Goal: Task Accomplishment & Management: Use online tool/utility

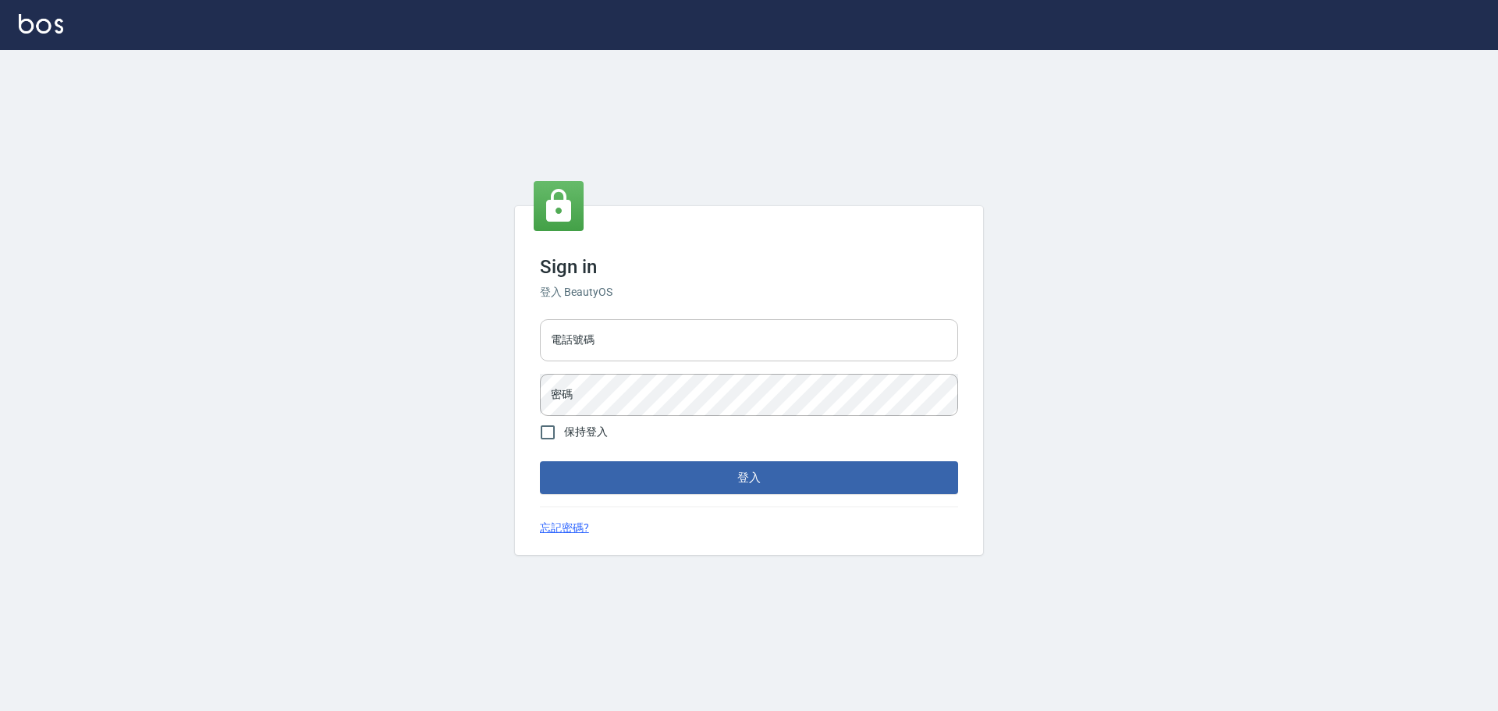
click at [610, 332] on input "電話號碼" at bounding box center [749, 340] width 418 height 42
type input "0989189977"
click at [540, 461] on button "登入" at bounding box center [749, 477] width 418 height 33
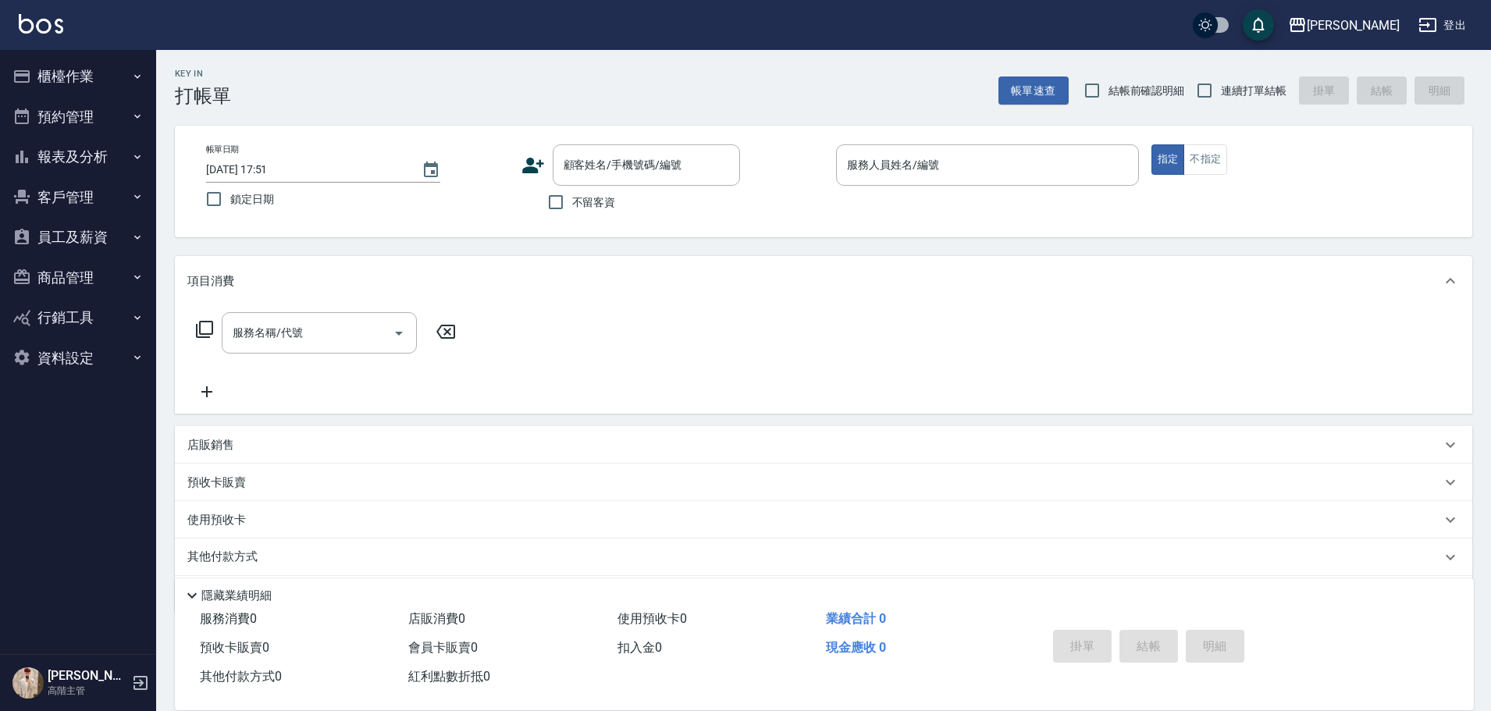
click at [613, 201] on span "不留客資" at bounding box center [594, 202] width 44 height 16
click at [572, 201] on input "不留客資" at bounding box center [555, 202] width 33 height 33
checkbox input "true"
click at [1223, 98] on span "連續打單結帳" at bounding box center [1254, 91] width 66 height 16
click at [1221, 98] on input "連續打單結帳" at bounding box center [1204, 90] width 33 height 33
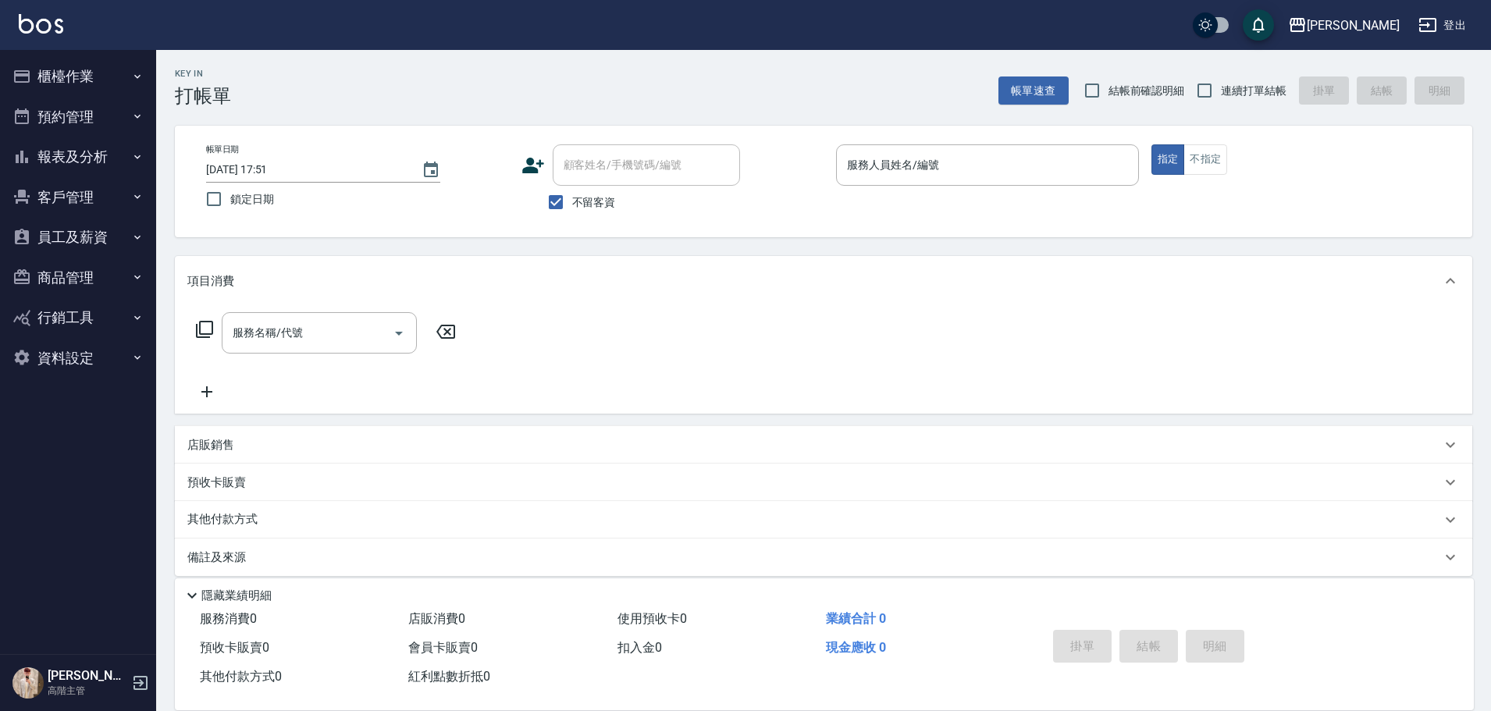
checkbox input "true"
click at [961, 161] on input "服務人員姓名/編號" at bounding box center [987, 164] width 289 height 27
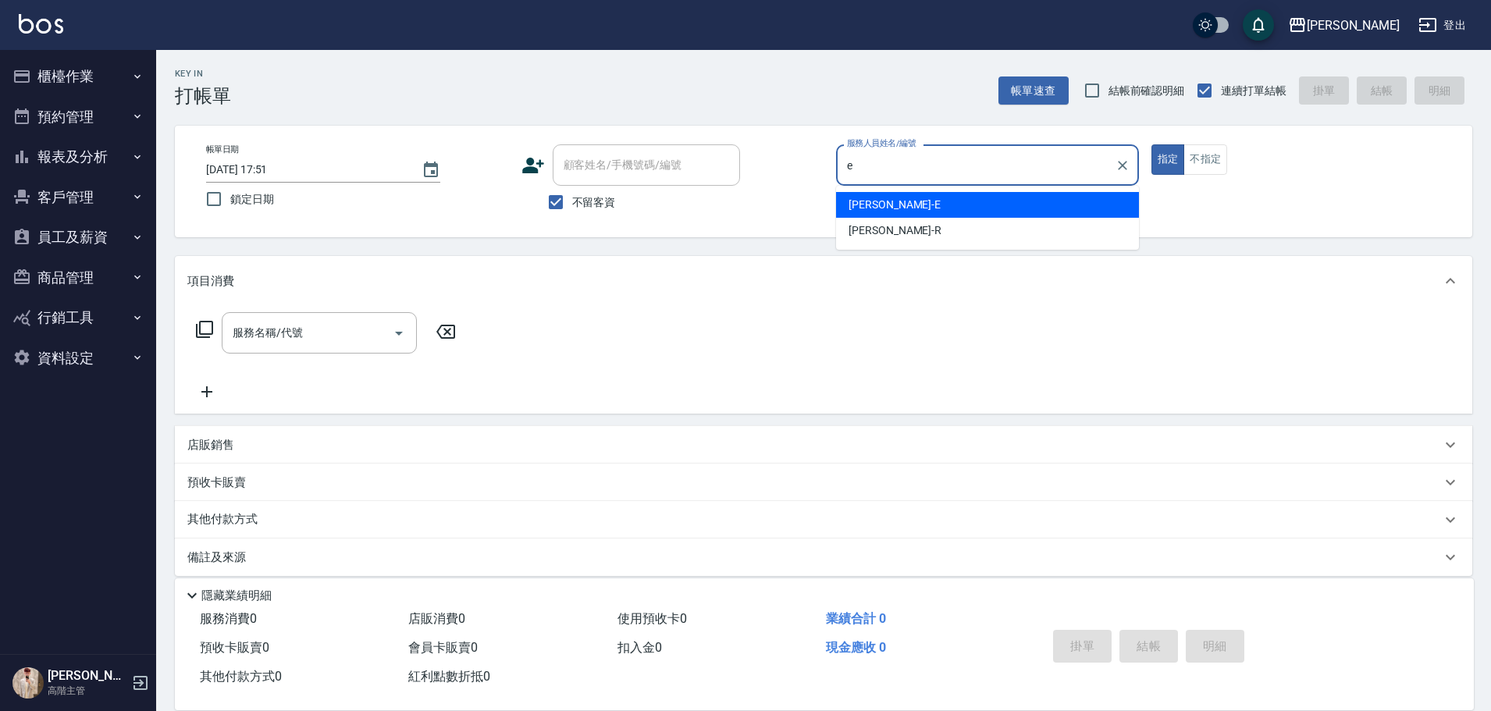
type input "[PERSON_NAME]"
type button "true"
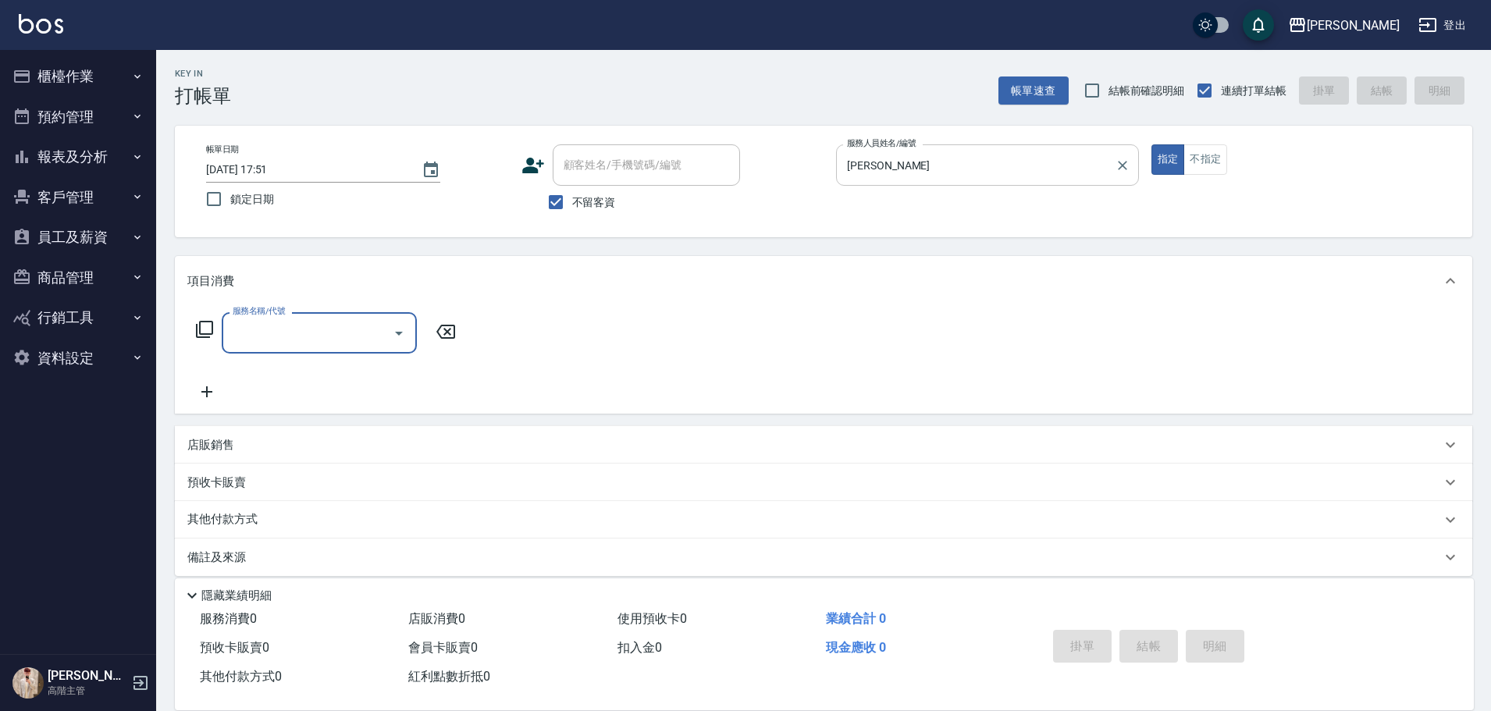
type input "E"
type input "W"
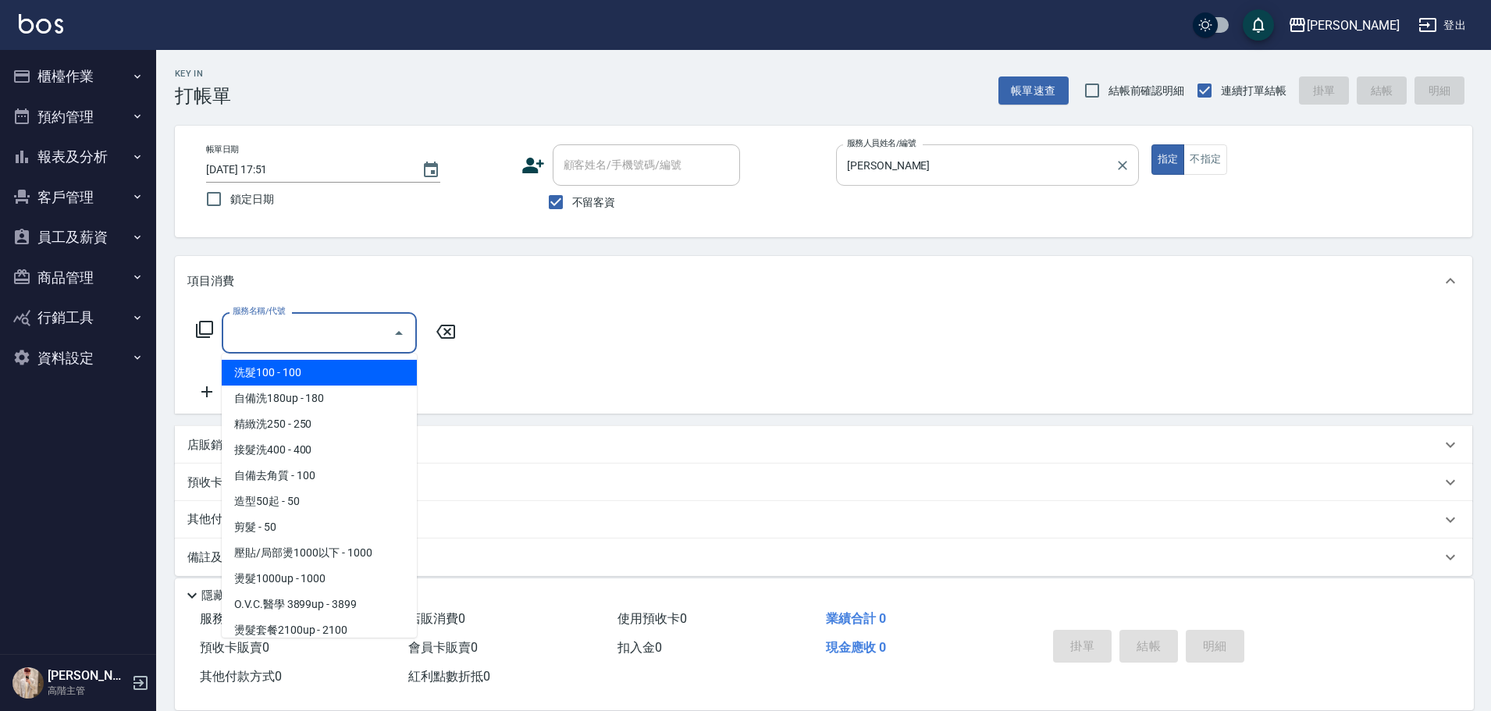
type input "C"
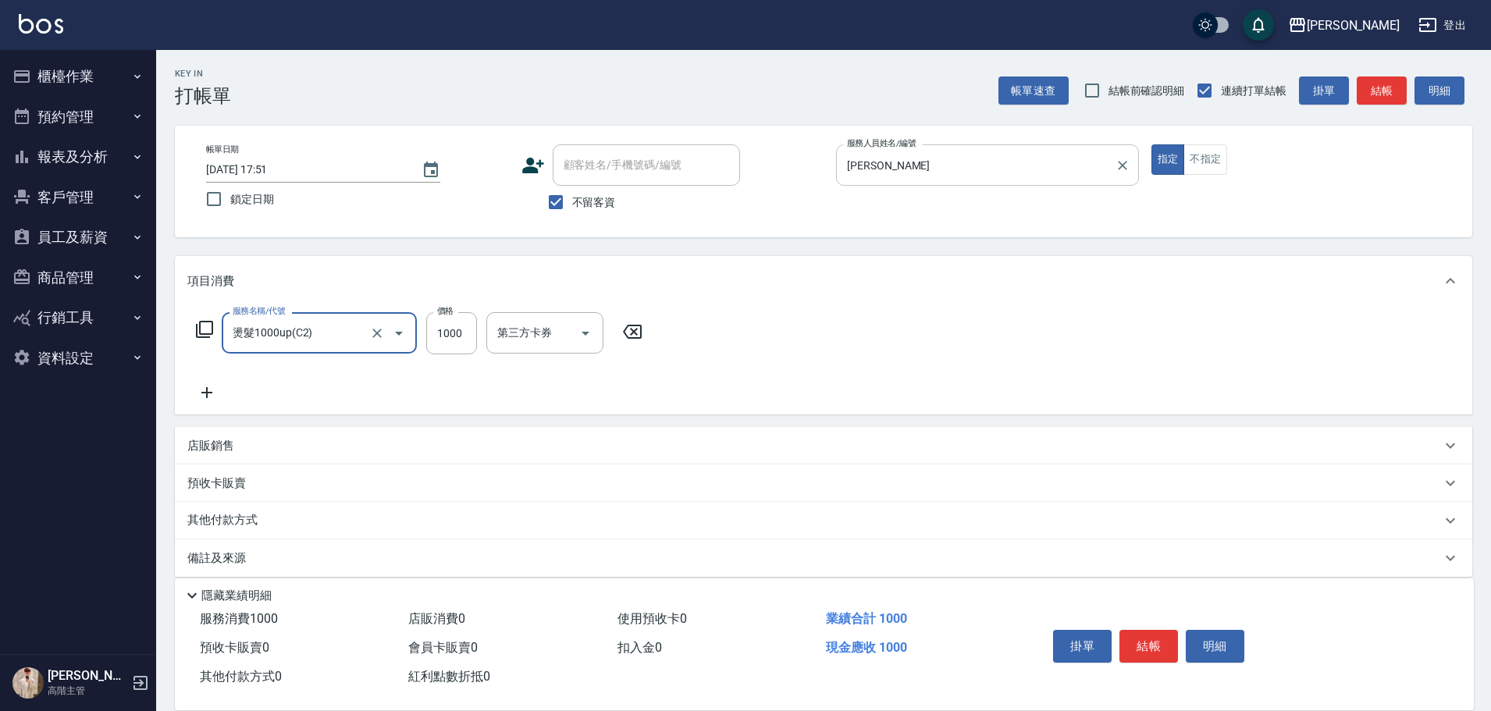
type input "燙髮1000up(C2)"
type input "2500"
type input "[PERSON_NAME]"
click at [561, 329] on icon "Clear" at bounding box center [564, 333] width 16 height 16
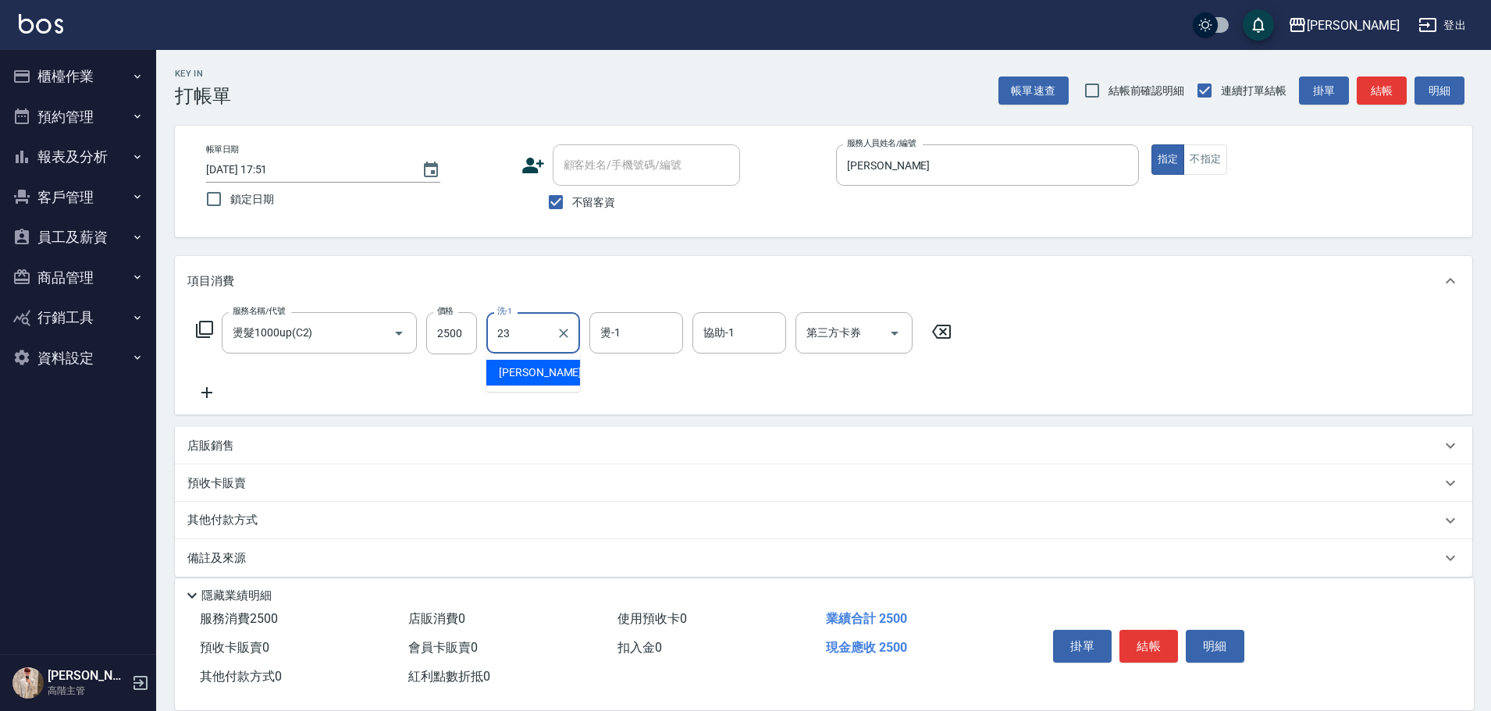
type input "[PERSON_NAME]-23"
type input "[PERSON_NAME]"
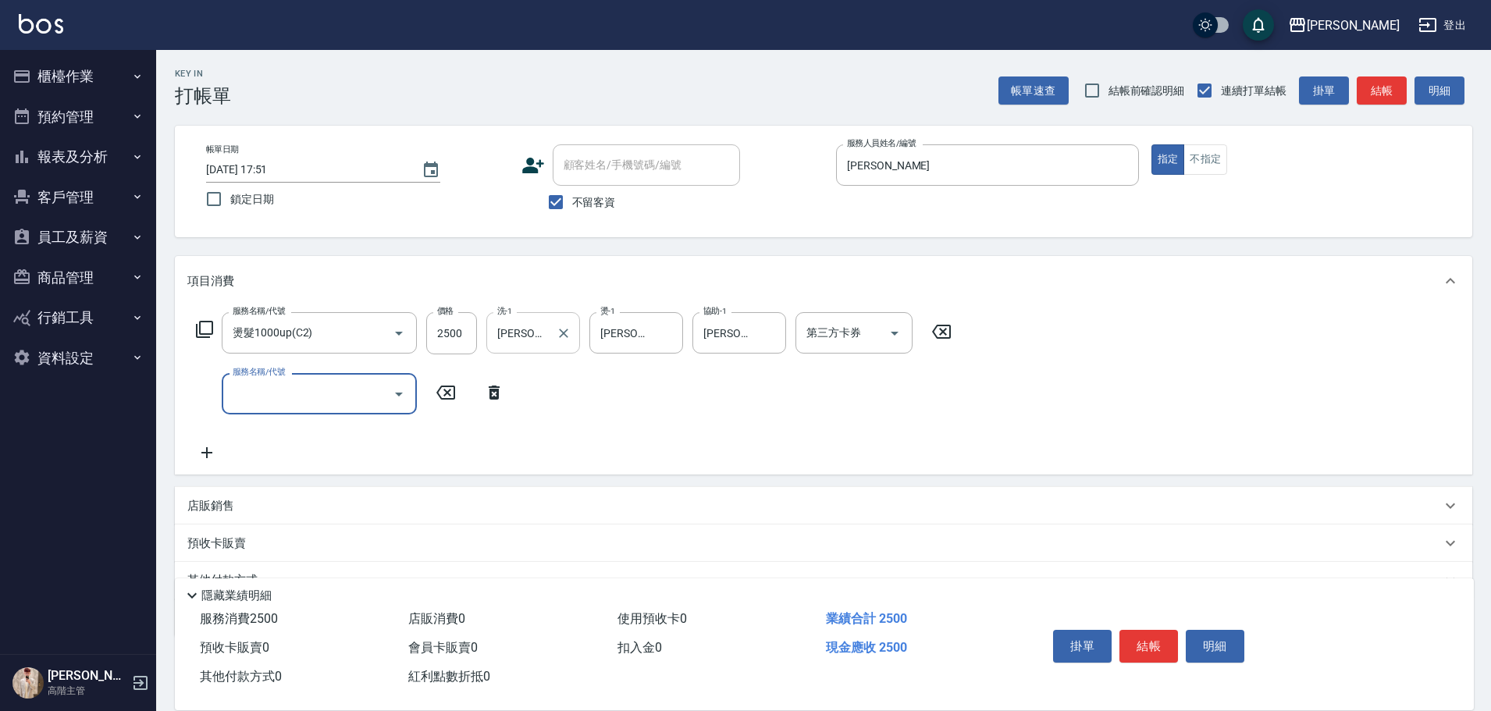
type input "ㄍ"
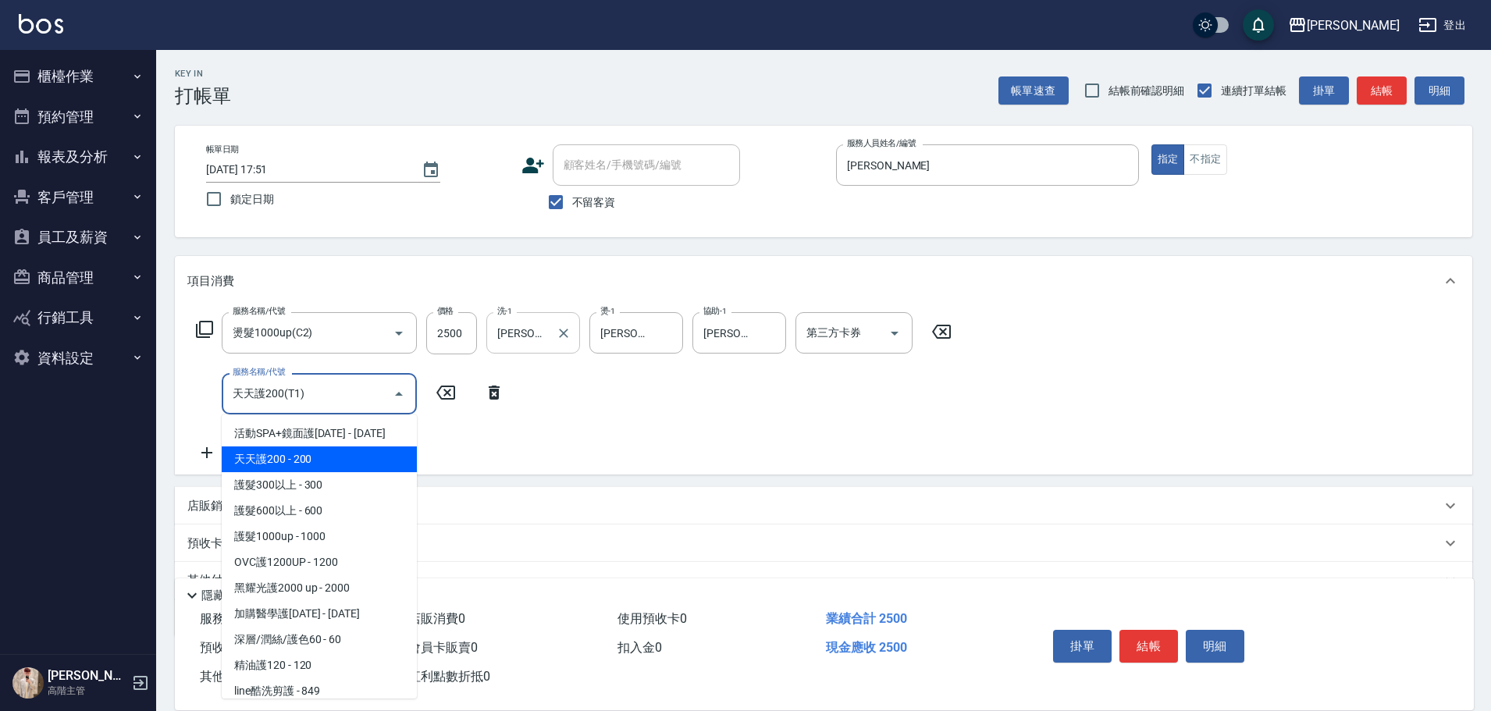
type input "天天護200(T1)"
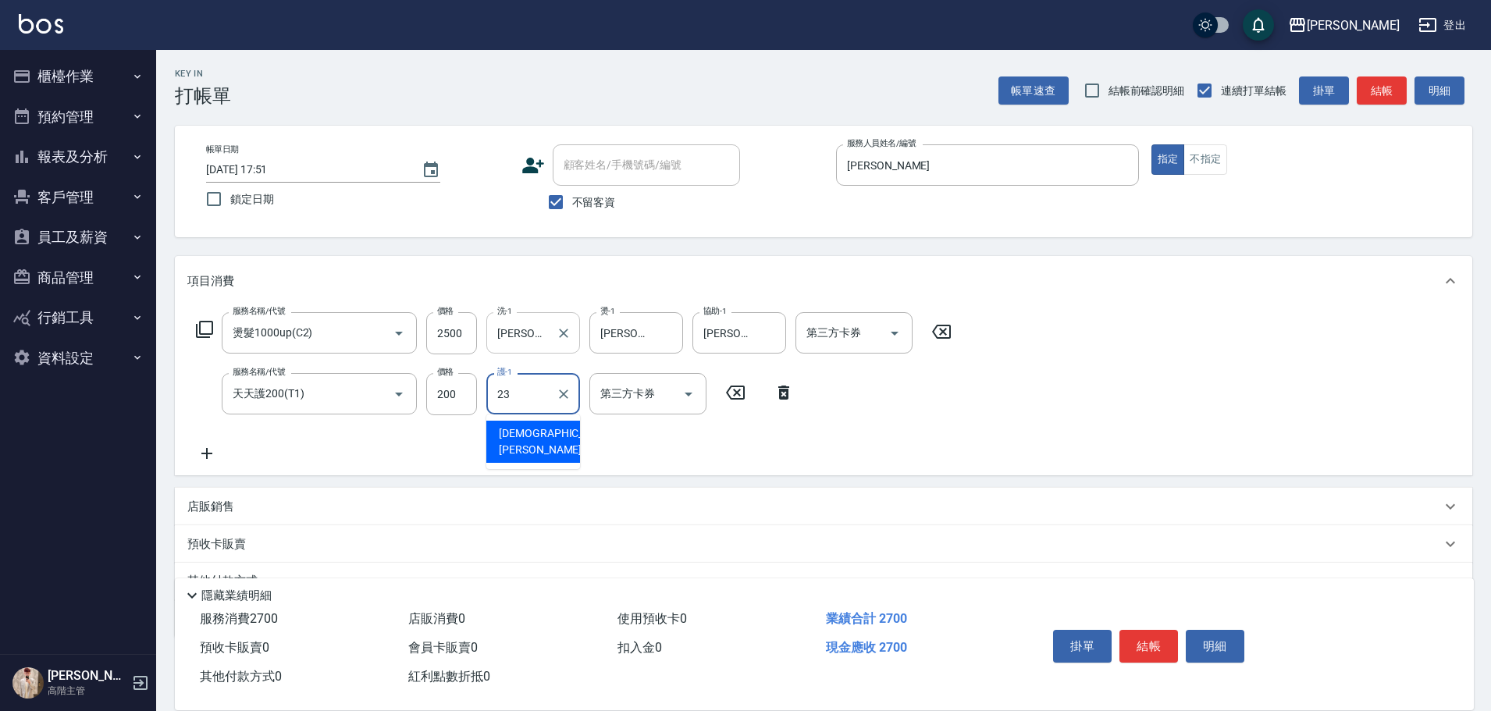
type input "[PERSON_NAME]-23"
click at [1150, 643] on button "結帳" at bounding box center [1148, 646] width 59 height 33
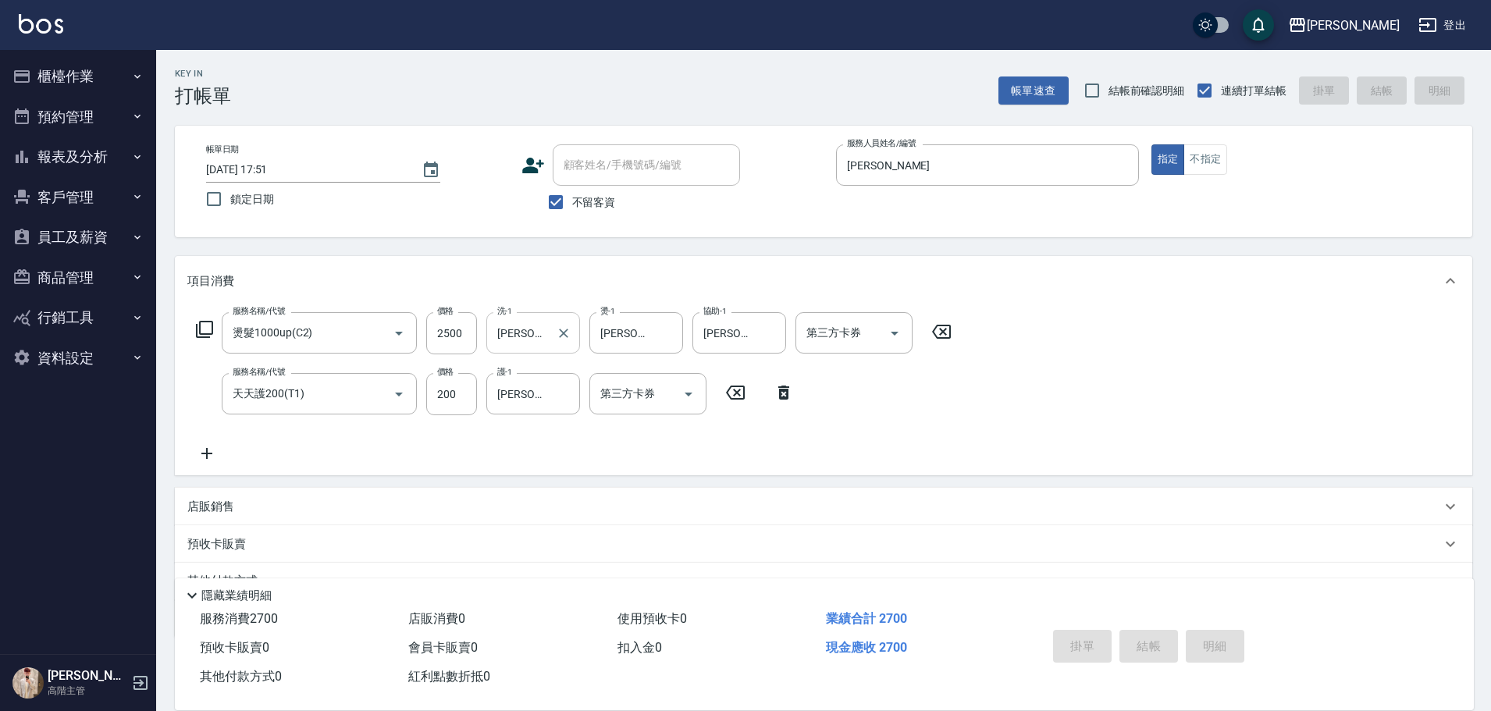
type input "[DATE] 17:52"
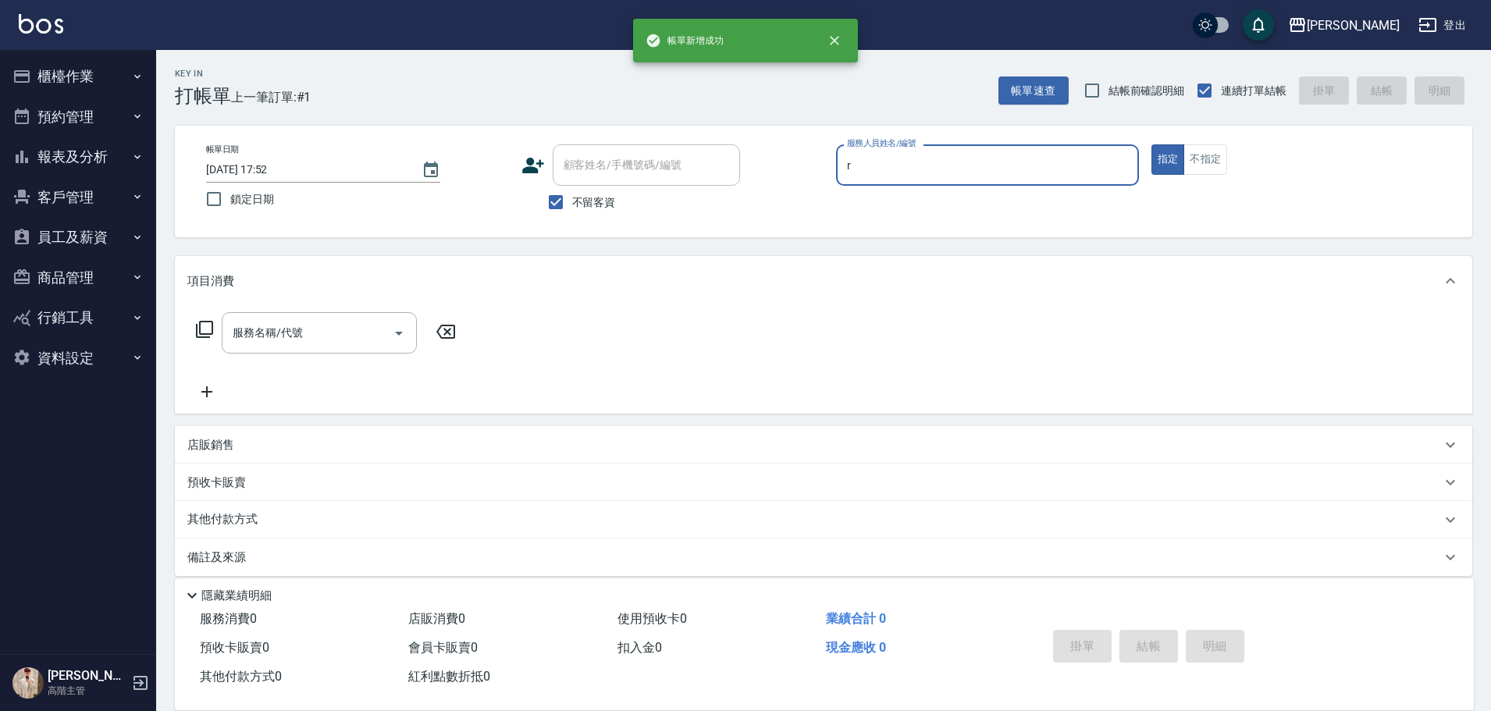
type input "[PERSON_NAME]"
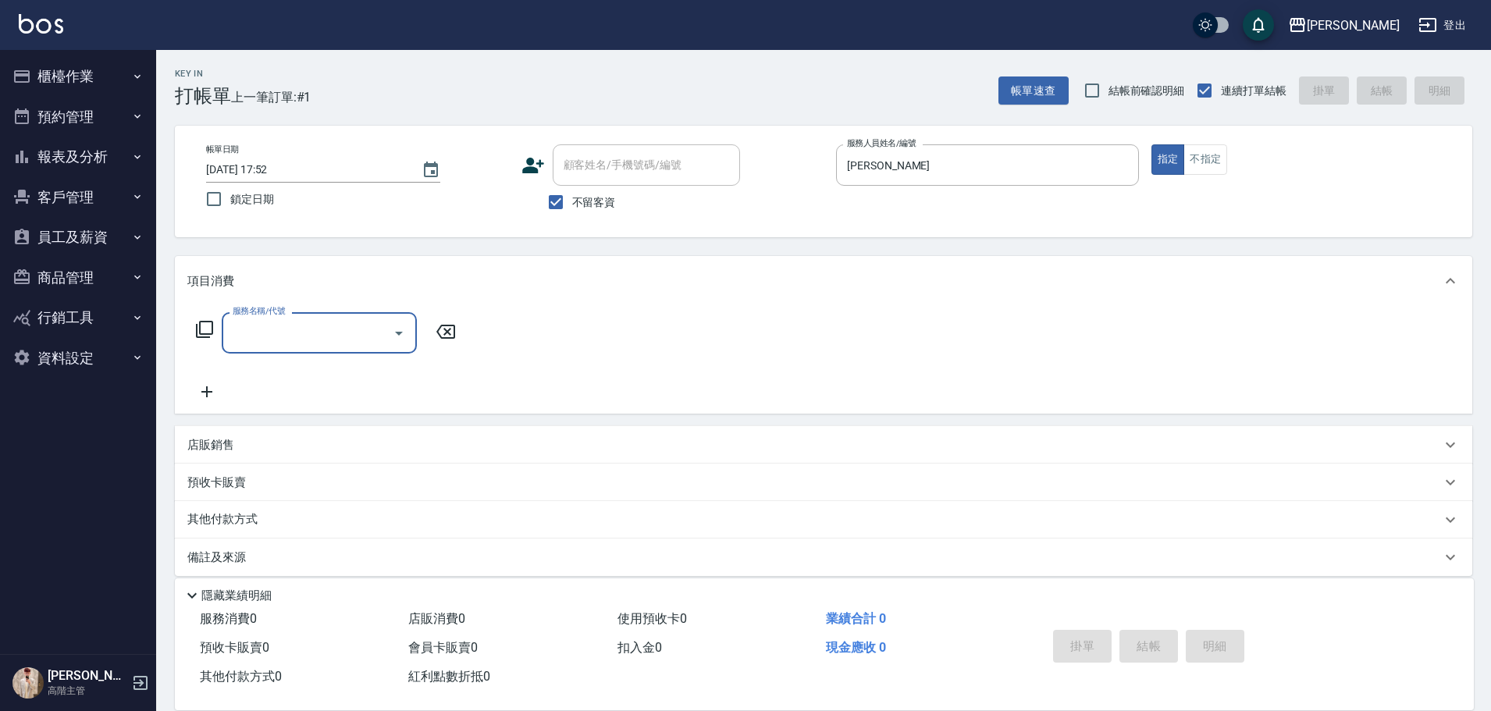
type input "ㄊ"
type input "活動燙髮1799 不分長度"
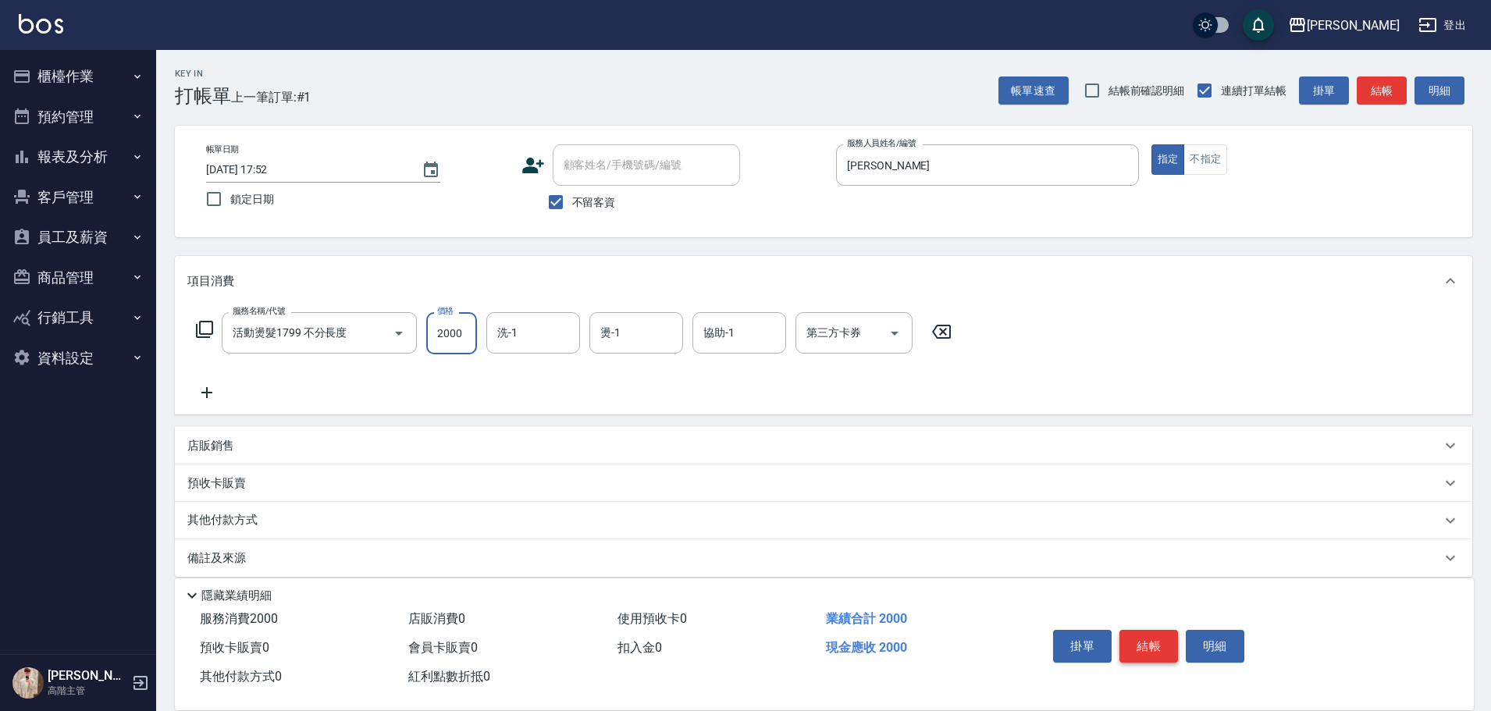
type input "2000"
type input "萱芸-32"
type input "[PERSON_NAME]"
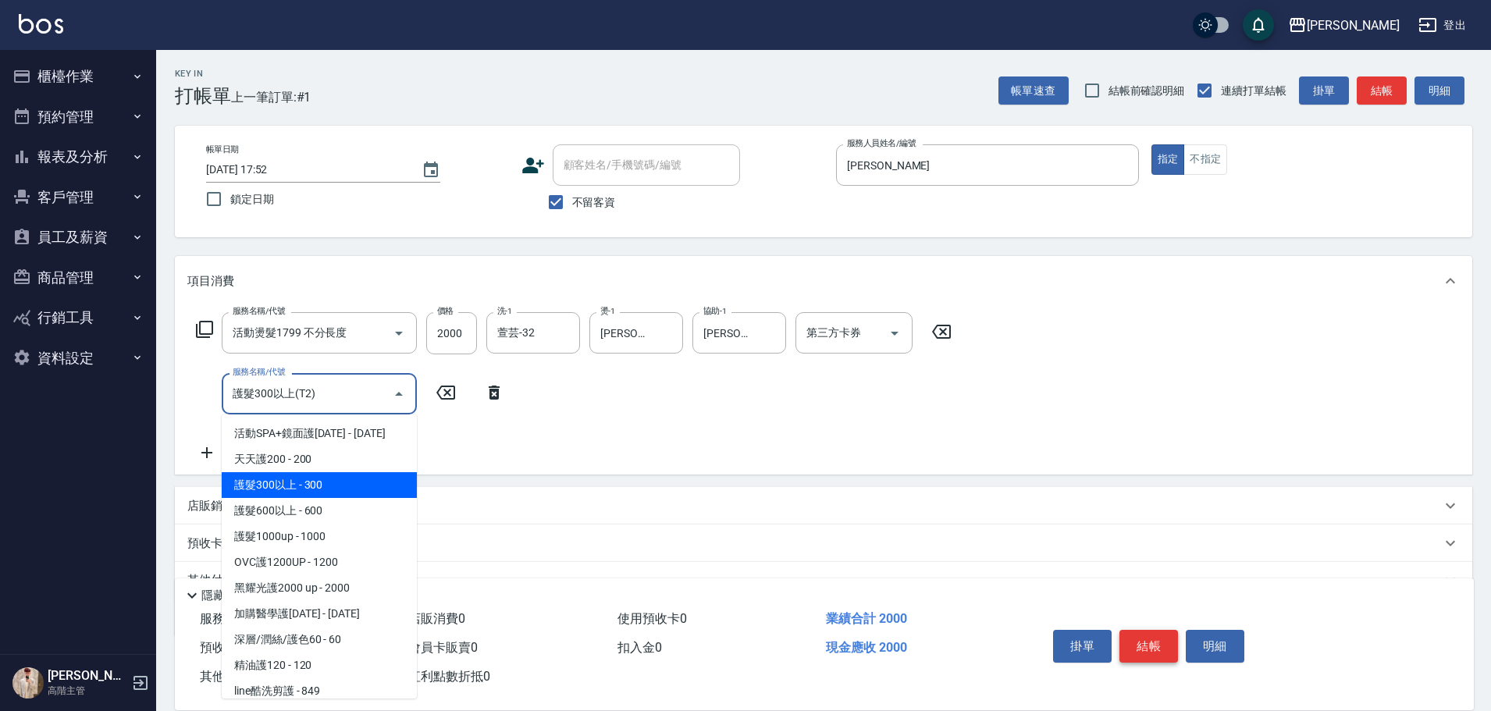
type input "護髮300以上(T2)"
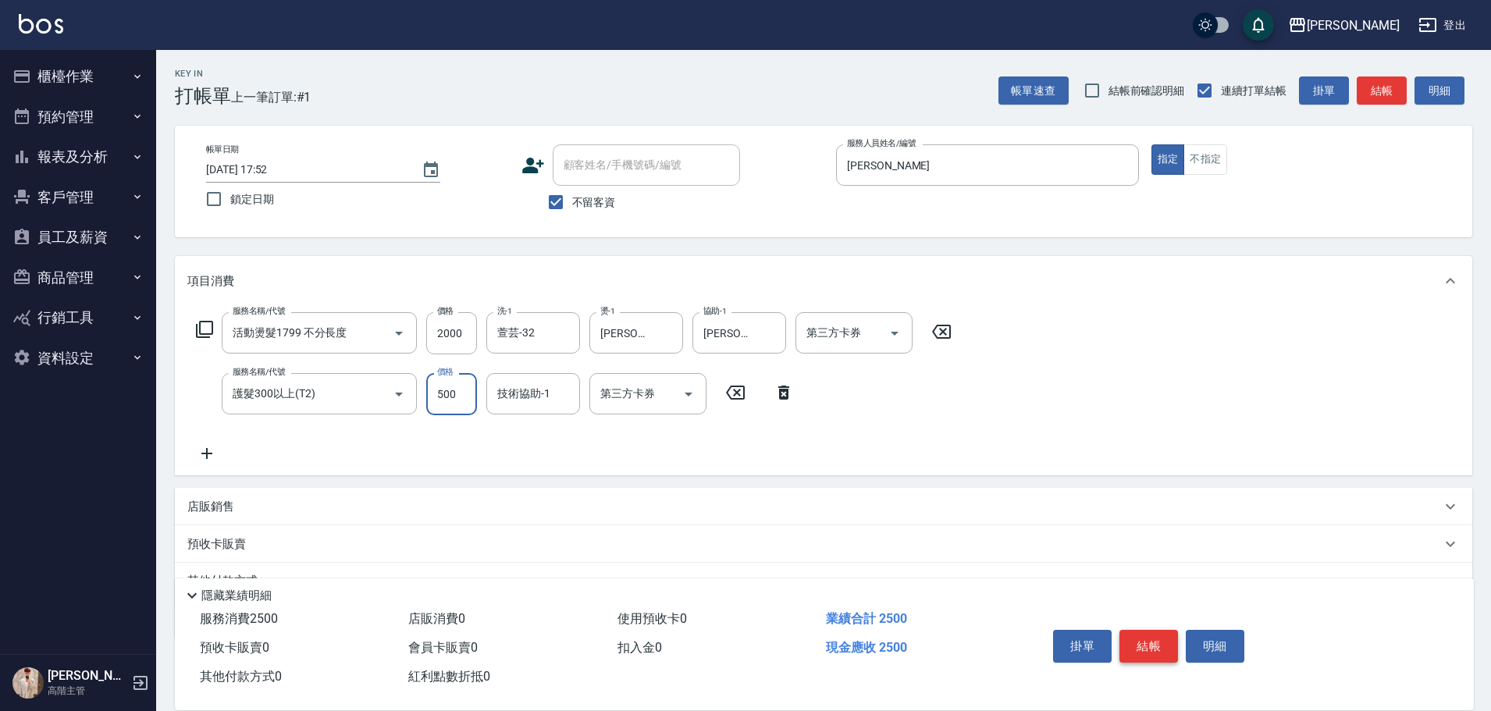
type input "500"
type input "萱芸-32"
click at [1150, 643] on button "結帳" at bounding box center [1148, 646] width 59 height 33
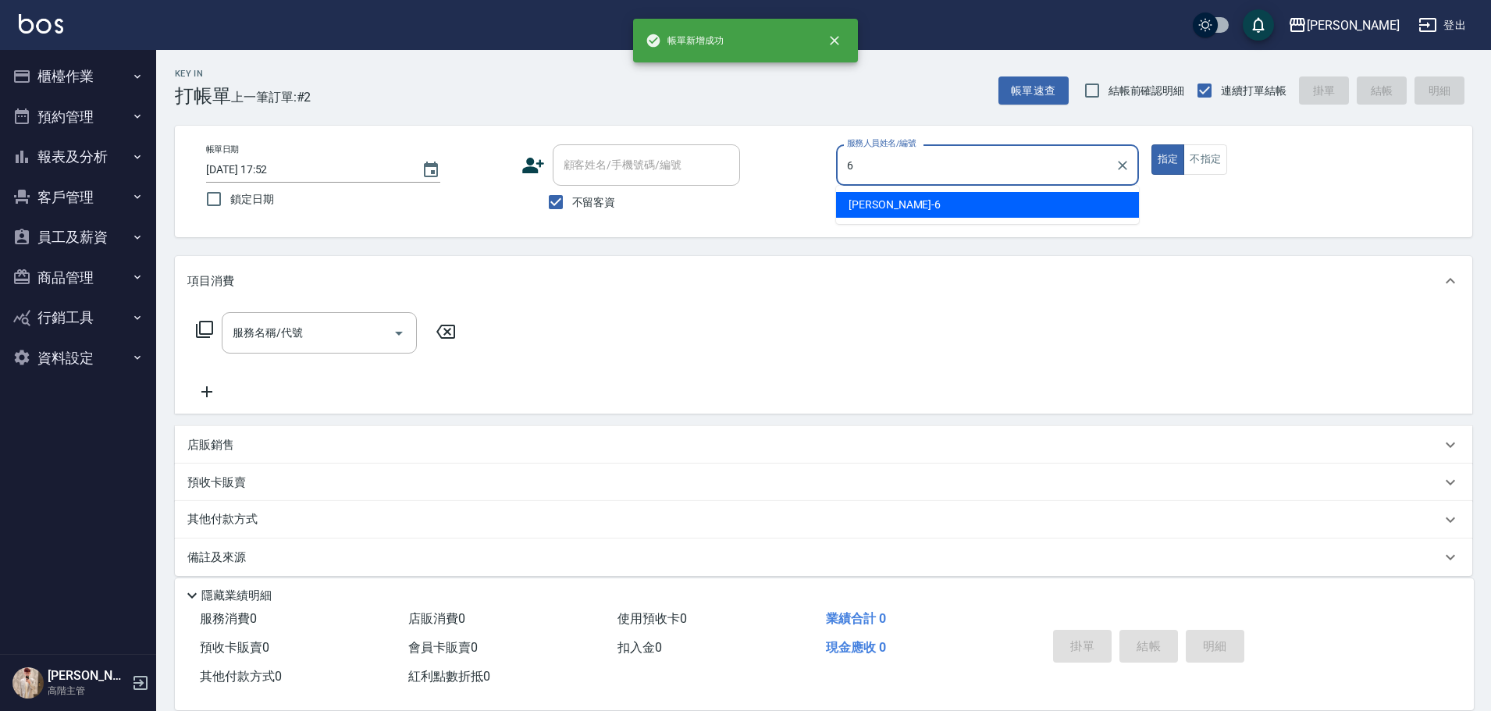
type input "[PERSON_NAME]-6"
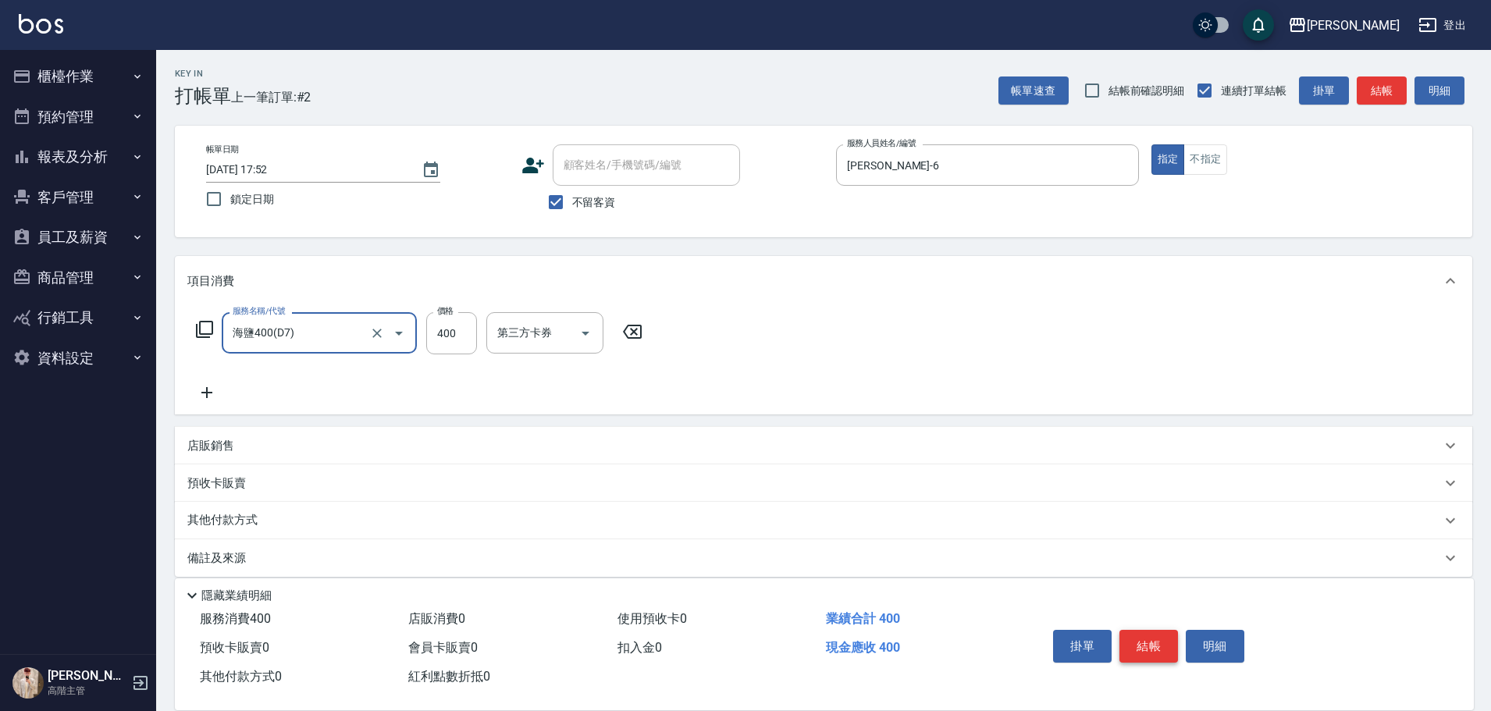
type input "海鹽400(D7)"
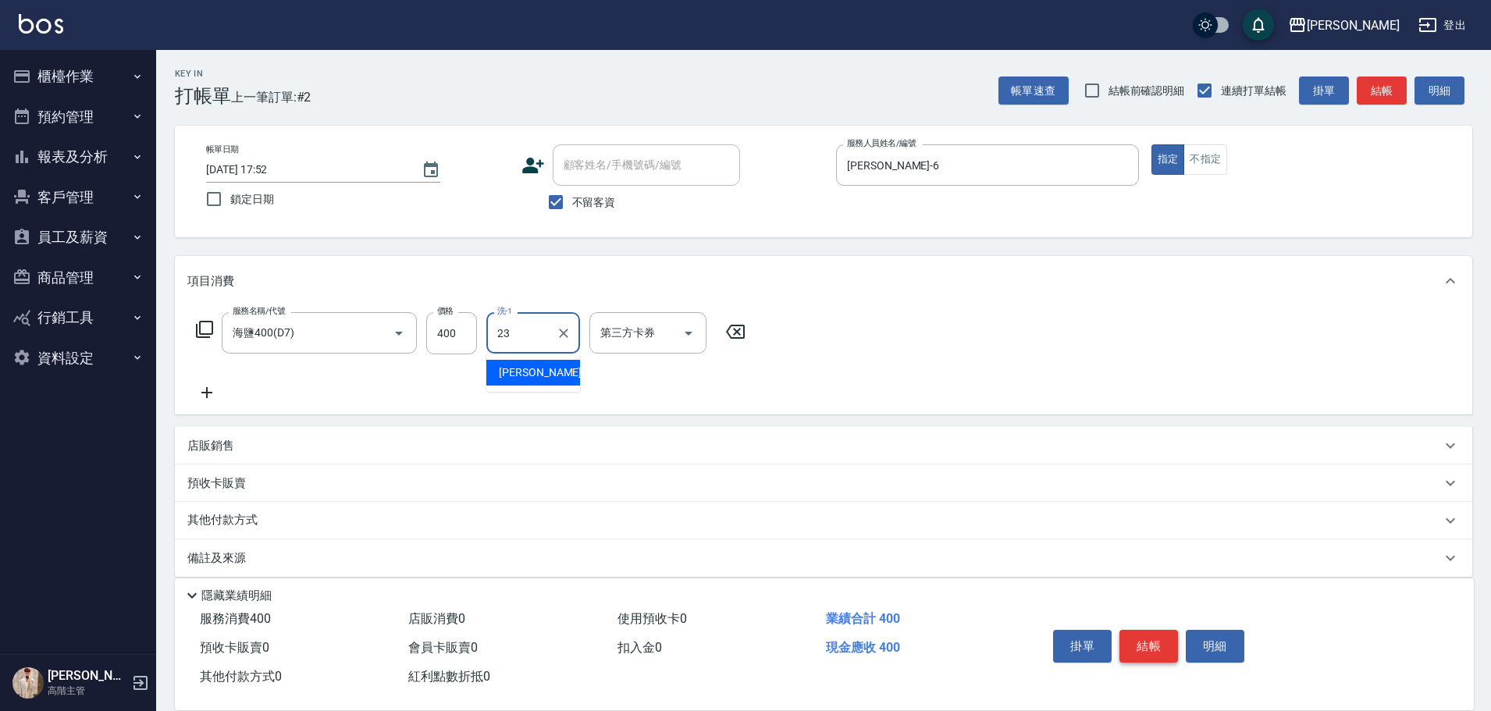
type input "[PERSON_NAME]-23"
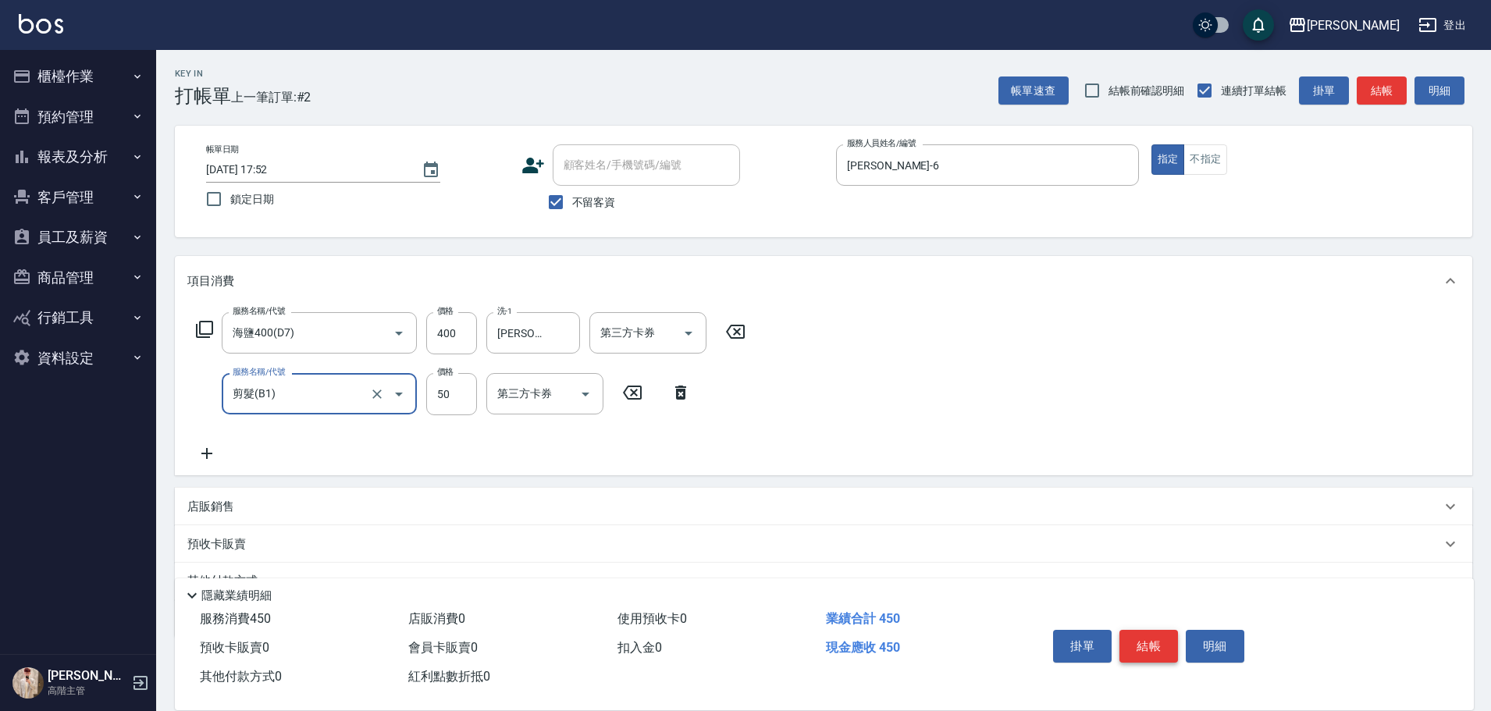
type input "剪髮(B1)"
type input "350"
click at [1149, 643] on button "結帳" at bounding box center [1148, 646] width 59 height 33
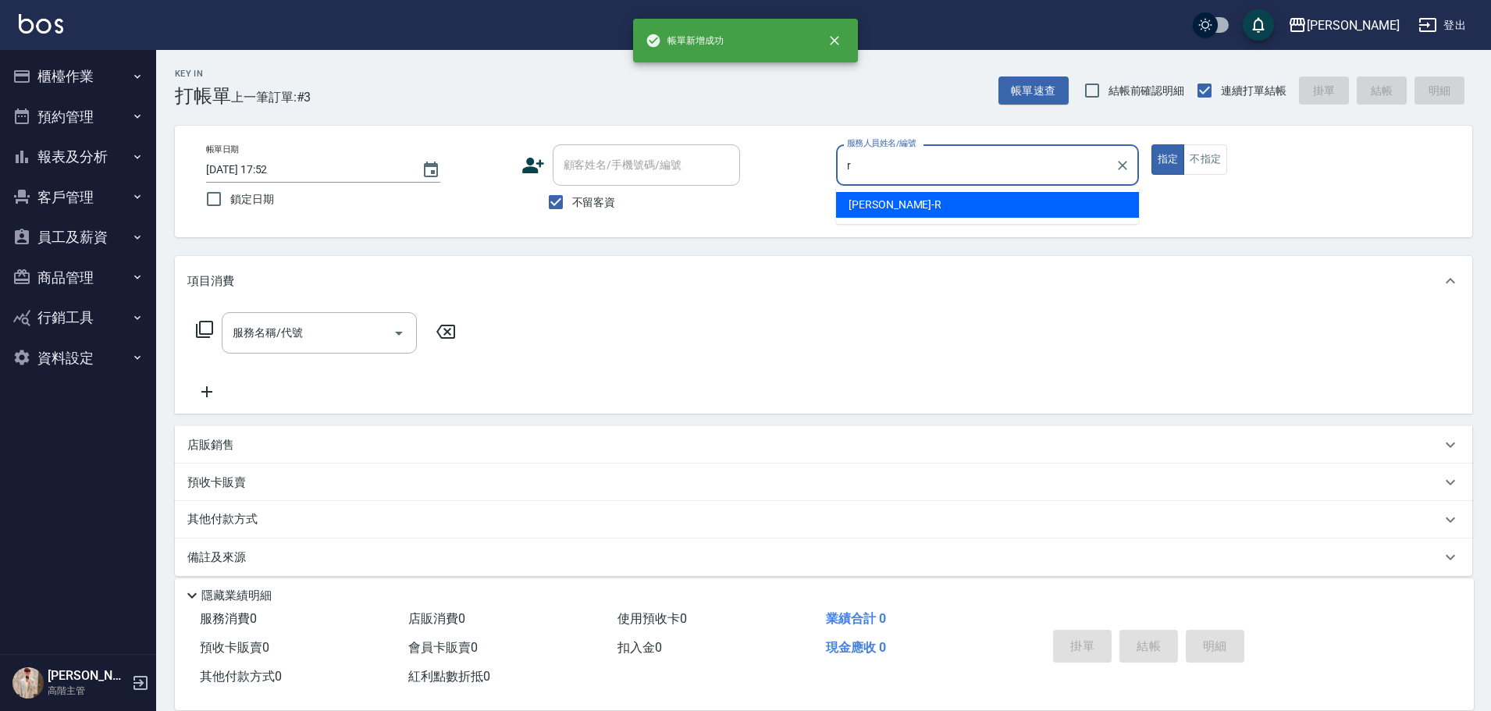
type input "[PERSON_NAME]"
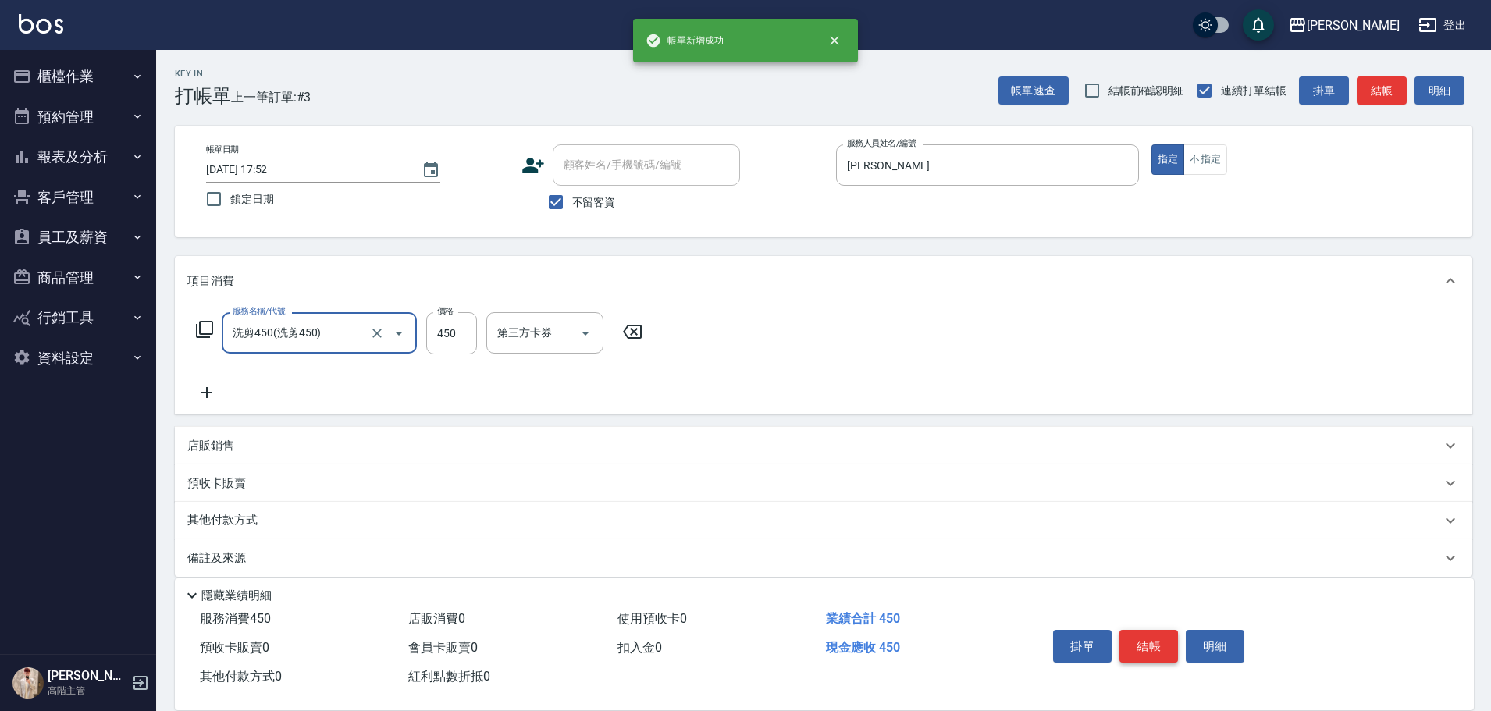
type input "洗剪450"
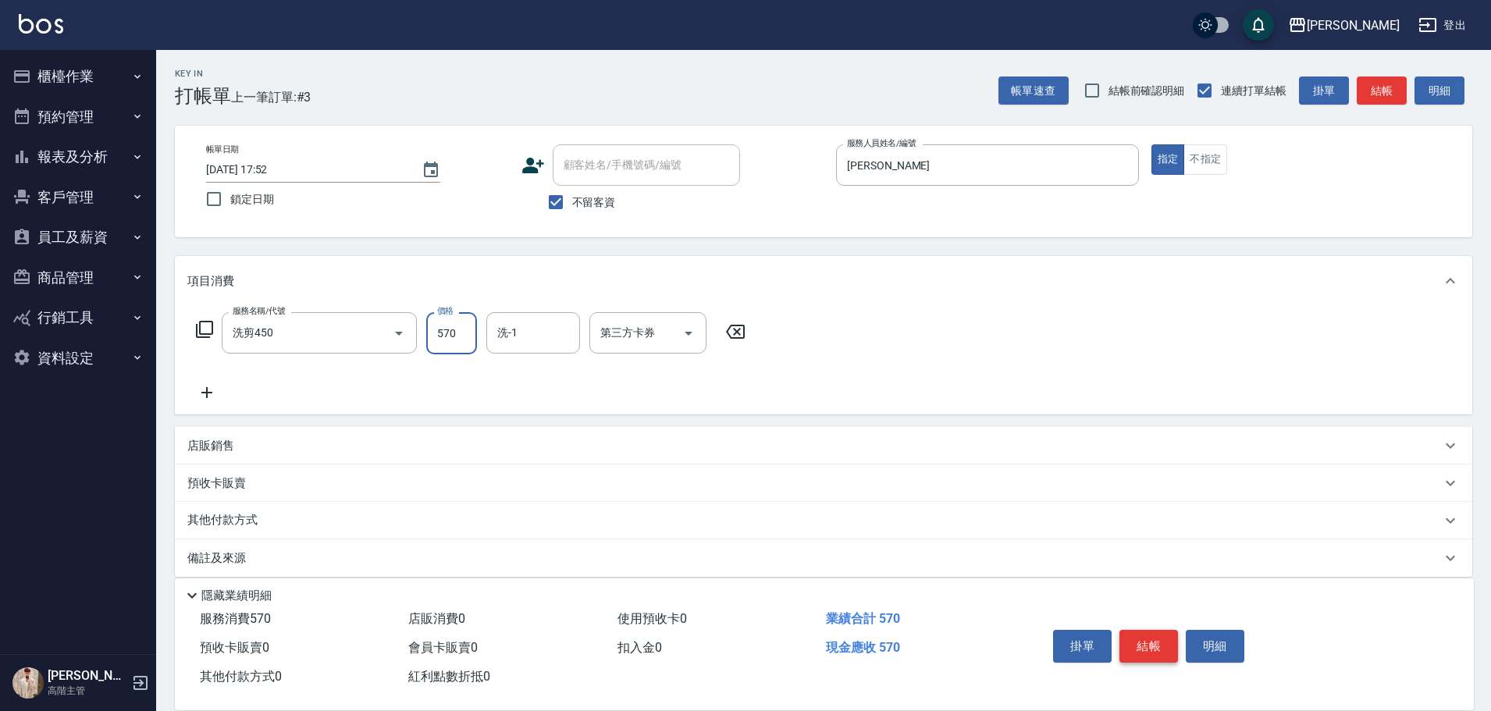
type input "570"
type input "萱芸-32"
click at [1149, 643] on button "結帳" at bounding box center [1148, 646] width 59 height 33
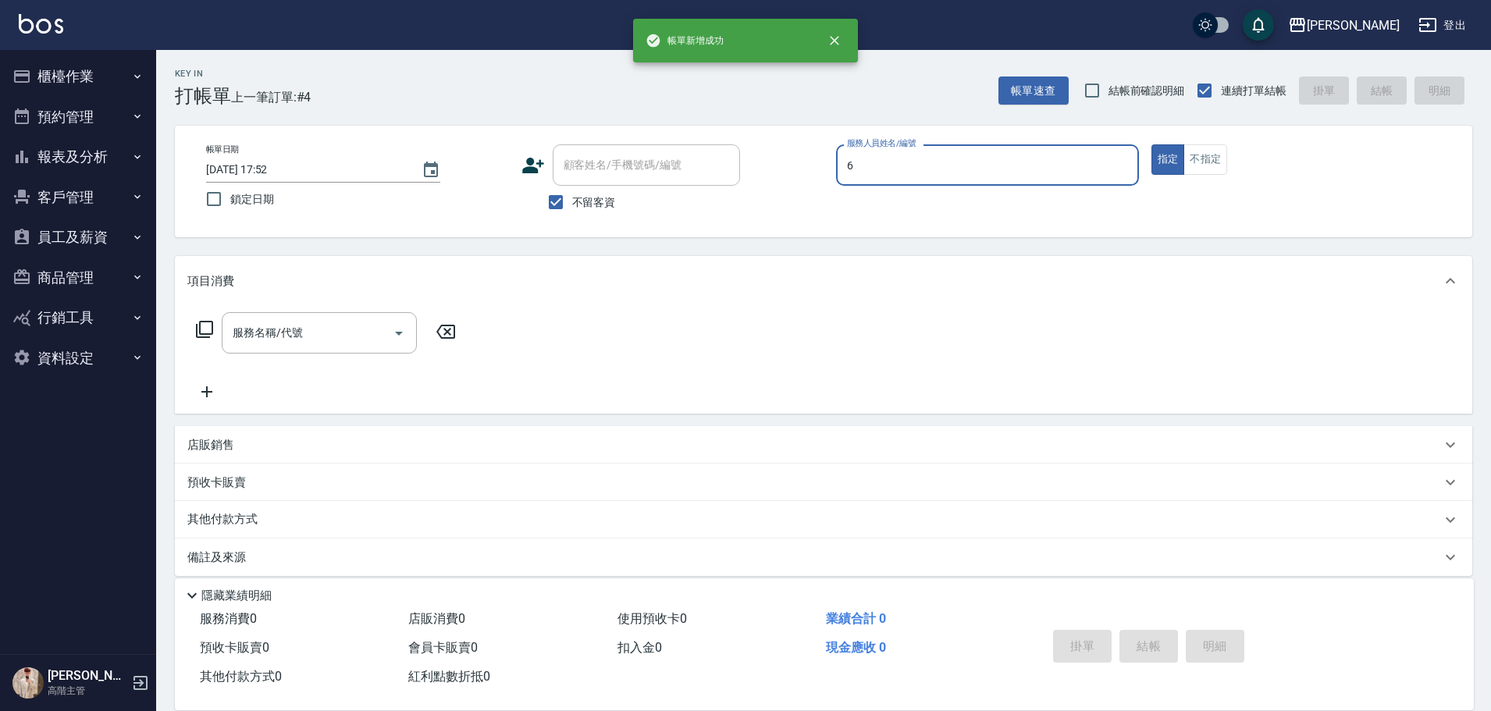
type input "[PERSON_NAME]-6"
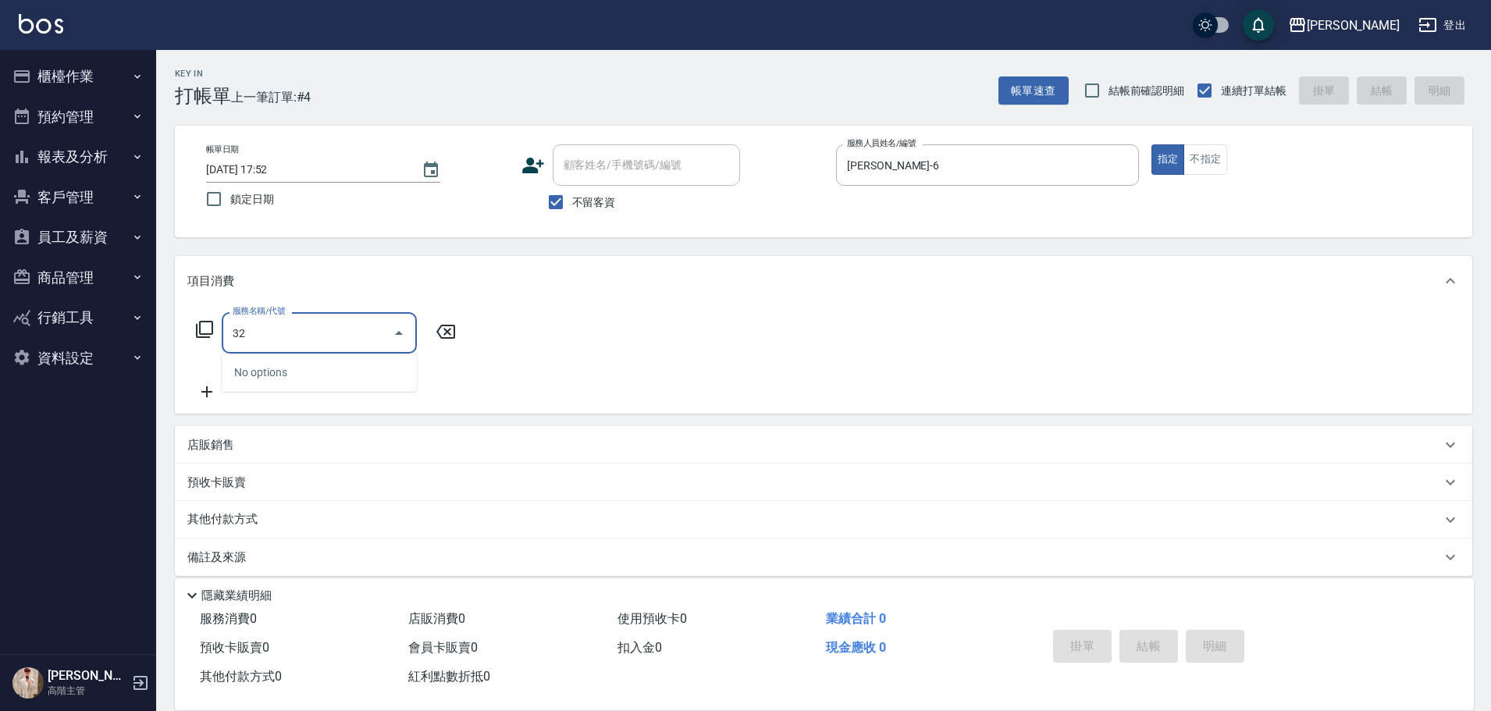
type input "3"
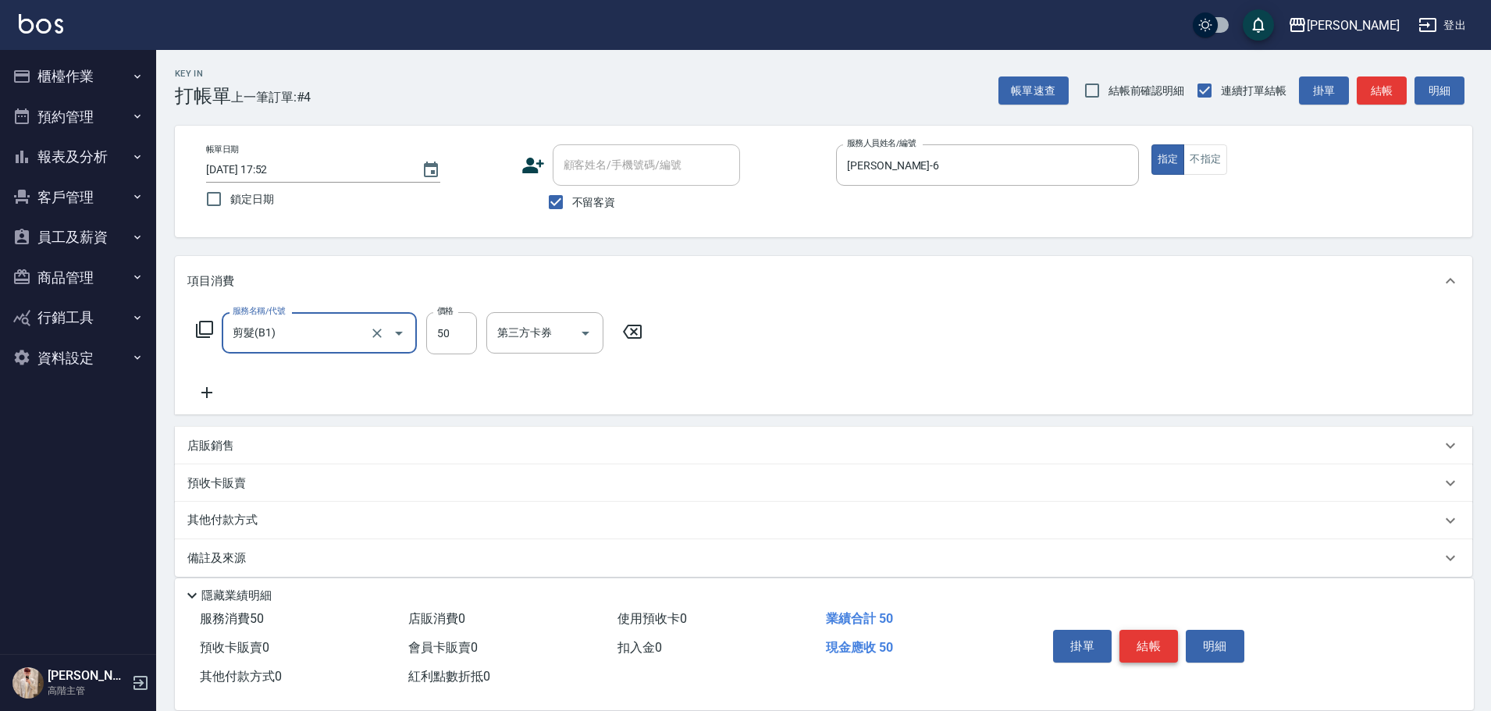
type input "3"
type input "剪髮(B1)"
type input "320"
click at [1130, 645] on button "結帳" at bounding box center [1148, 646] width 59 height 33
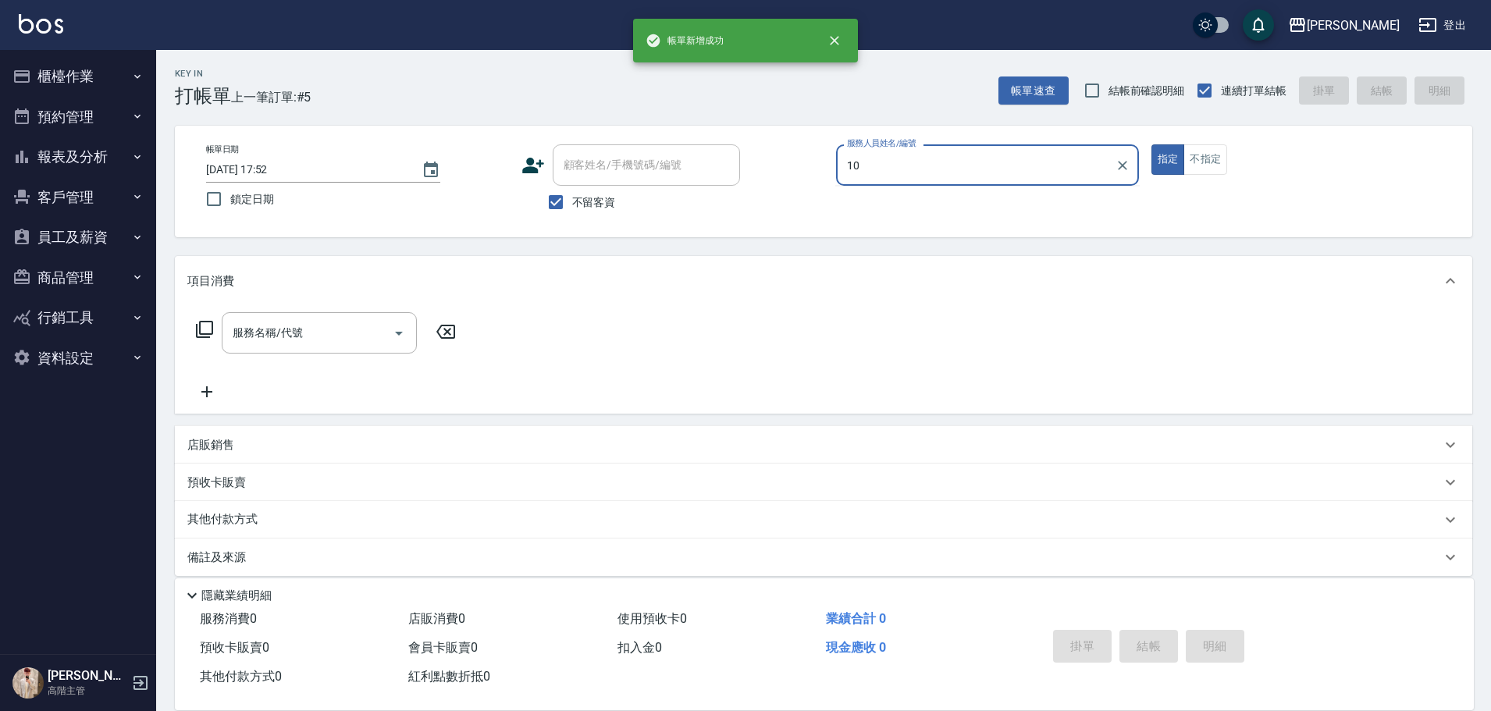
type input "Lambo藍寶-10"
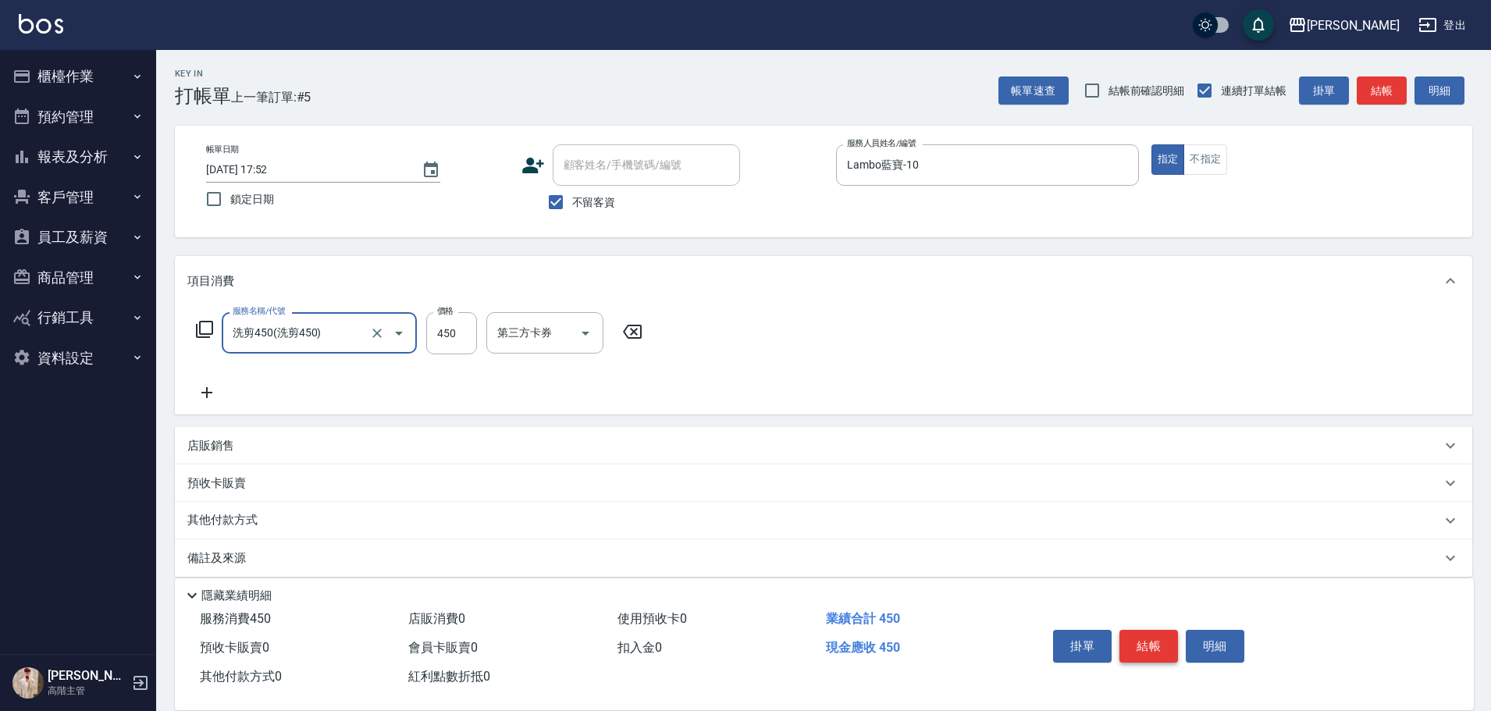
type input "洗剪450"
type input "520"
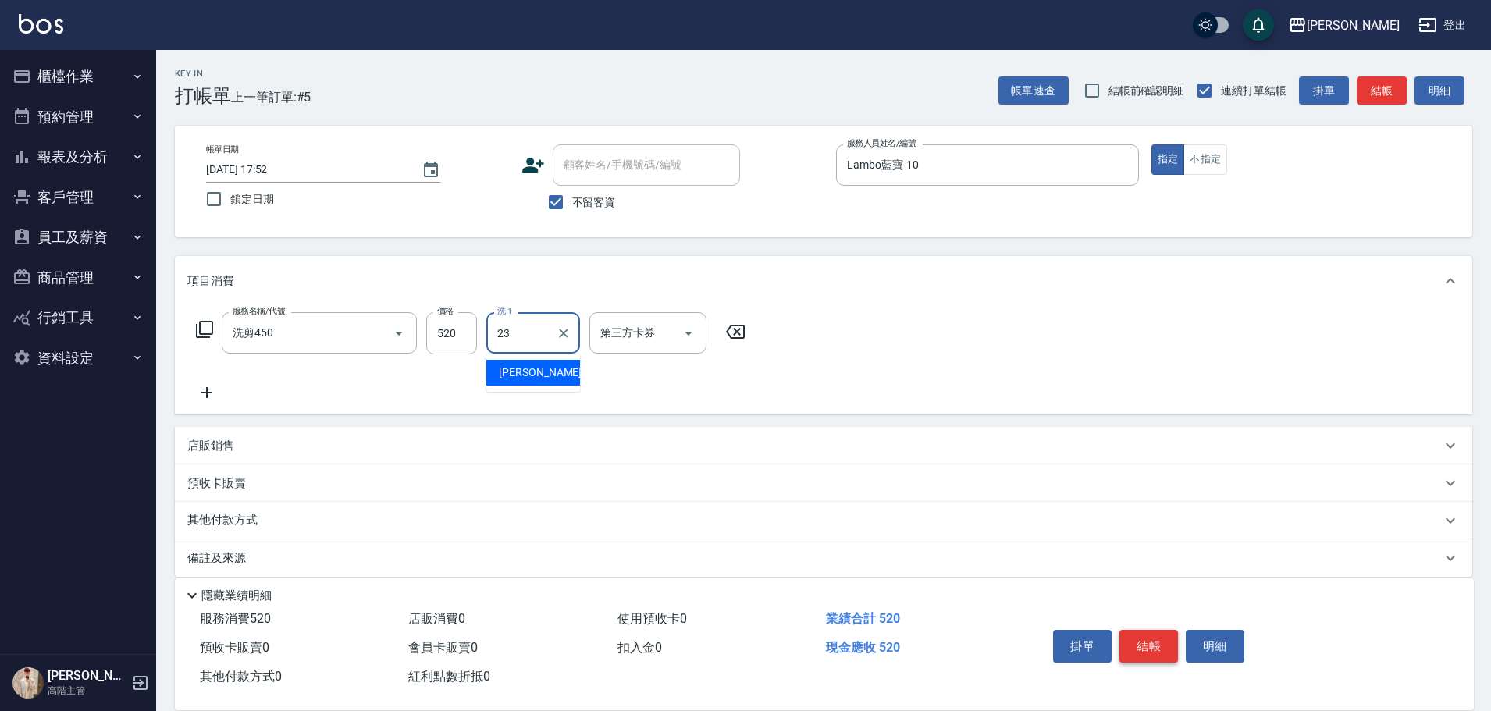
type input "[PERSON_NAME]-23"
click at [1130, 645] on button "結帳" at bounding box center [1148, 646] width 59 height 33
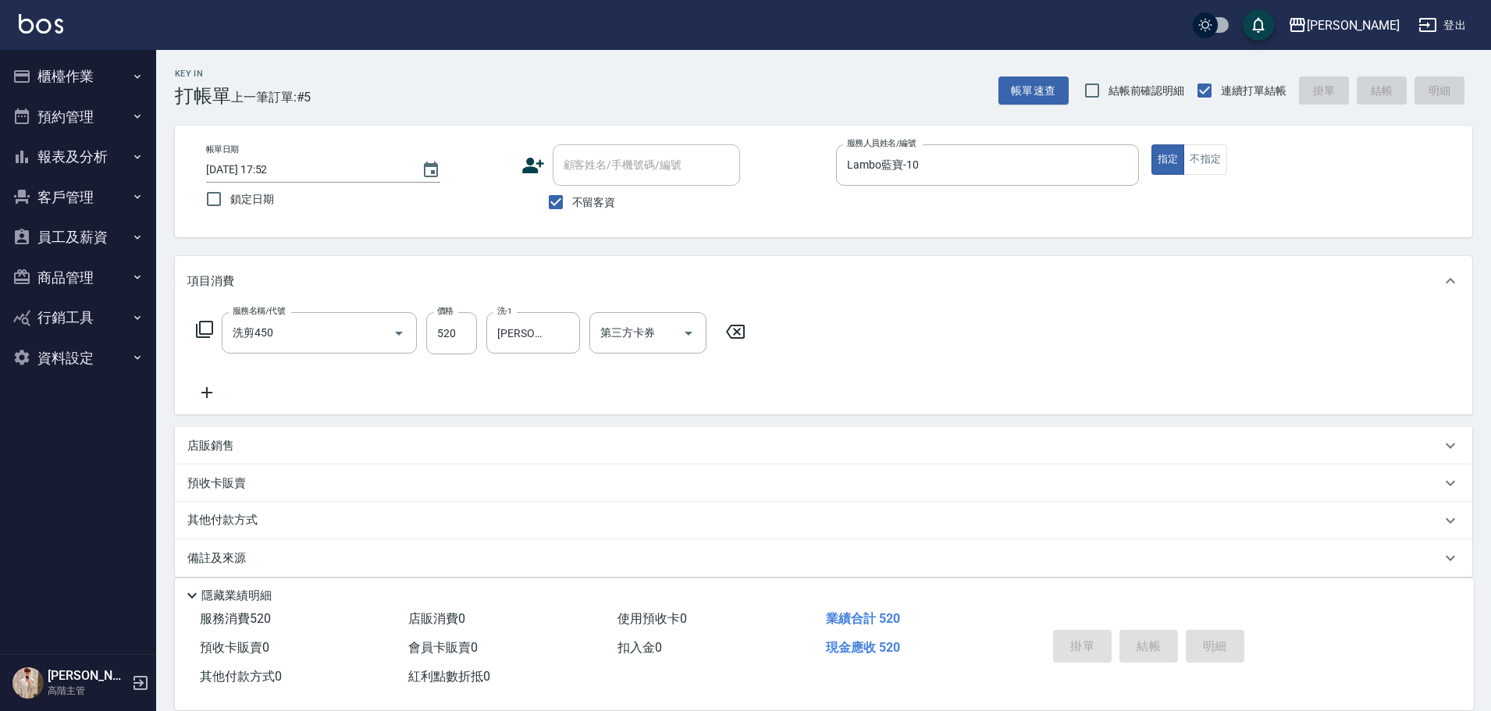
type input "[DATE] 17:53"
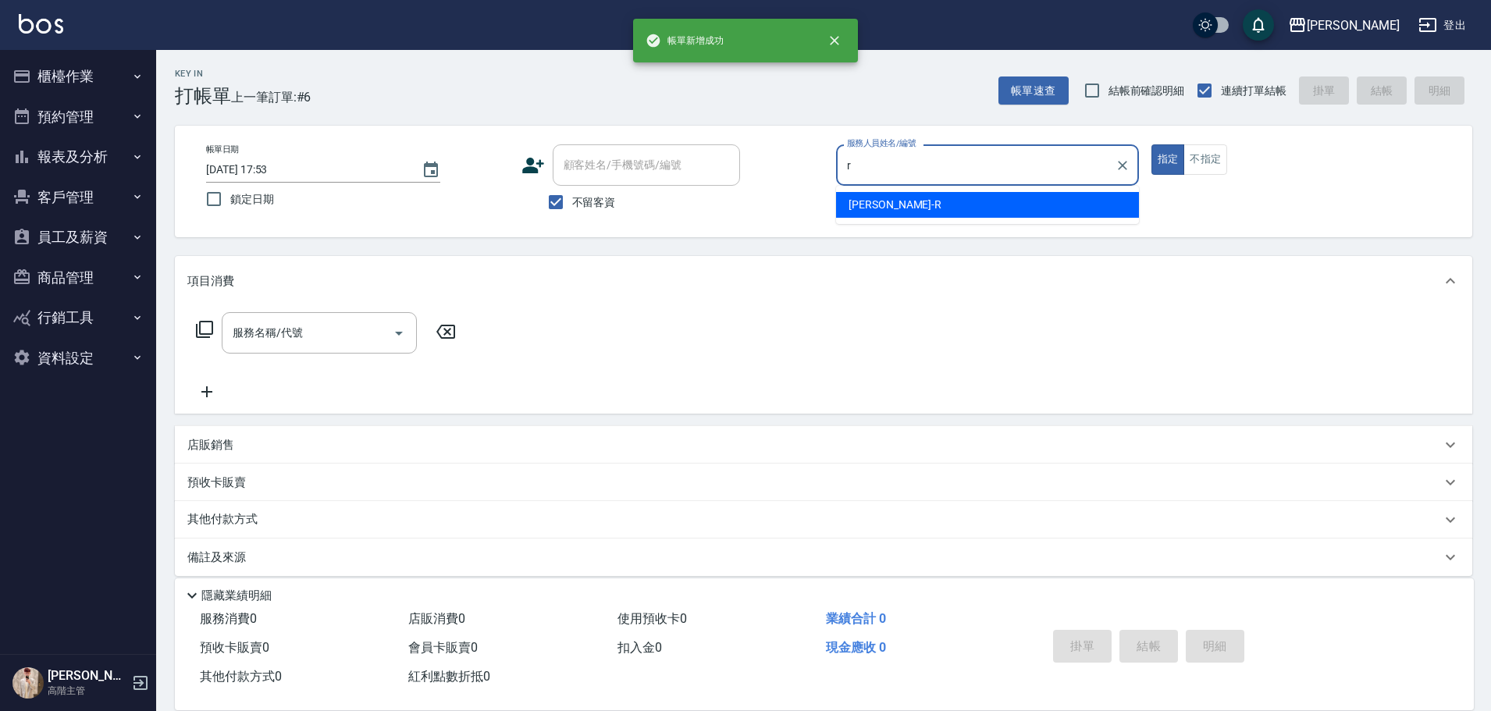
type input "[PERSON_NAME]"
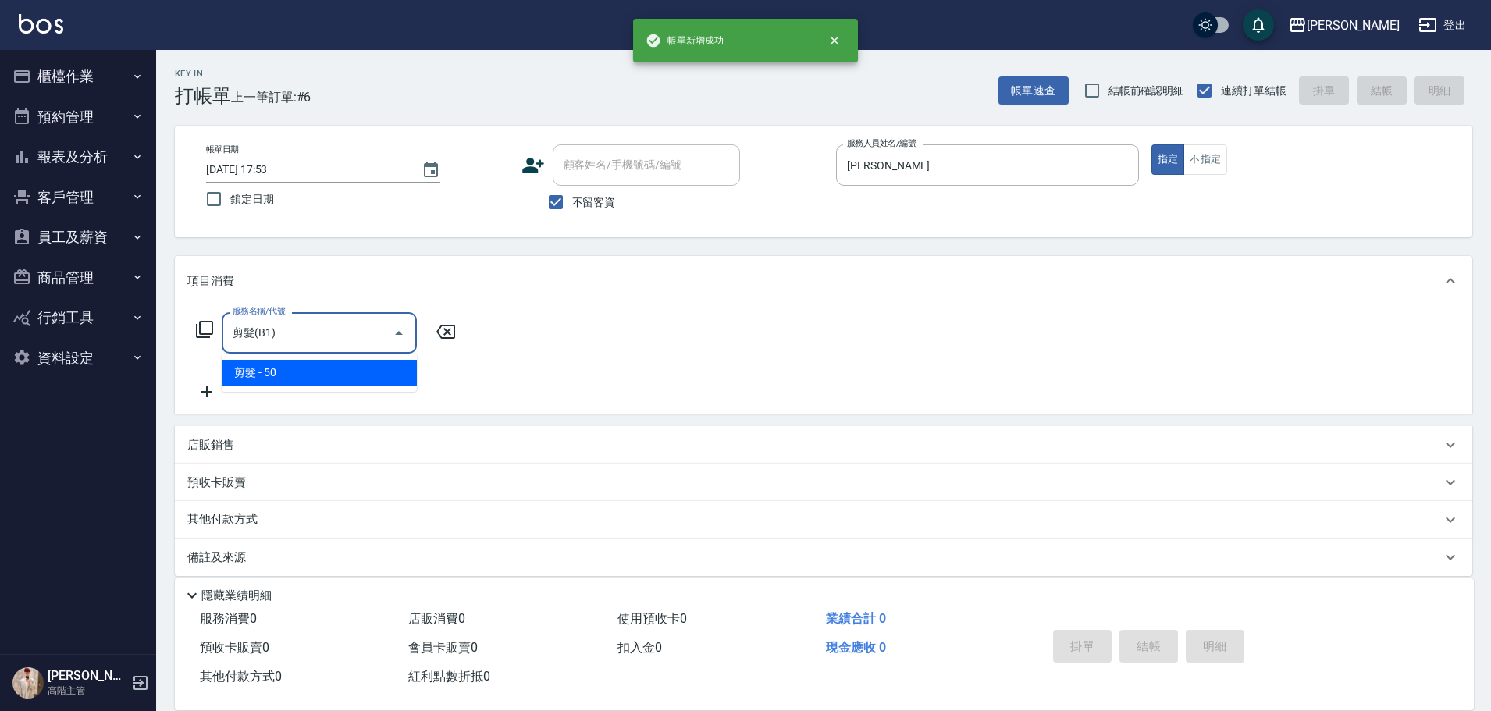
type input "剪髮(B1)"
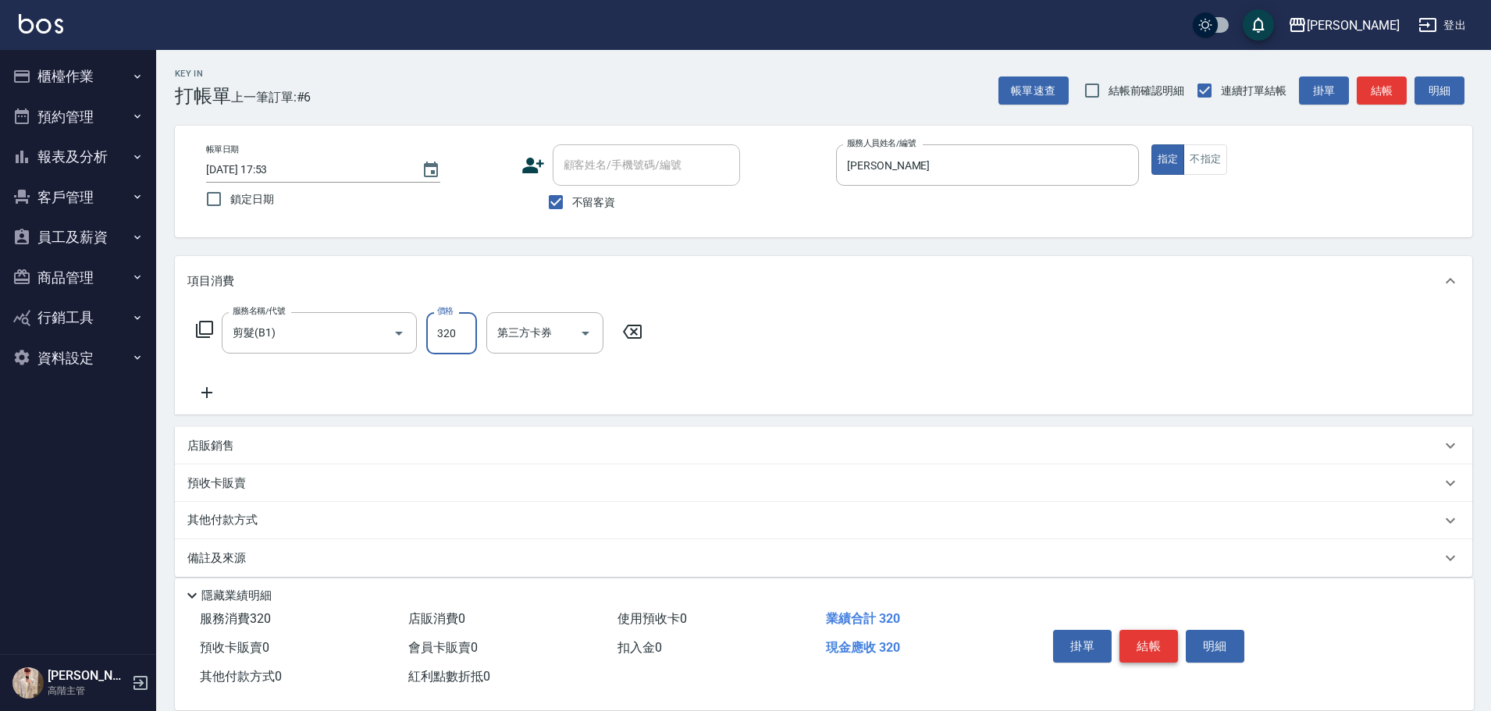
type input "320"
click at [1130, 645] on button "結帳" at bounding box center [1148, 646] width 59 height 33
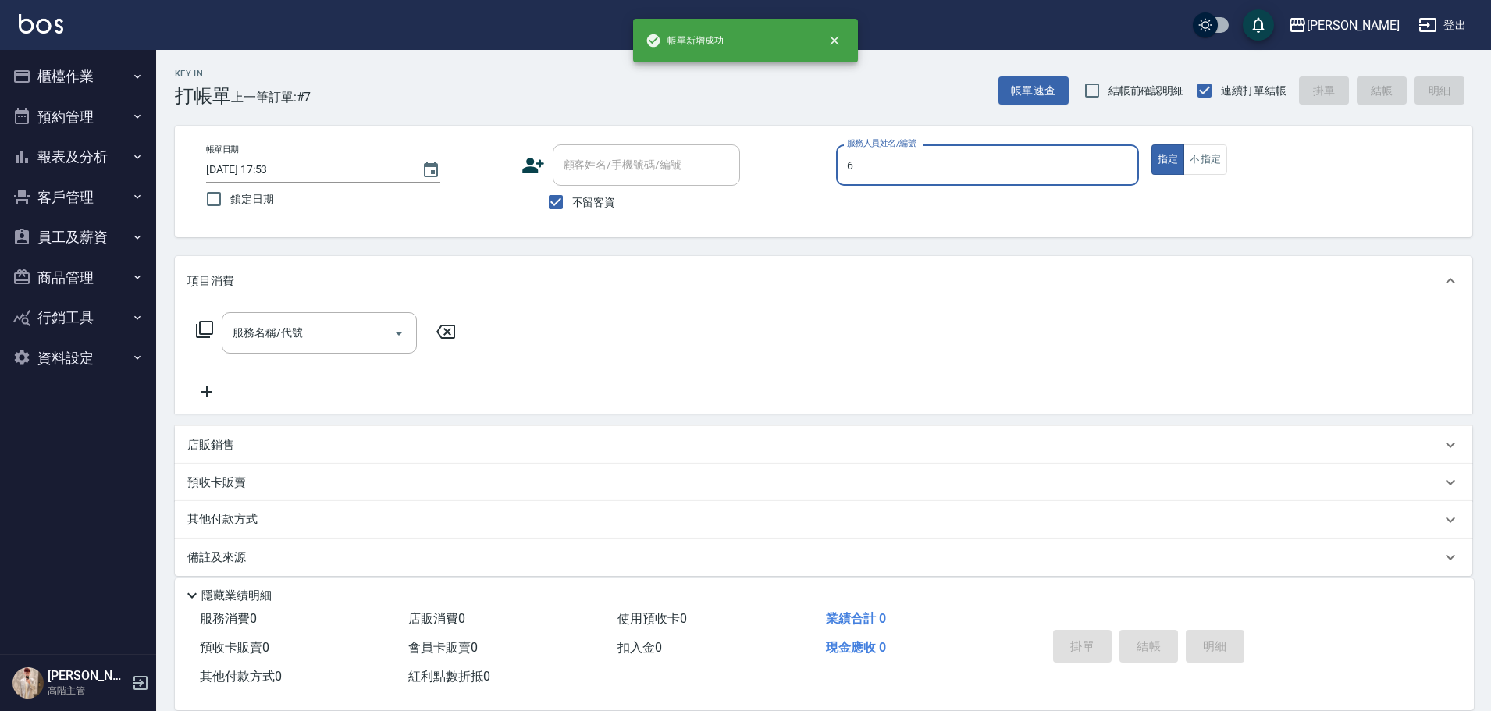
type input "[PERSON_NAME]-6"
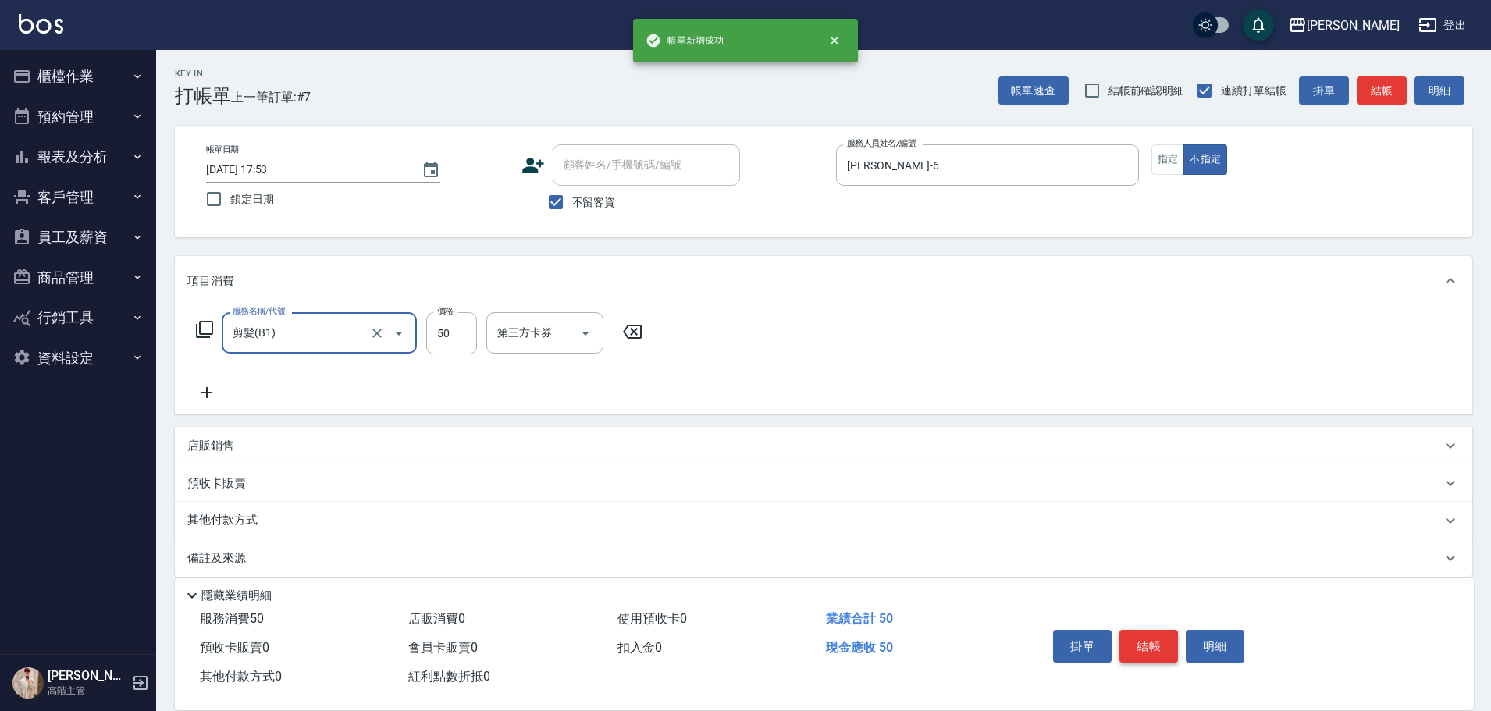
type input "剪髮(B1)"
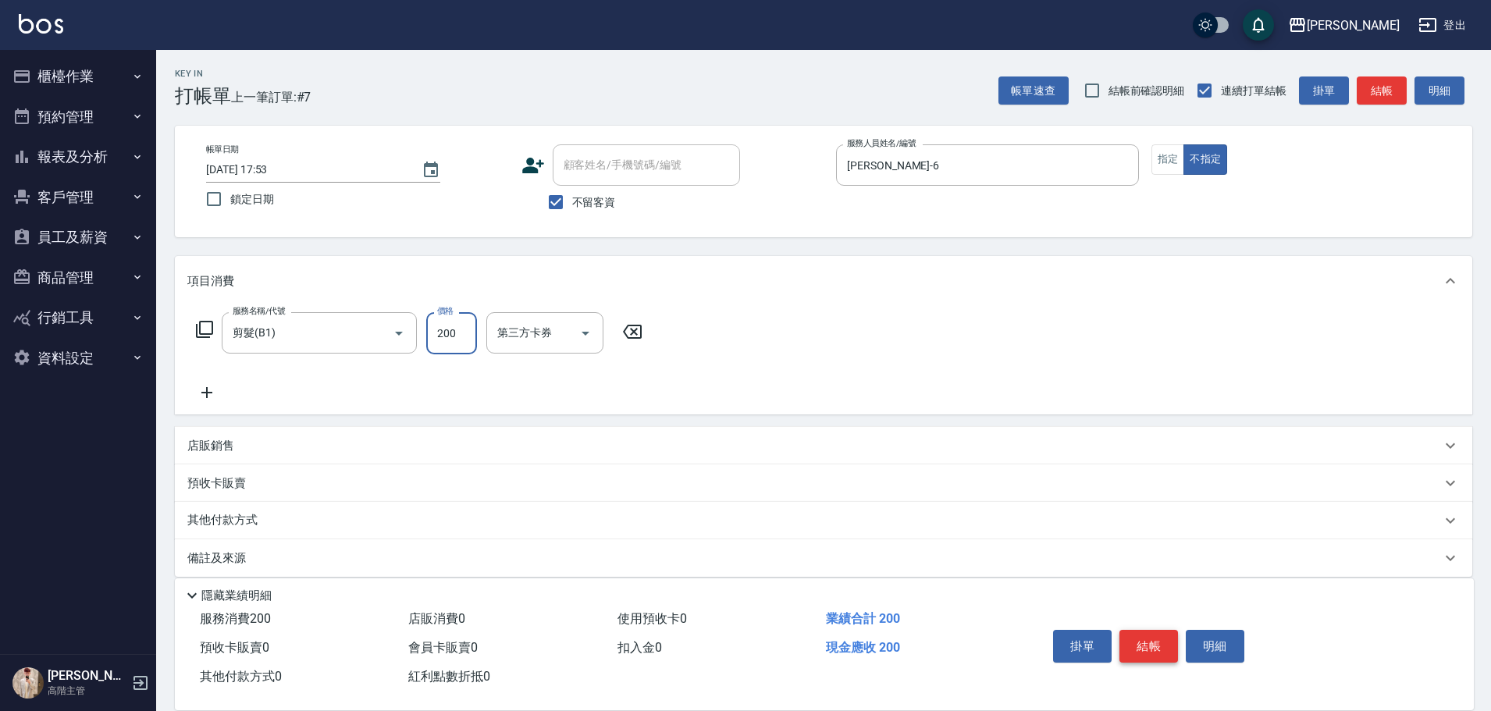
type input "200"
click at [1130, 645] on button "結帳" at bounding box center [1148, 646] width 59 height 33
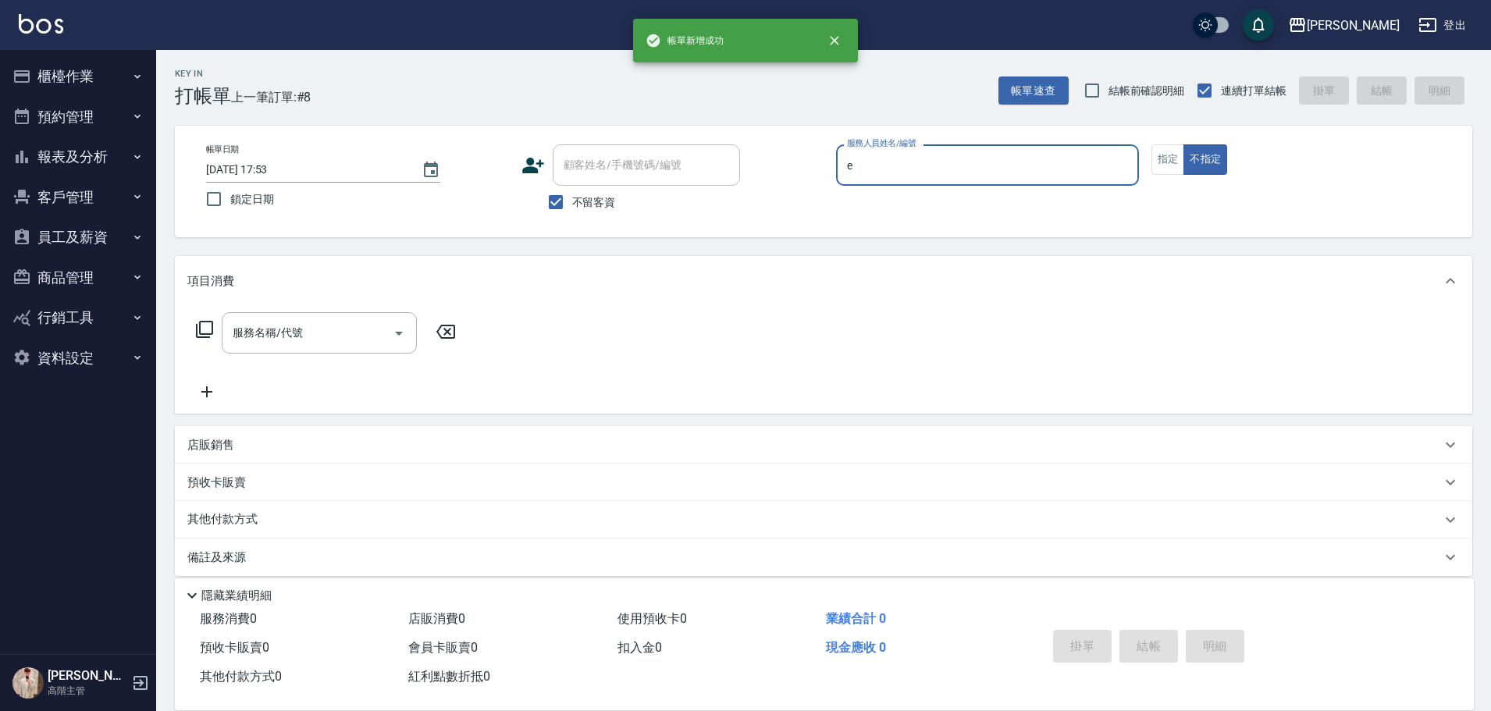
type input "[PERSON_NAME]"
type button "false"
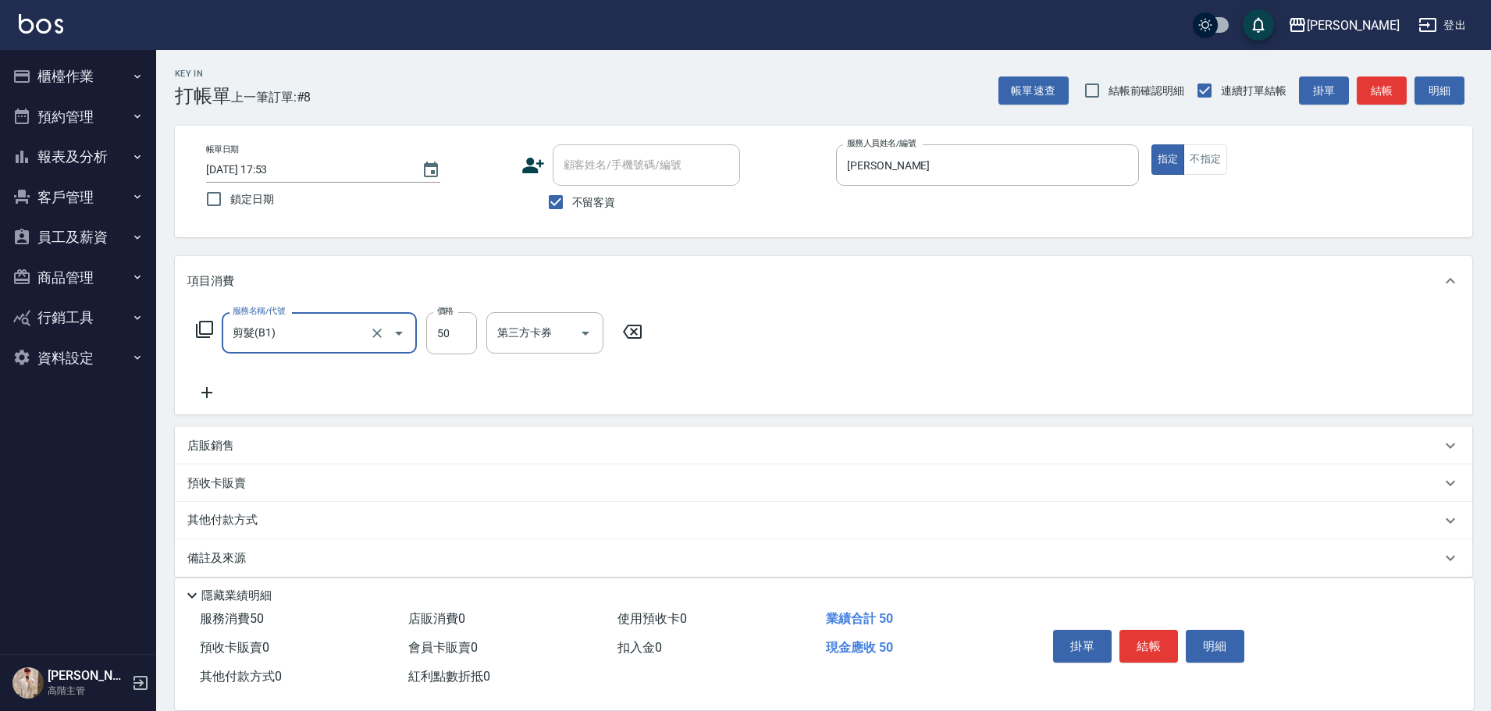
type input "剪髮(B1)"
type input "250"
click at [1164, 630] on button "結帳" at bounding box center [1148, 646] width 59 height 33
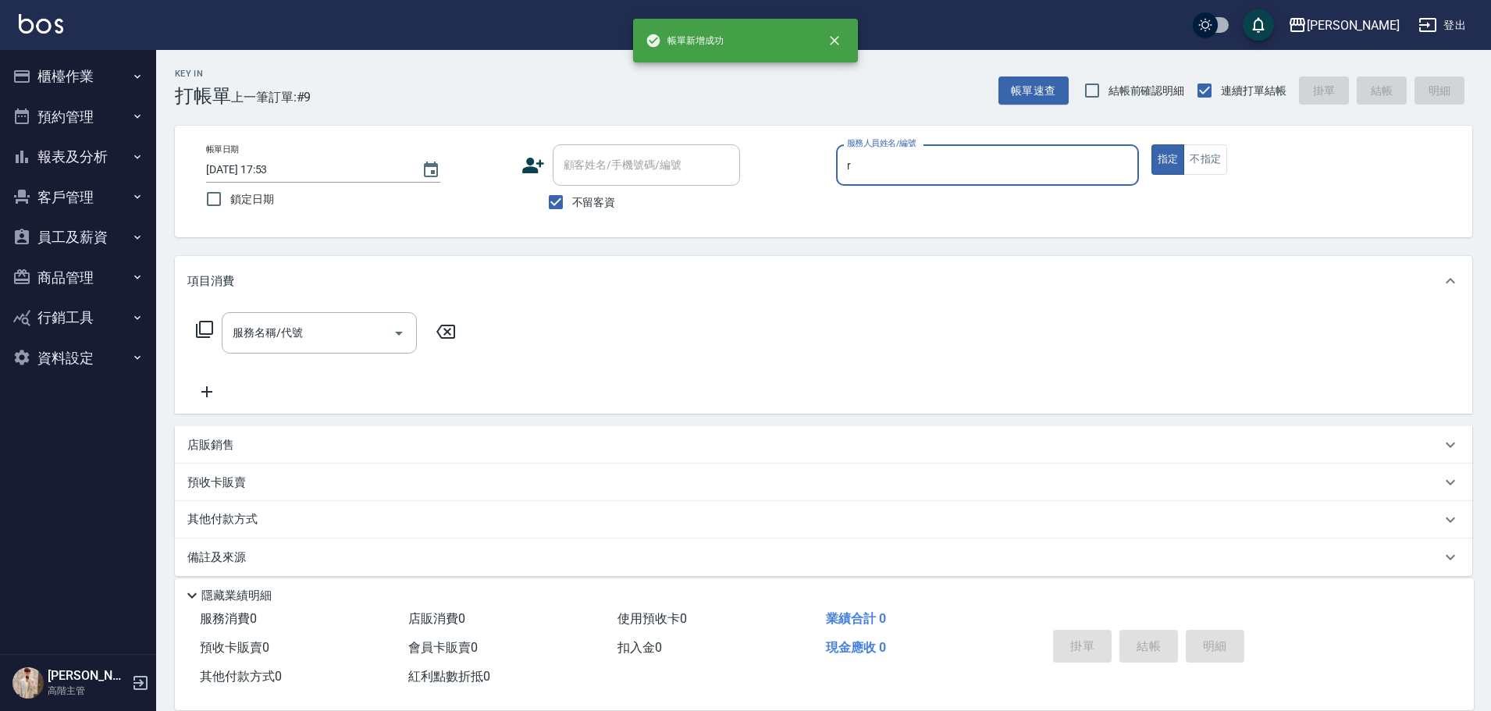
type input "[PERSON_NAME]"
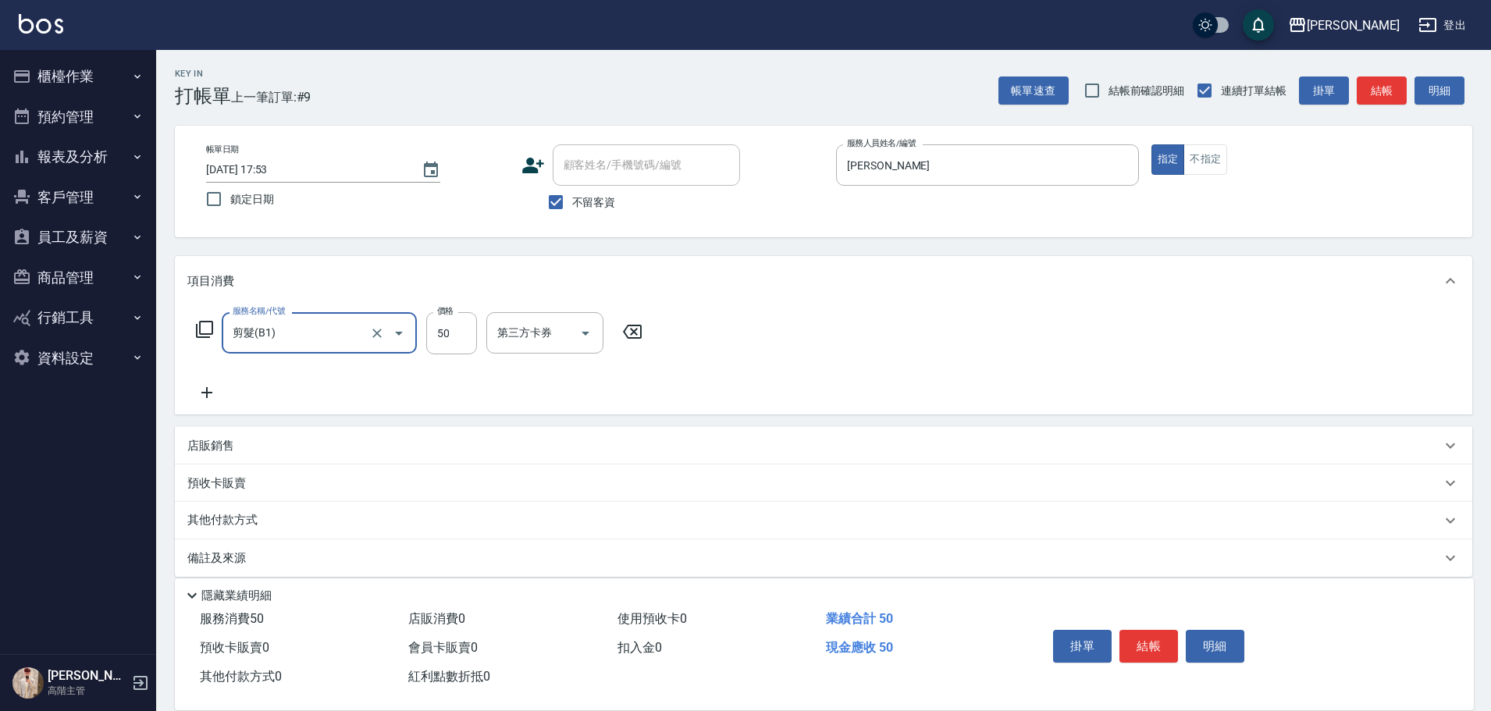
type input "剪髮(B1)"
type input "320"
click at [1156, 649] on button "結帳" at bounding box center [1148, 646] width 59 height 33
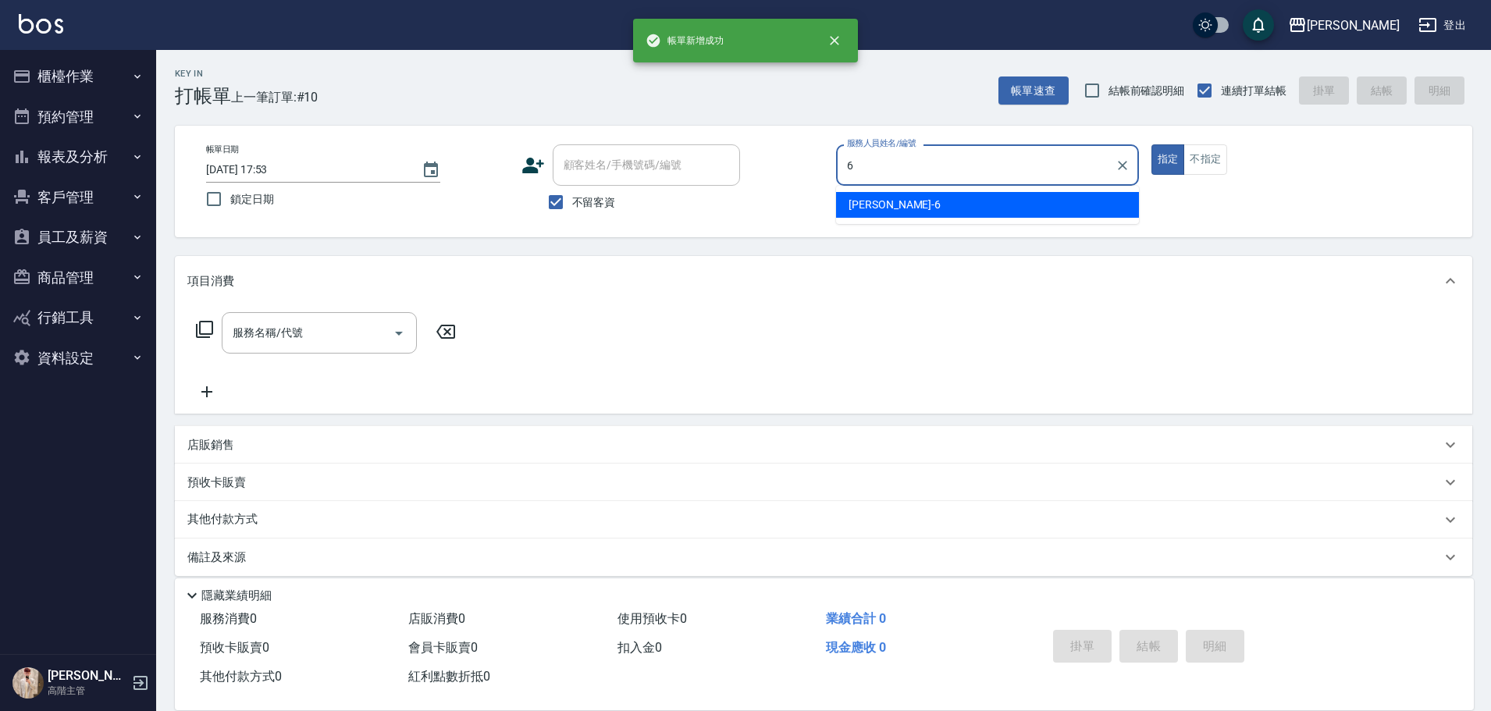
type input "[PERSON_NAME]-6"
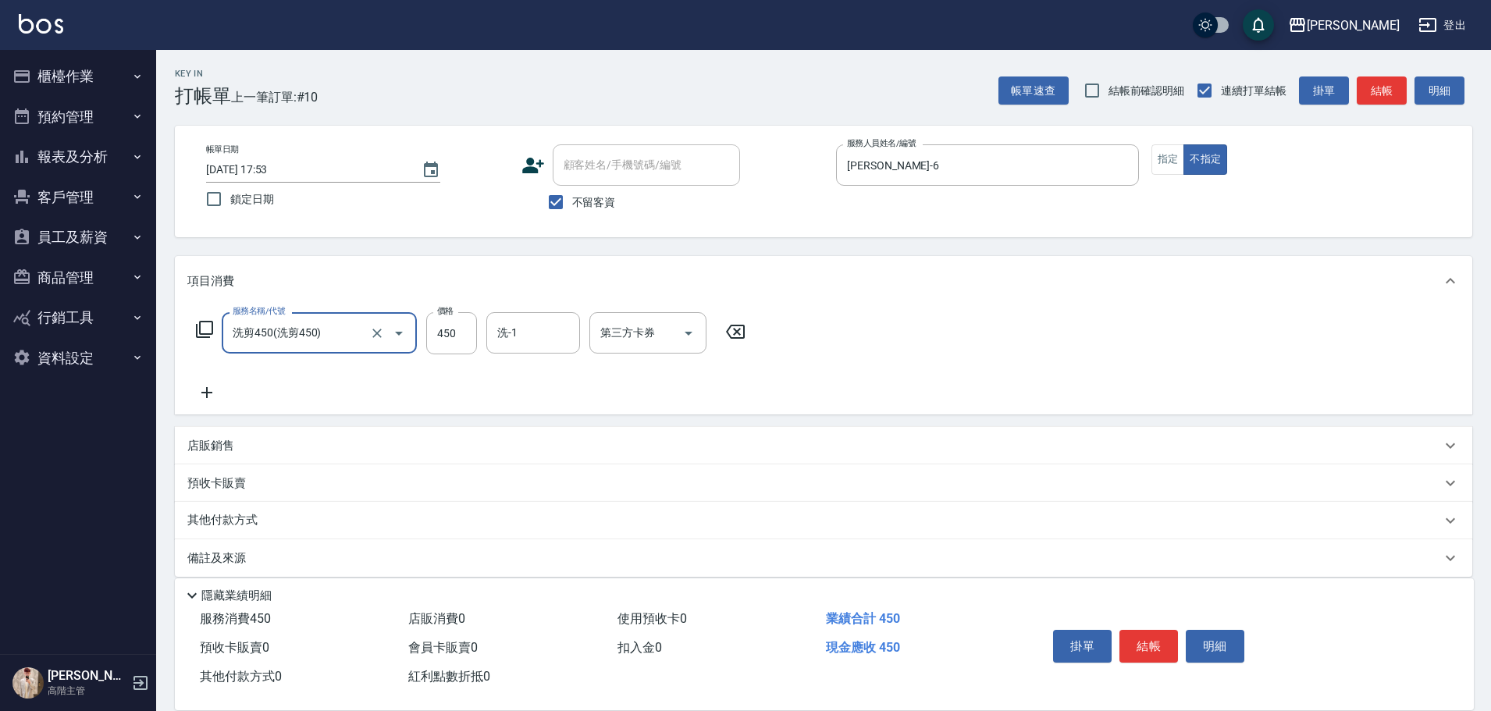
type input "洗剪450"
type input "[PERSON_NAME]-2"
click at [567, 332] on icon "Clear" at bounding box center [564, 333] width 16 height 16
type input "萱芸-32"
click at [1135, 638] on button "結帳" at bounding box center [1148, 646] width 59 height 33
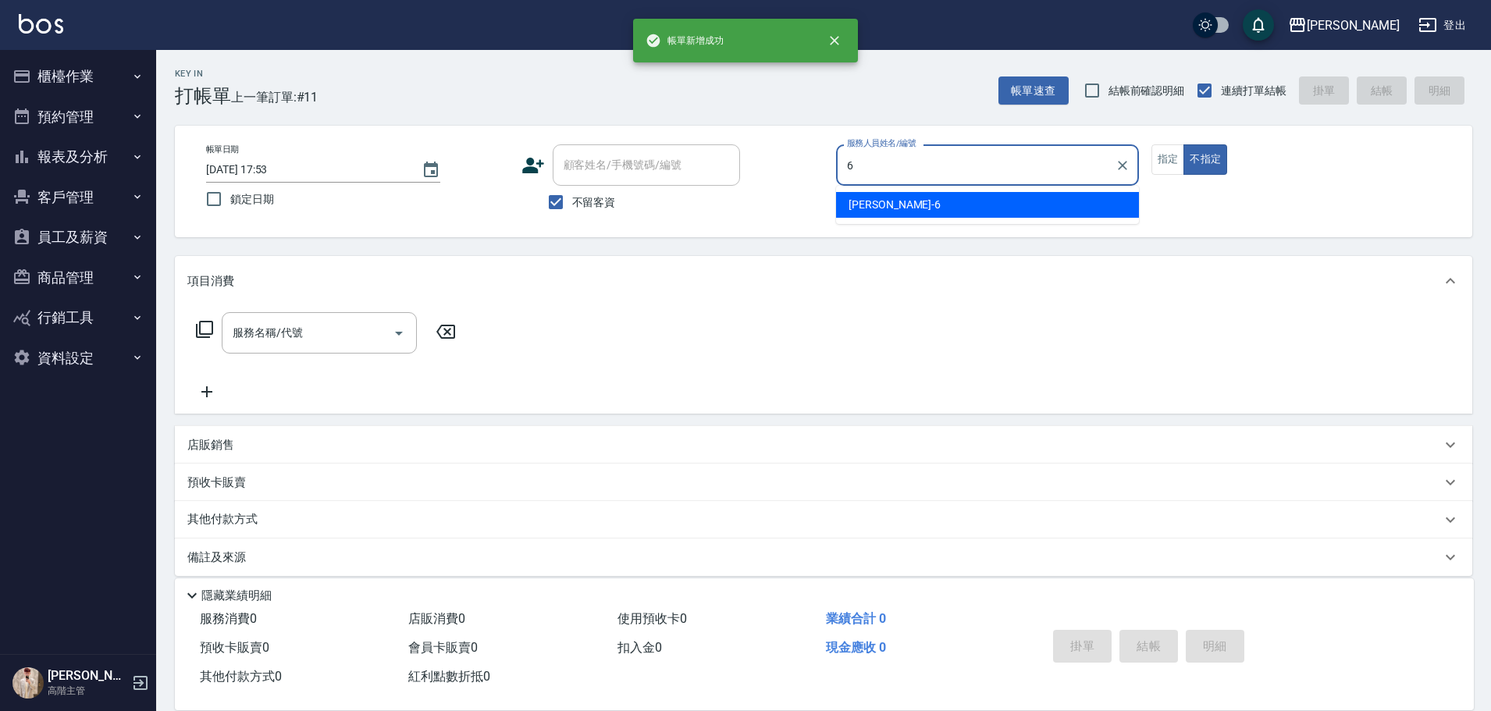
type input "[PERSON_NAME]-6"
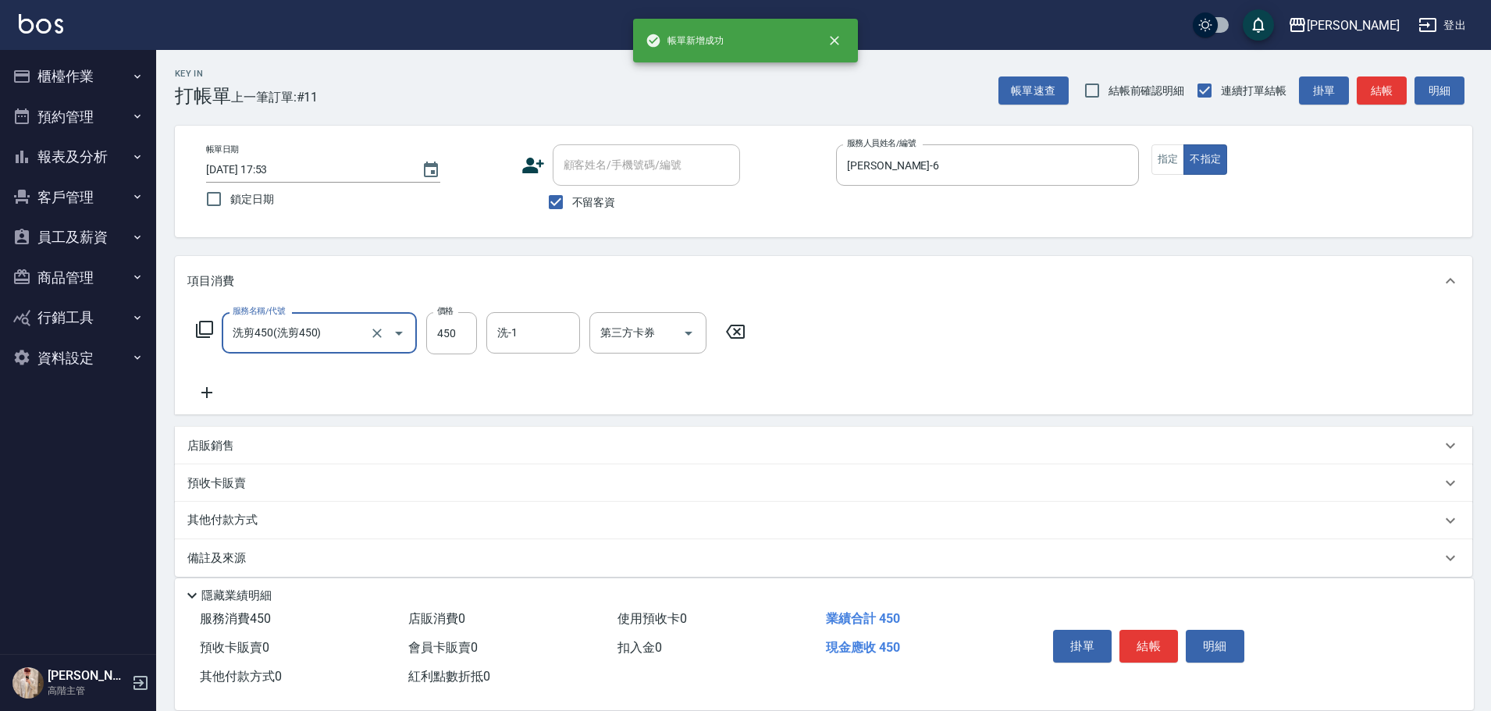
type input "洗剪450"
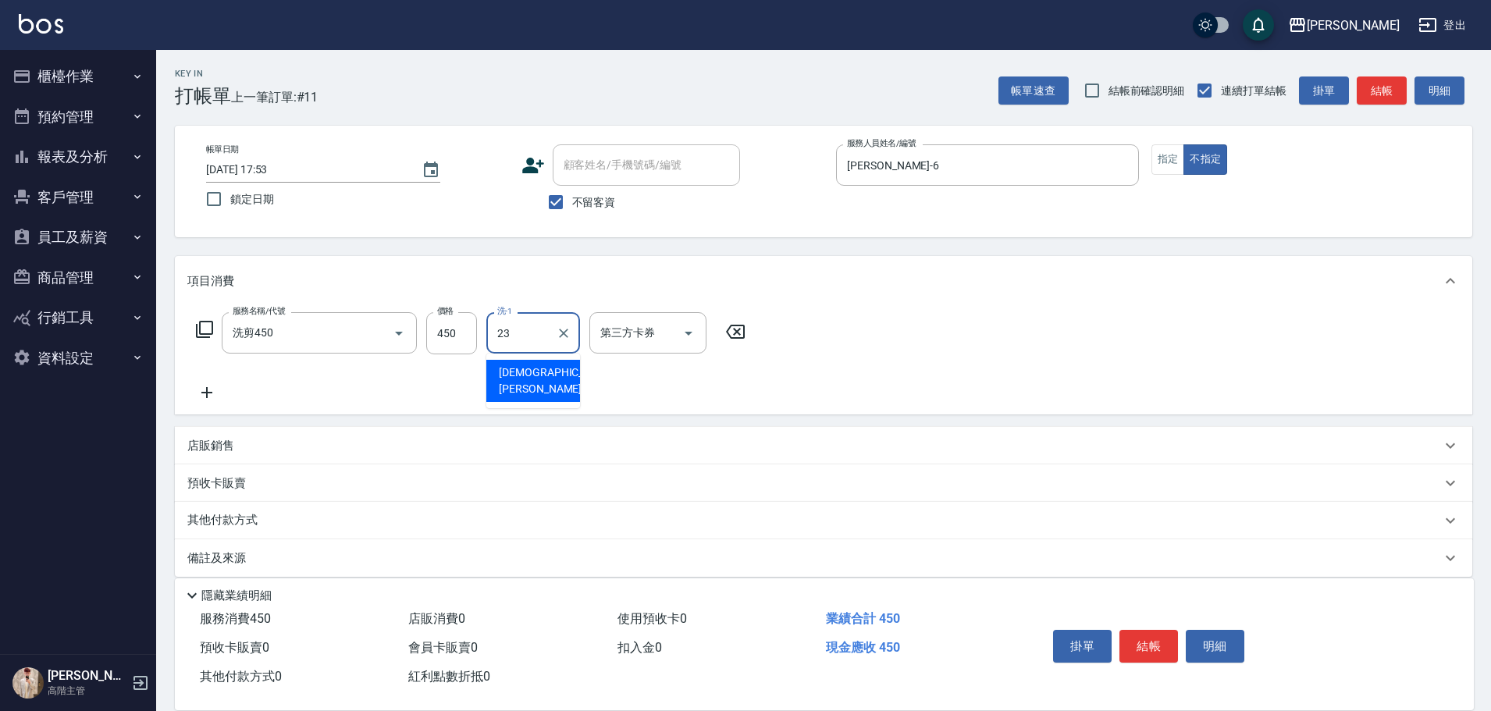
type input "[PERSON_NAME]-23"
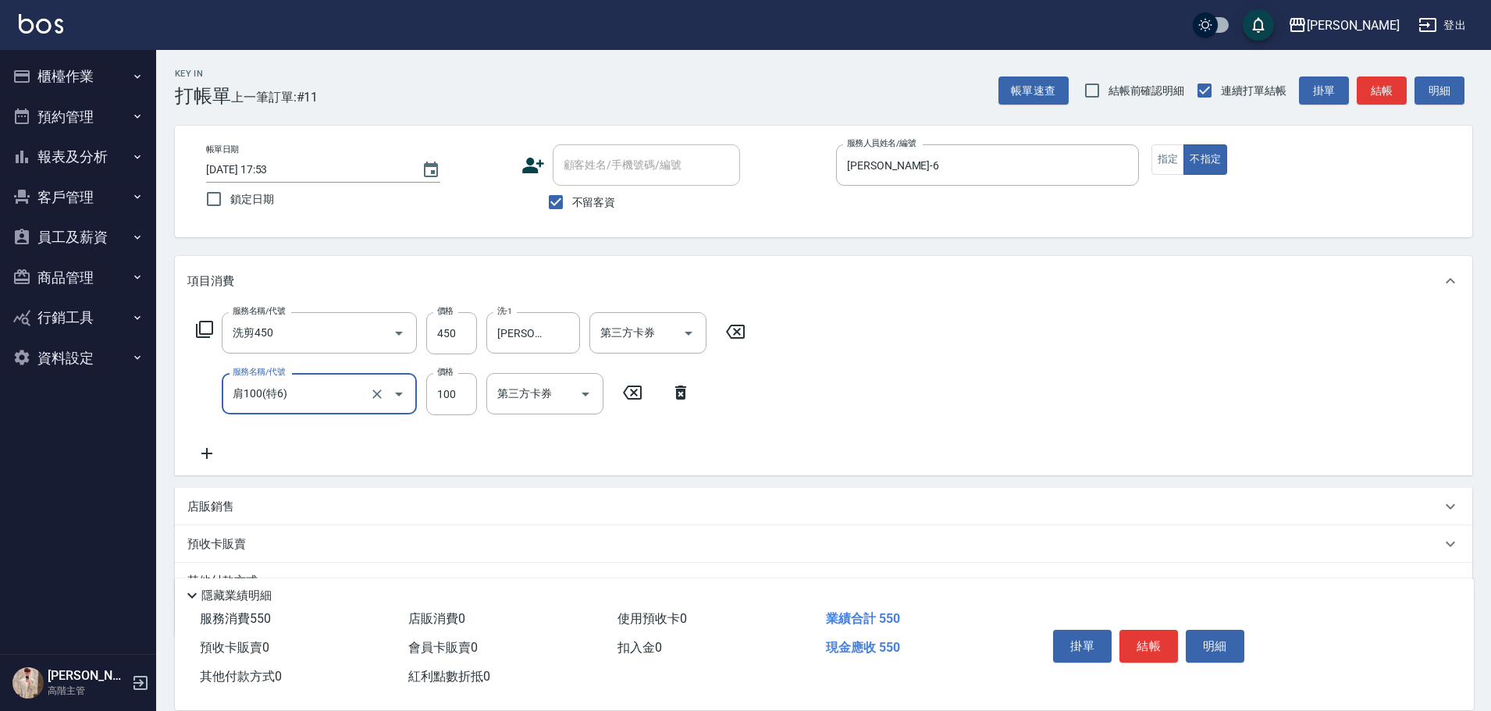
type input "肩100(特6)"
type input "[PERSON_NAME]-23"
click at [1134, 640] on button "結帳" at bounding box center [1148, 646] width 59 height 33
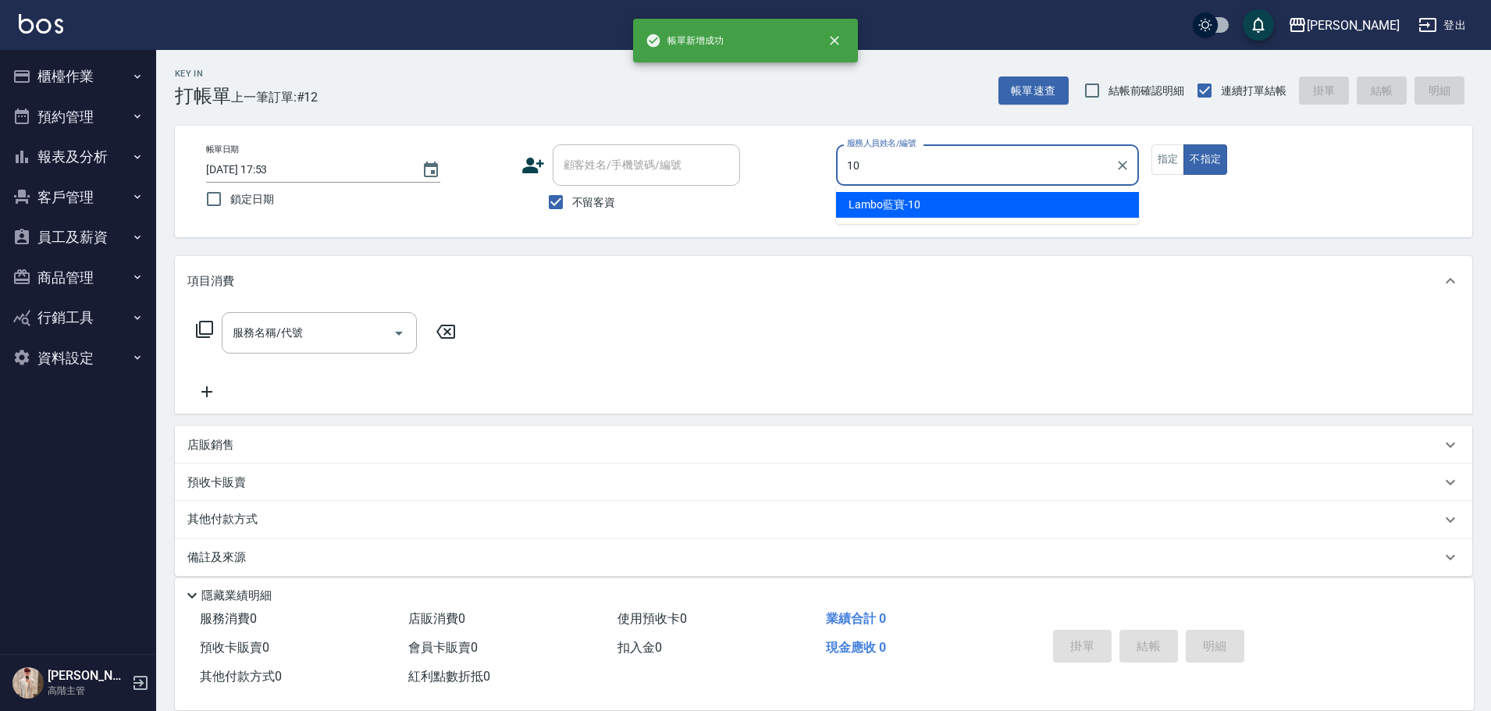
type input "Lambo藍寶-10"
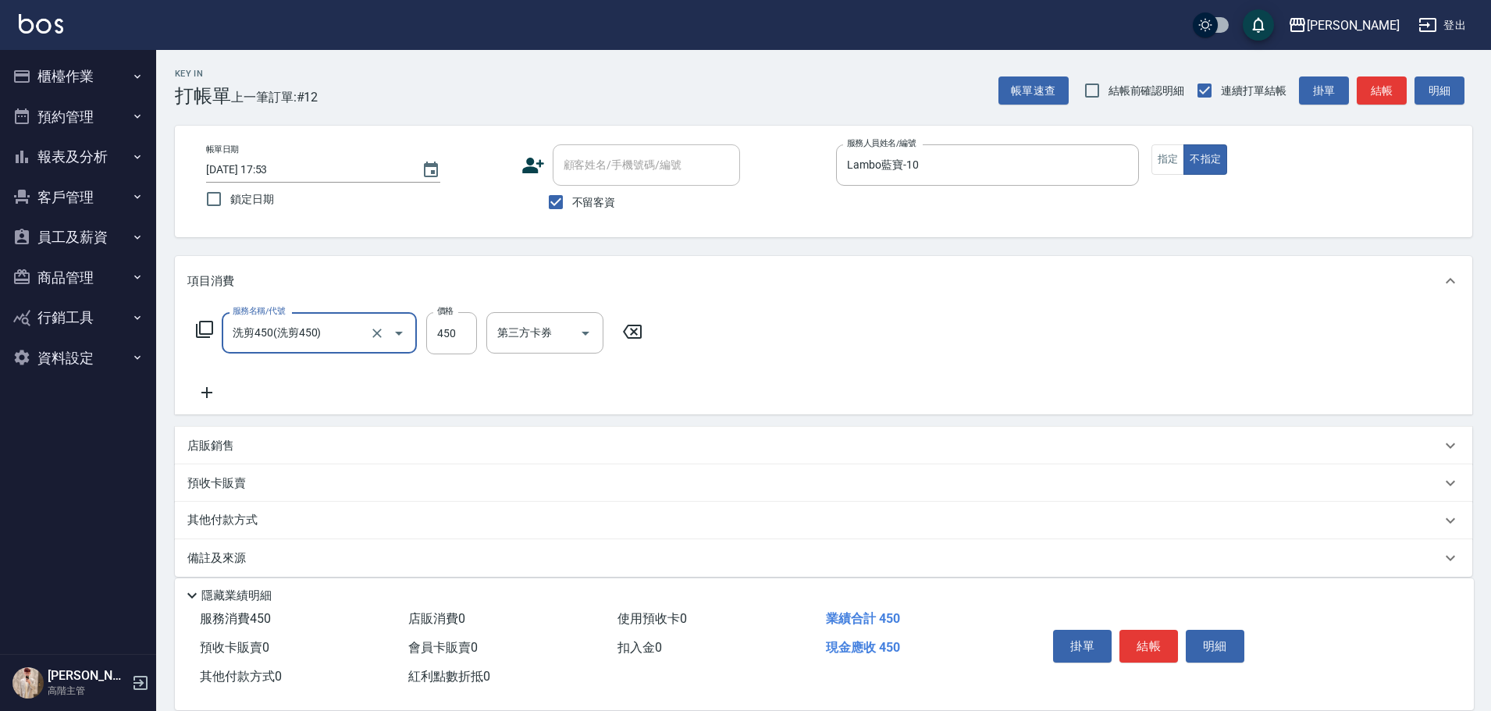
type input "洗剪450"
type input "萱芸-32"
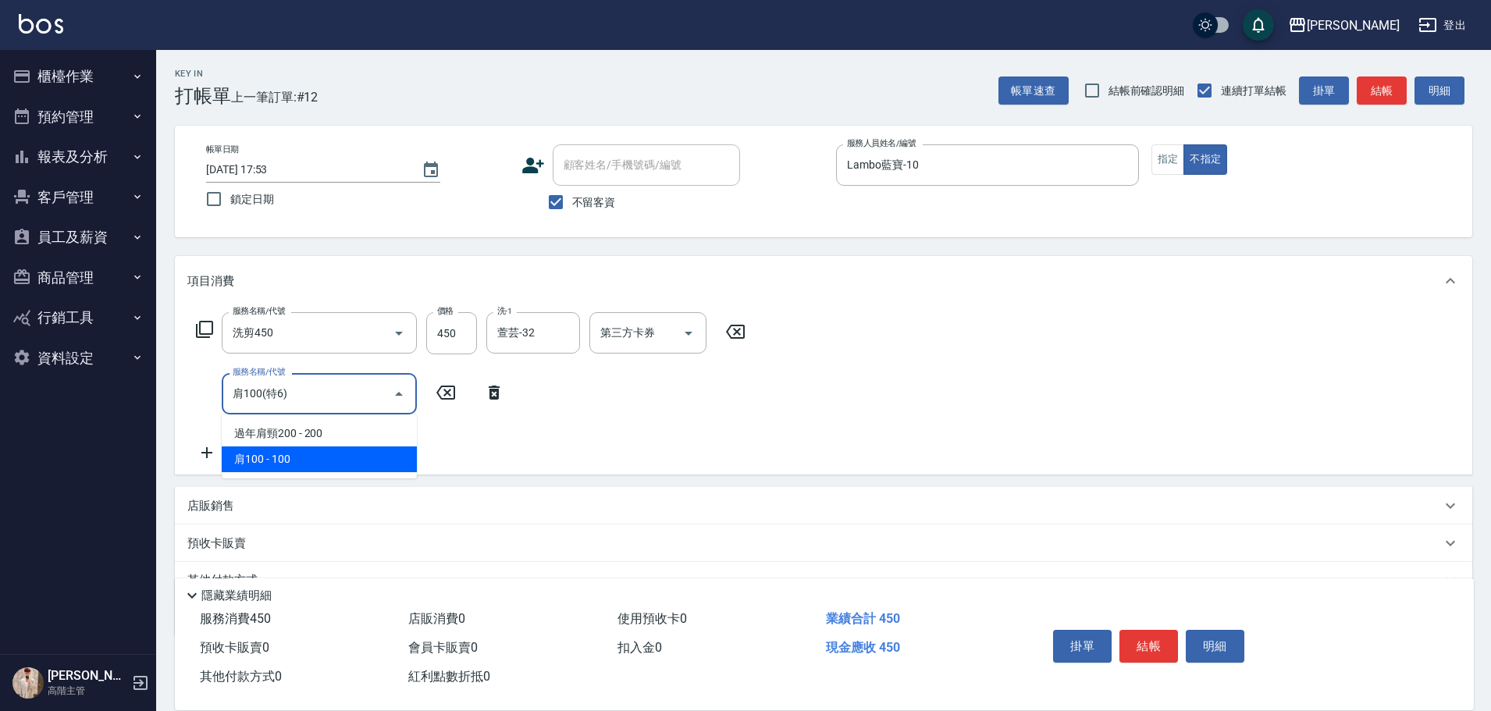
type input "肩100(特6)"
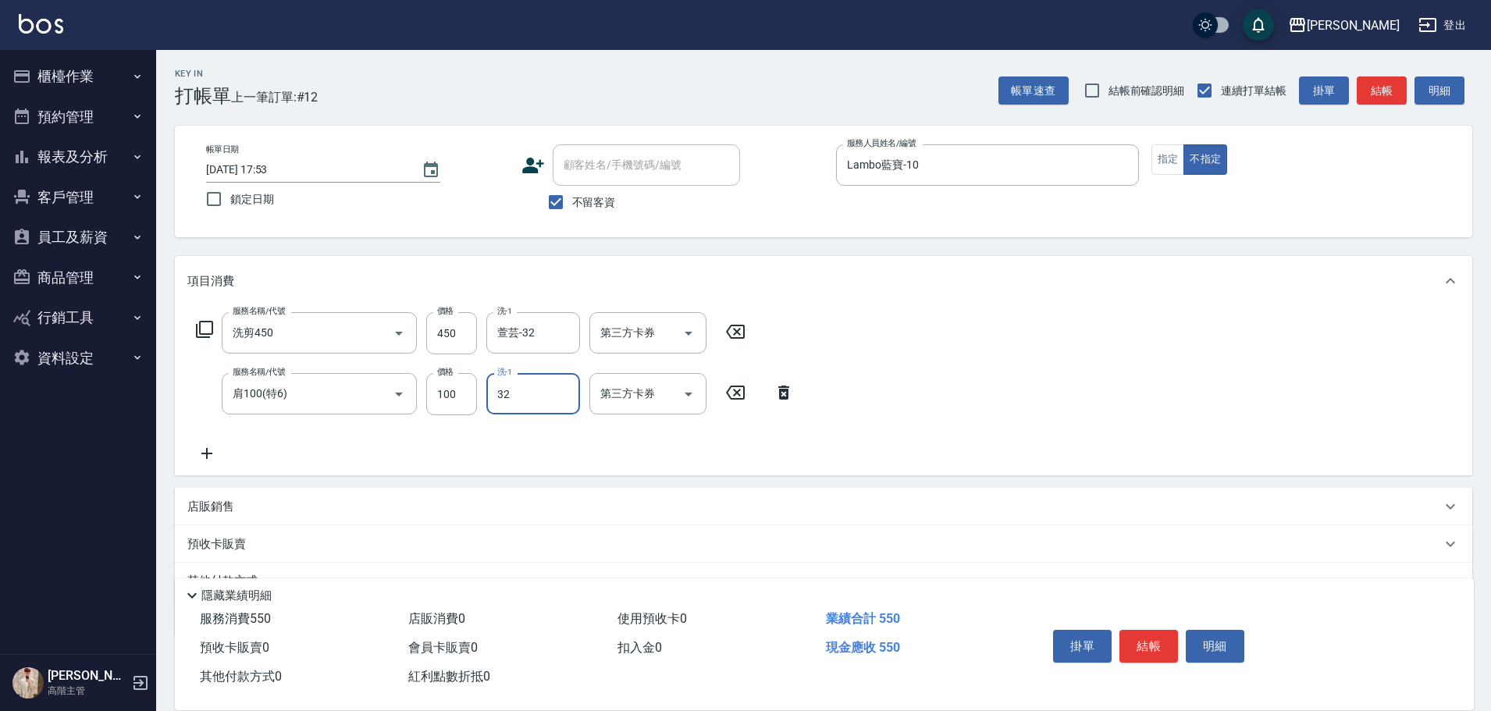
type input "萱芸-32"
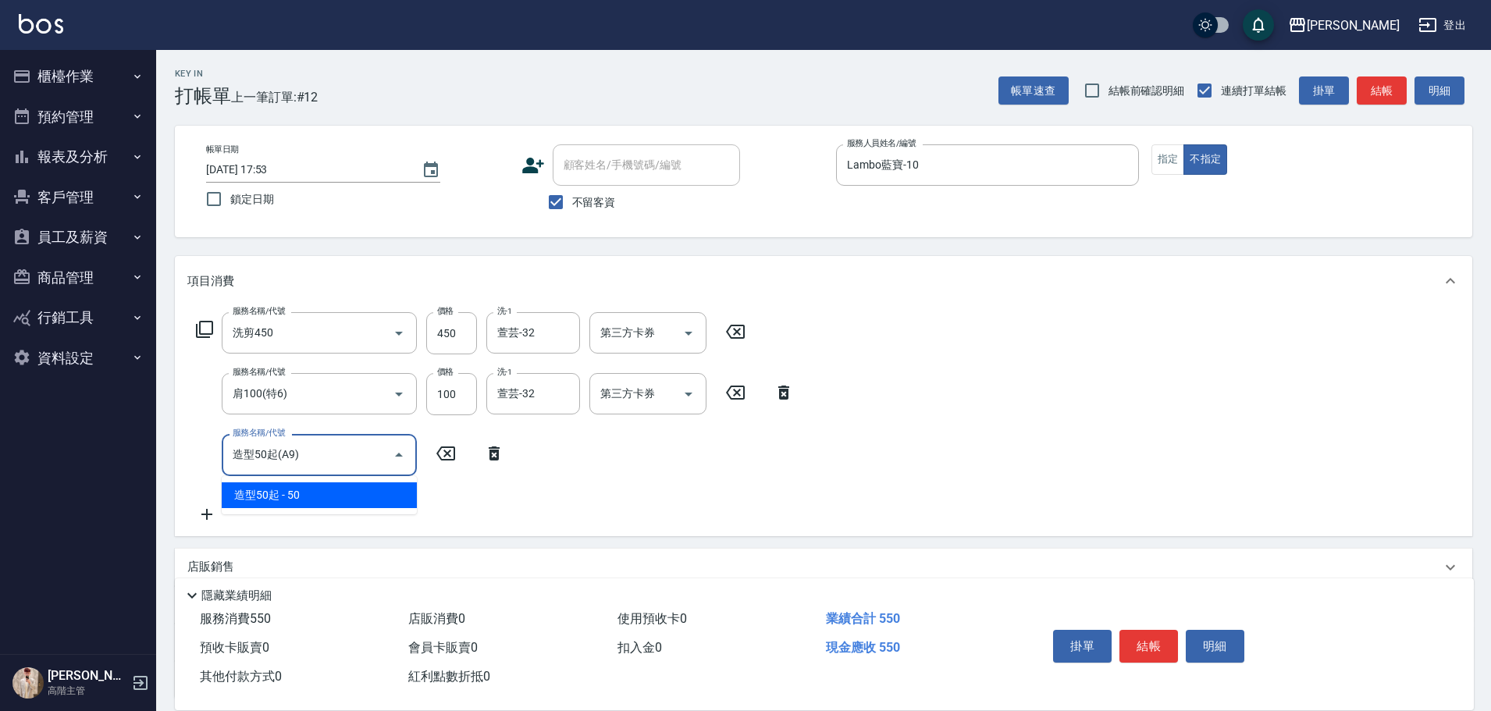
type input "造型50起(A9)"
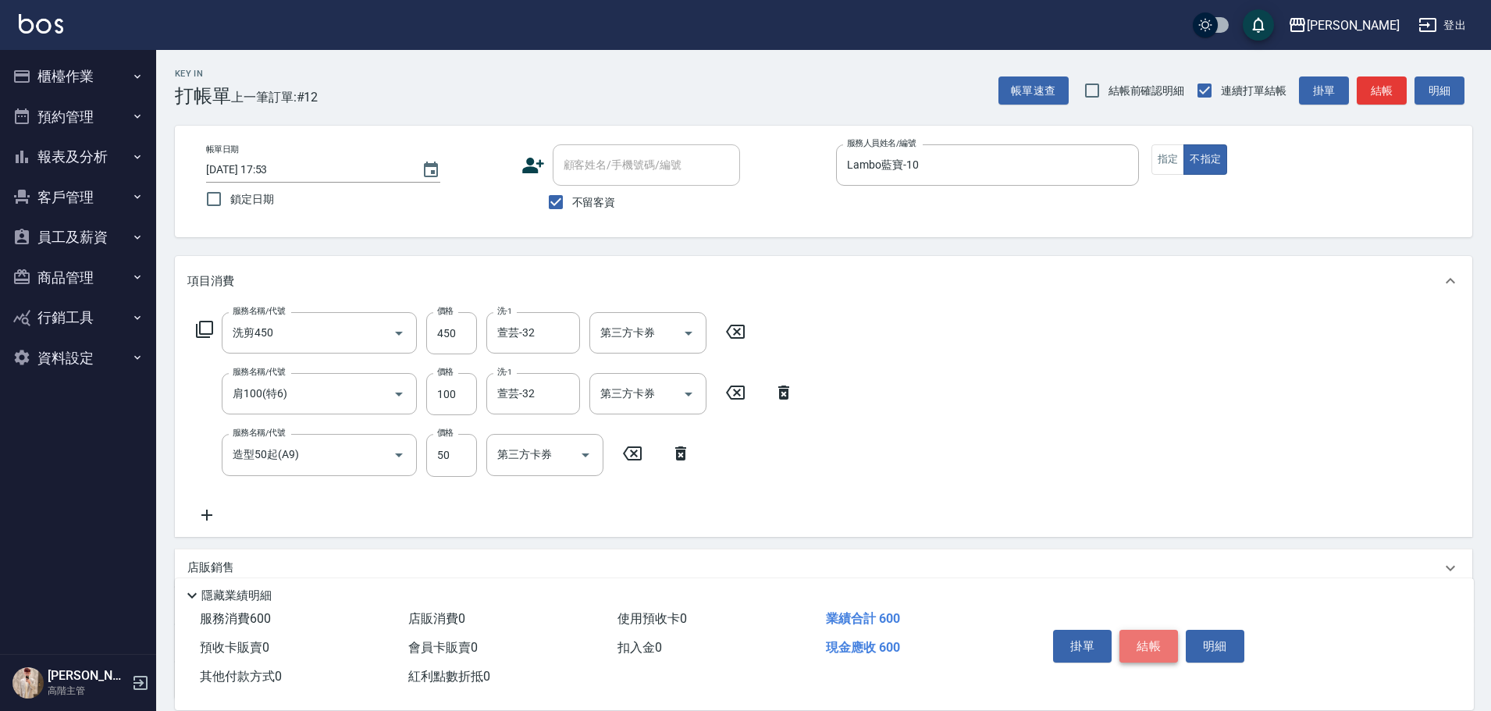
click at [1153, 632] on button "結帳" at bounding box center [1148, 646] width 59 height 33
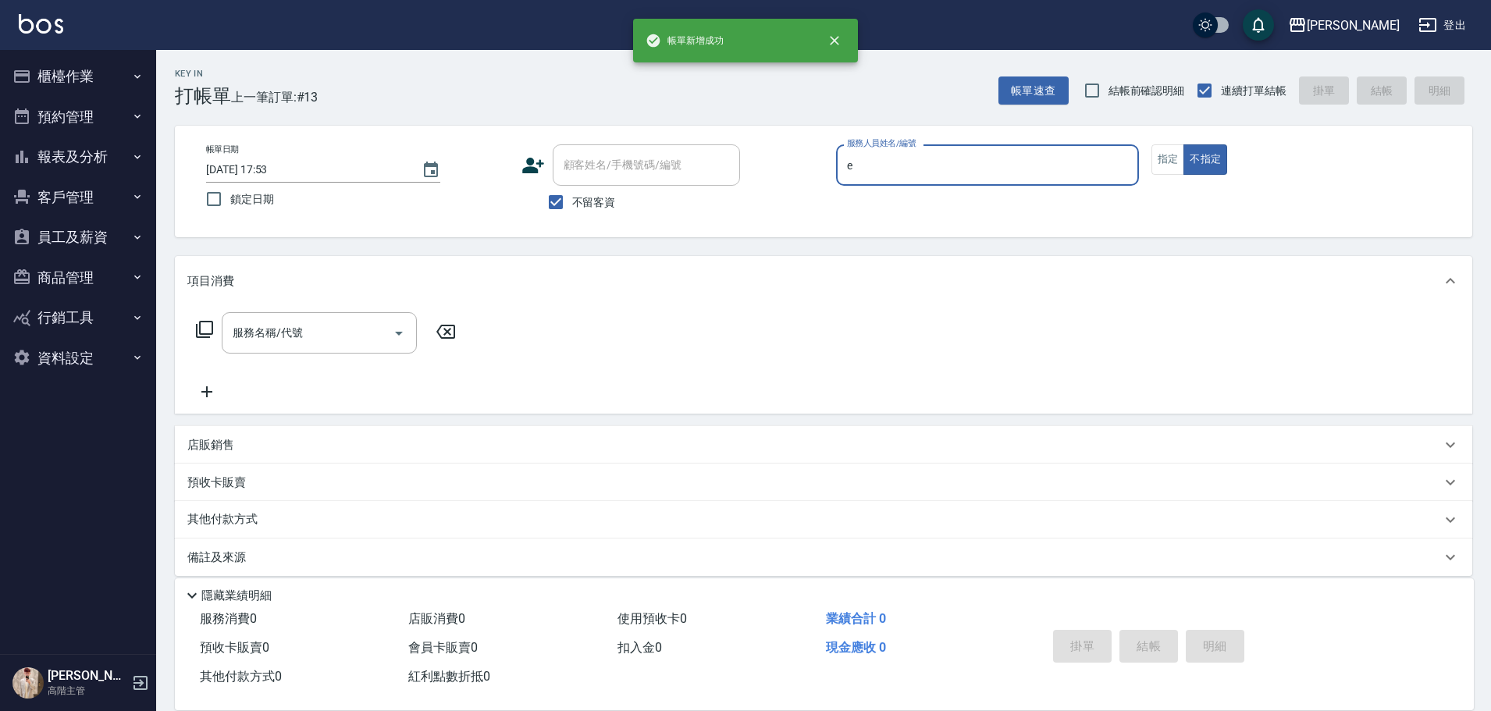
type input "[PERSON_NAME]"
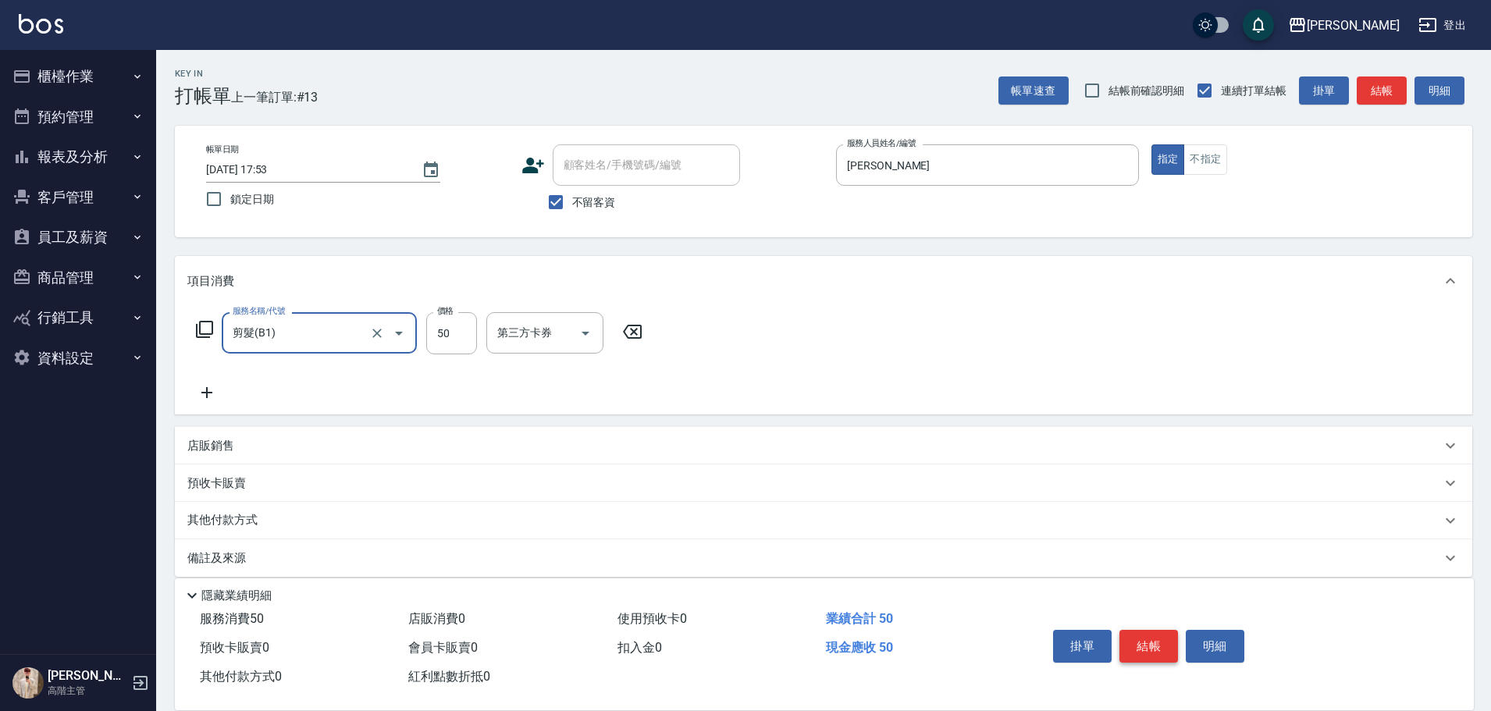
type input "剪髮(B1)"
type input "250"
click at [1153, 632] on button "結帳" at bounding box center [1148, 646] width 59 height 33
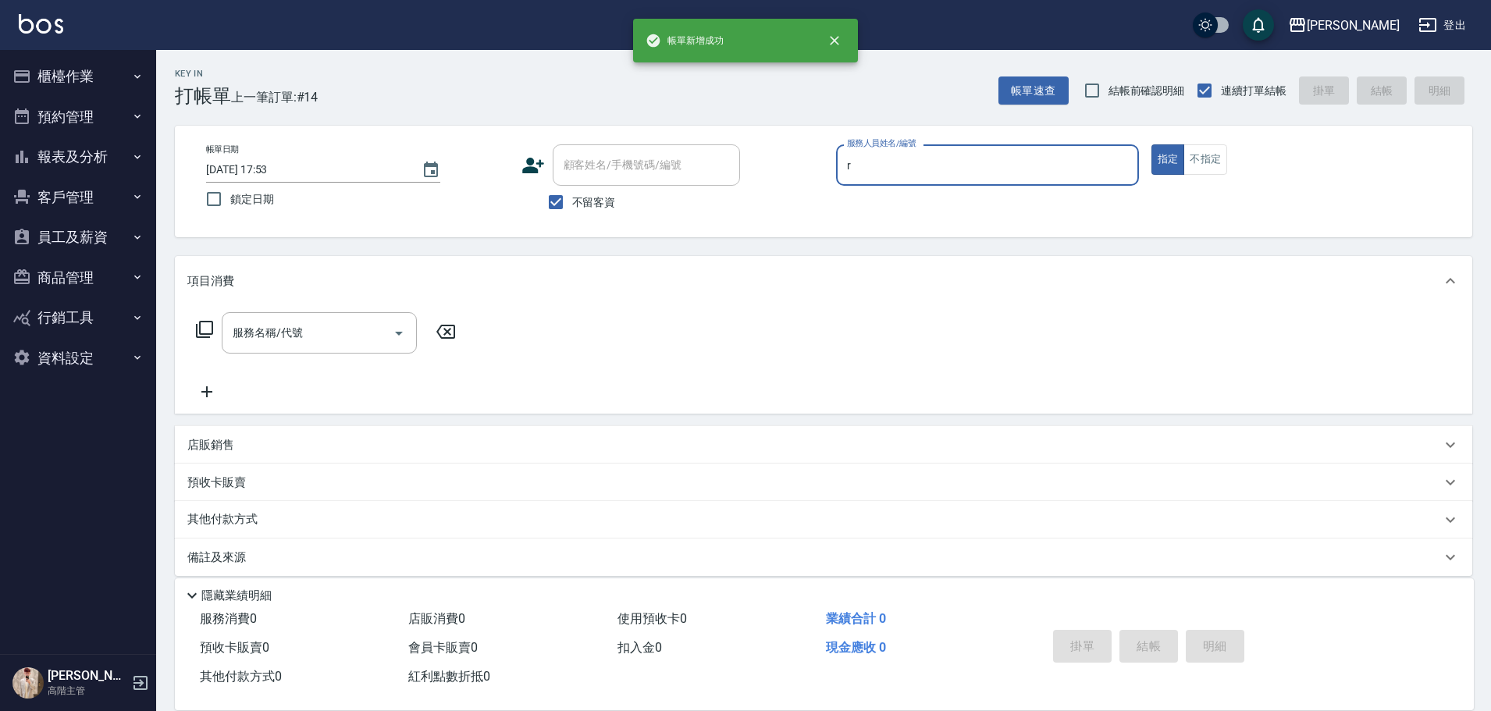
type input "[PERSON_NAME]"
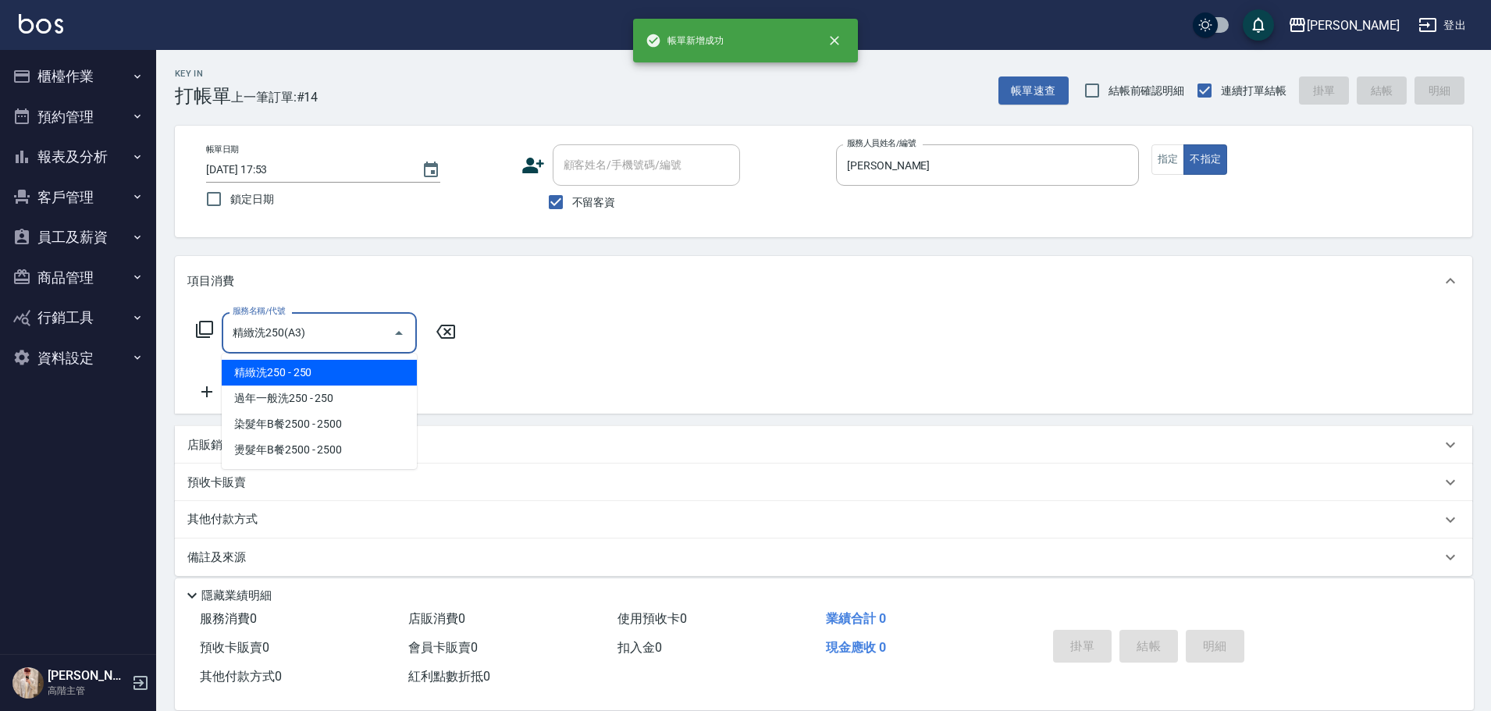
type input "精緻洗250(A3)"
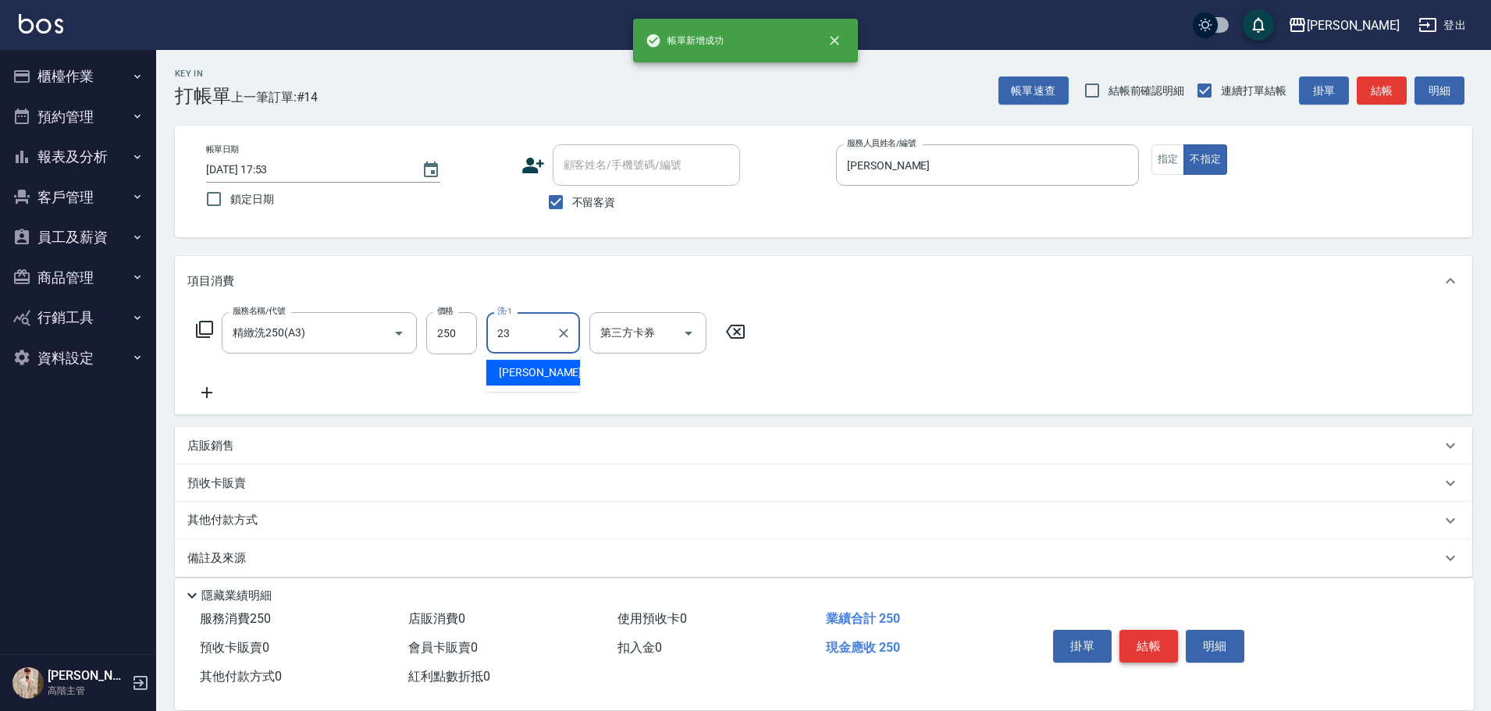
type input "[PERSON_NAME]-23"
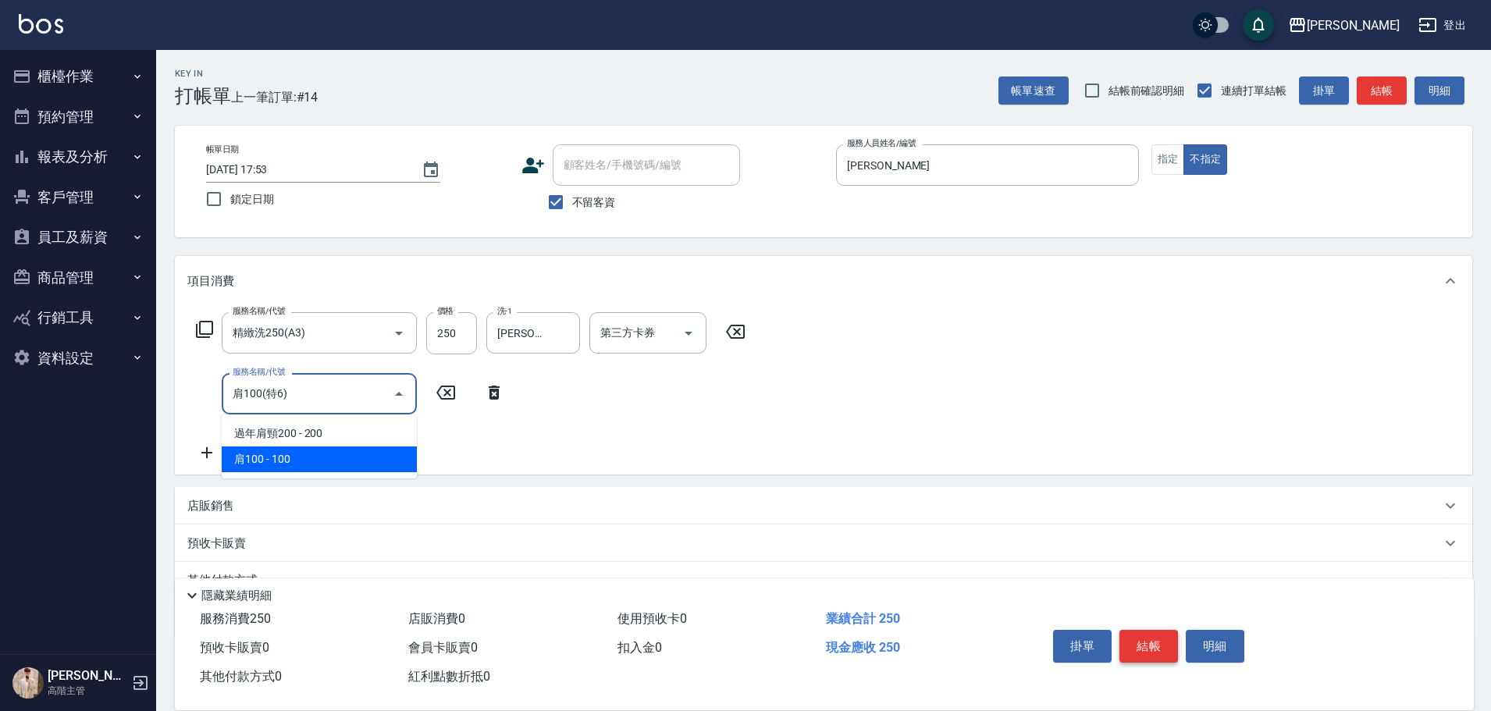
type input "肩100(特6)"
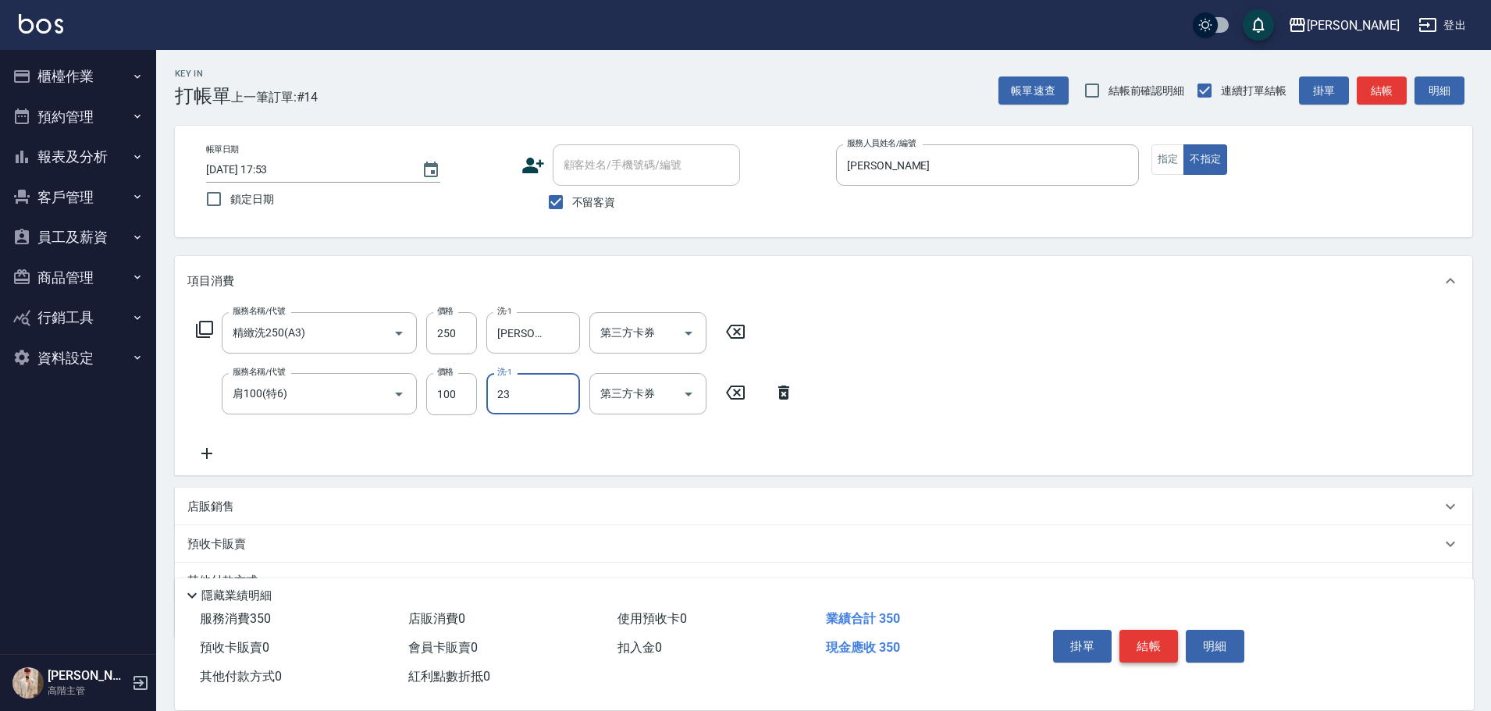
type input "[PERSON_NAME]-23"
click at [1153, 632] on button "結帳" at bounding box center [1148, 646] width 59 height 33
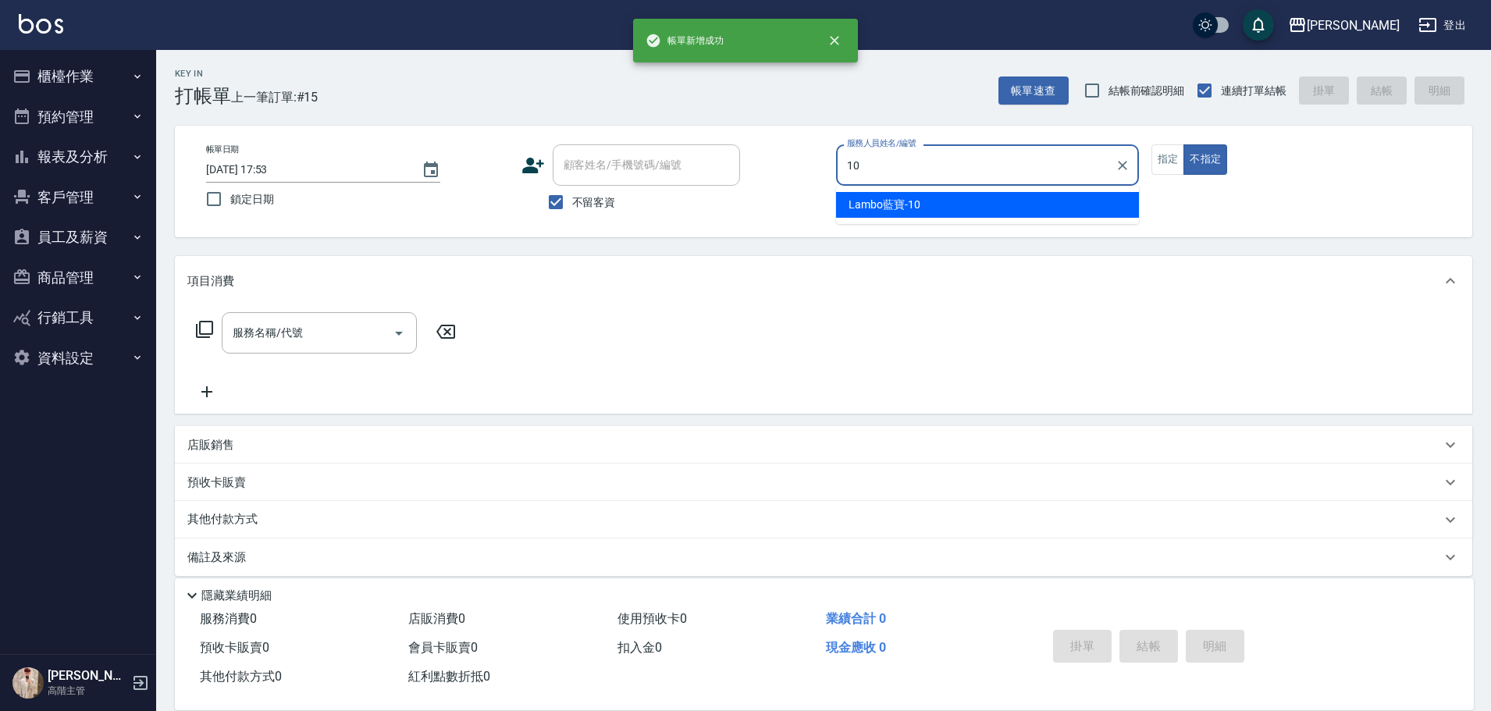
type input "Lambo藍寶-10"
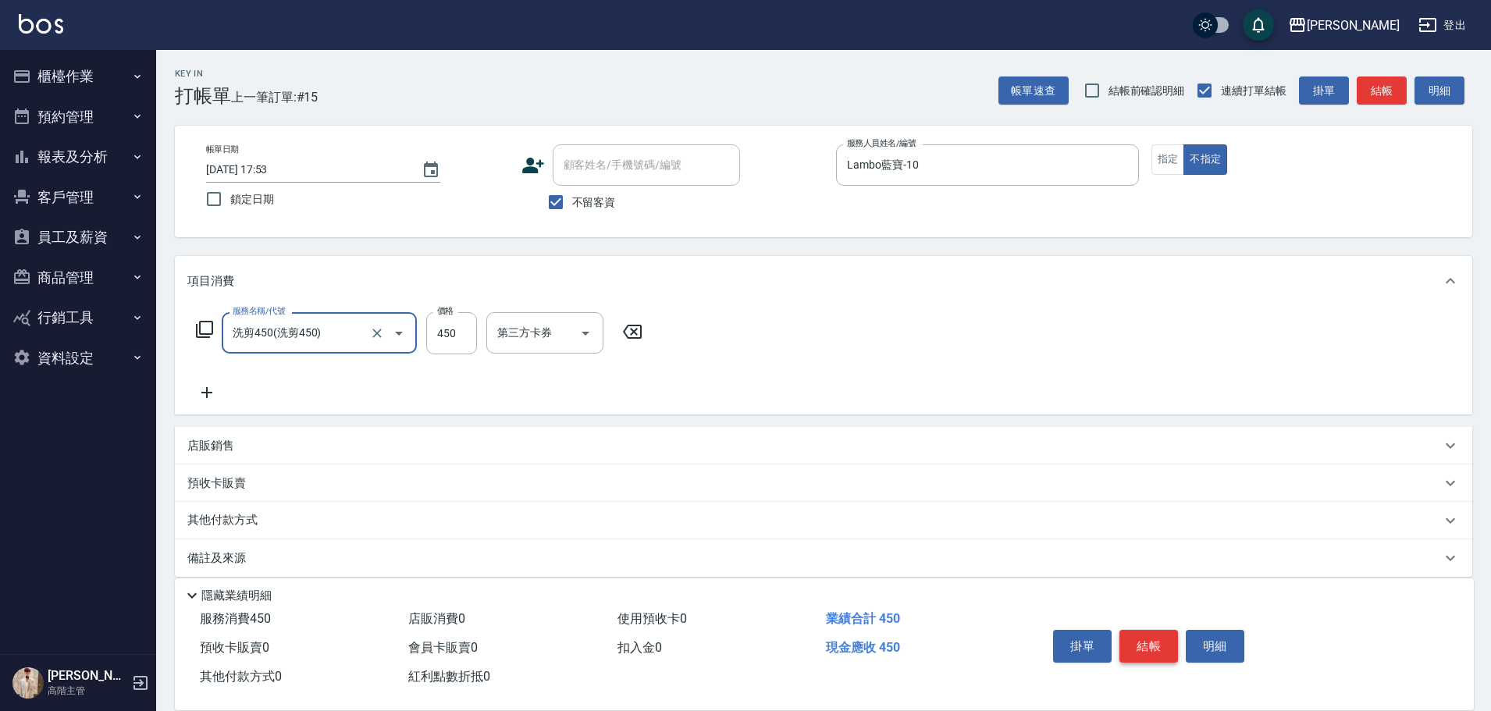
type input "洗剪450"
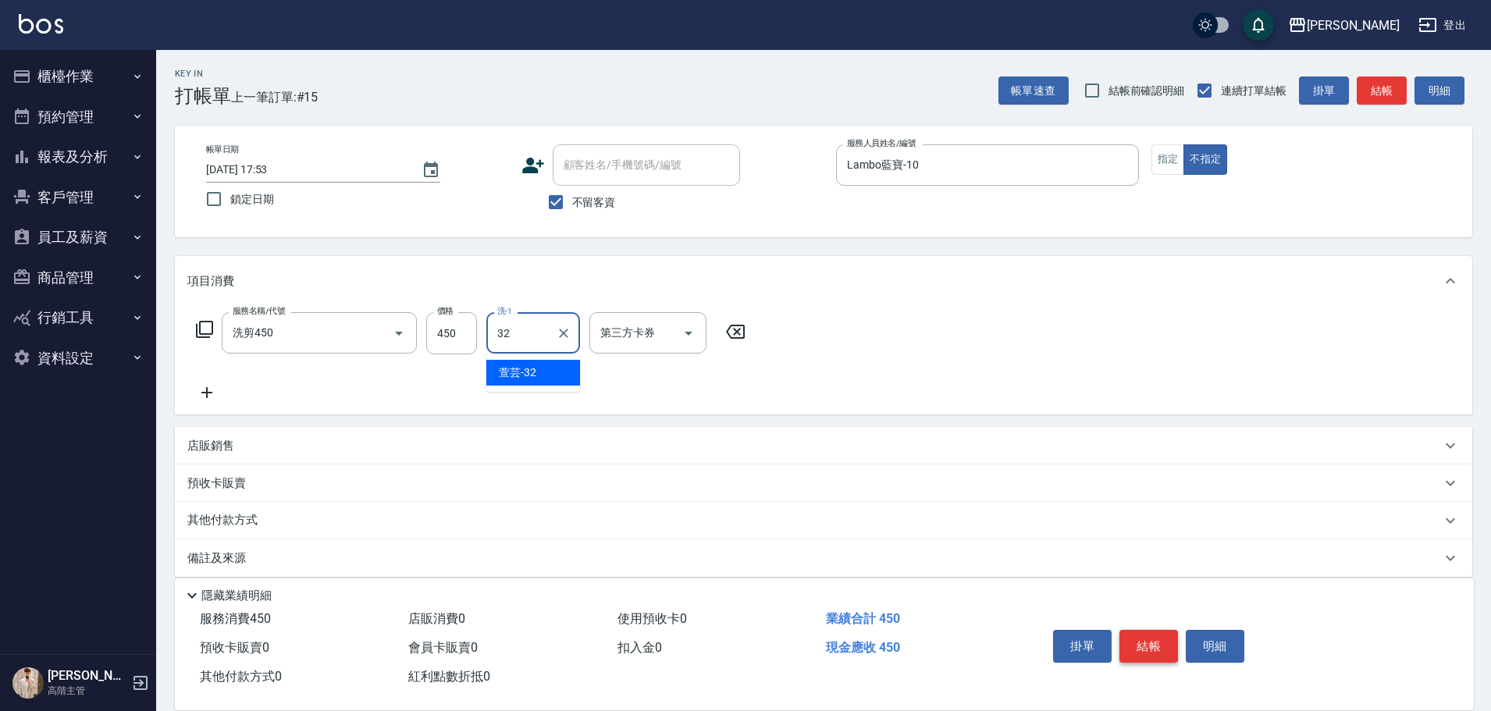
type input "萱芸-32"
click at [1153, 632] on button "結帳" at bounding box center [1148, 646] width 59 height 33
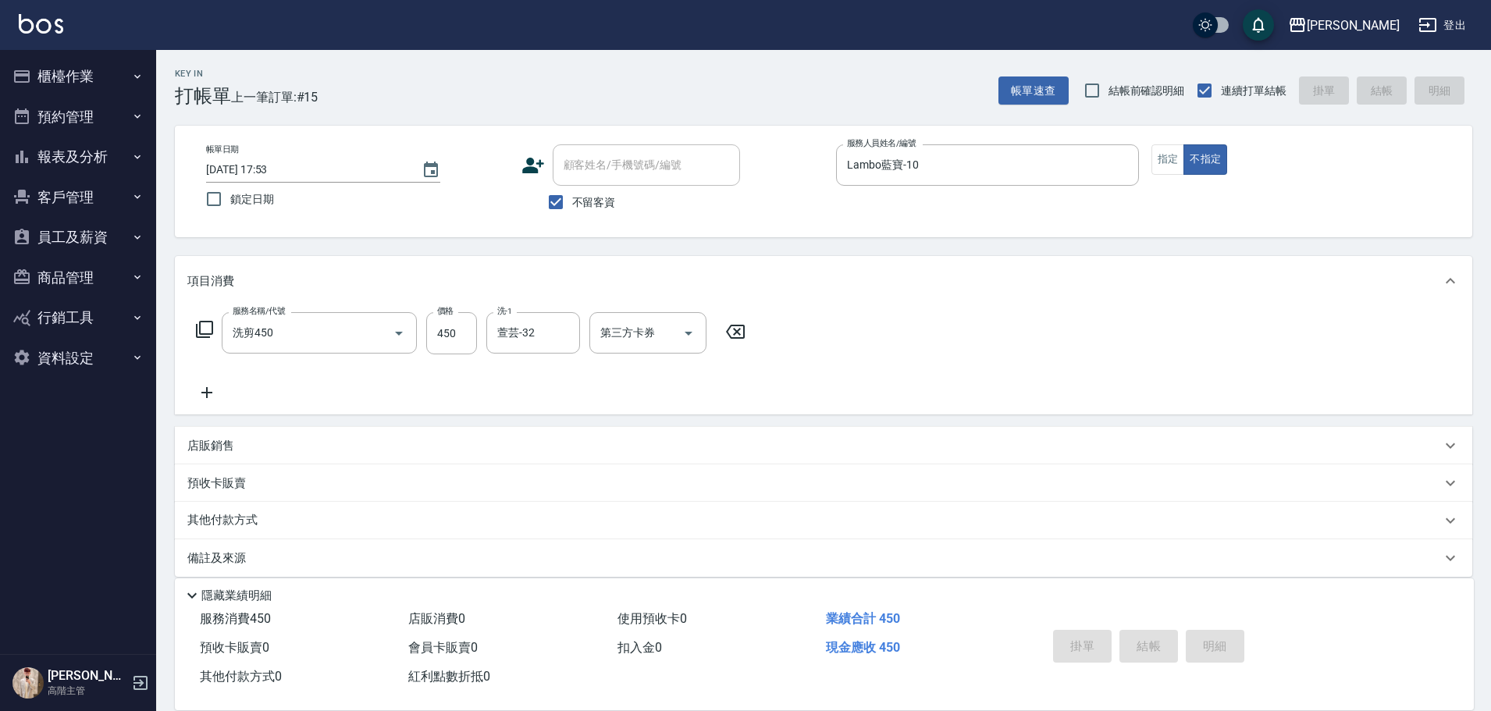
type input "[DATE] 17:54"
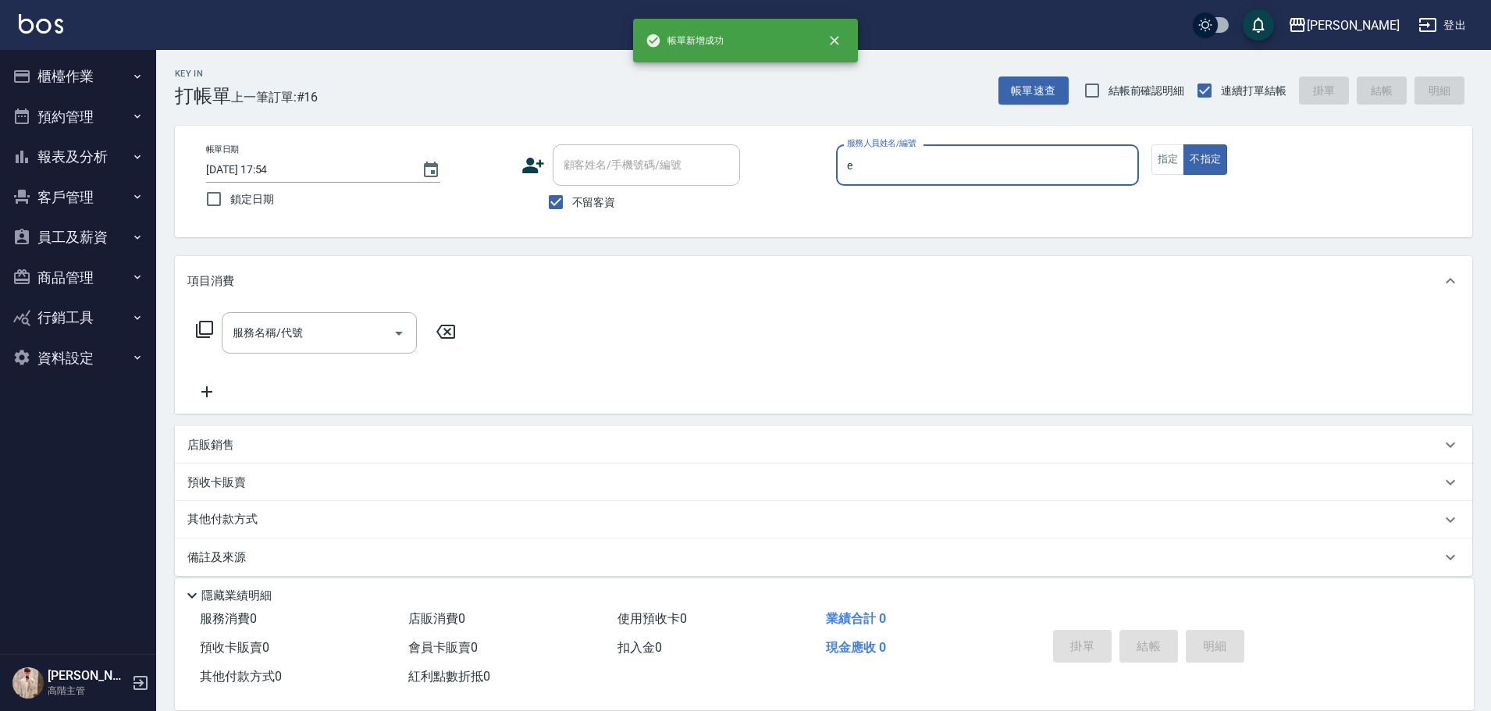
type input "[PERSON_NAME]"
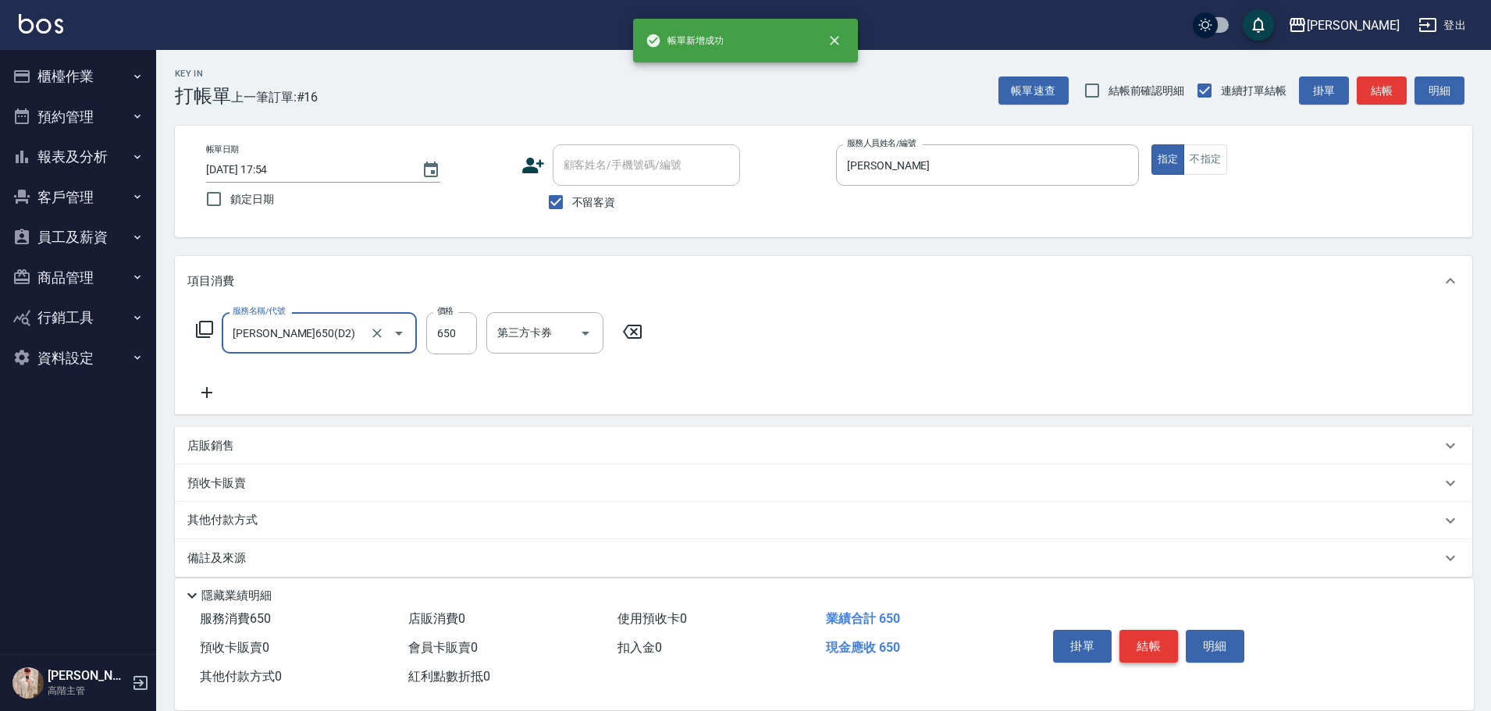
type input "[PERSON_NAME]650(D2)"
type input "萱芸-32"
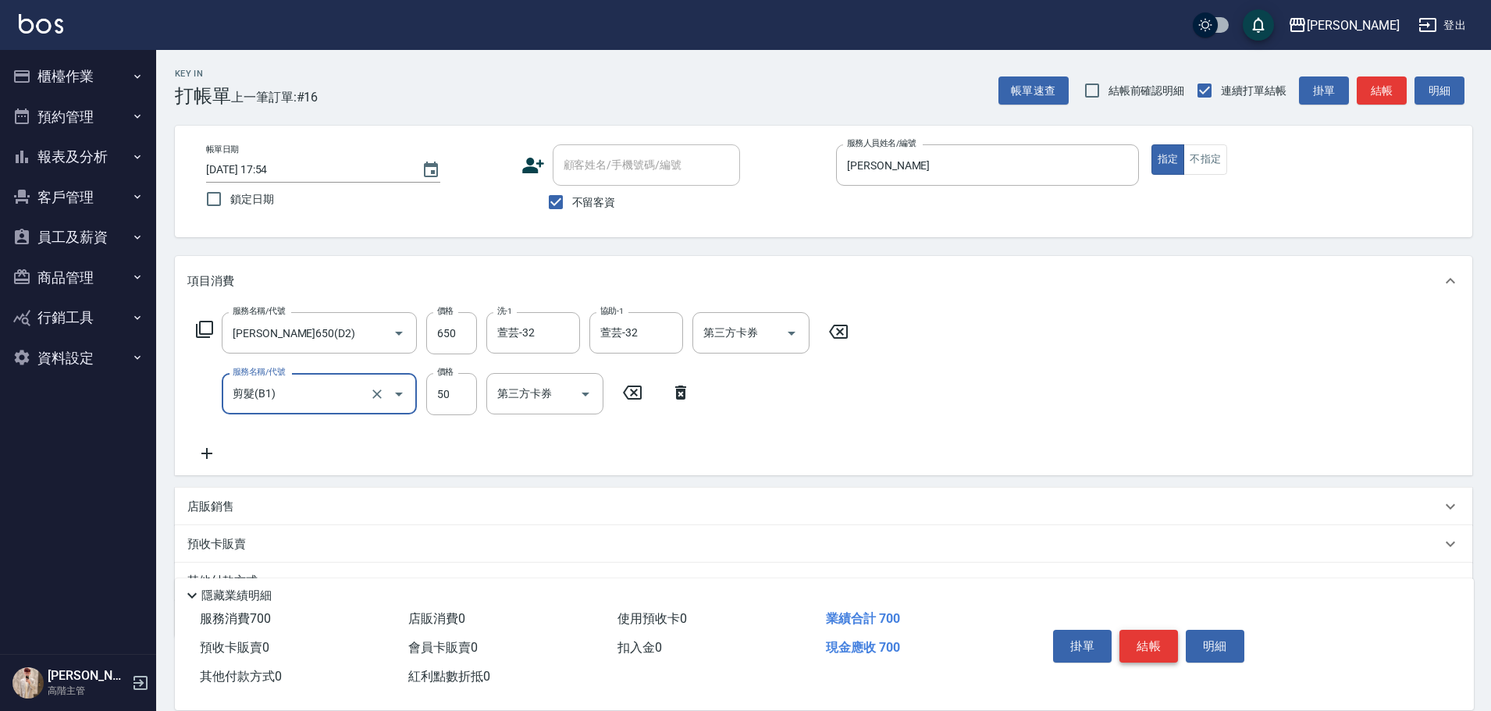
type input "剪髮(B1)"
type input "100"
click at [1153, 632] on button "結帳" at bounding box center [1148, 646] width 59 height 33
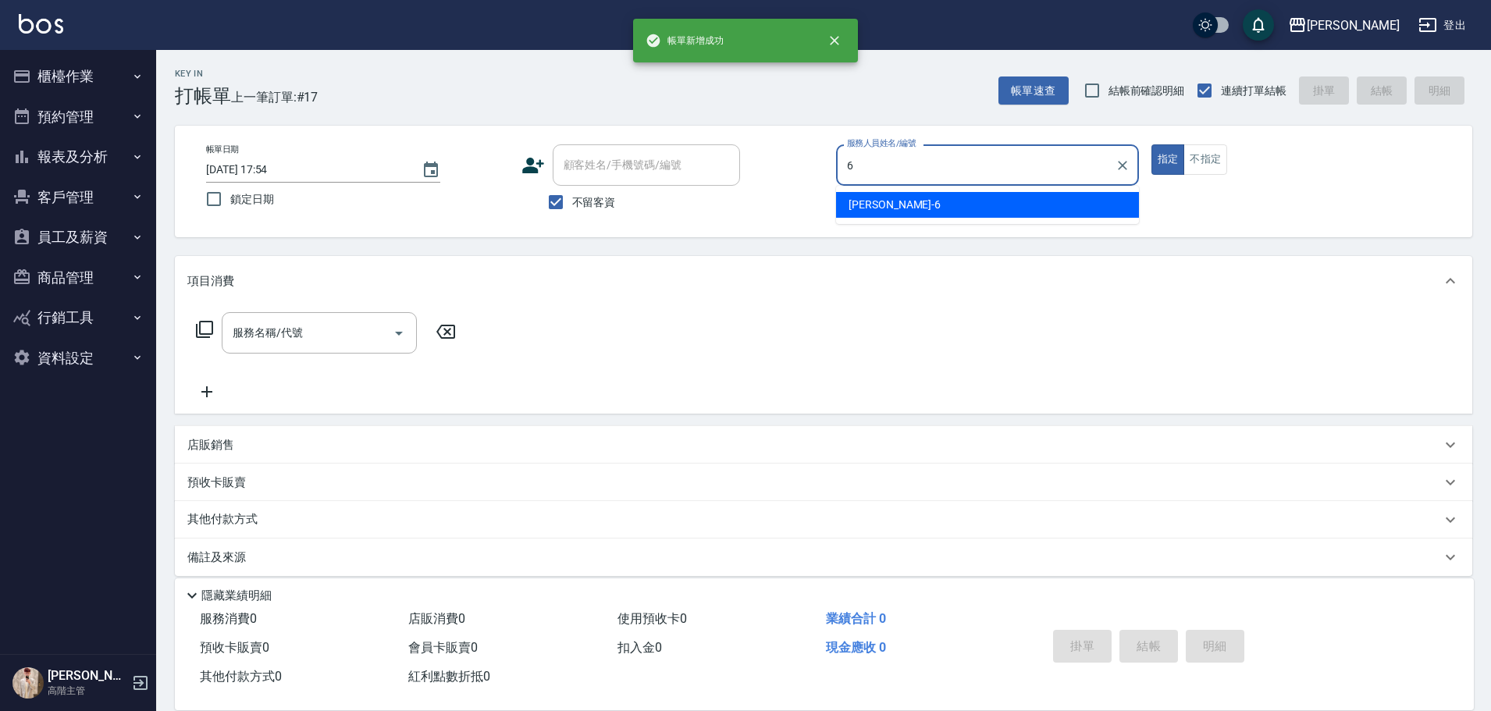
type input "[PERSON_NAME]-6"
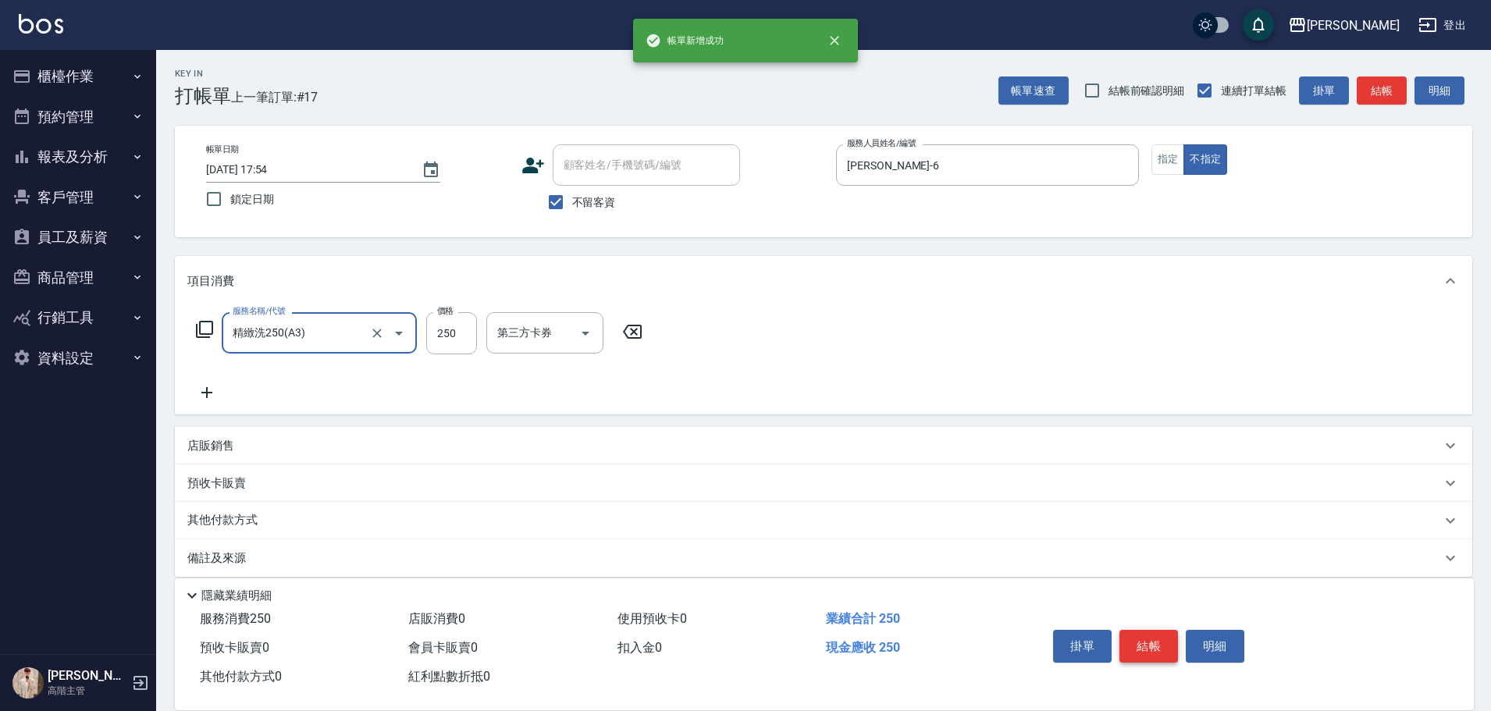
type input "精緻洗250(A3)"
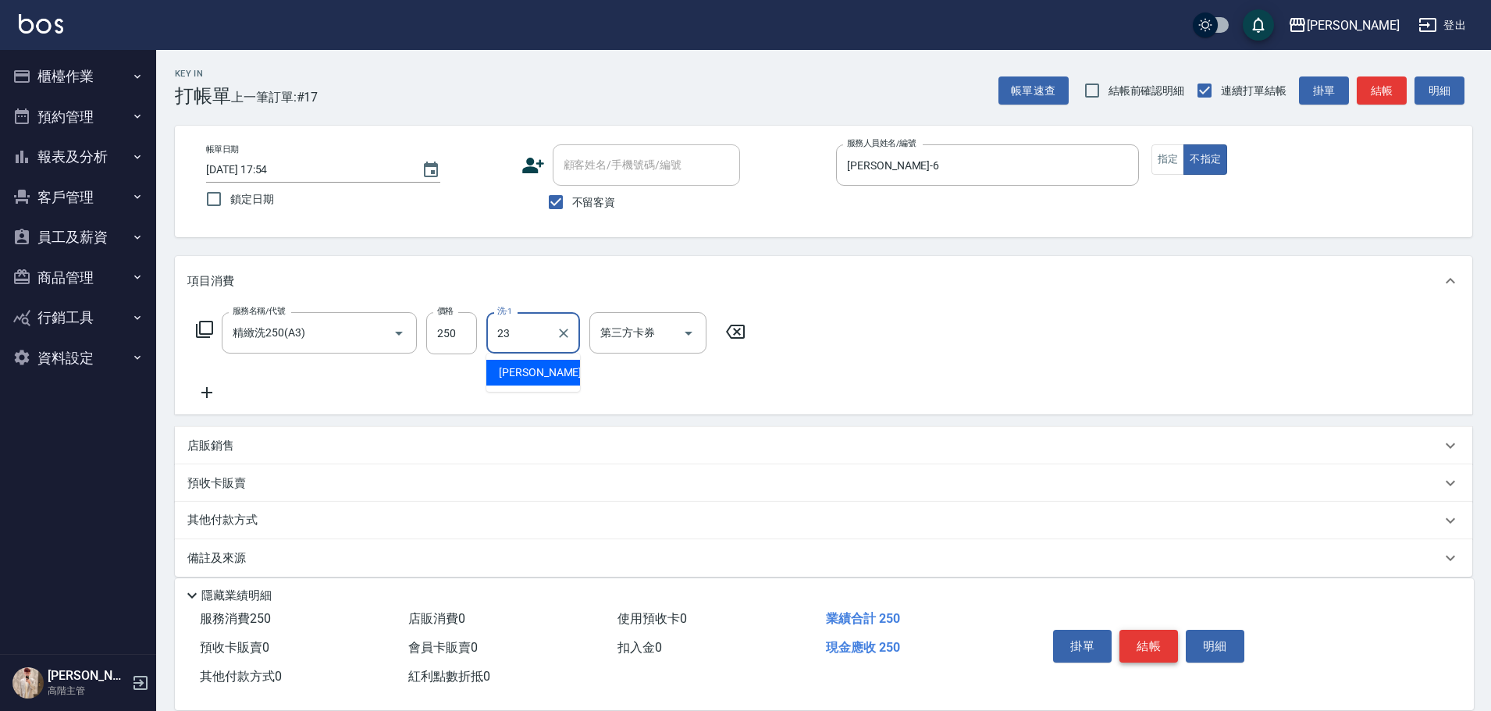
type input "[PERSON_NAME]-23"
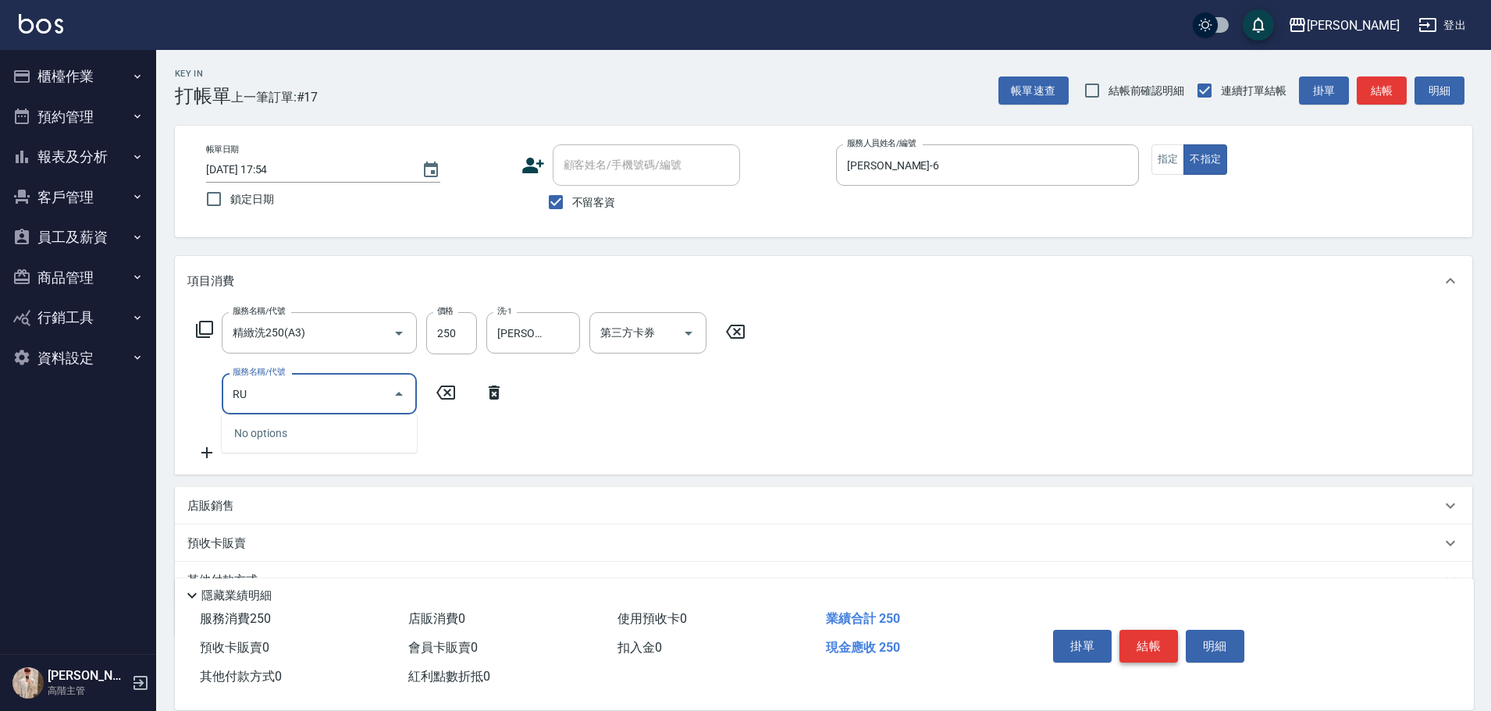
type input "R"
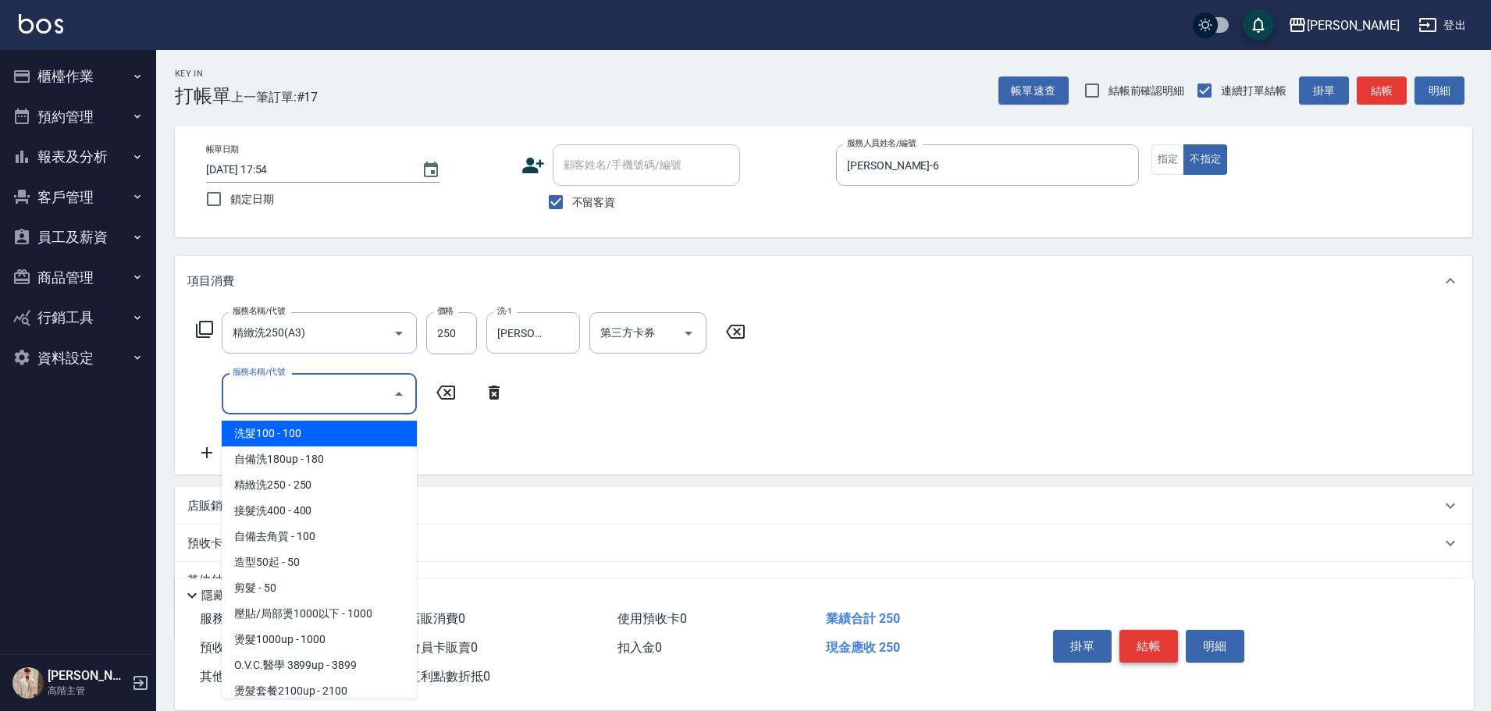
type input "C"
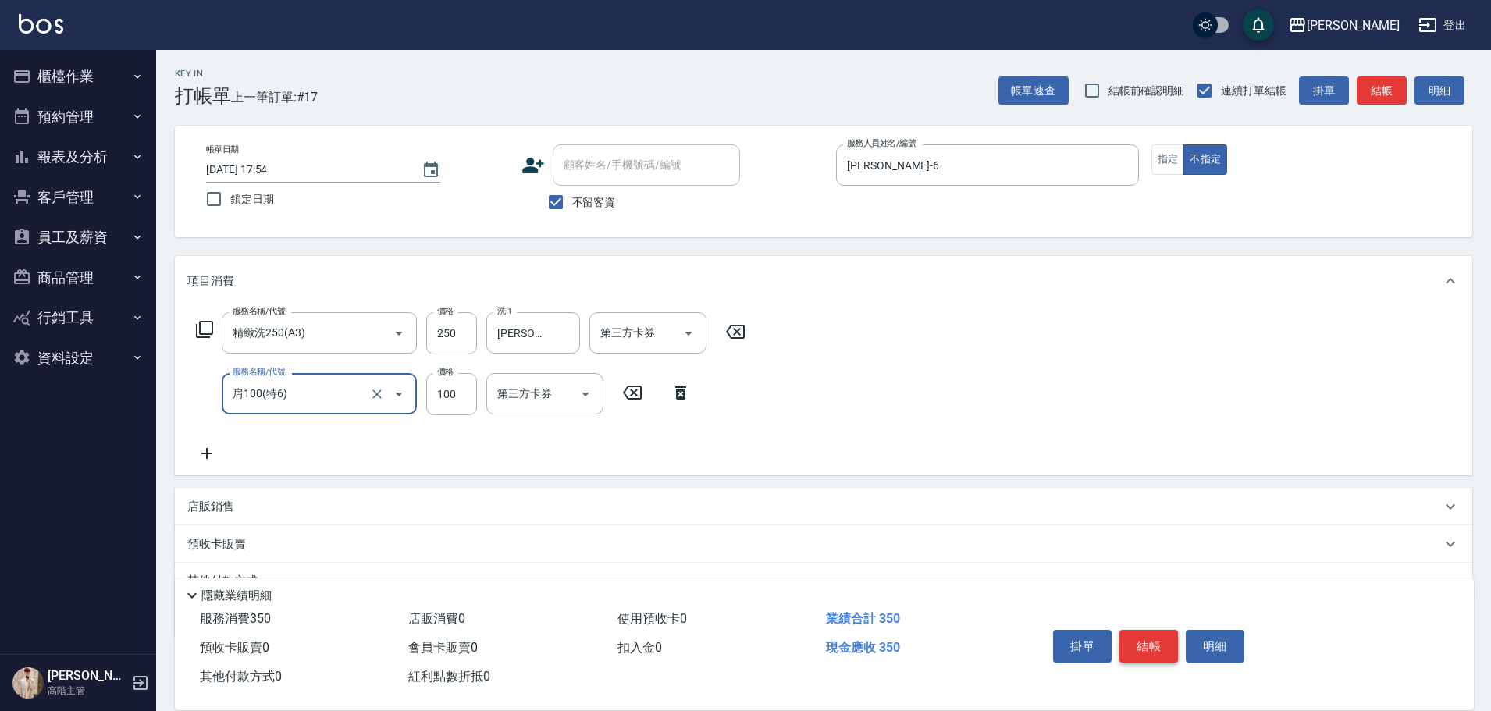
type input "肩100(特6)"
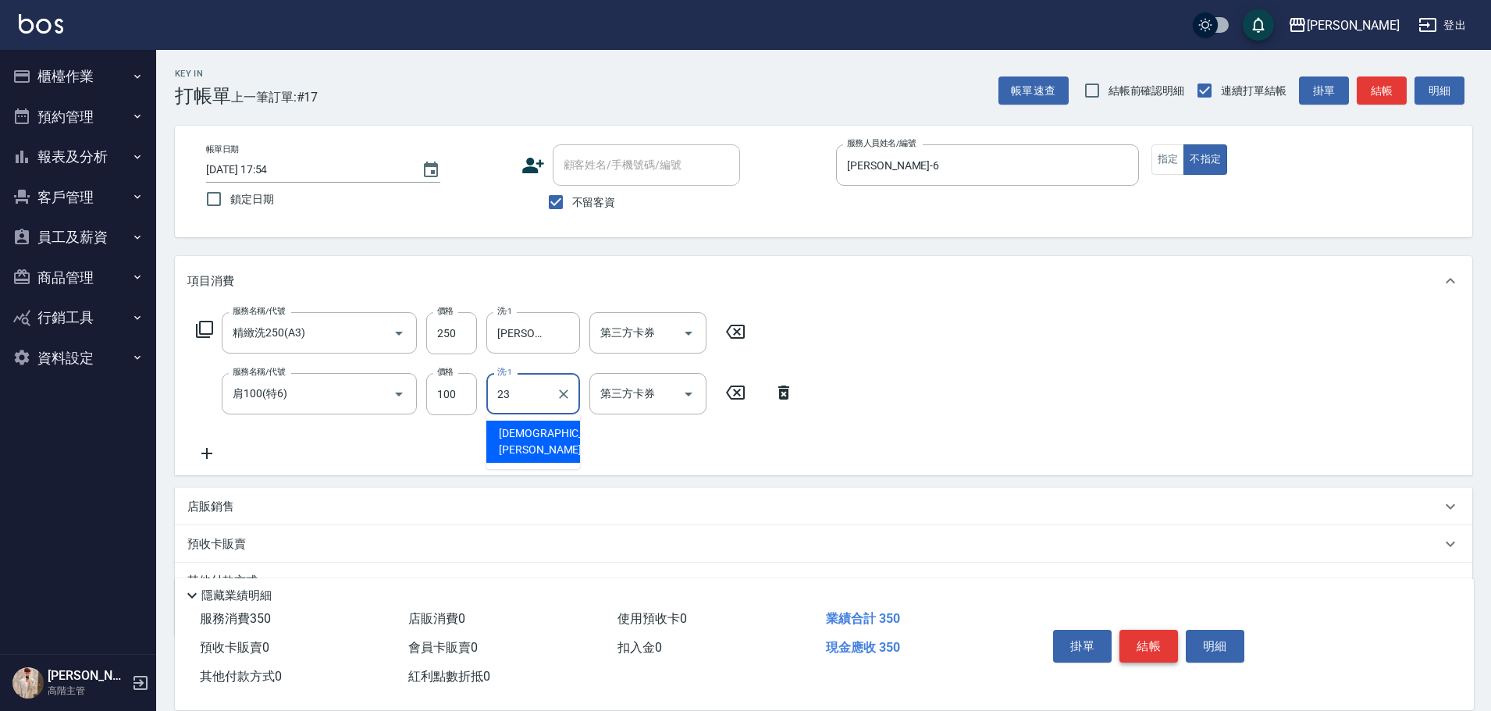
type input "[PERSON_NAME]-23"
click at [1153, 632] on button "結帳" at bounding box center [1148, 646] width 59 height 33
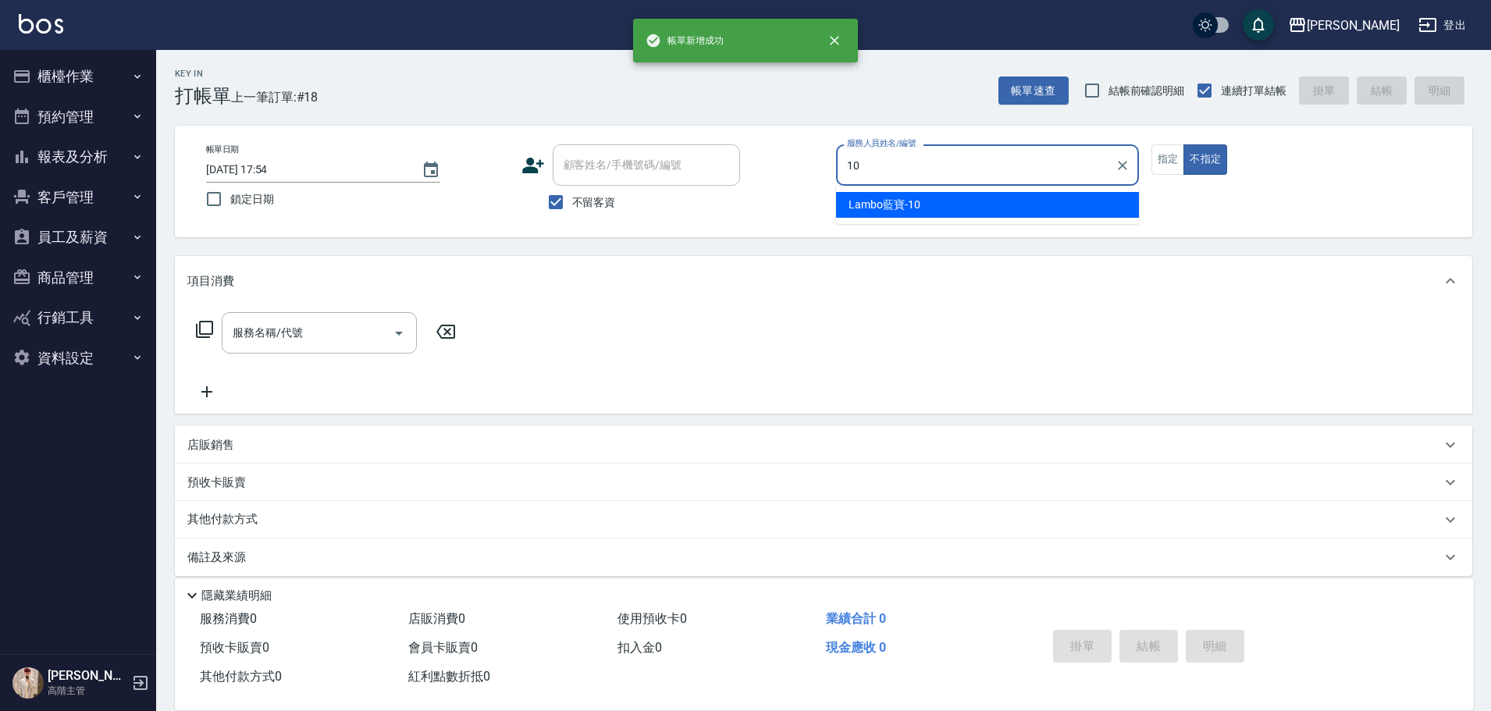
type input "Lambo藍寶-10"
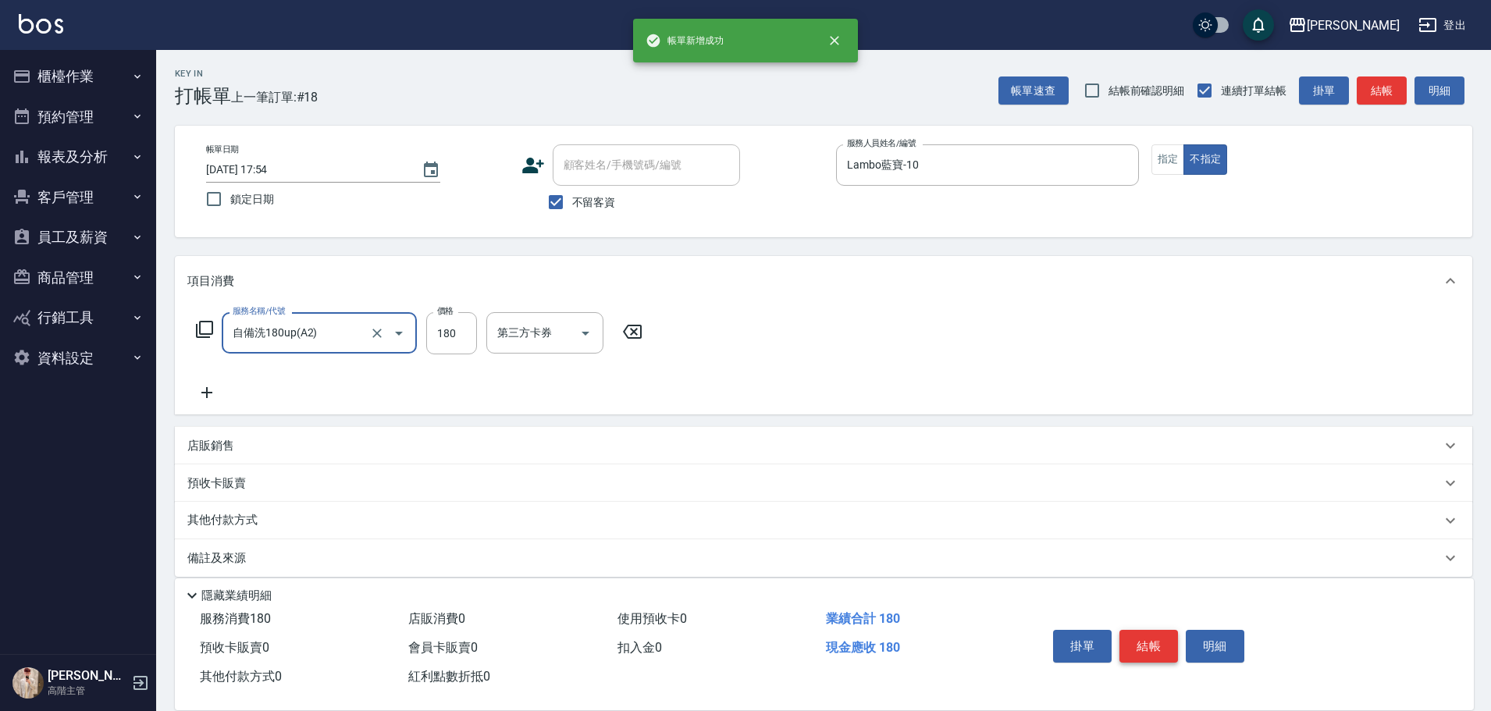
type input "自備洗180up(A2)"
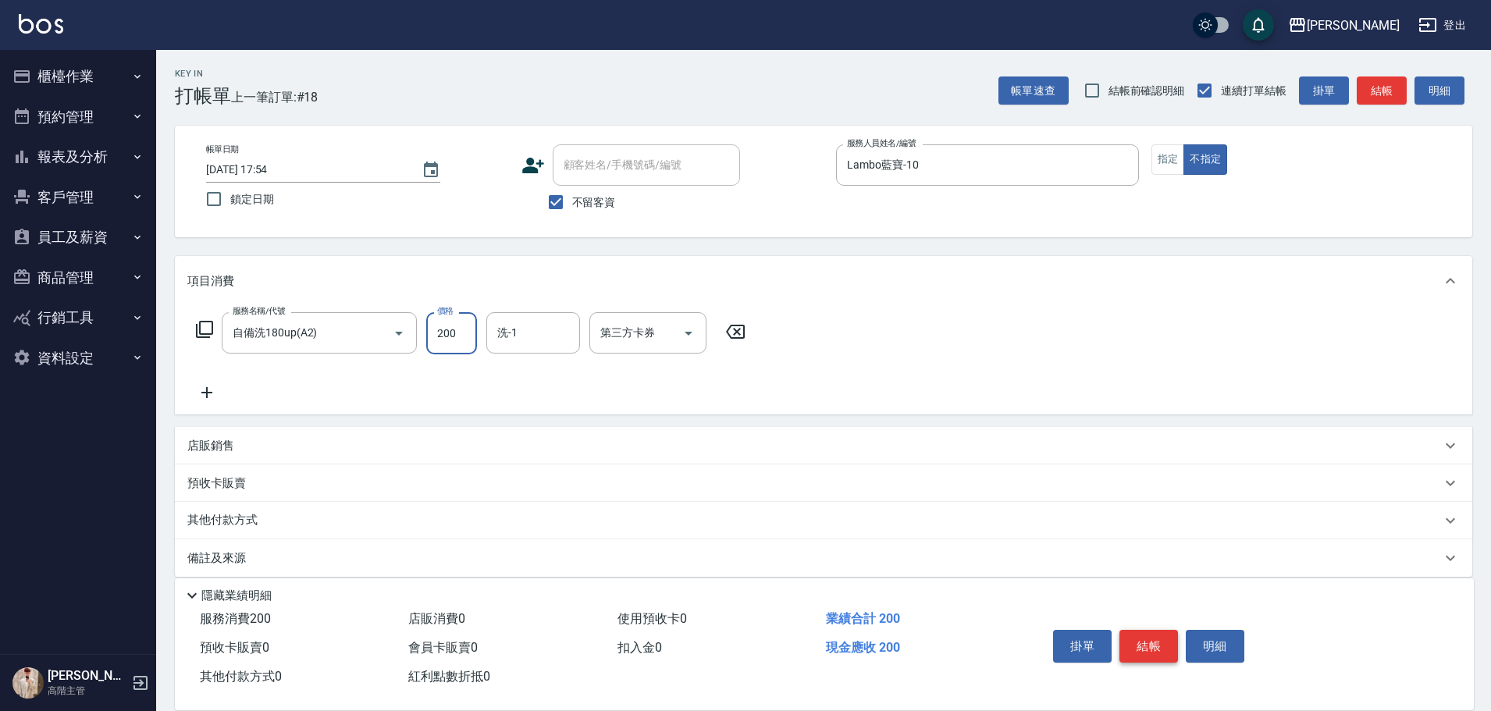
type input "200"
type input "萱芸-32"
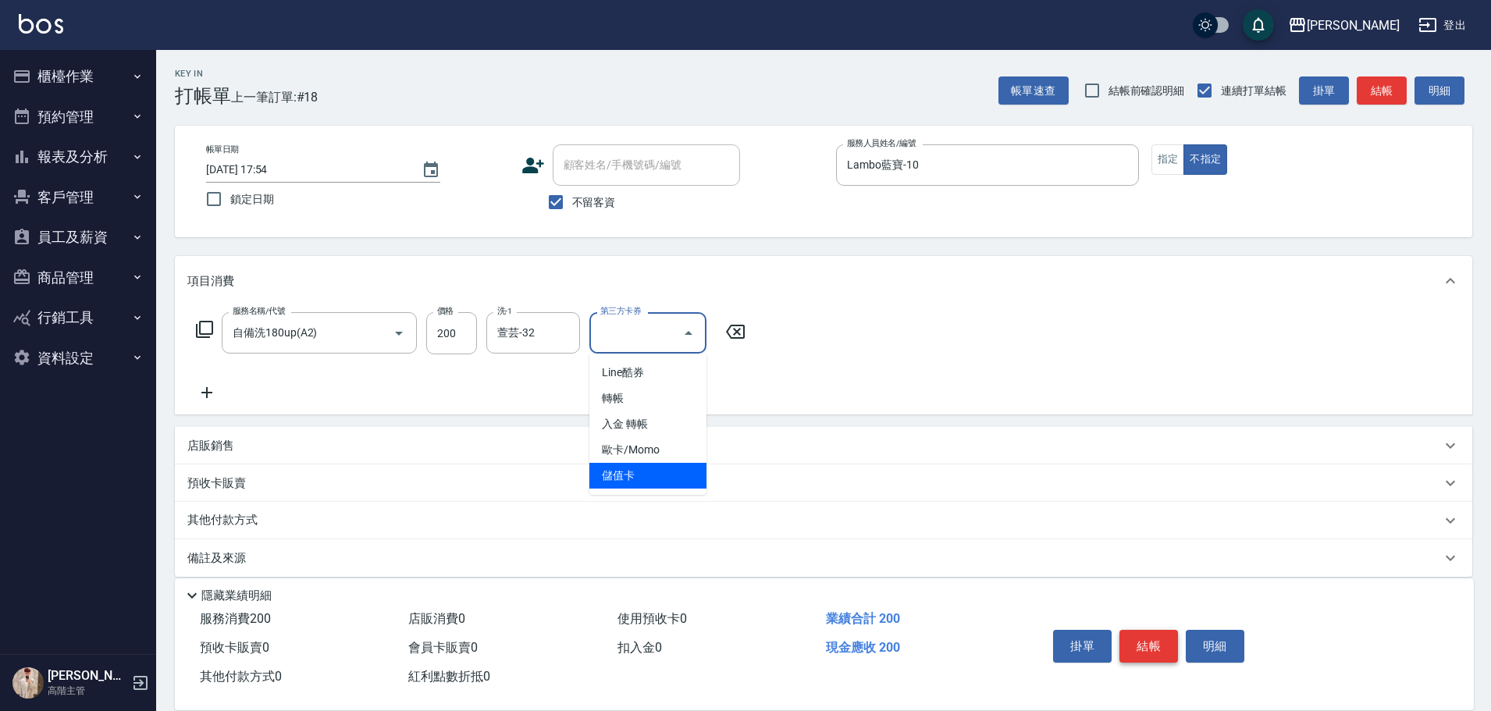
type input "儲值卡"
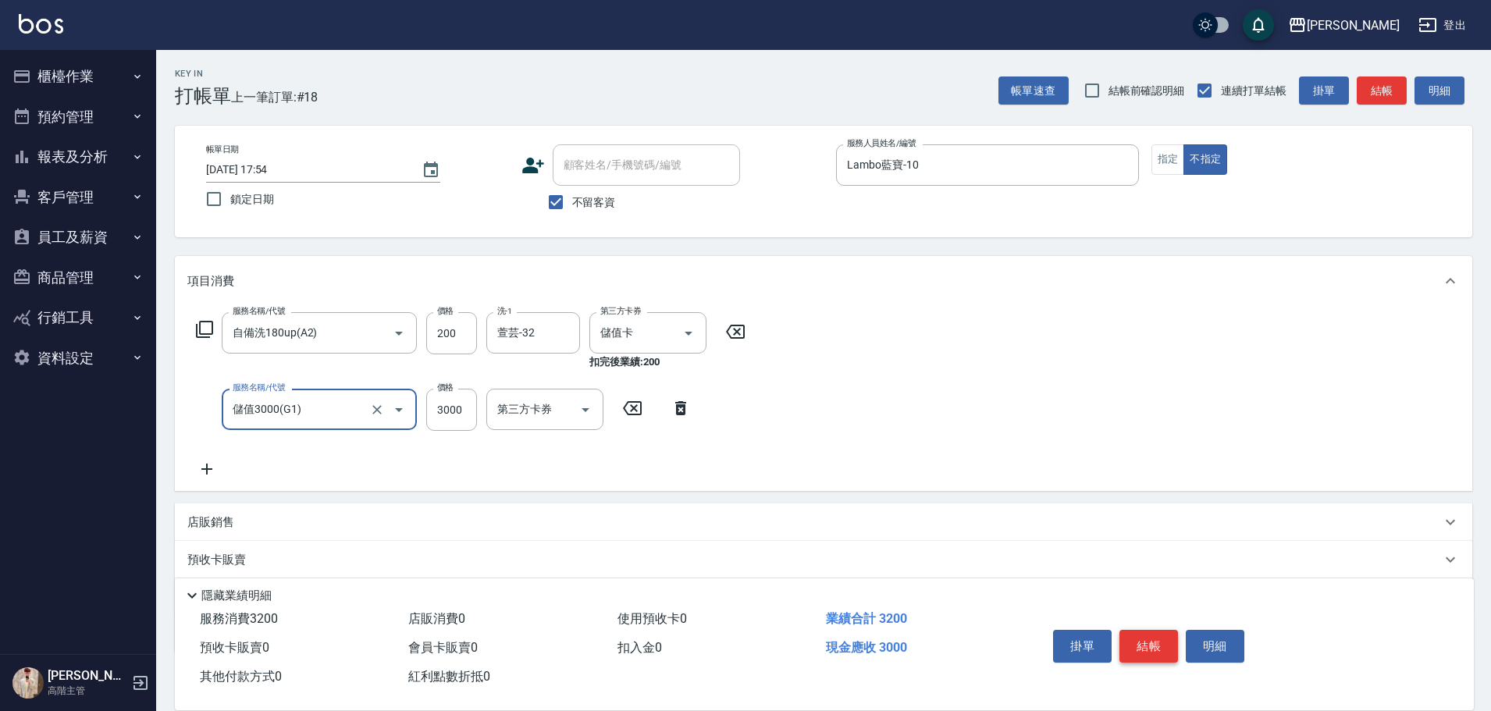
type input "儲值3000(G1)"
type input "2000"
click at [1153, 632] on button "結帳" at bounding box center [1148, 646] width 59 height 33
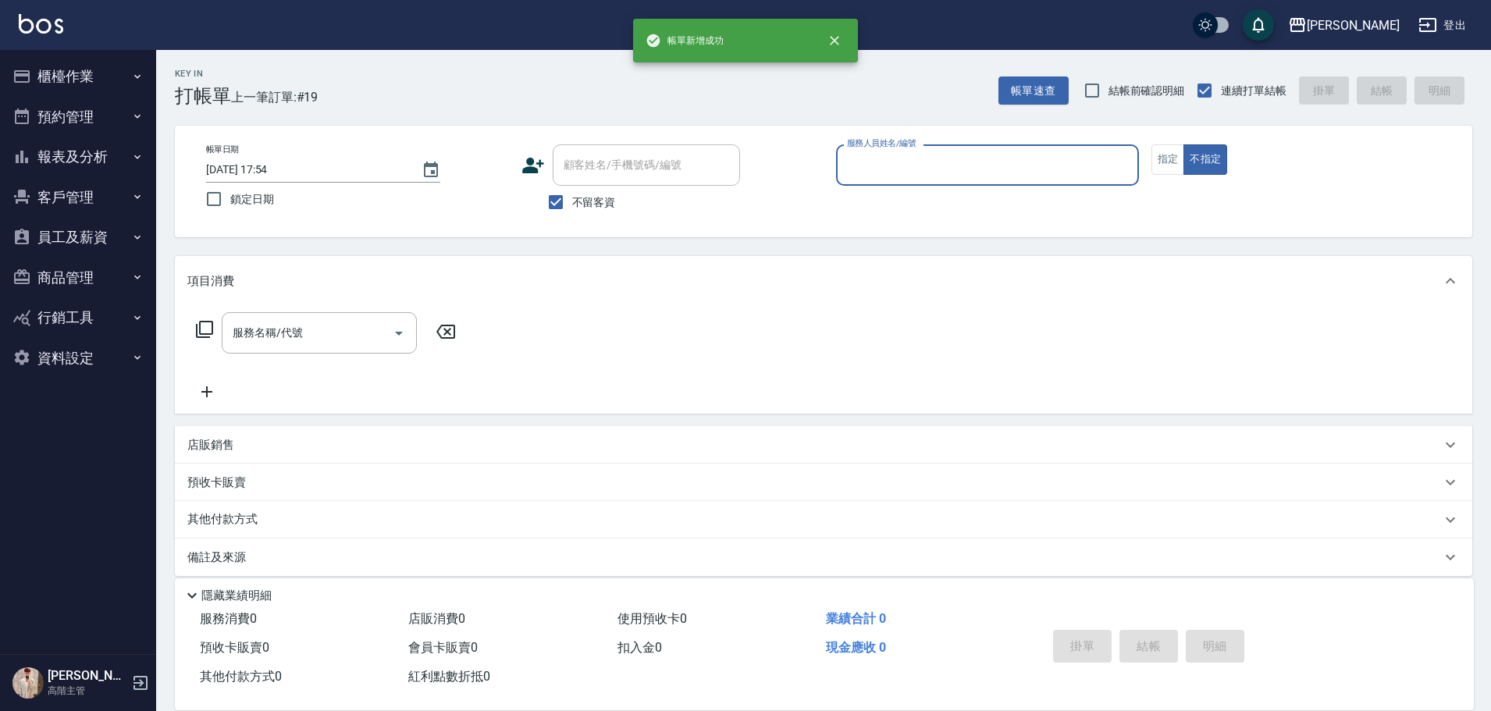
drag, startPoint x: 48, startPoint y: 45, endPoint x: 56, endPoint y: 56, distance: 13.4
click at [54, 53] on div "帳[PERSON_NAME]成功 上越斗六 登出 櫃檯作業 打帳單 帳單列表 掛單列表 座位開單 營業儀表板 現金收支登錄 高階收支登錄 材料自購登錄 每日結…" at bounding box center [745, 363] width 1491 height 726
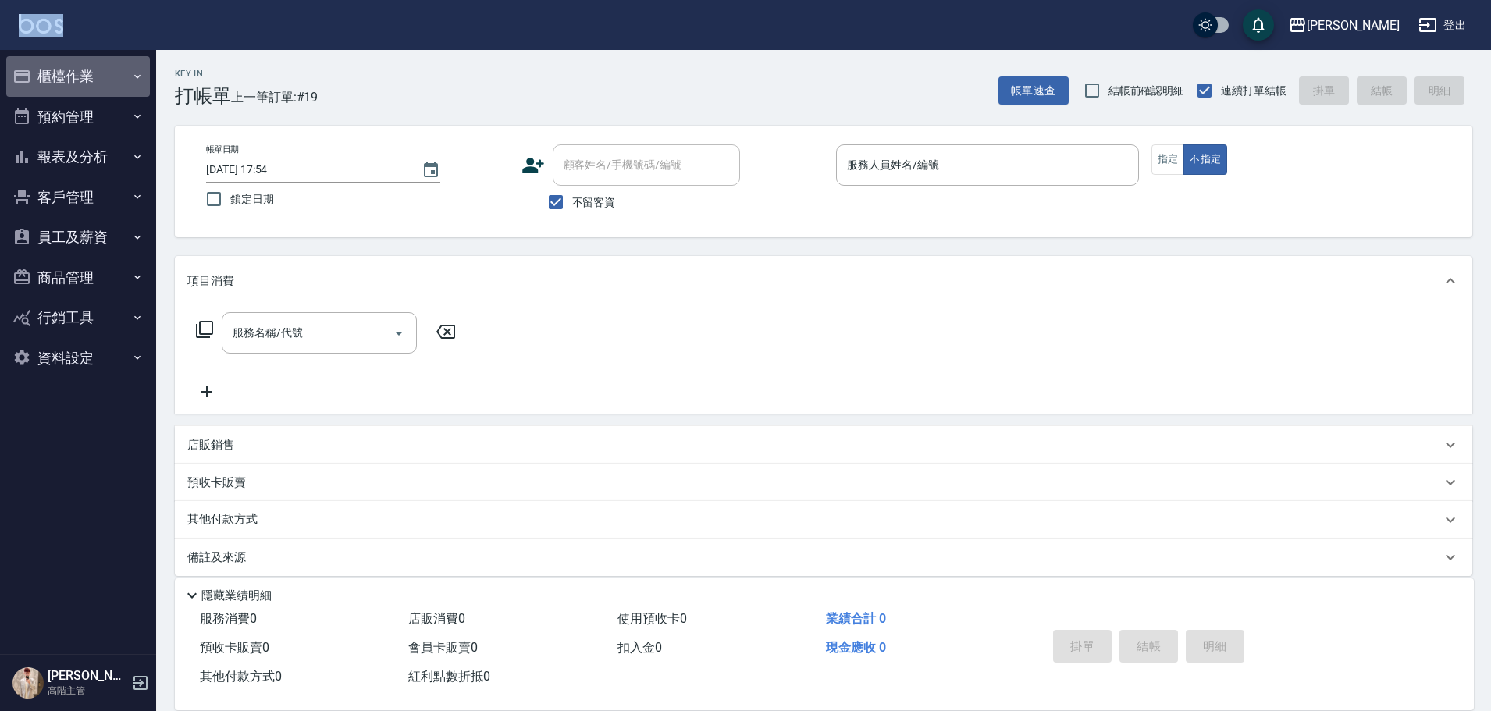
click at [69, 68] on button "櫃檯作業" at bounding box center [78, 76] width 144 height 41
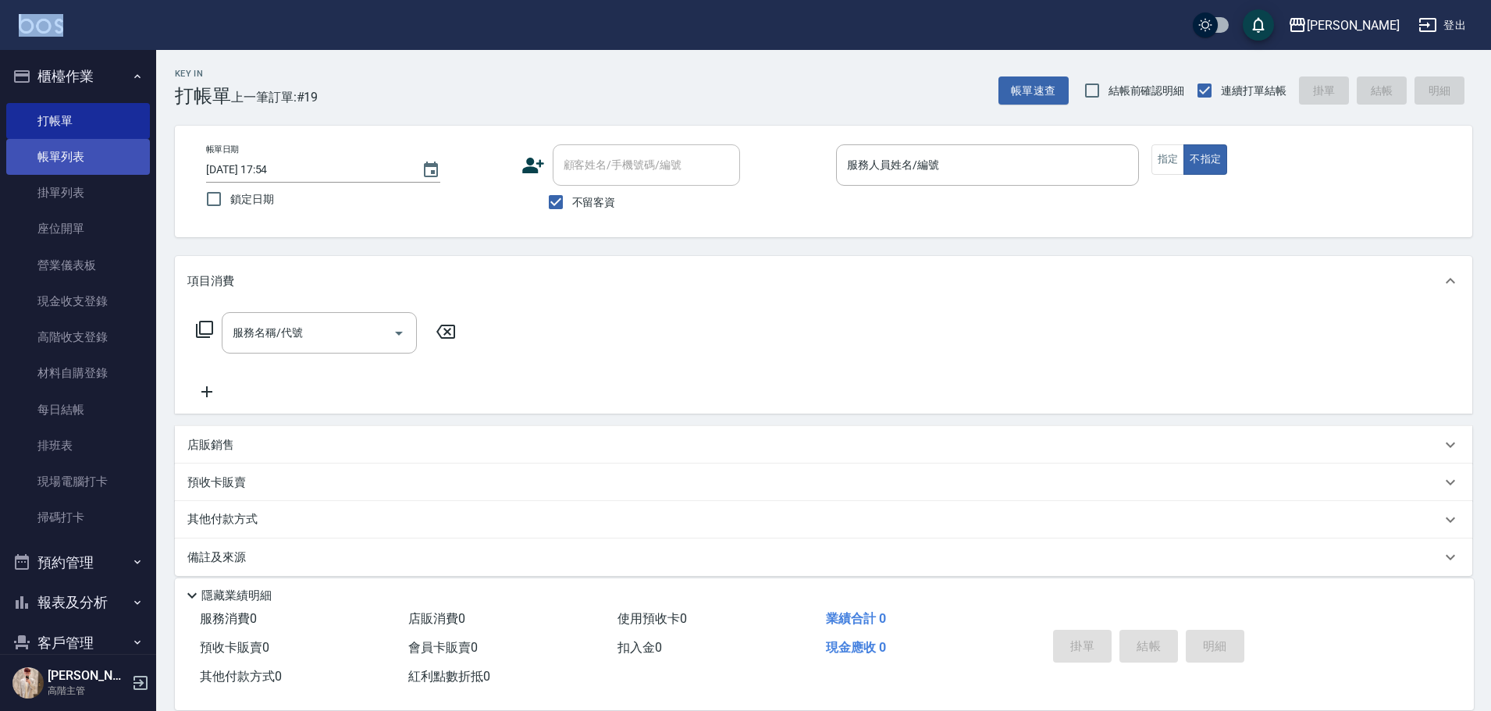
click at [98, 169] on link "帳單列表" at bounding box center [78, 157] width 144 height 36
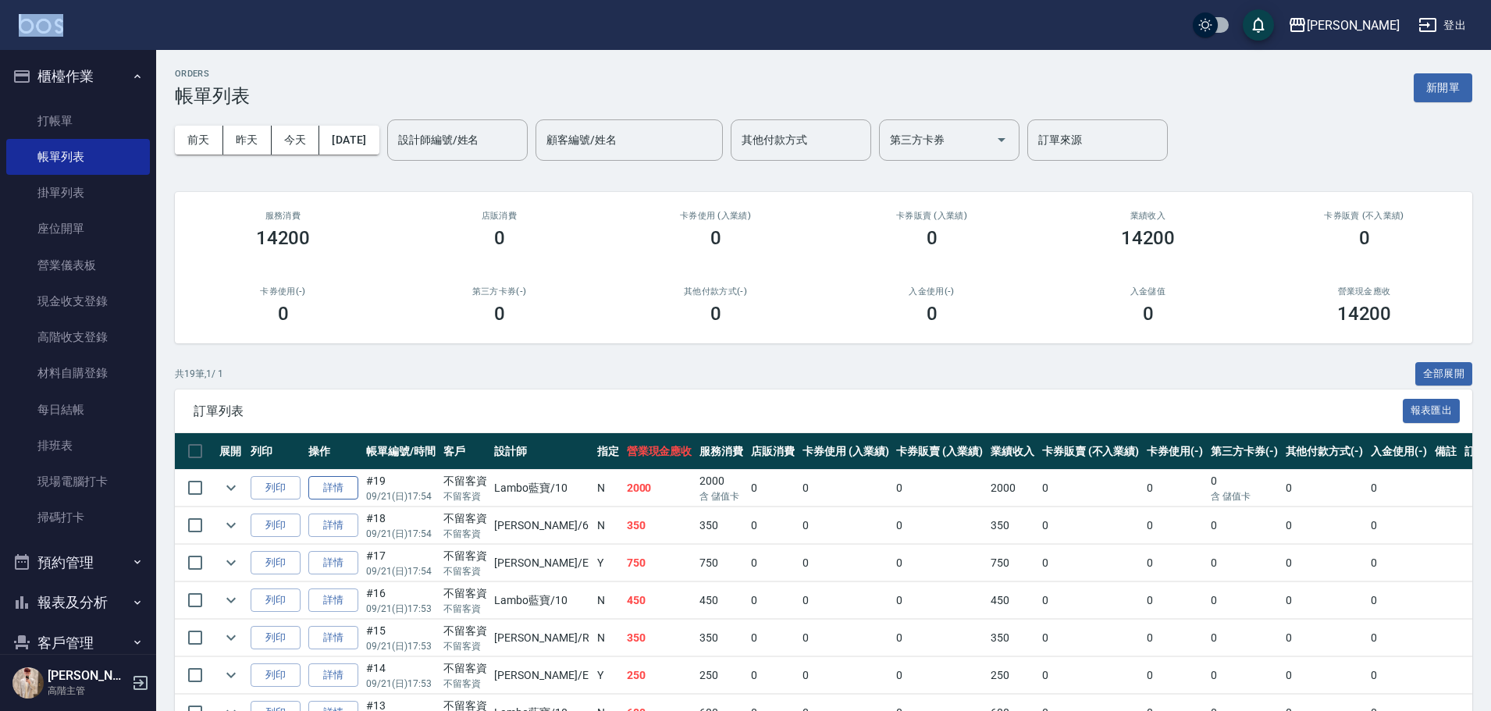
click at [335, 482] on link "詳情" at bounding box center [333, 488] width 50 height 24
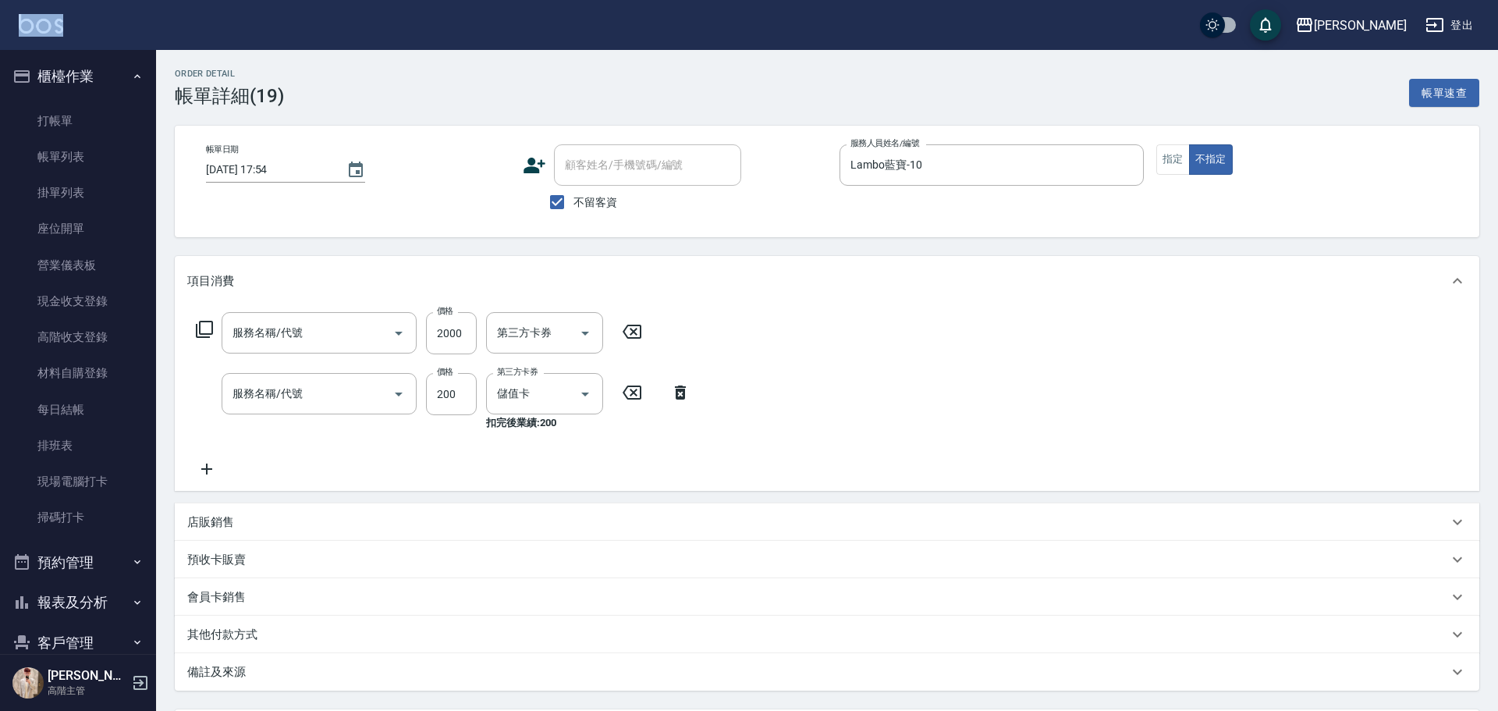
checkbox input "true"
type input "Lambo藍寶-10"
type input "儲值3000(G1)"
type input "自備洗180up(A2)"
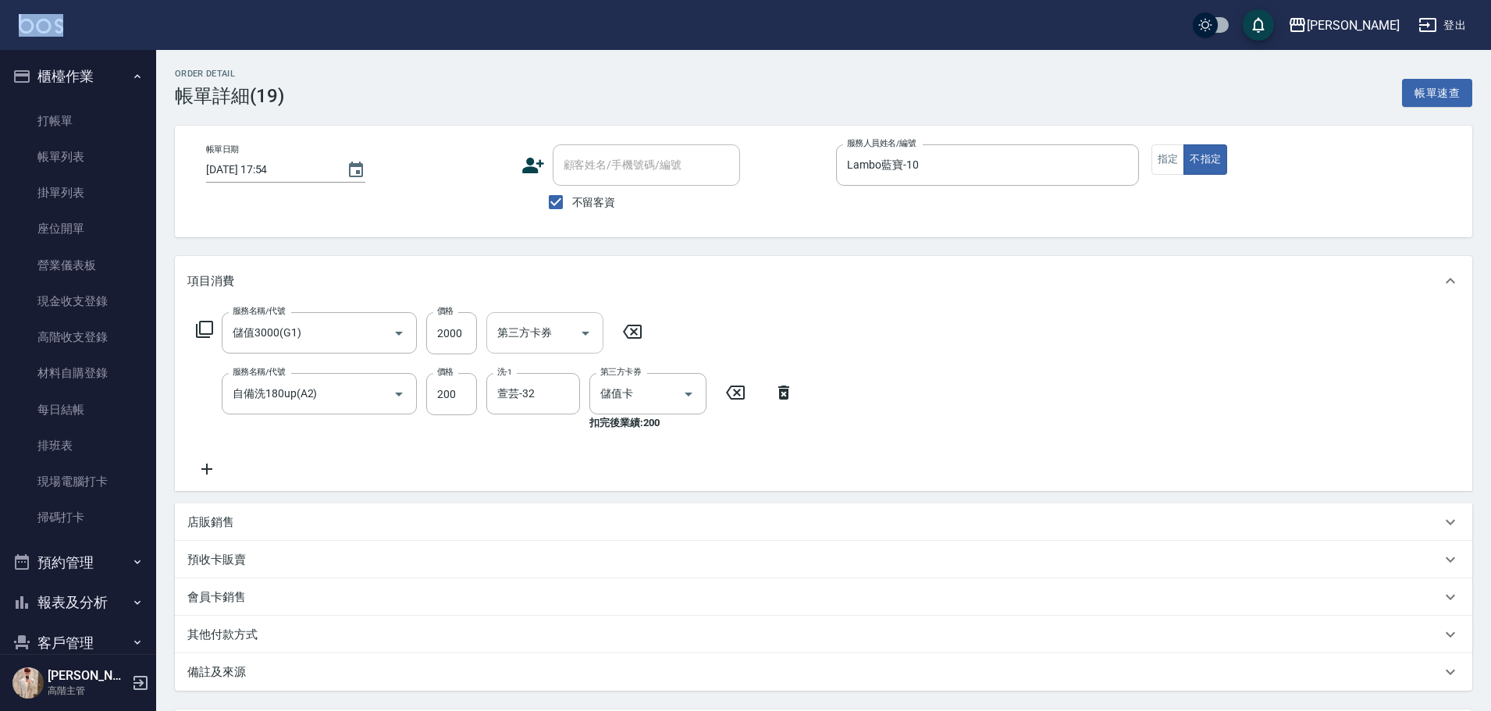
click at [585, 329] on icon "Open" at bounding box center [585, 333] width 19 height 19
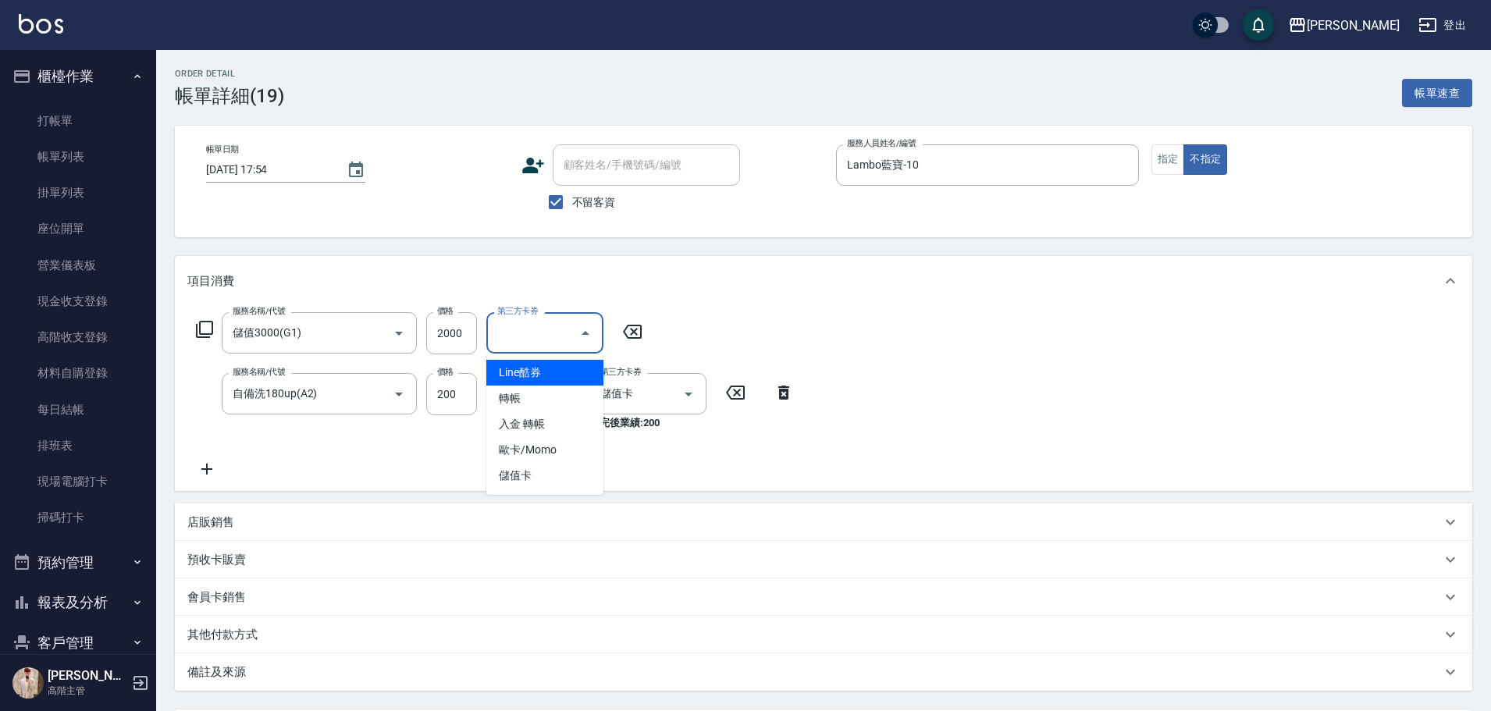
click at [963, 297] on div "項目消費" at bounding box center [823, 281] width 1297 height 50
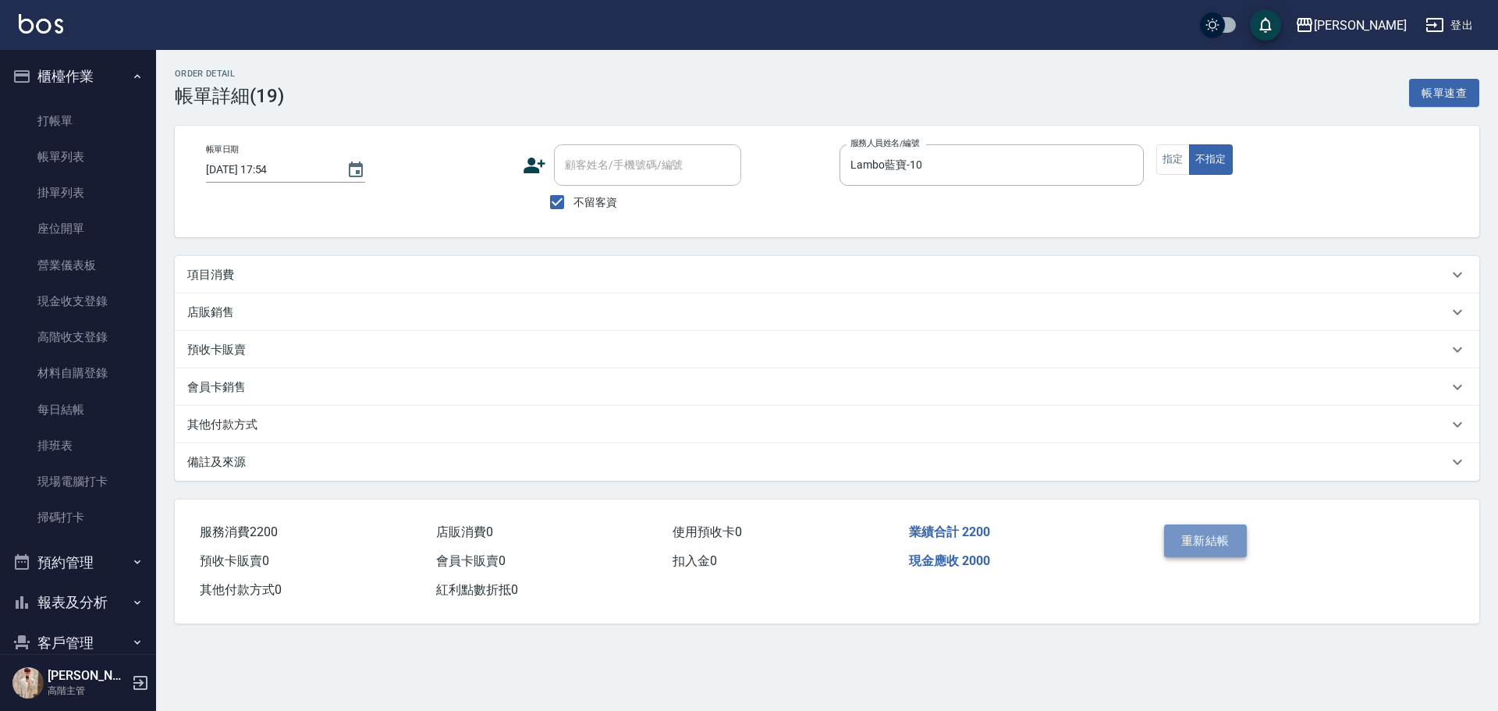
click at [1207, 533] on button "重新結帳" at bounding box center [1205, 540] width 83 height 33
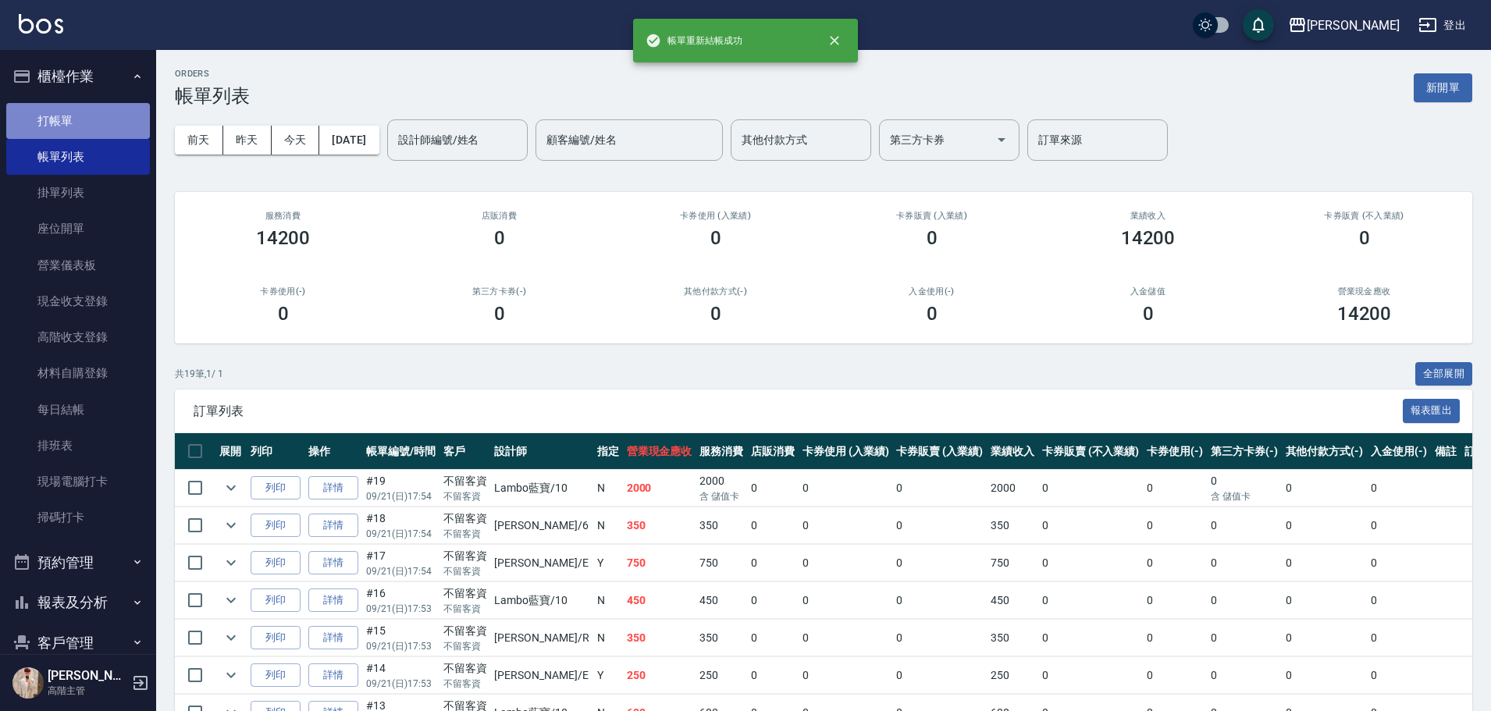
click at [81, 114] on link "打帳單" at bounding box center [78, 121] width 144 height 36
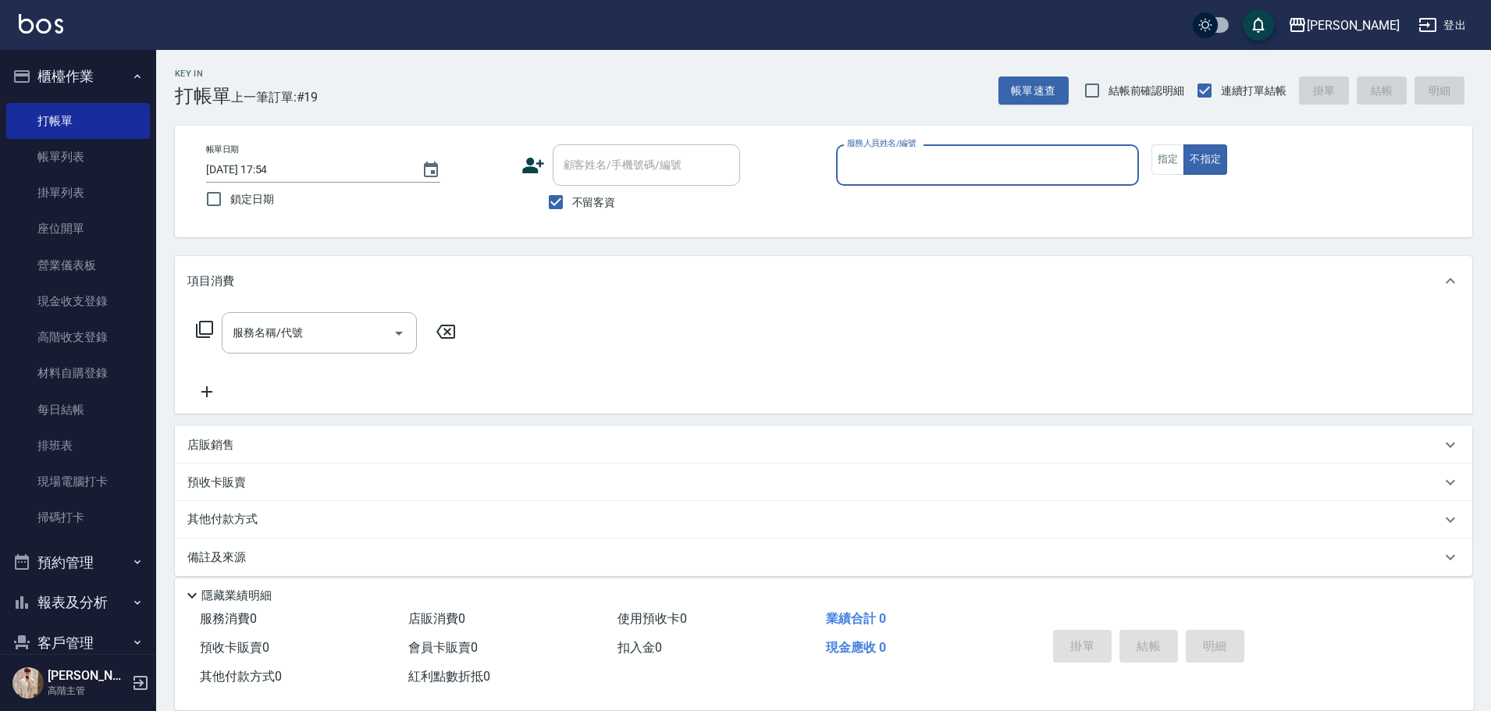
click at [964, 163] on input "服務人員姓名/編號" at bounding box center [987, 164] width 289 height 27
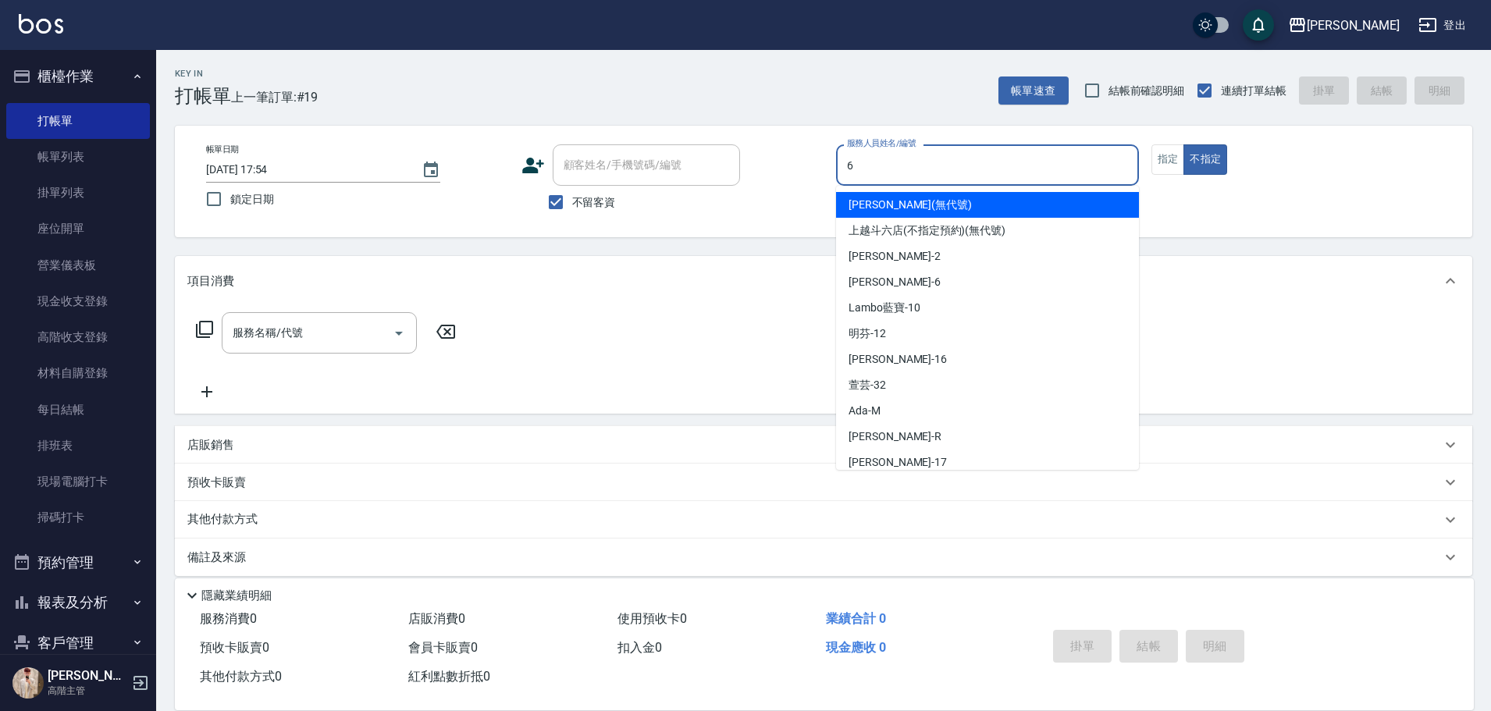
type input "[PERSON_NAME]-6"
type button "false"
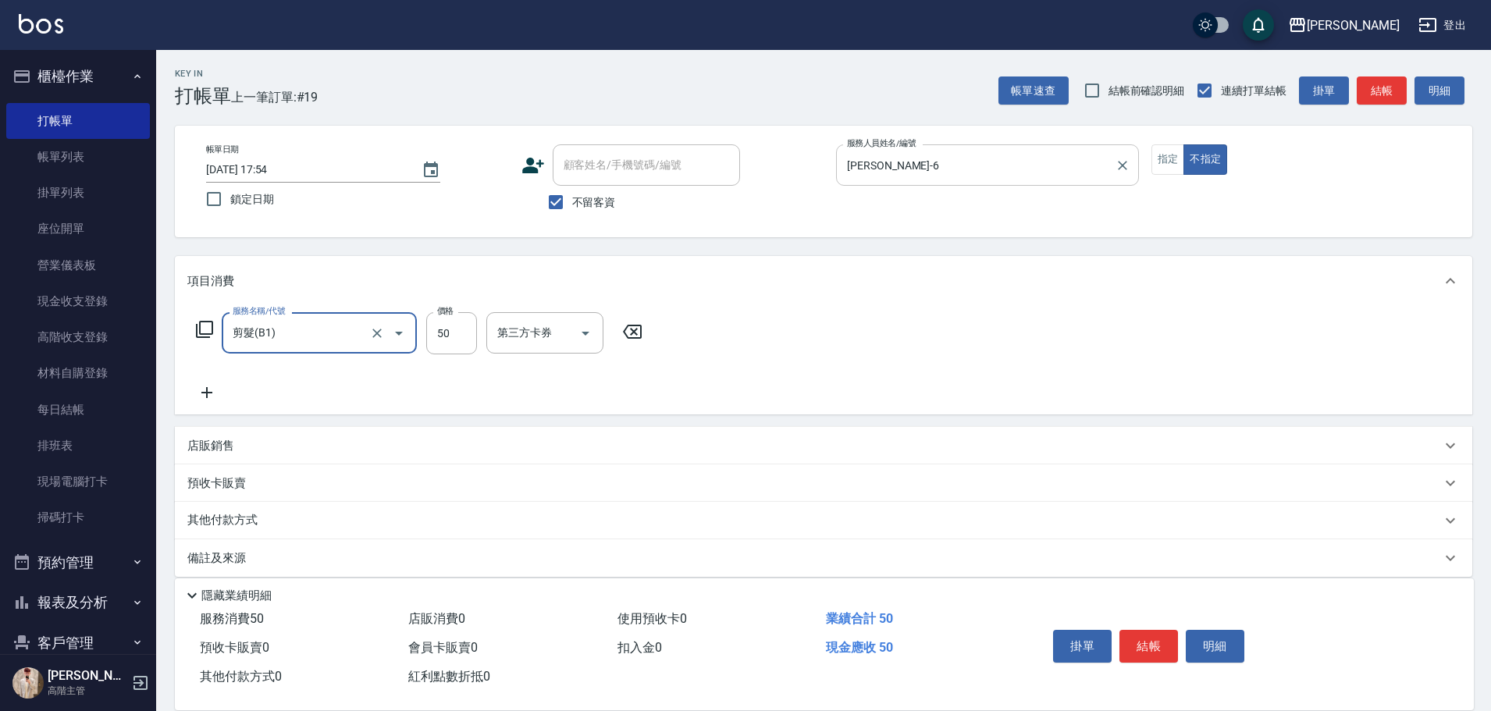
type input "剪髮(B1)"
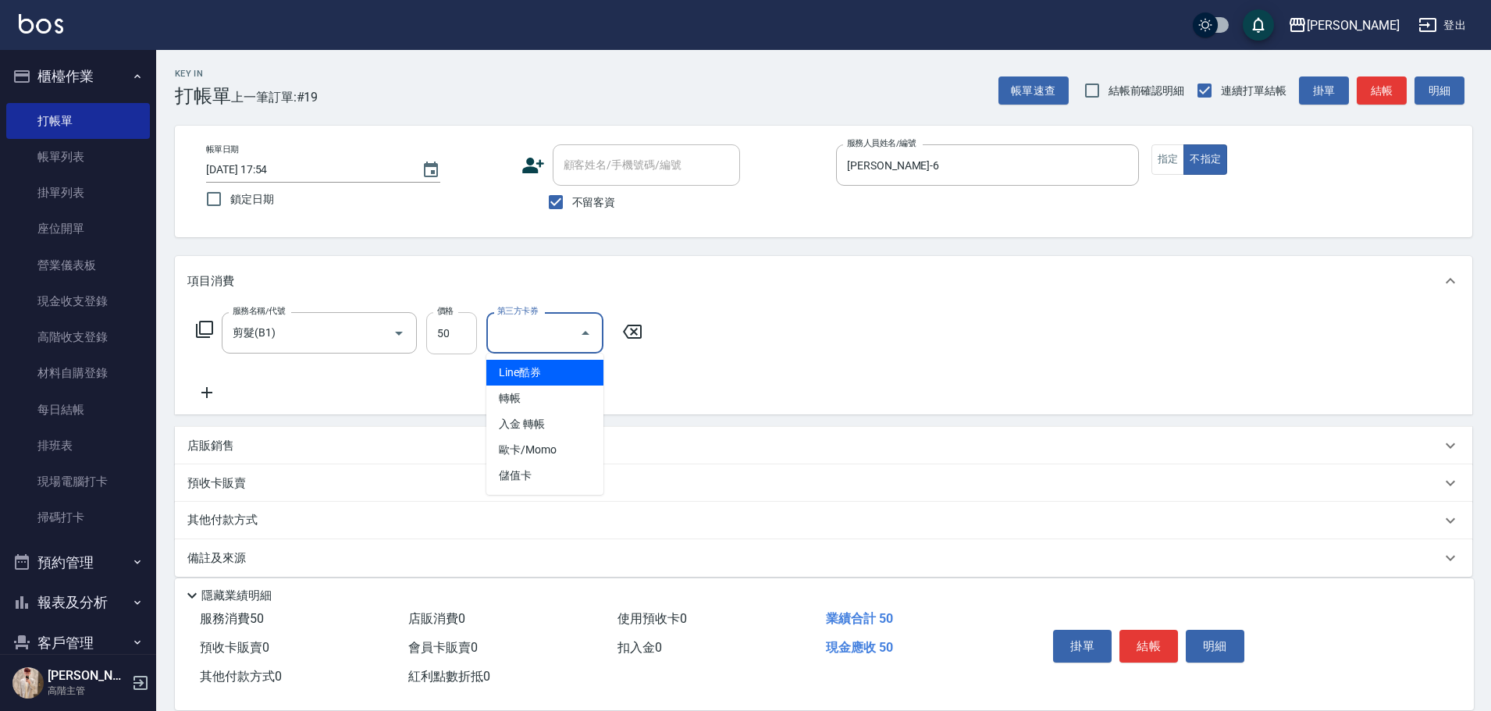
click at [454, 325] on input "50" at bounding box center [451, 333] width 51 height 42
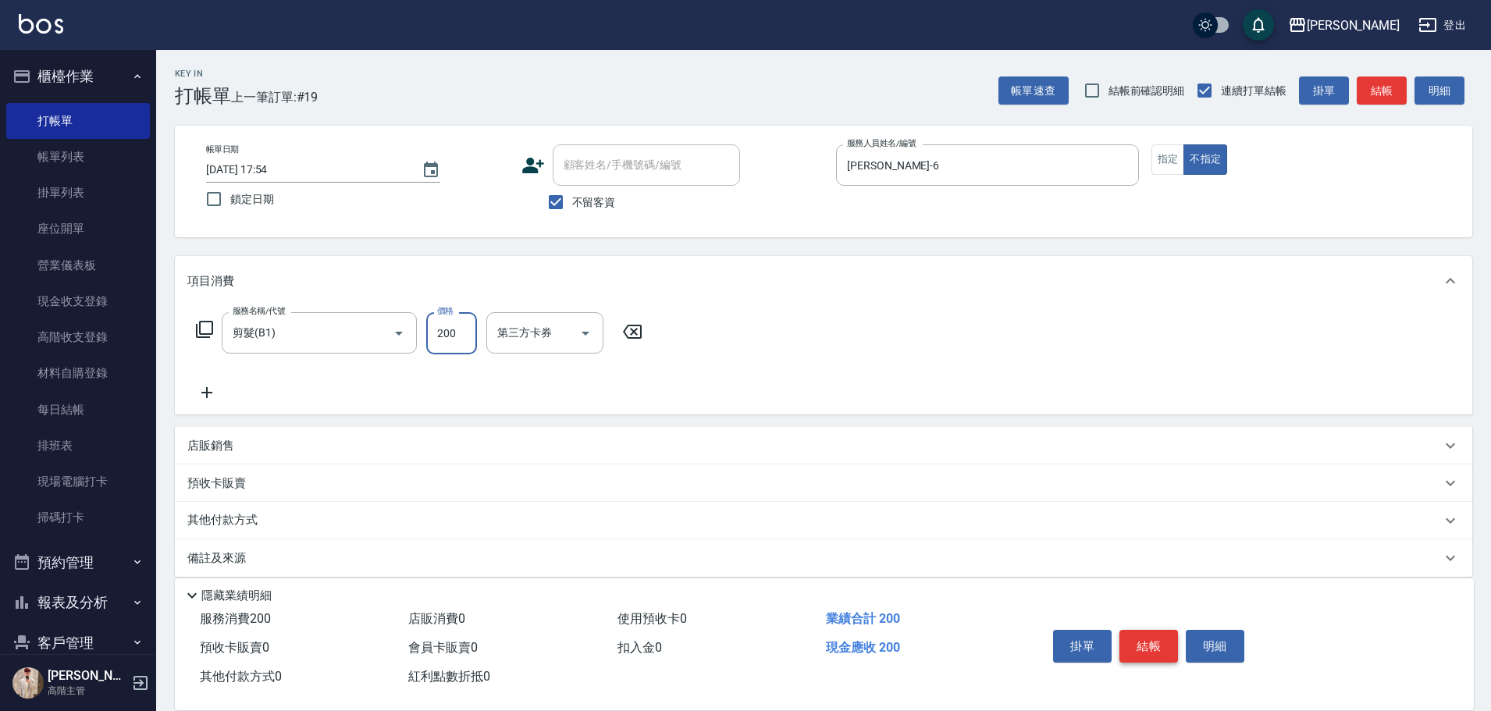
type input "200"
click at [1132, 645] on button "結帳" at bounding box center [1148, 646] width 59 height 33
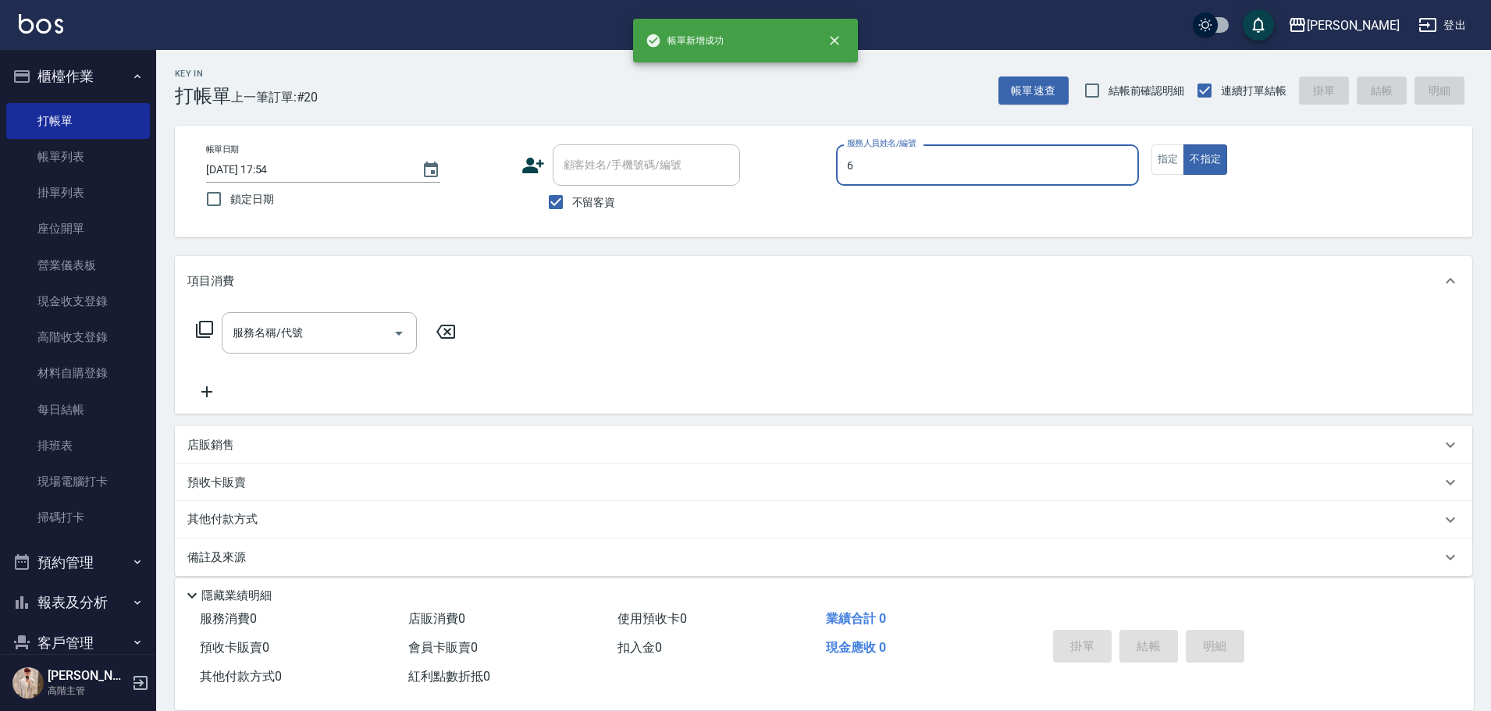
type input "[PERSON_NAME]-6"
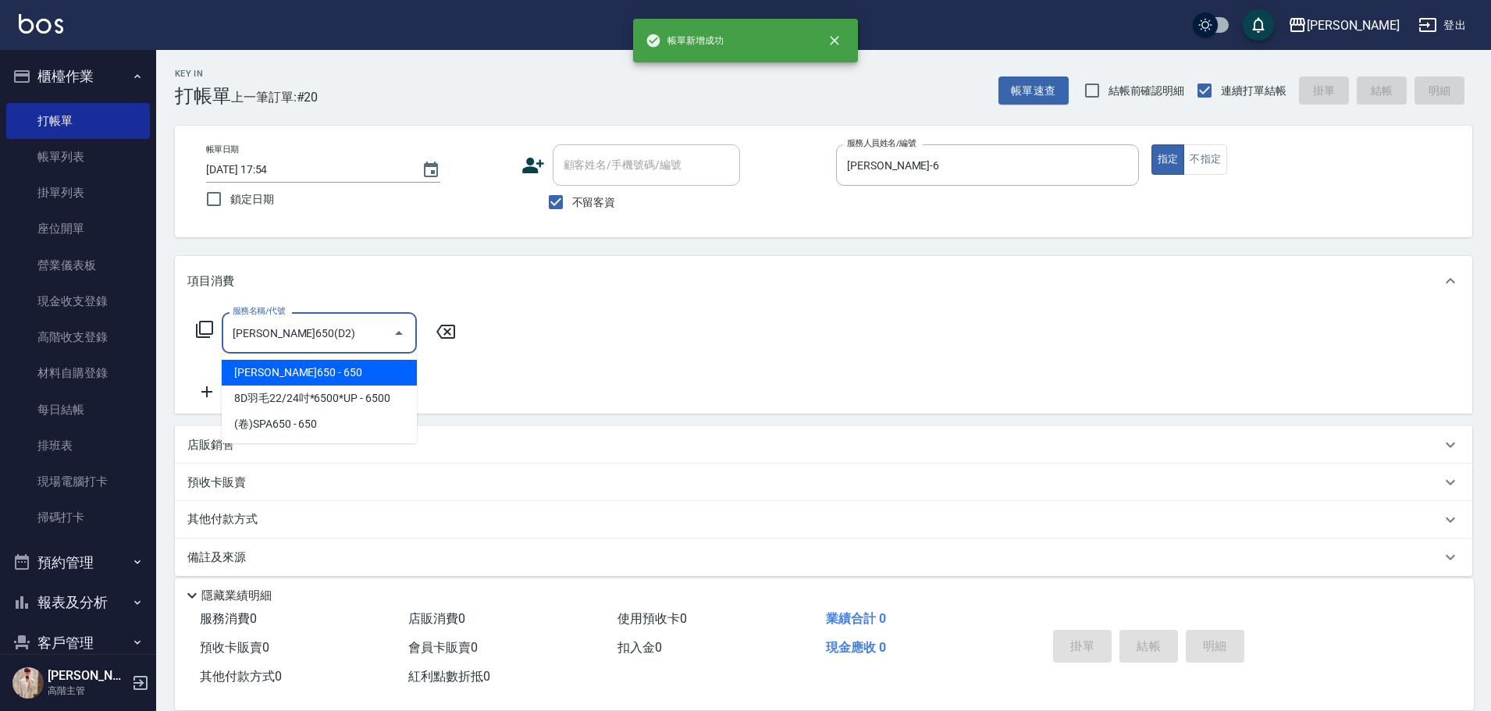
type input "[PERSON_NAME]650(D2)"
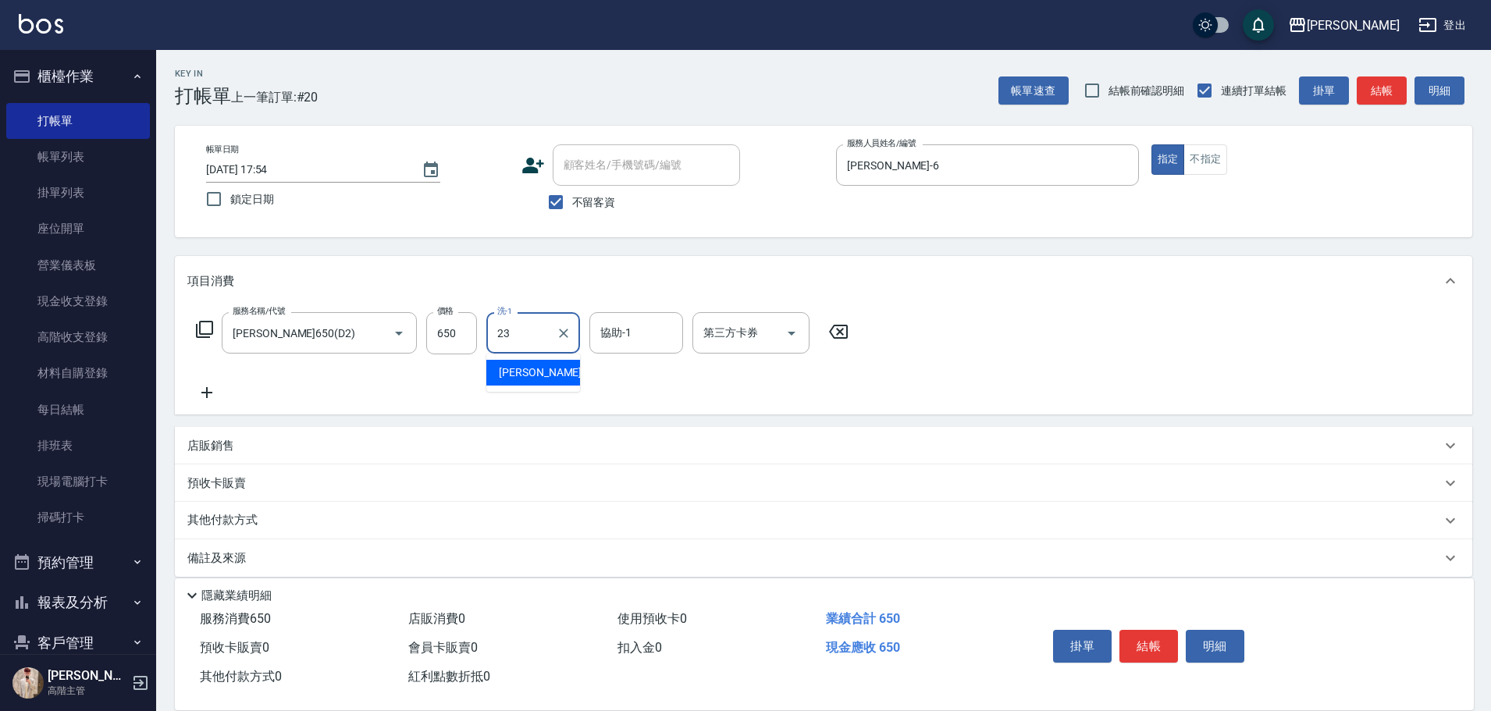
type input "[PERSON_NAME]-23"
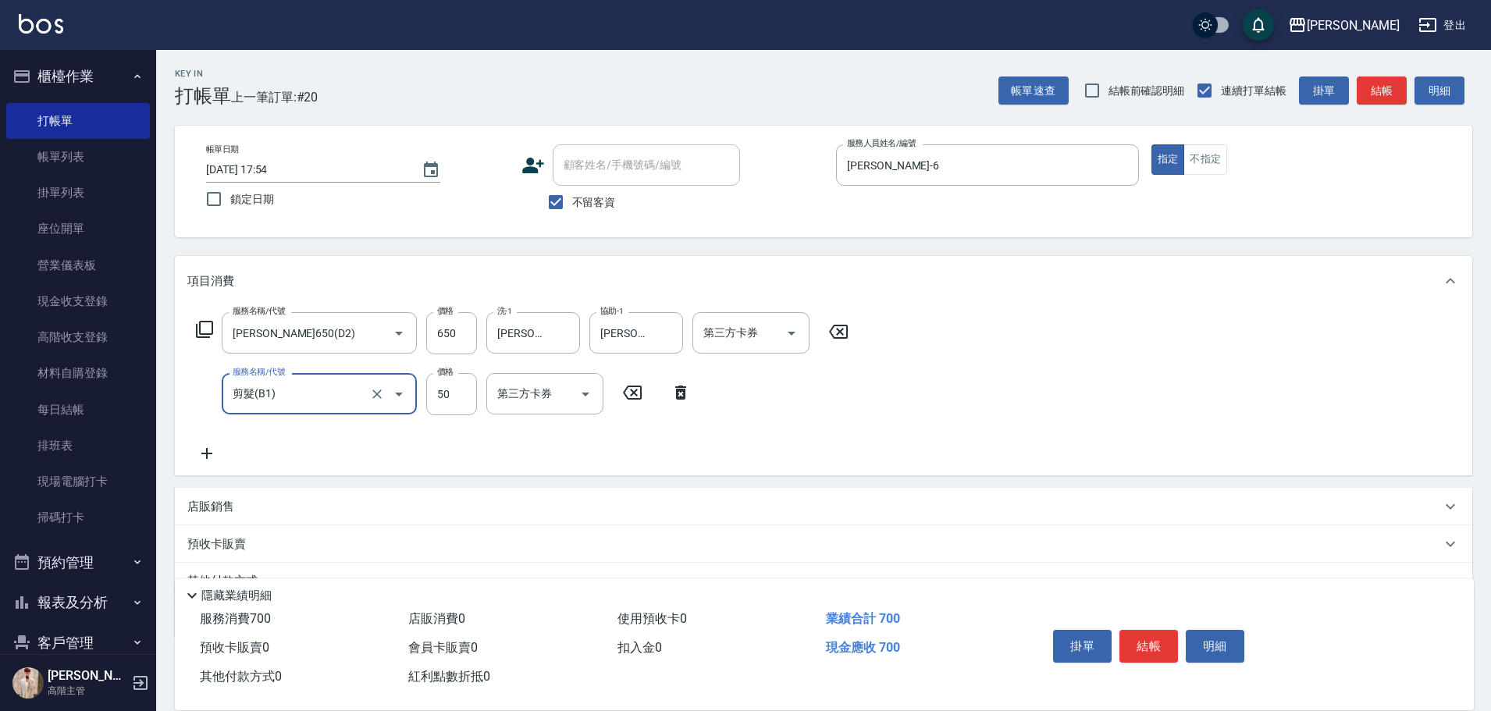
type input "剪髮(B1)"
click at [448, 400] on input "50" at bounding box center [451, 394] width 51 height 42
type input "250"
click at [1137, 632] on button "結帳" at bounding box center [1148, 646] width 59 height 33
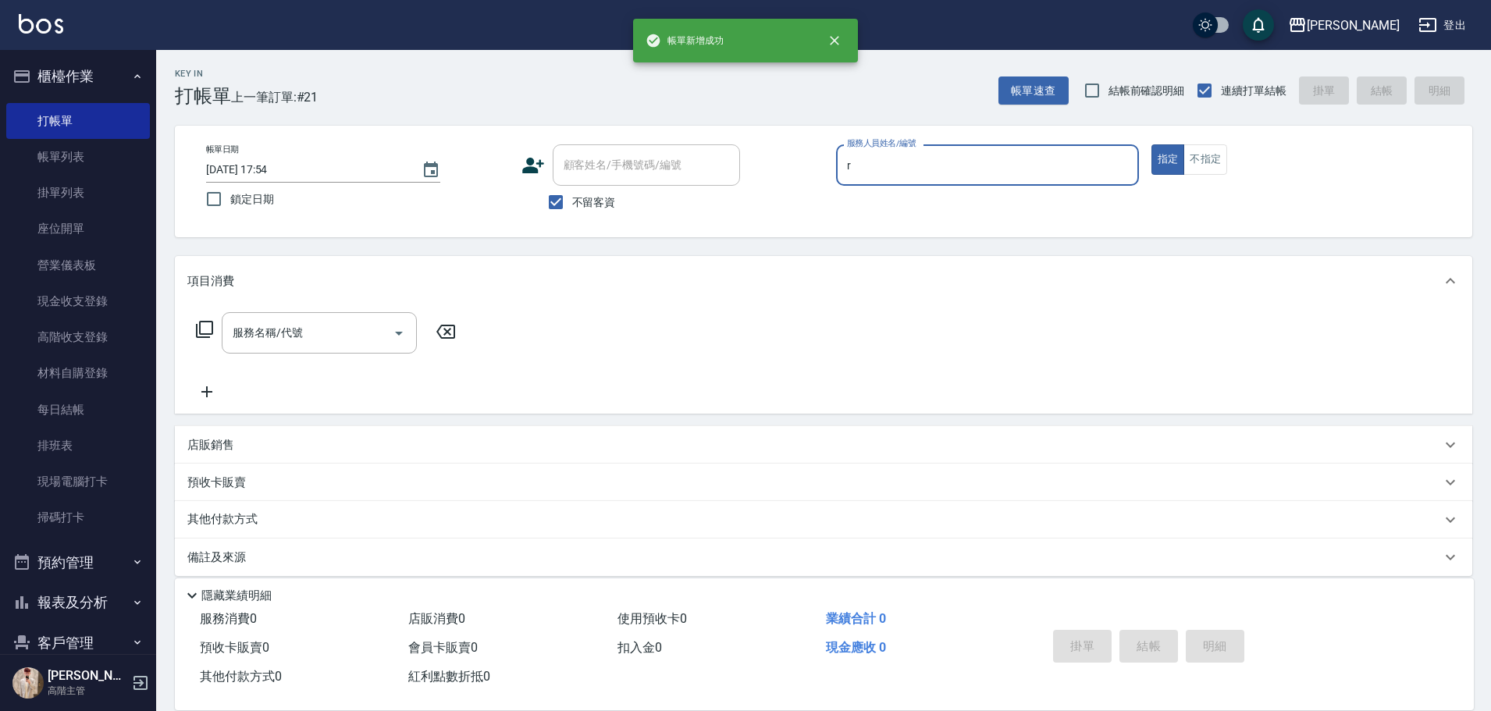
type input "[PERSON_NAME]"
type button "true"
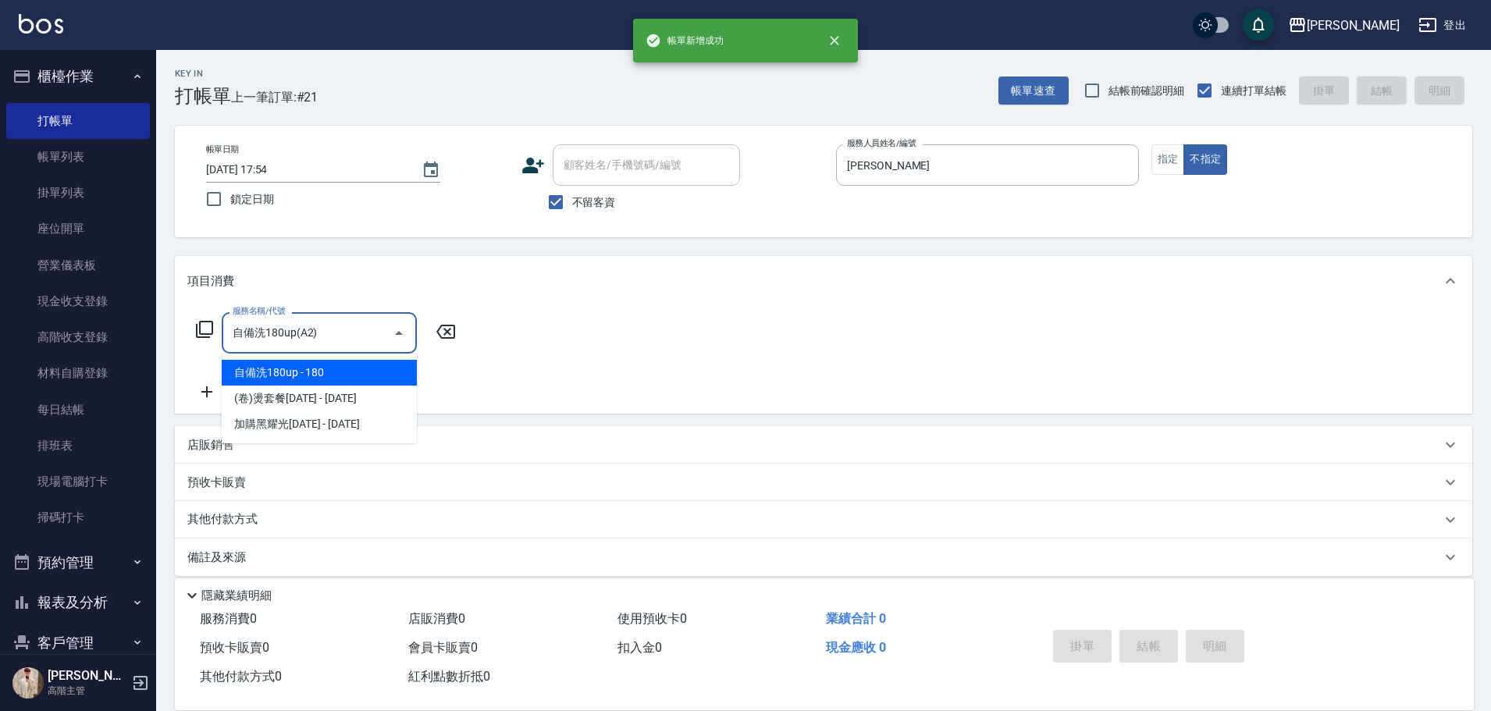
type input "自備洗180up(A2)"
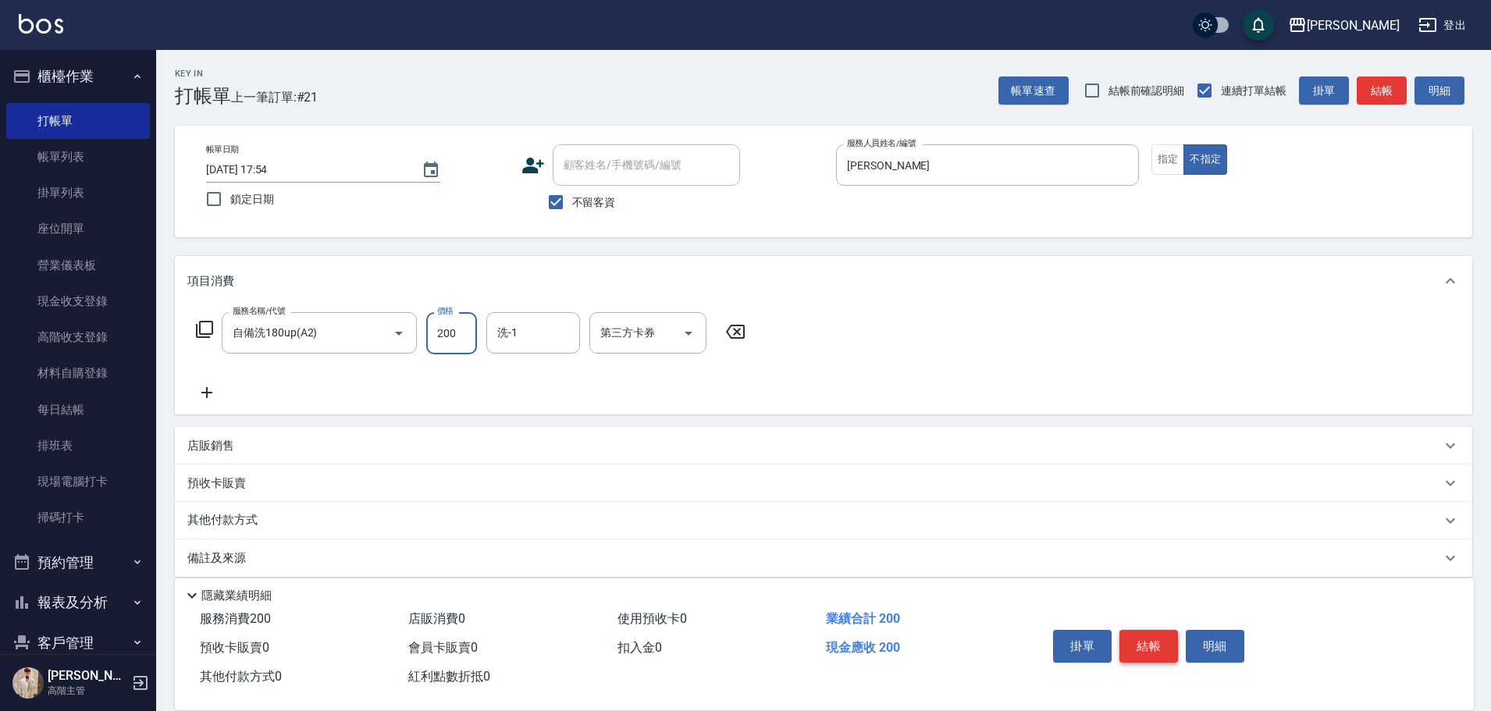
type input "200"
type input "[PERSON_NAME]"
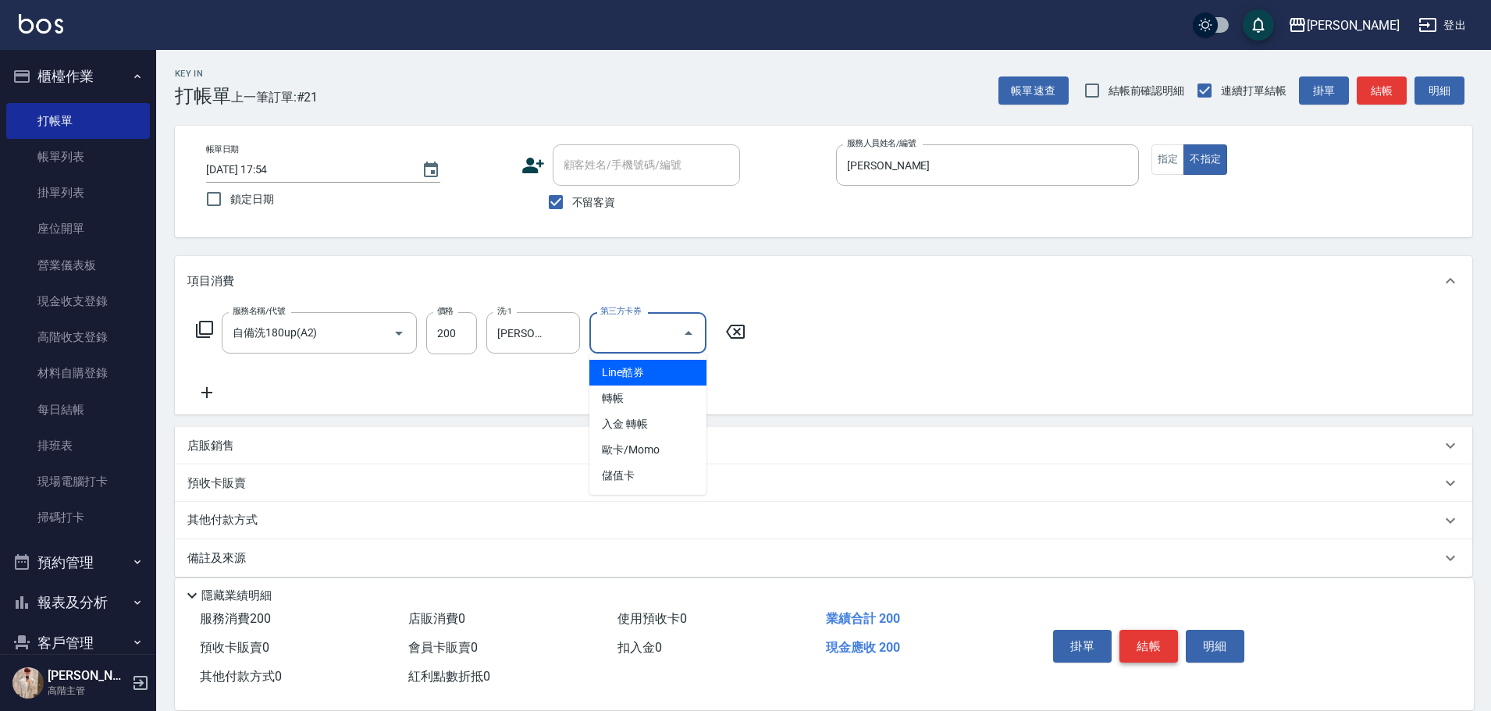
type input "儲值卡"
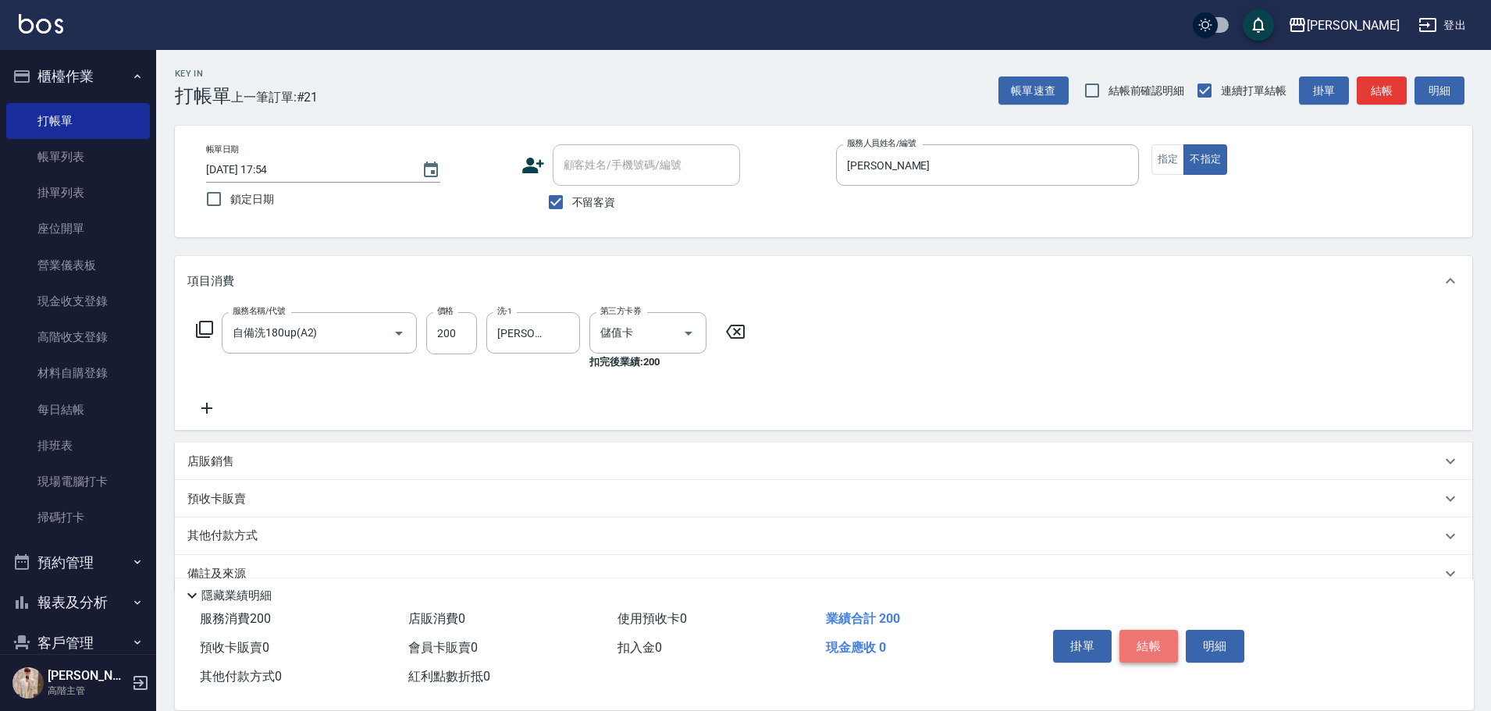
click at [1137, 632] on button "結帳" at bounding box center [1148, 646] width 59 height 33
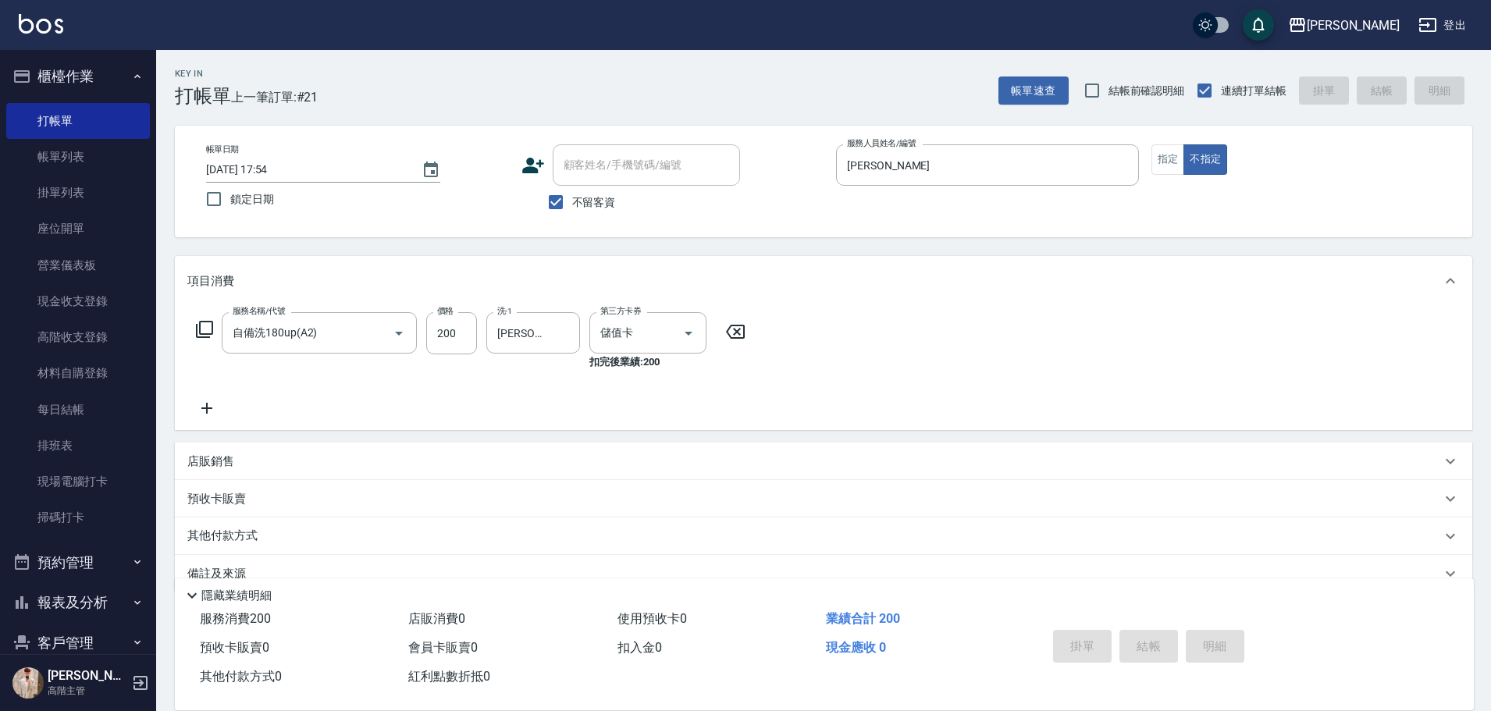
type input "[DATE] 17:55"
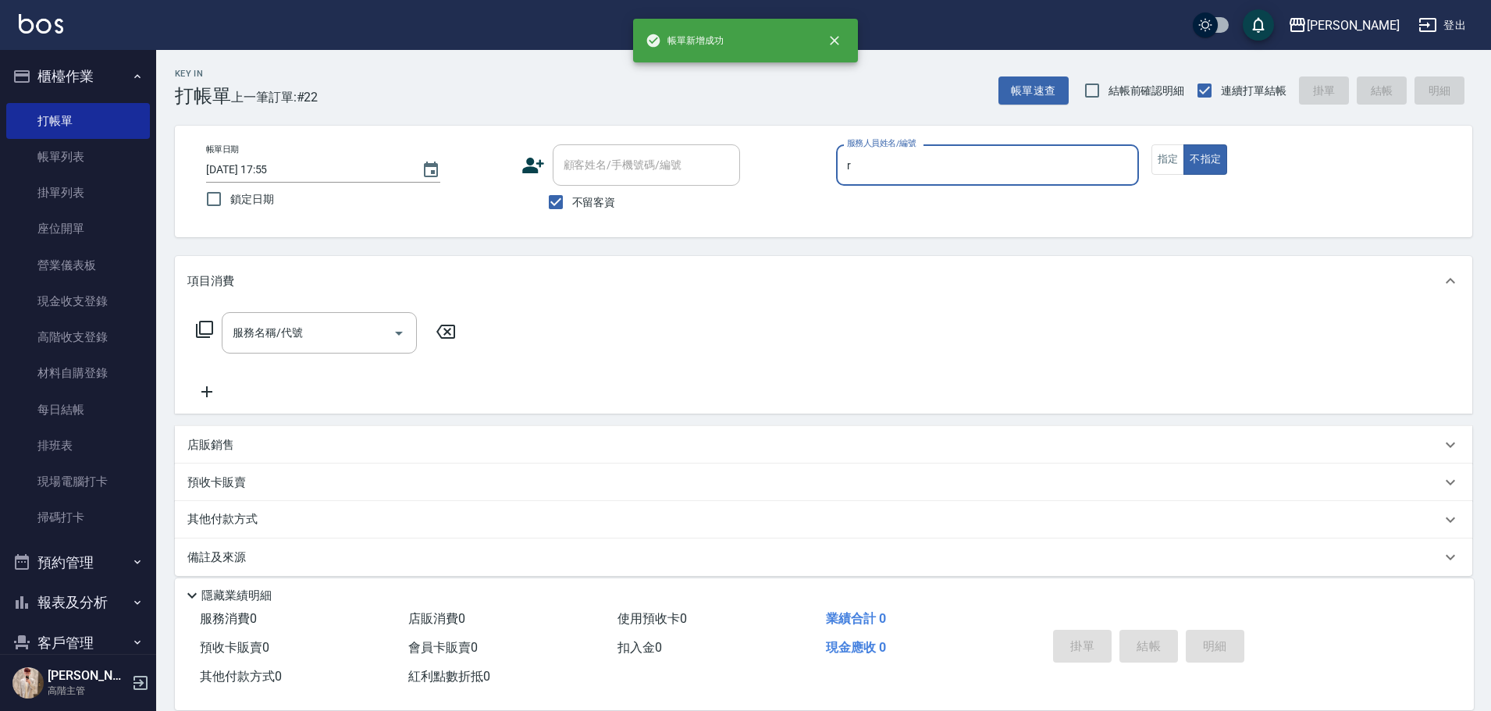
type input "[PERSON_NAME]"
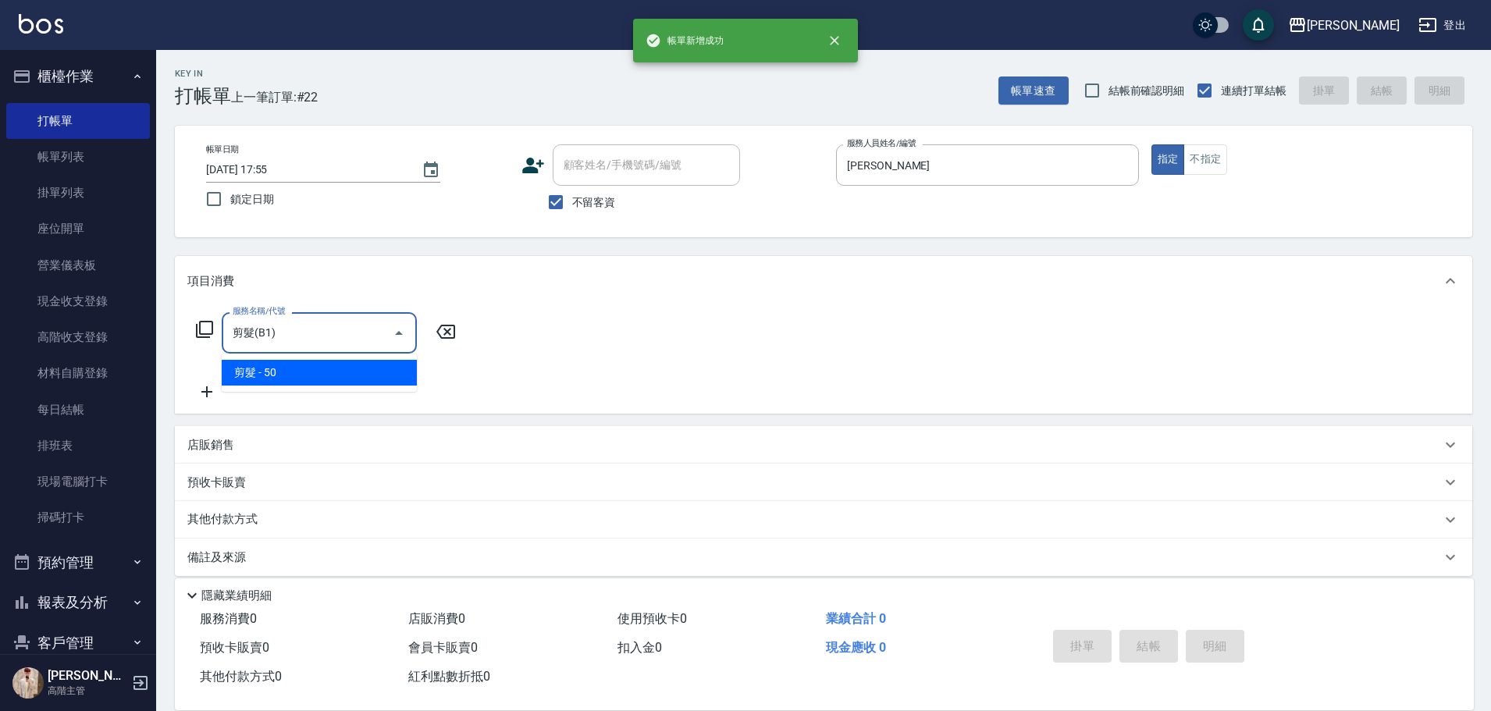
type input "剪髮(B1)"
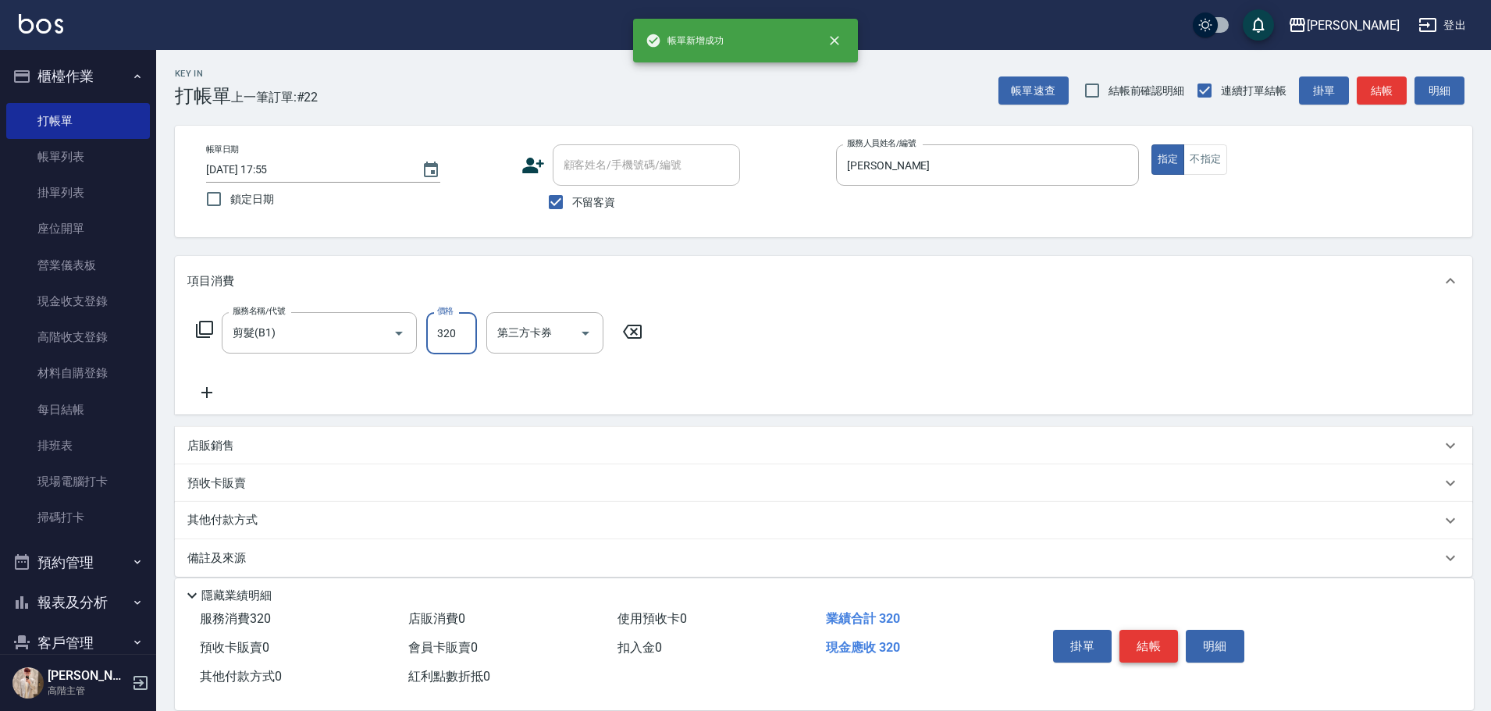
type input "320"
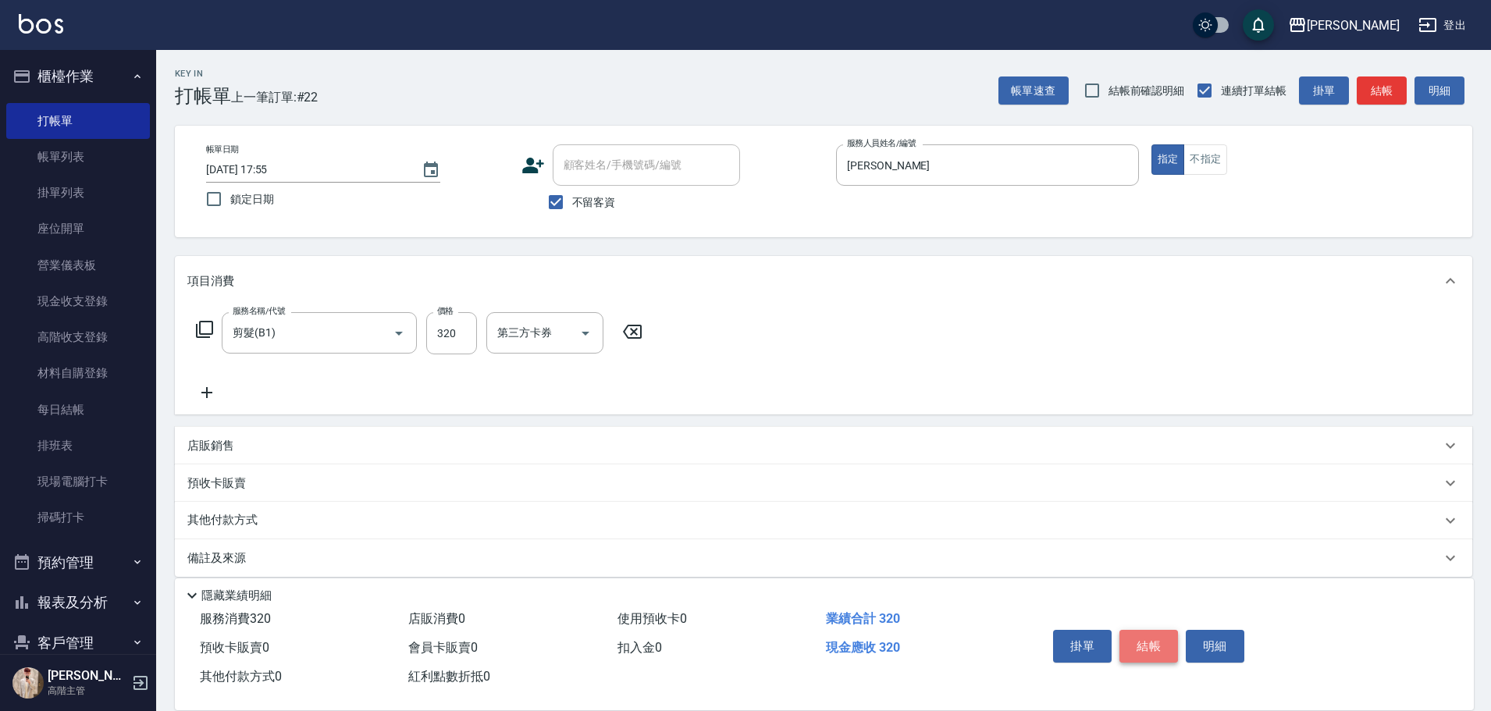
click at [1139, 632] on button "結帳" at bounding box center [1148, 646] width 59 height 33
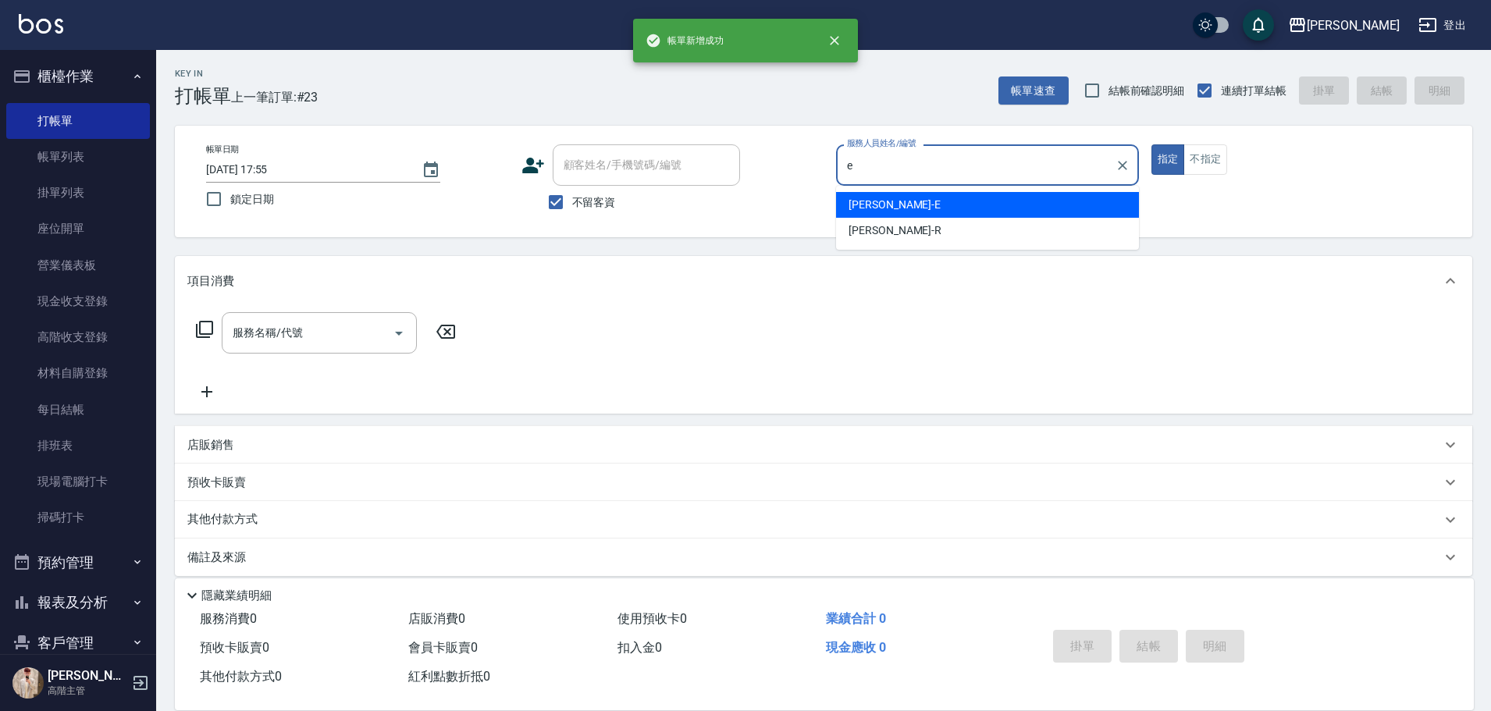
type input "[PERSON_NAME]"
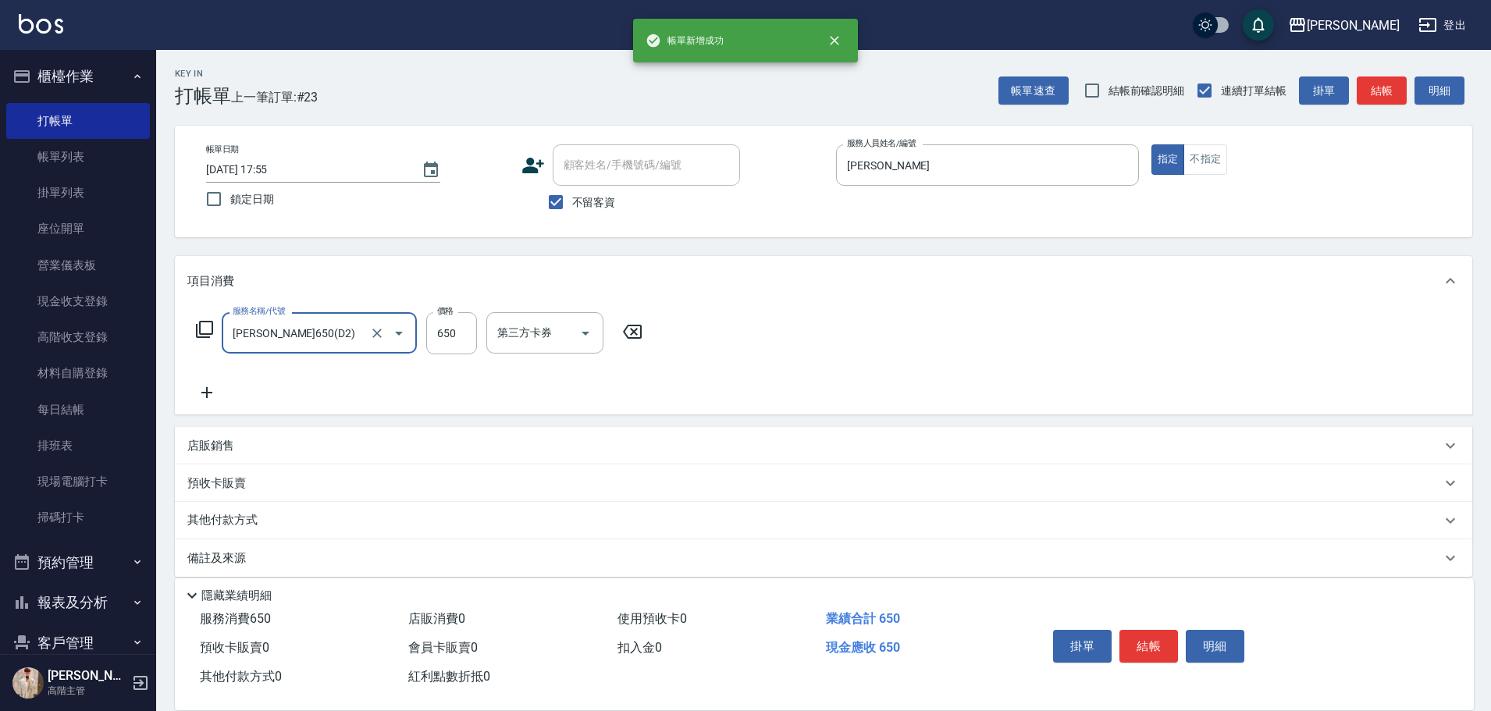
type input "[PERSON_NAME]650(D2)"
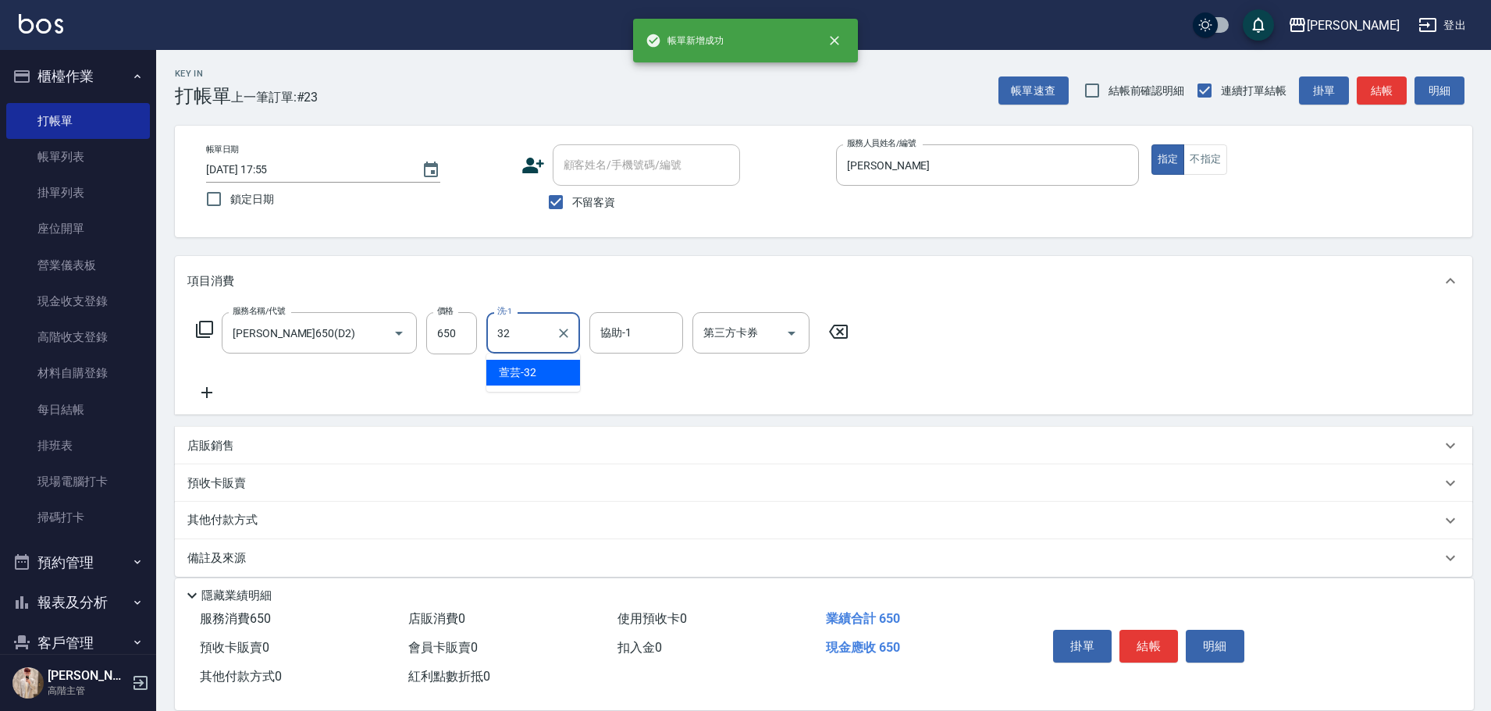
type input "萱芸-32"
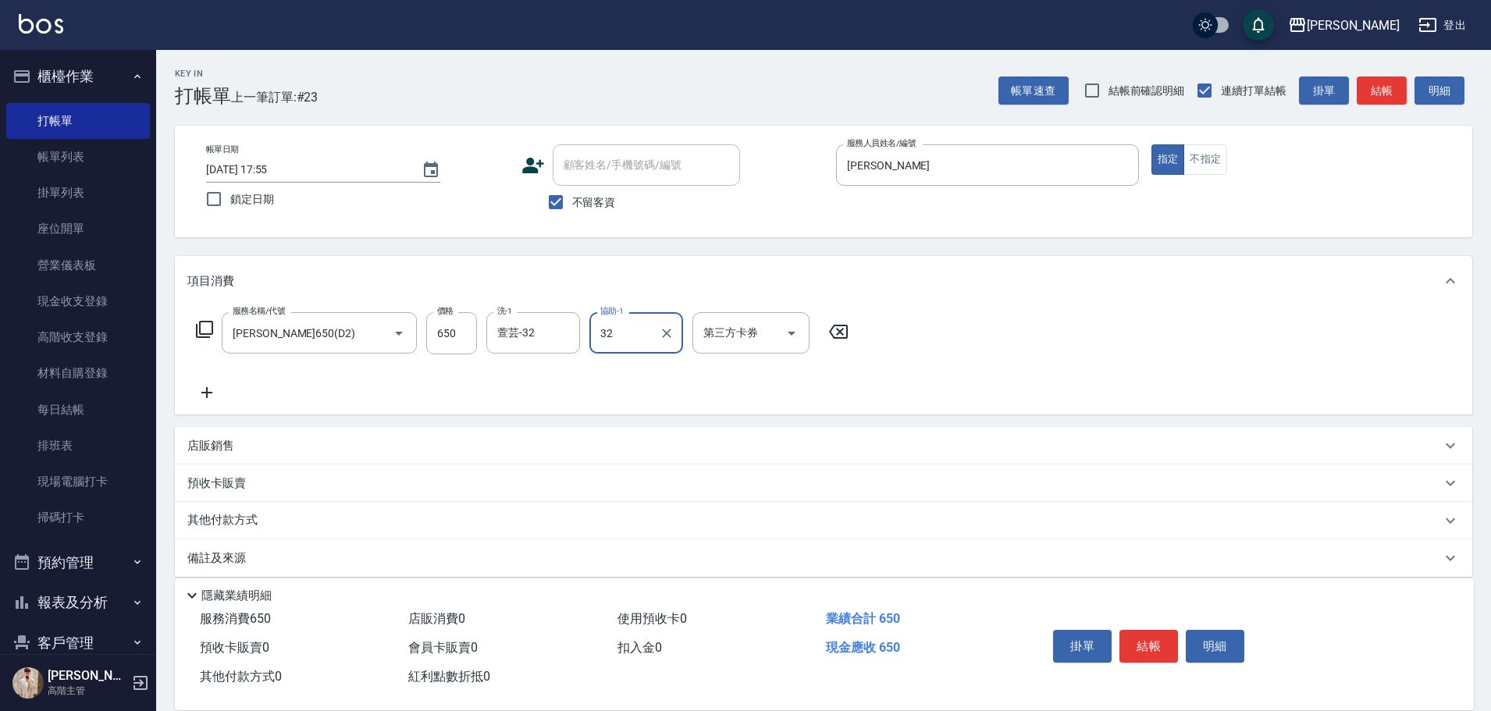
type input "萱芸-32"
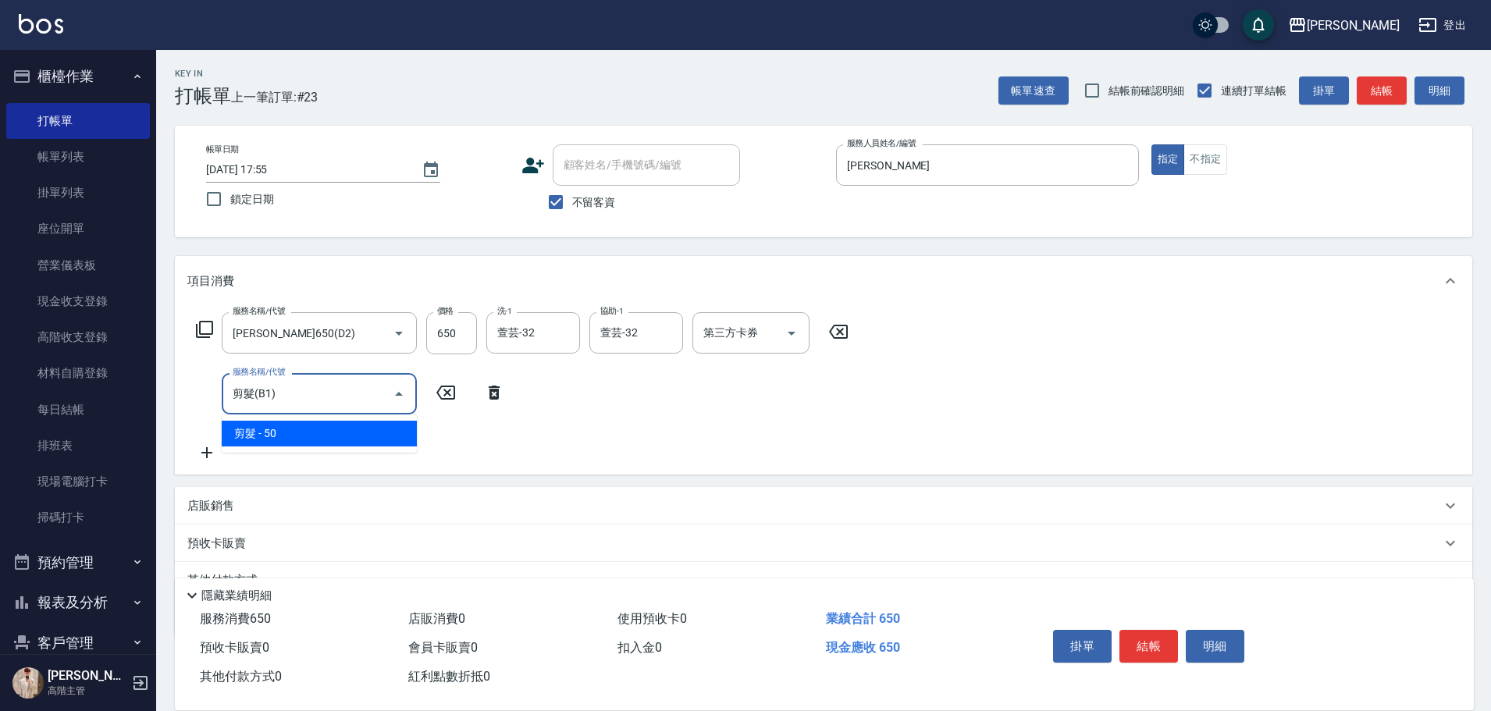
type input "剪髮(B1)"
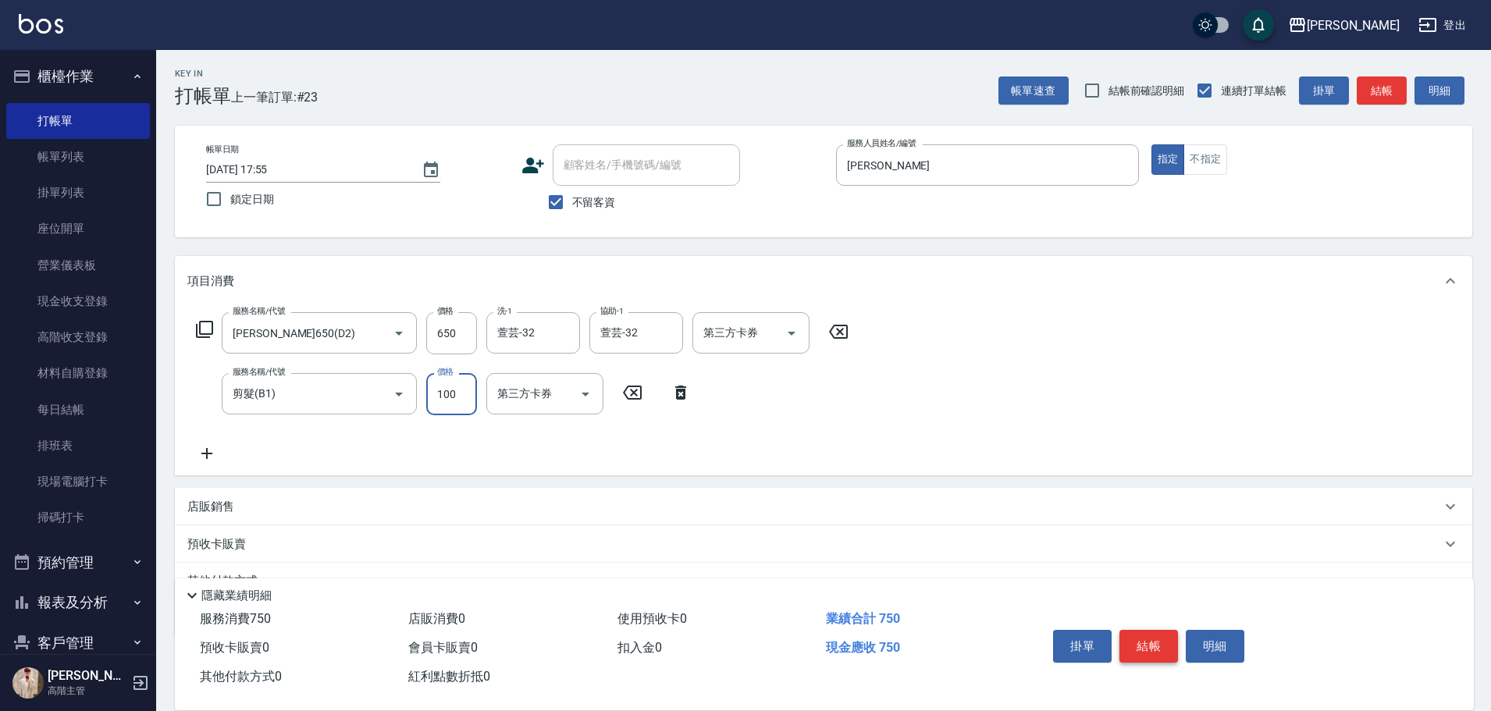
type input "100"
click at [1140, 632] on button "結帳" at bounding box center [1148, 646] width 59 height 33
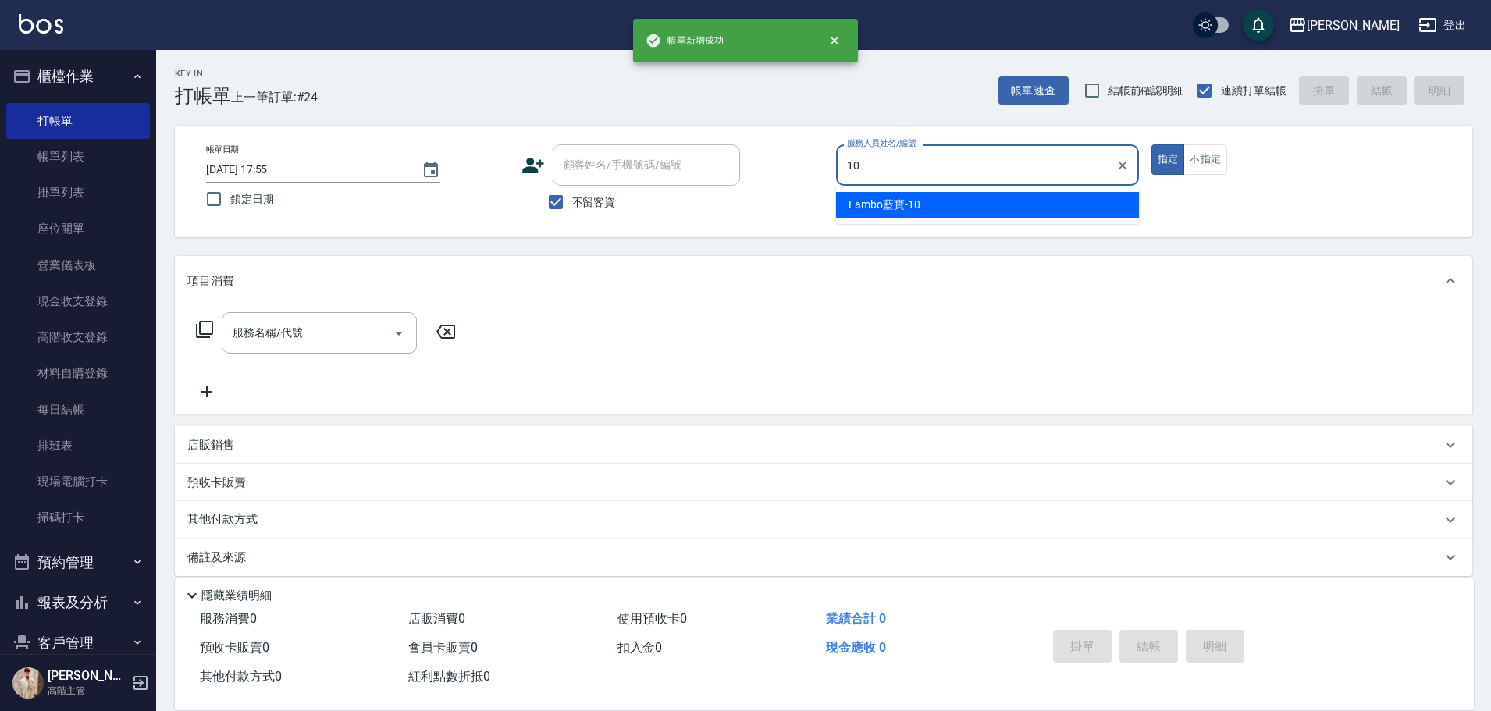
type input "Lambo藍寶-10"
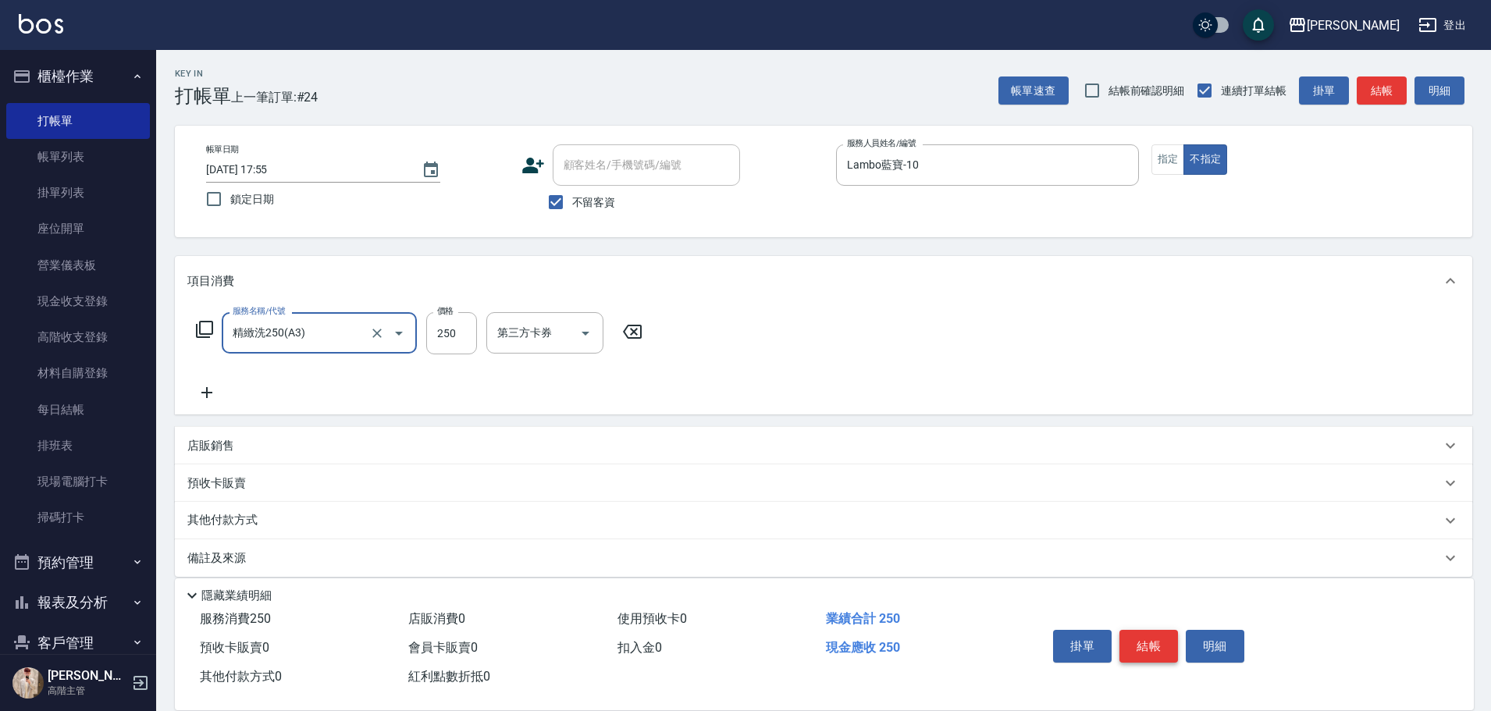
type input "精緻洗250(A3)"
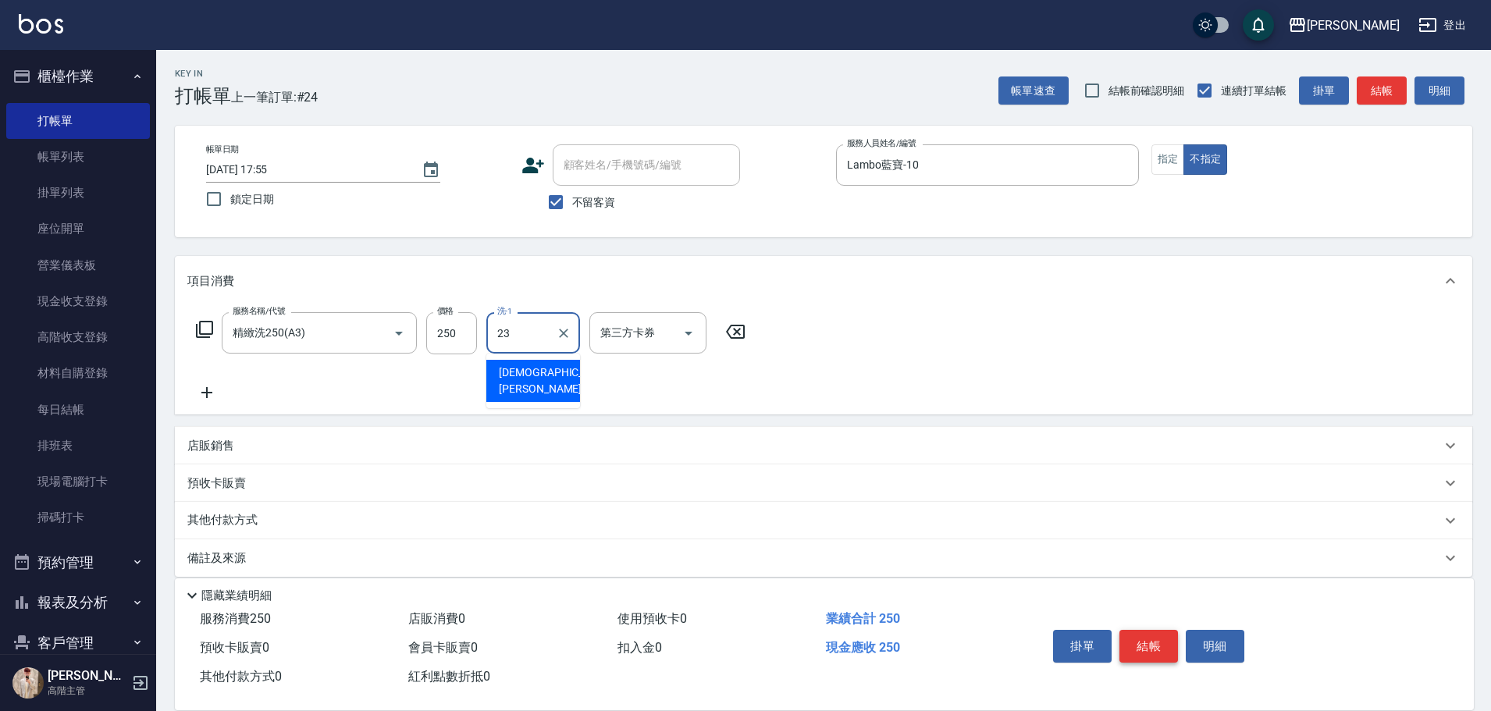
type input "[PERSON_NAME]-23"
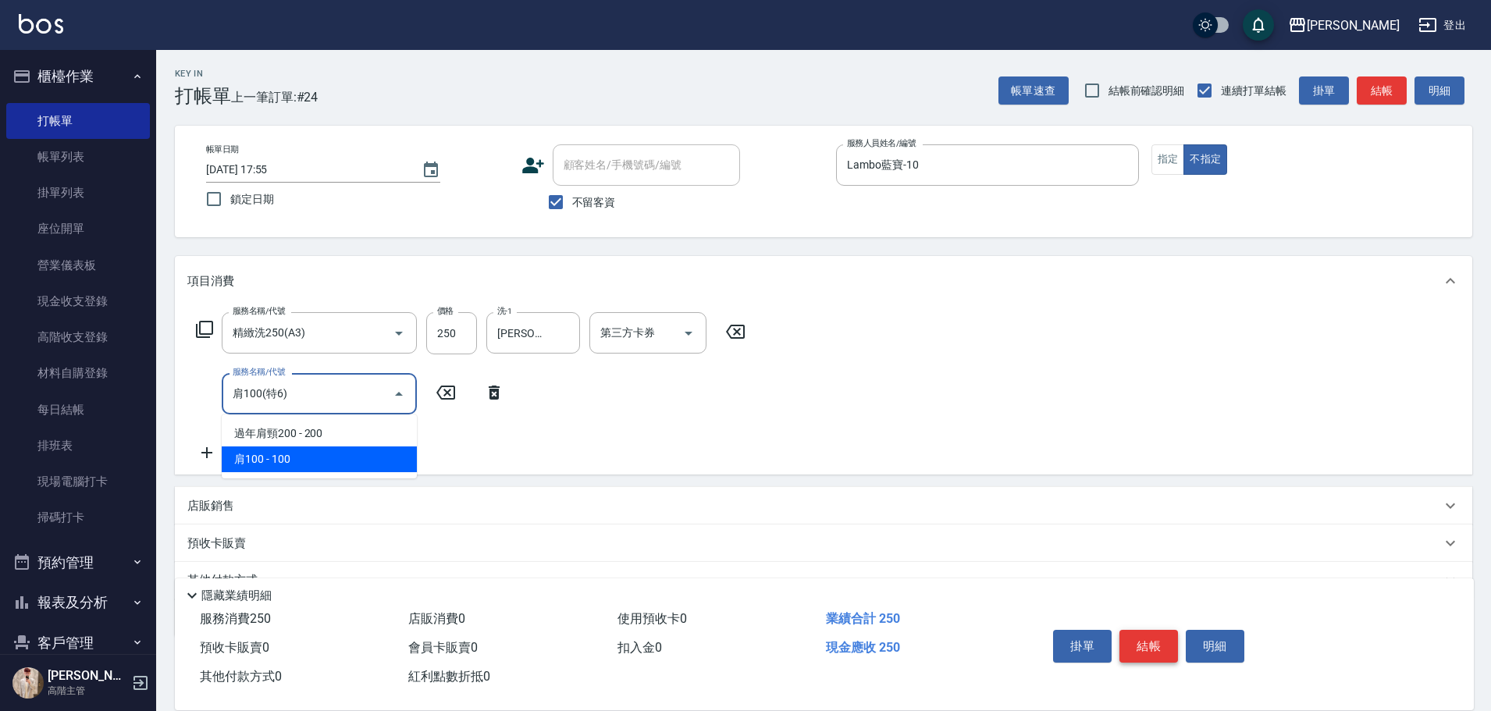
type input "肩100(特6)"
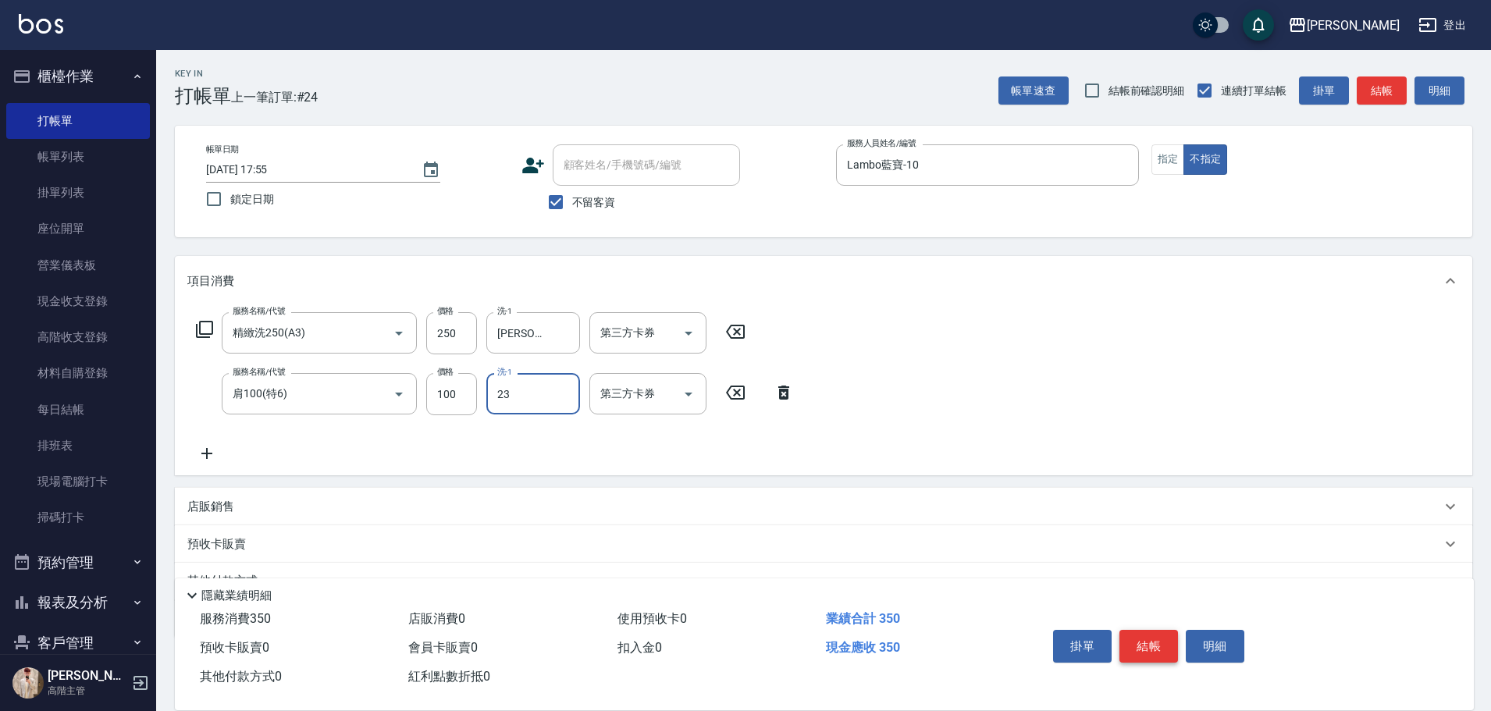
type input "[PERSON_NAME]-23"
click at [1148, 630] on button "結帳" at bounding box center [1148, 646] width 59 height 33
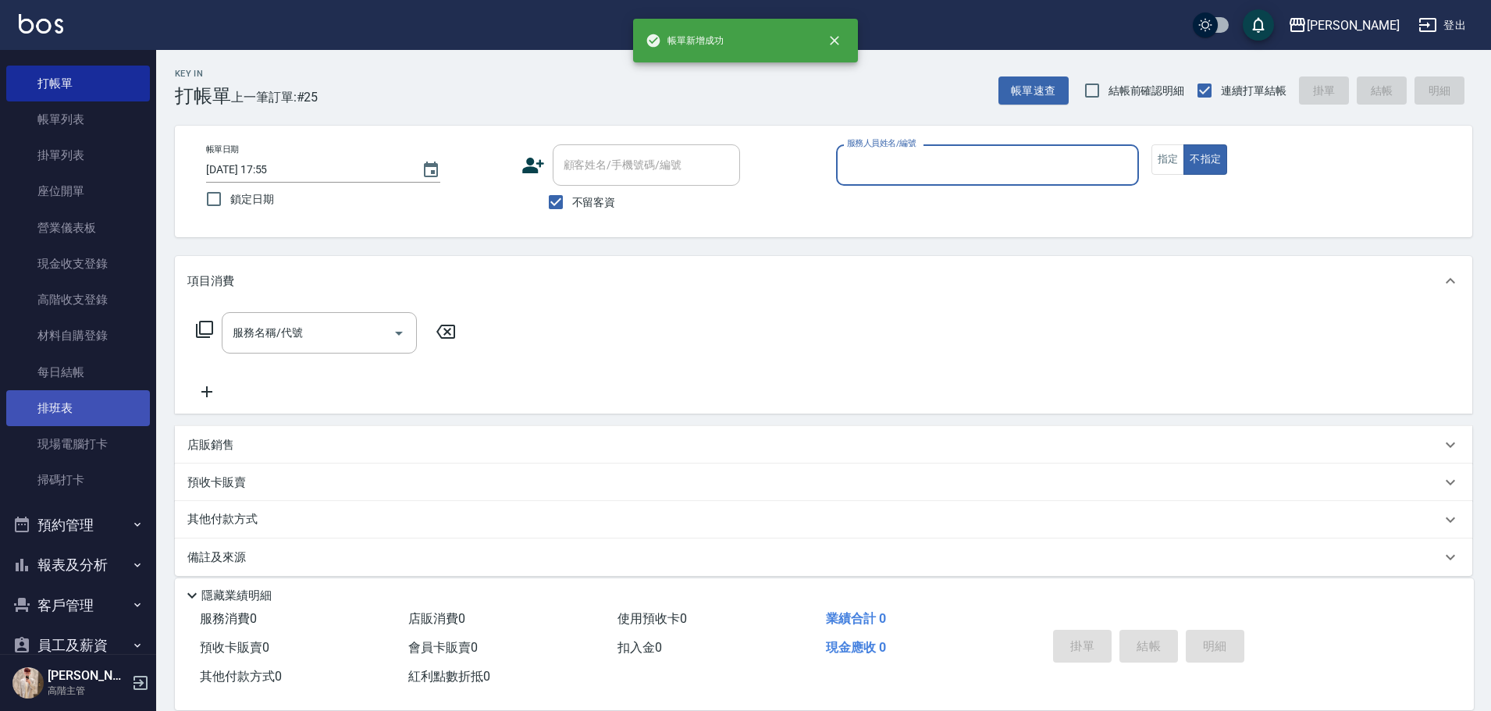
scroll to position [156, 0]
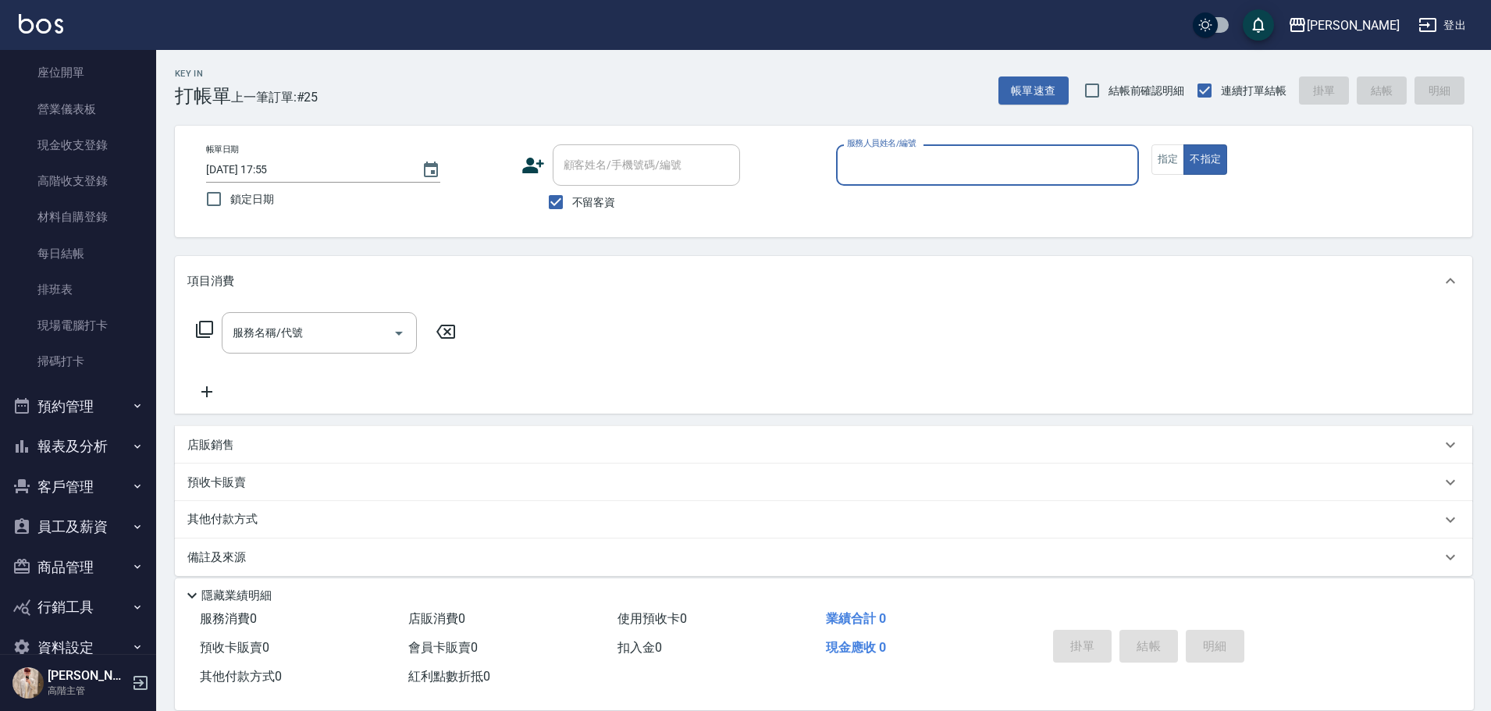
drag, startPoint x: 123, startPoint y: 439, endPoint x: 108, endPoint y: 429, distance: 17.5
click at [123, 439] on button "報表及分析" at bounding box center [78, 446] width 144 height 41
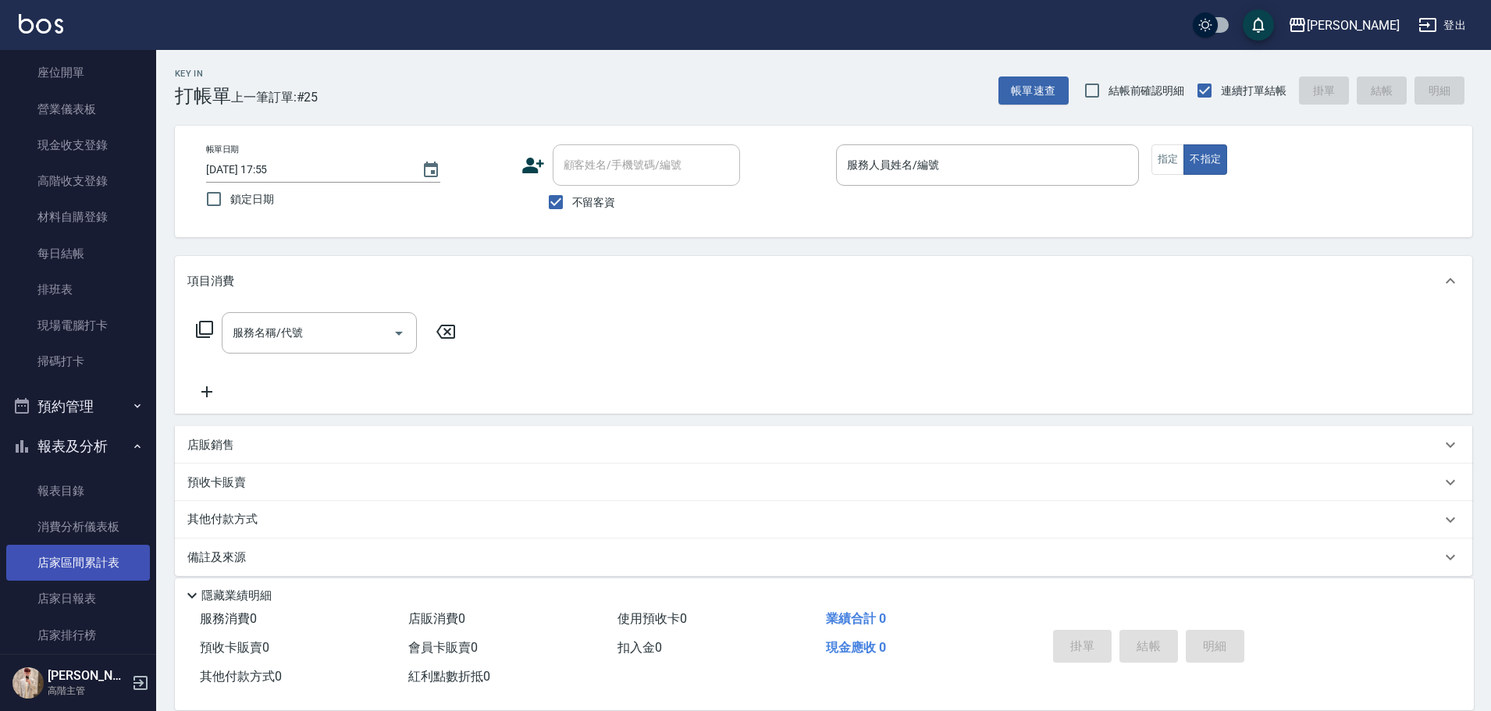
click at [99, 577] on link "店家區間累計表" at bounding box center [78, 563] width 144 height 36
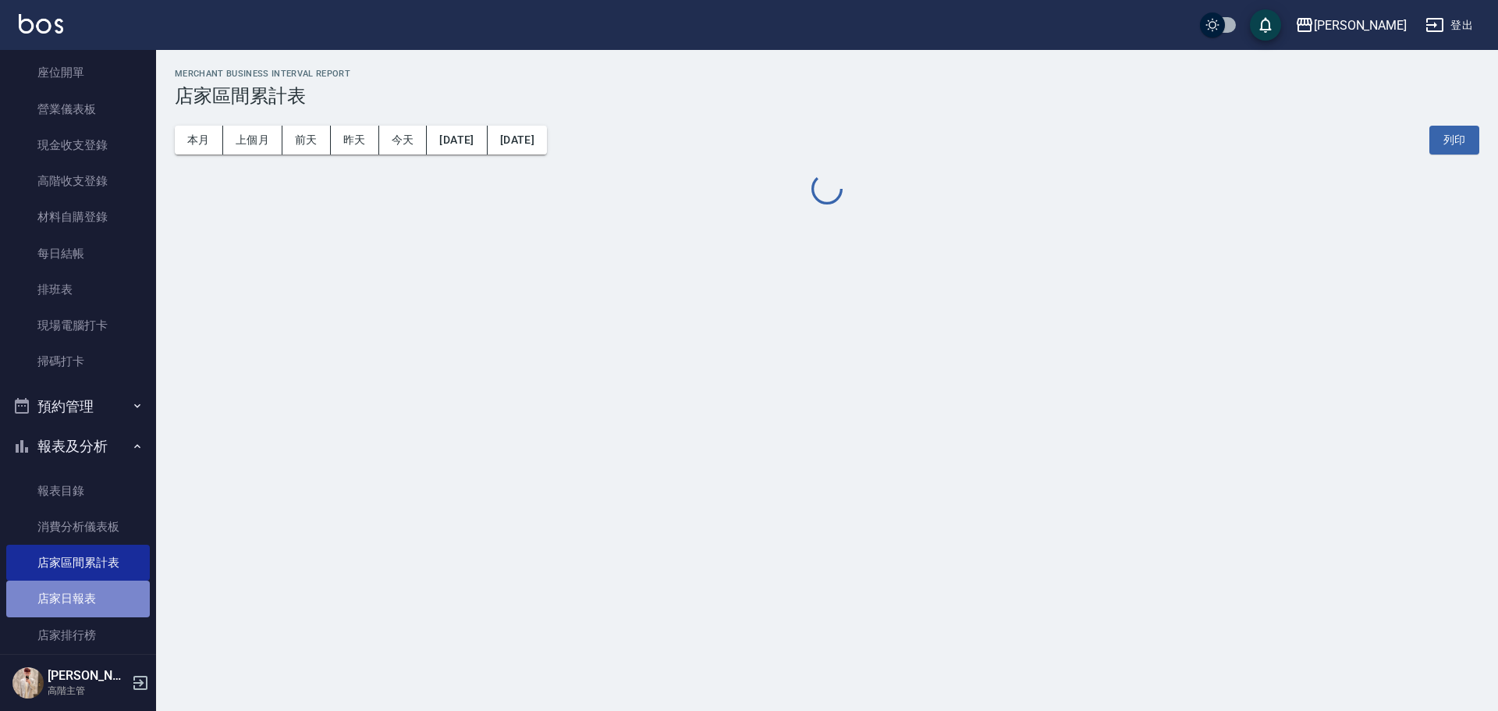
click at [98, 599] on link "店家日報表" at bounding box center [78, 599] width 144 height 36
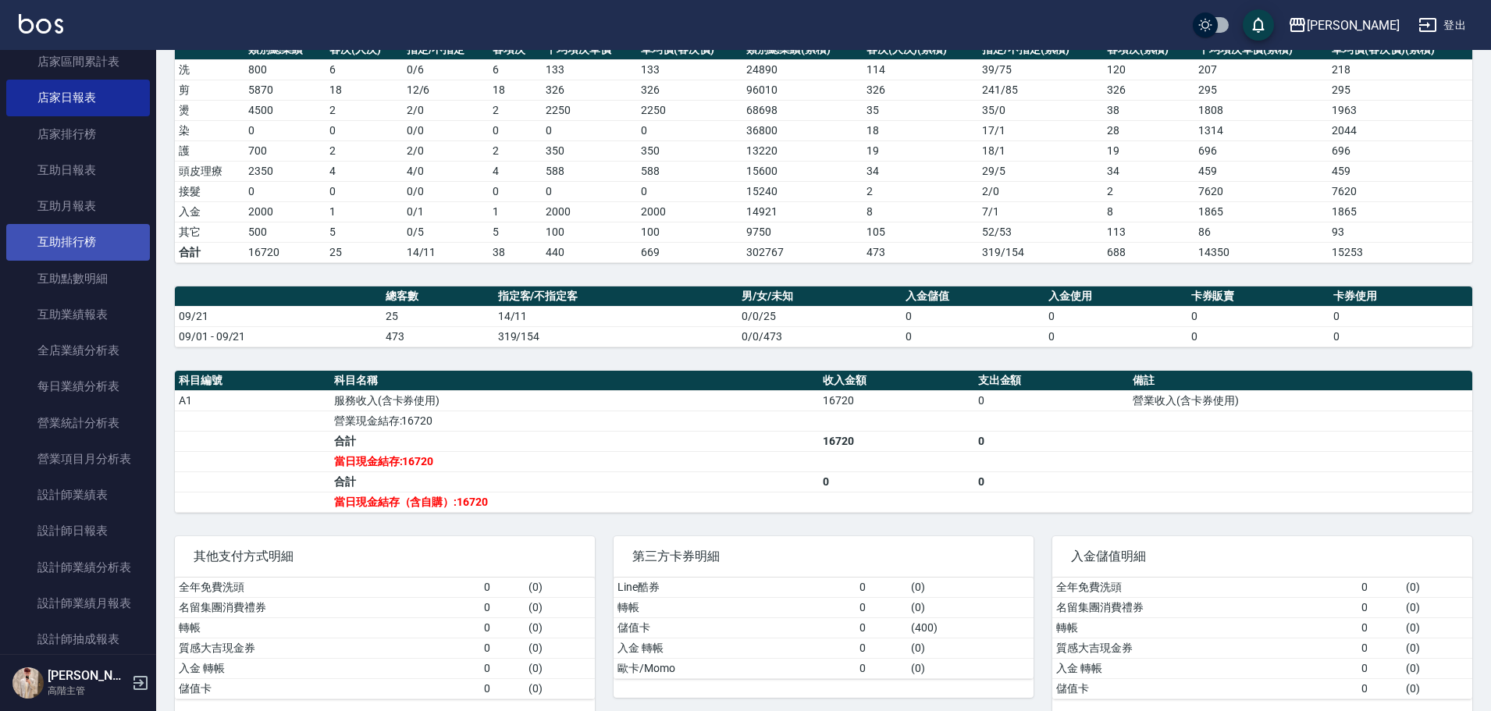
scroll to position [702, 0]
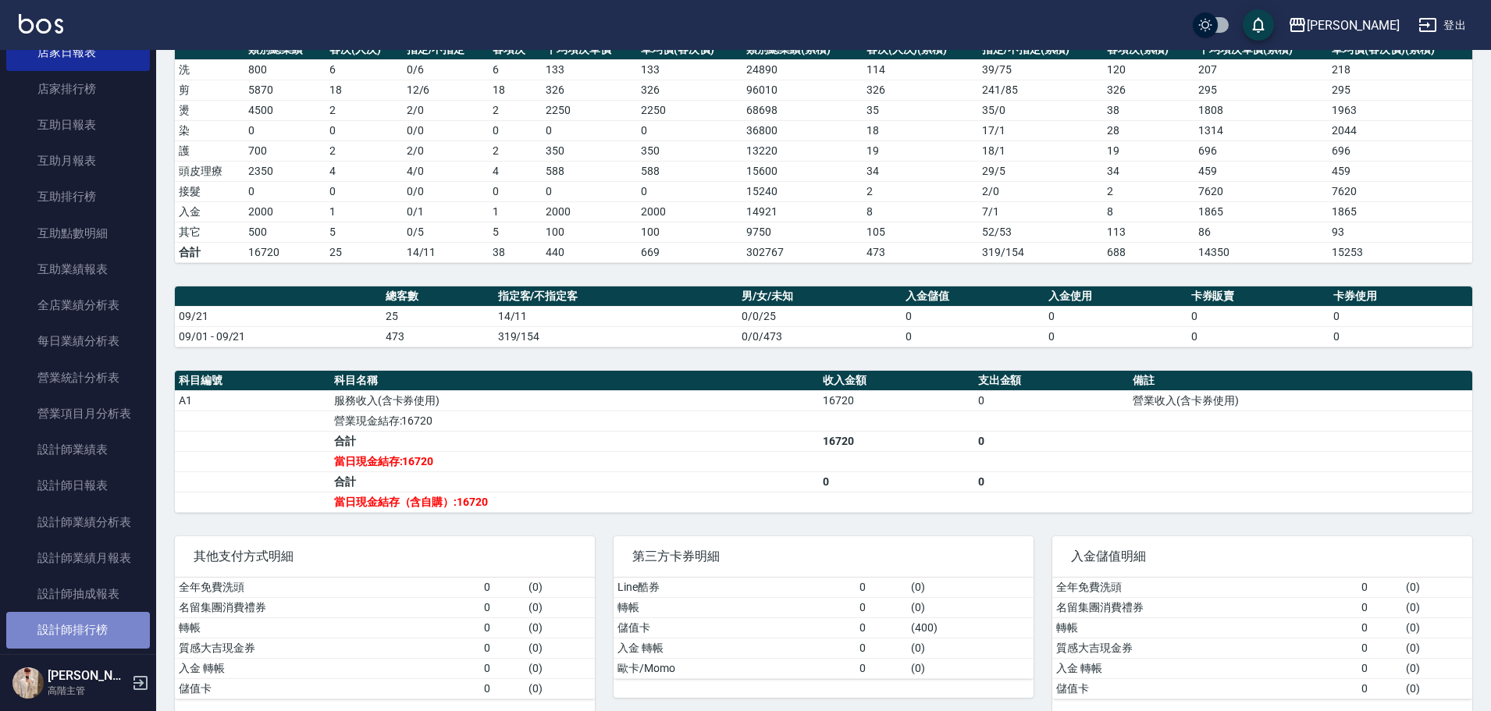
click at [102, 640] on link "設計師排行榜" at bounding box center [78, 630] width 144 height 36
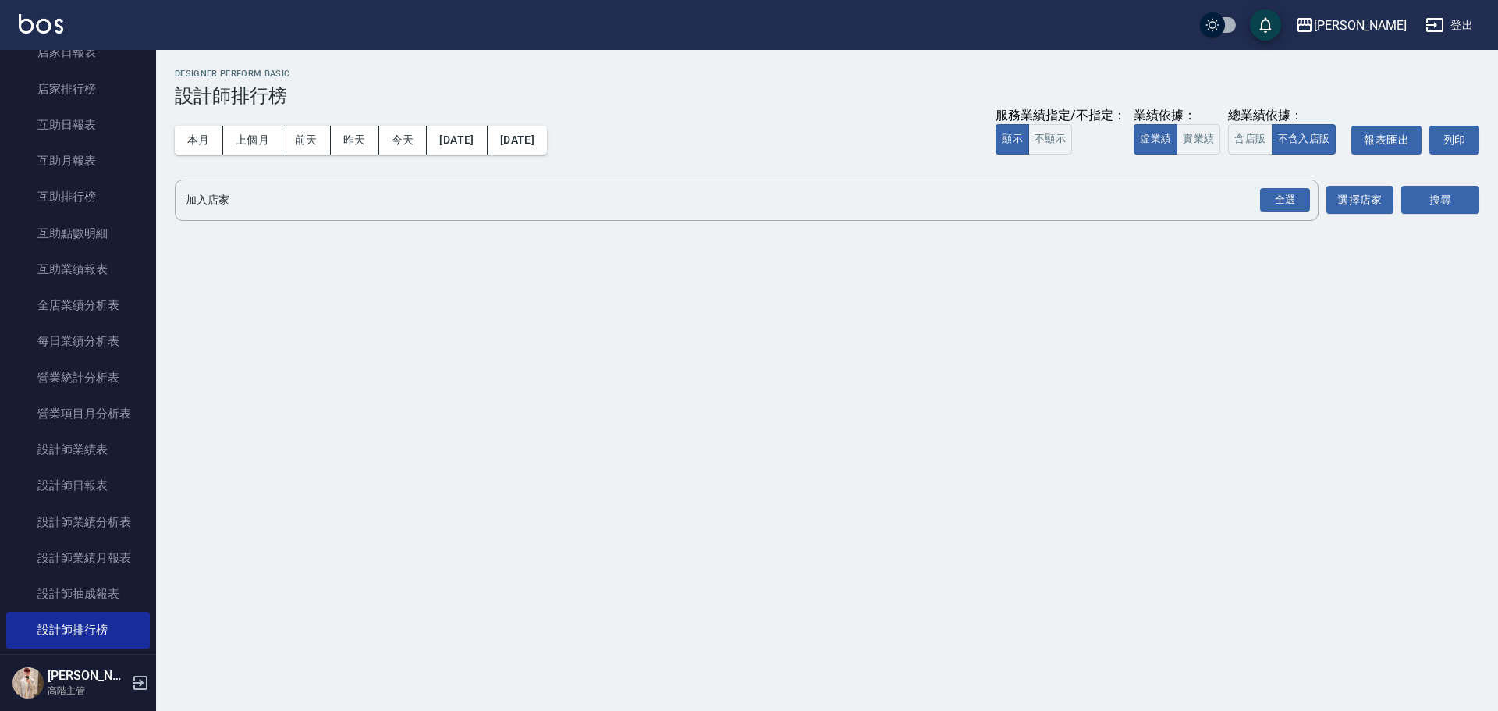
drag, startPoint x: 415, startPoint y: 147, endPoint x: 730, endPoint y: 108, distance: 317.7
click at [416, 143] on button "今天" at bounding box center [403, 140] width 48 height 29
click at [1194, 151] on button "實業績" at bounding box center [1199, 139] width 44 height 30
click at [1277, 197] on div "全選" at bounding box center [1285, 200] width 50 height 24
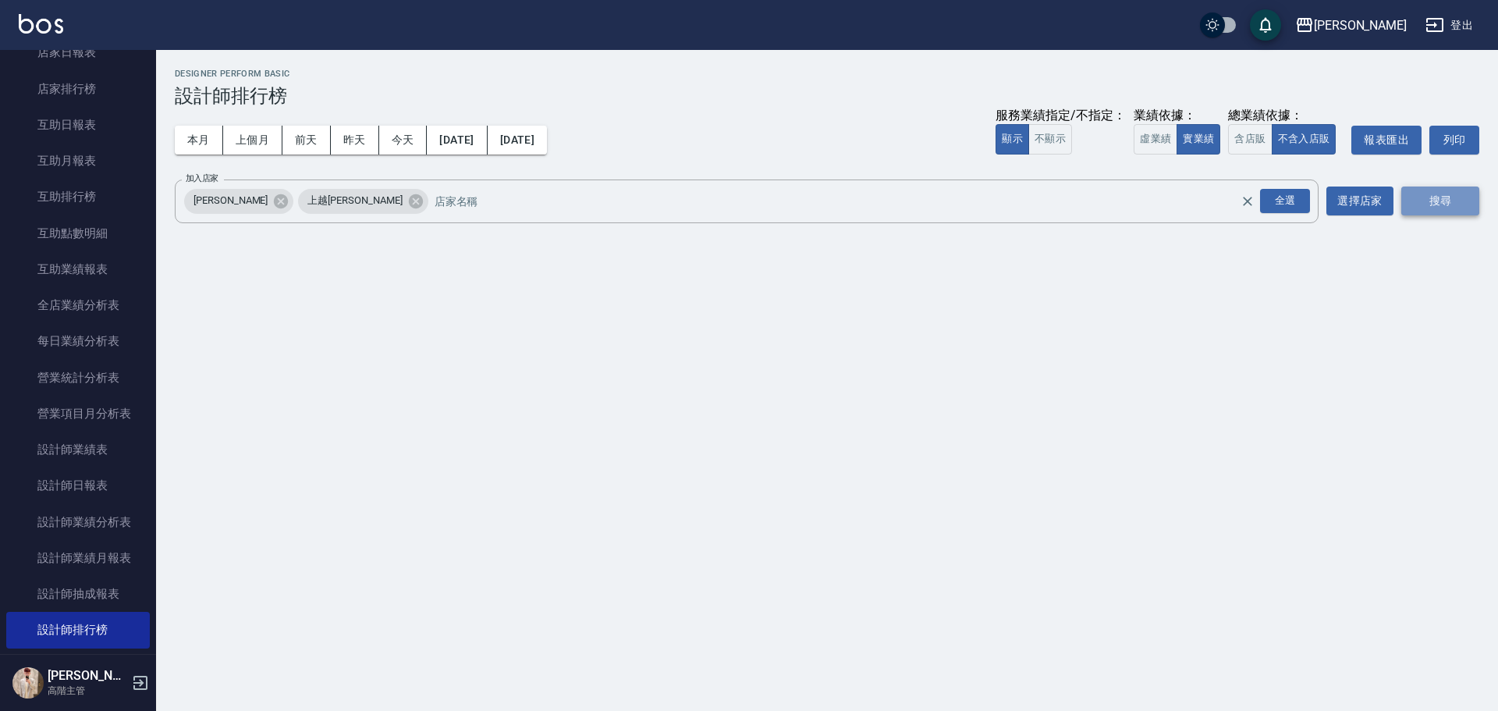
click at [1449, 204] on button "搜尋" at bounding box center [1441, 201] width 78 height 29
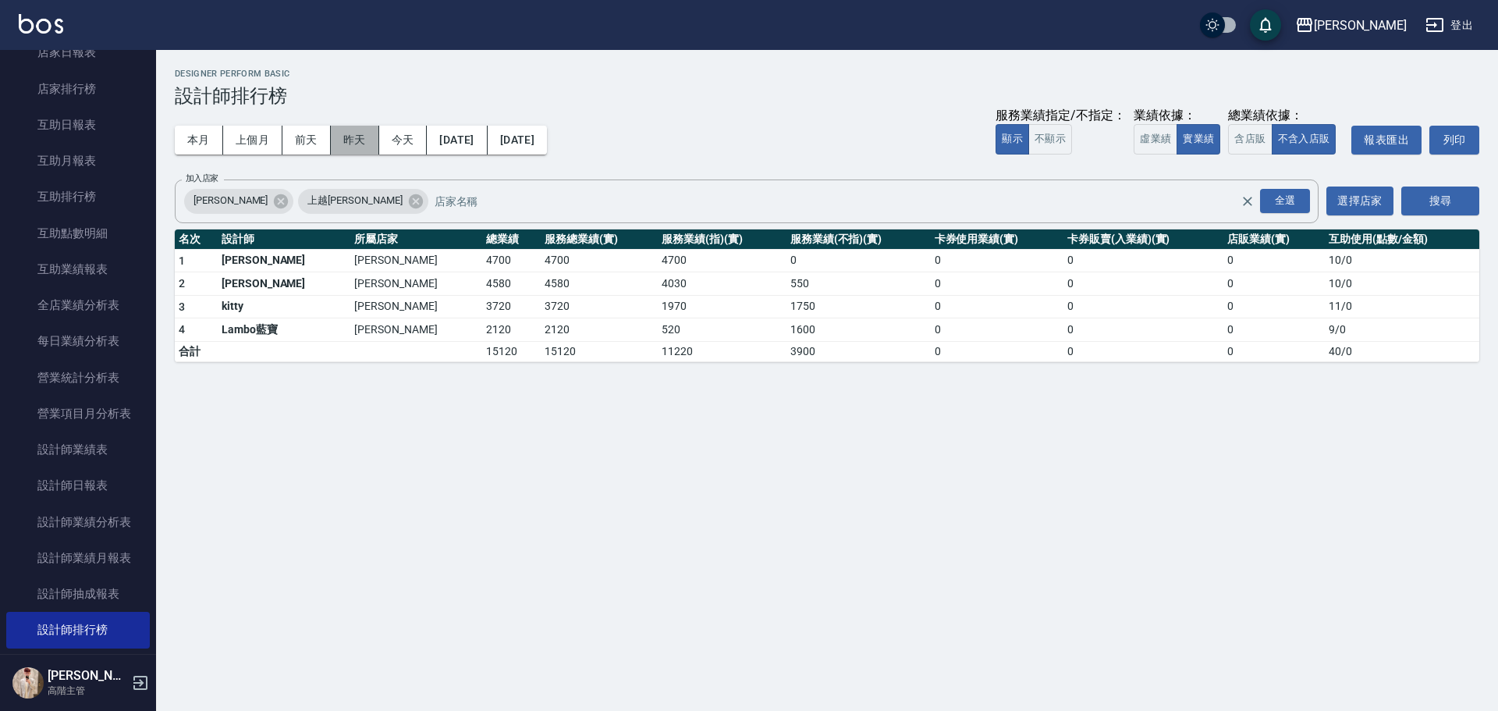
click at [350, 133] on button "昨天" at bounding box center [355, 140] width 48 height 29
click at [304, 141] on button "前天" at bounding box center [307, 140] width 48 height 29
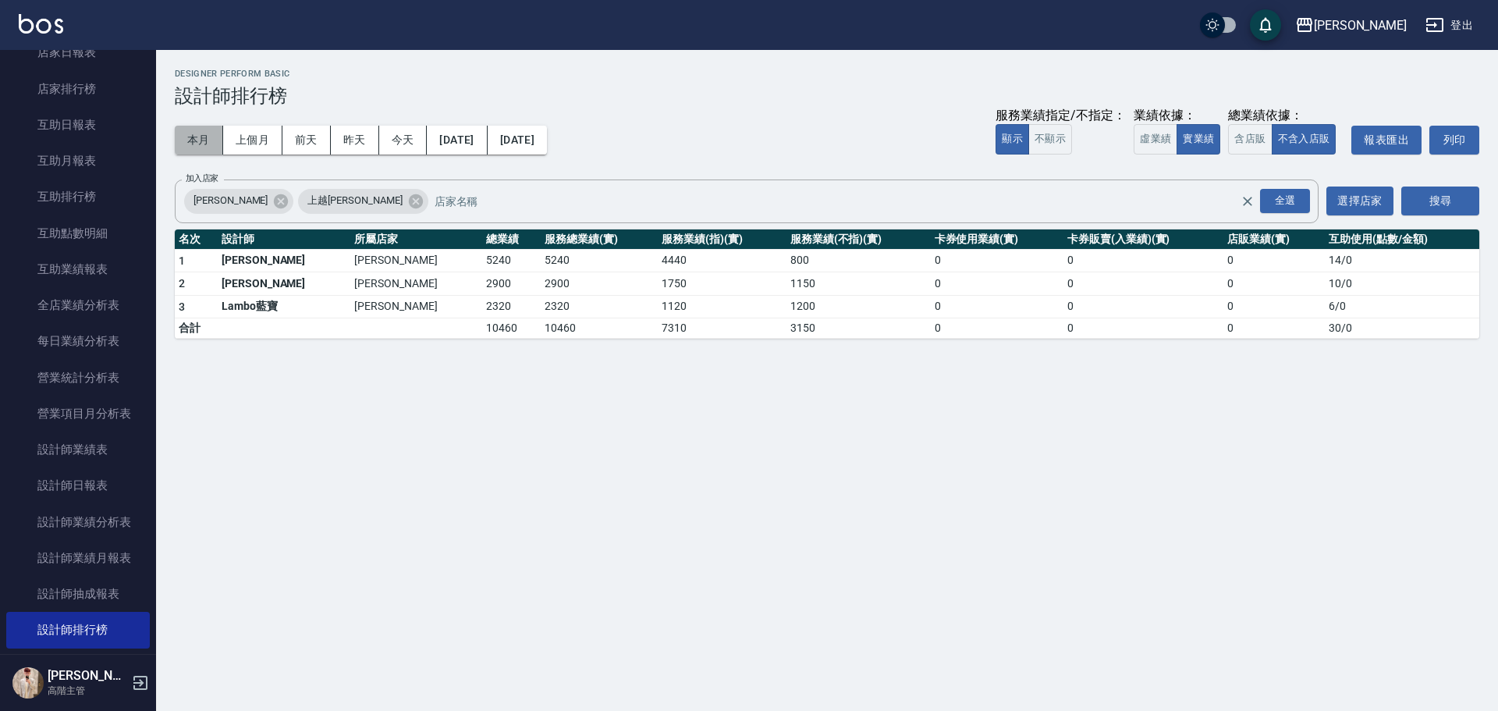
click at [208, 147] on button "本月" at bounding box center [199, 140] width 48 height 29
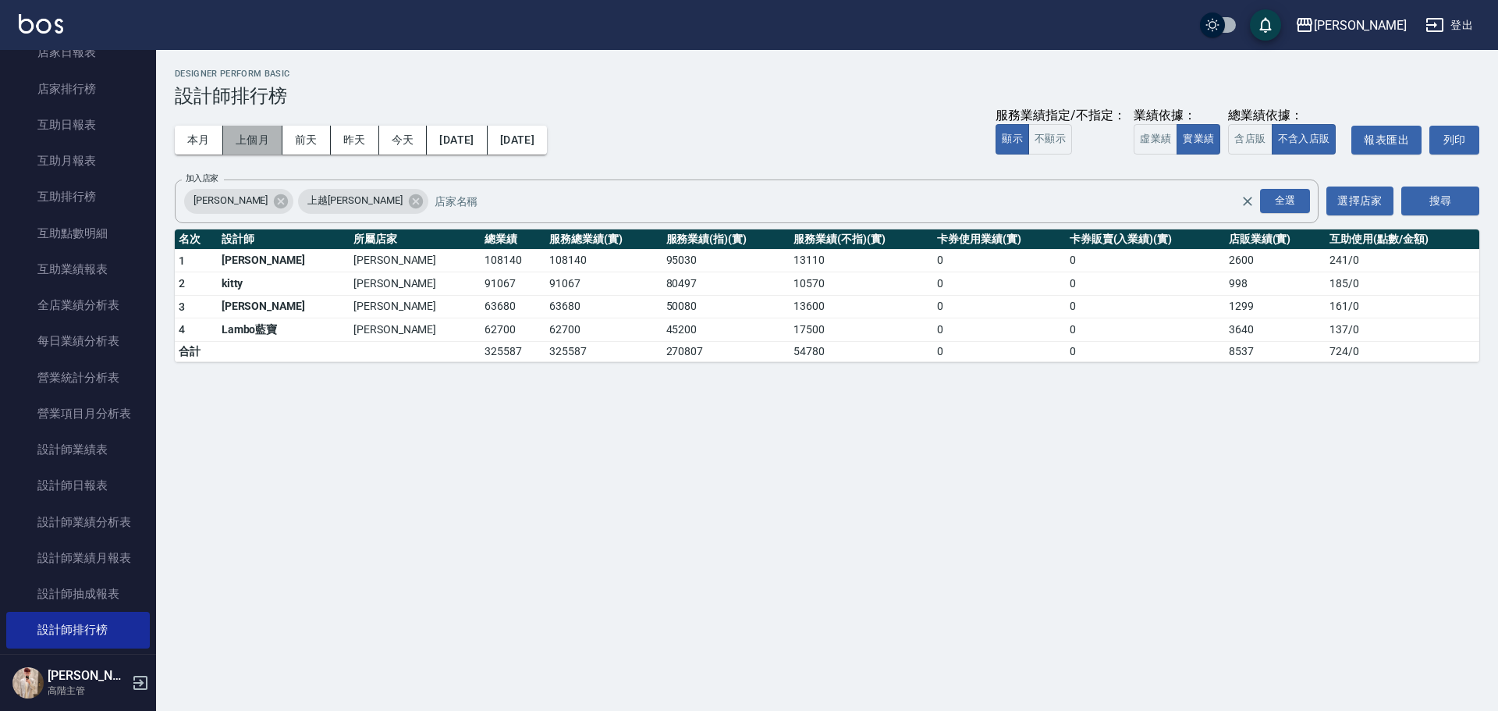
drag, startPoint x: 251, startPoint y: 144, endPoint x: 385, endPoint y: 133, distance: 134.7
click at [254, 143] on button "上個月" at bounding box center [252, 140] width 59 height 29
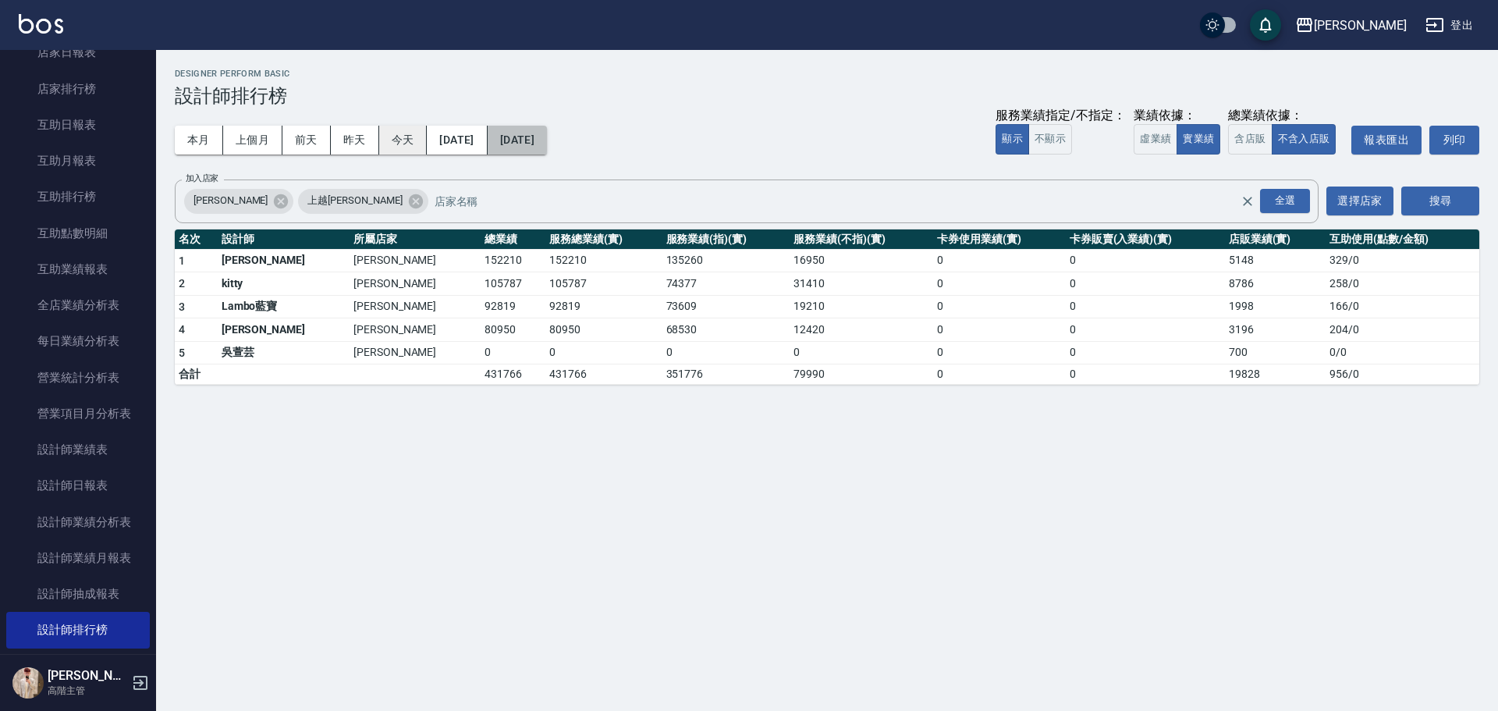
click at [547, 135] on button "[DATE]" at bounding box center [517, 140] width 59 height 29
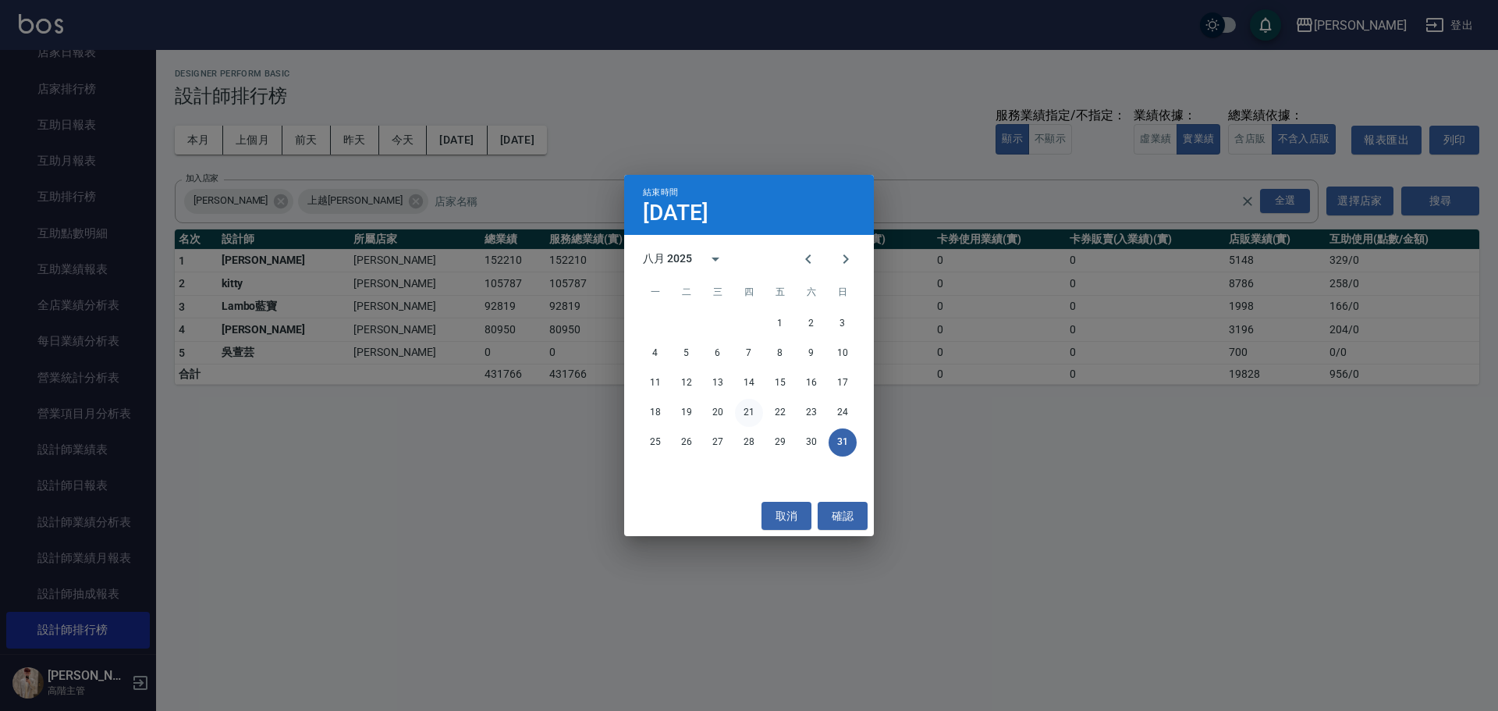
click at [742, 418] on button "21" at bounding box center [749, 413] width 28 height 28
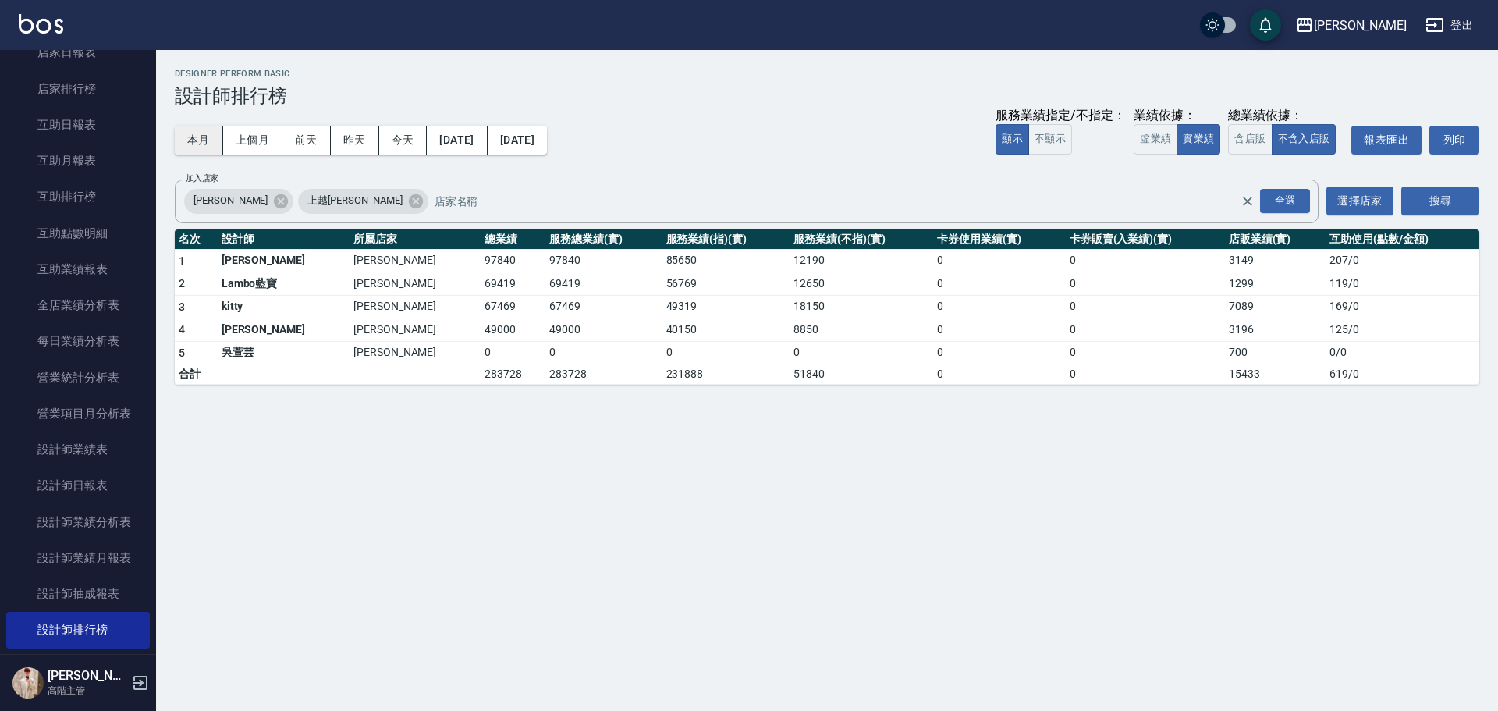
click at [201, 140] on button "本月" at bounding box center [199, 140] width 48 height 29
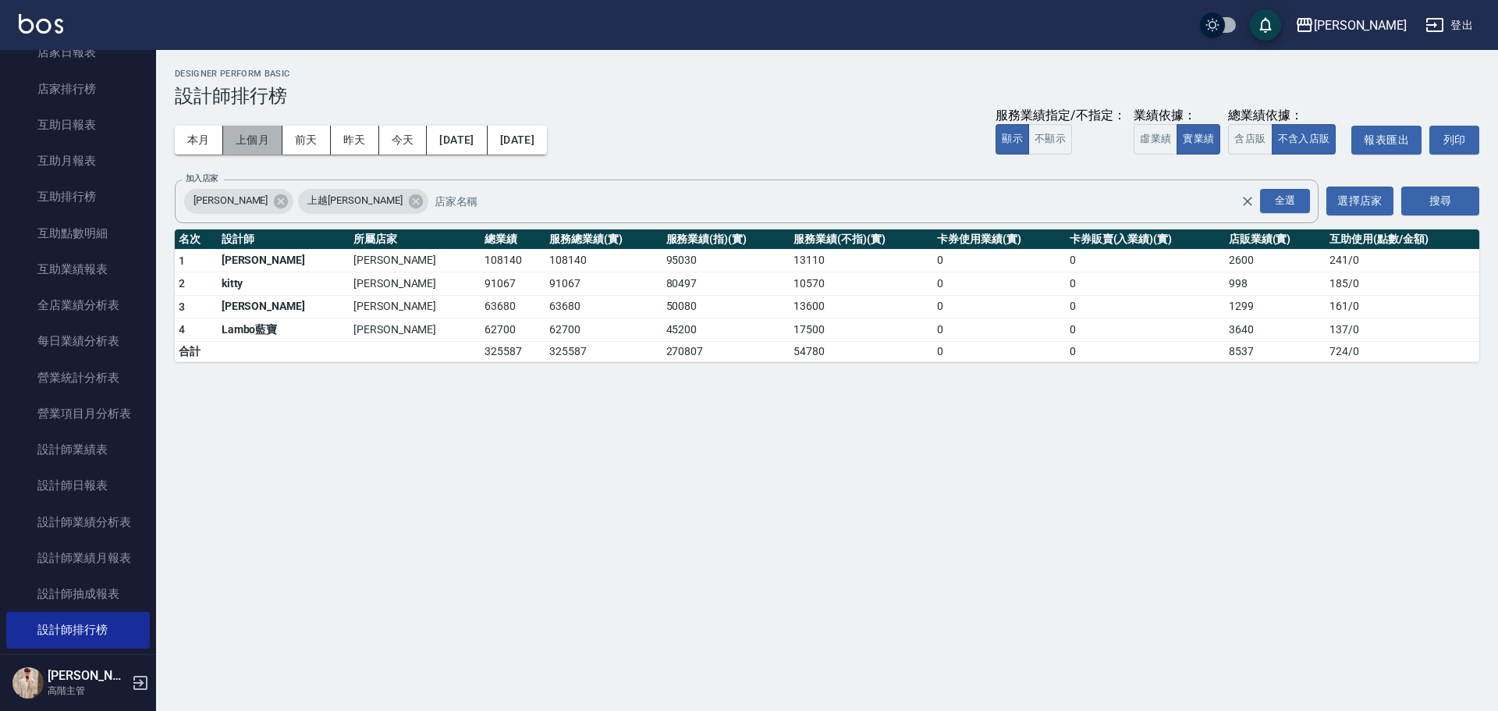
click at [260, 140] on button "上個月" at bounding box center [252, 140] width 59 height 29
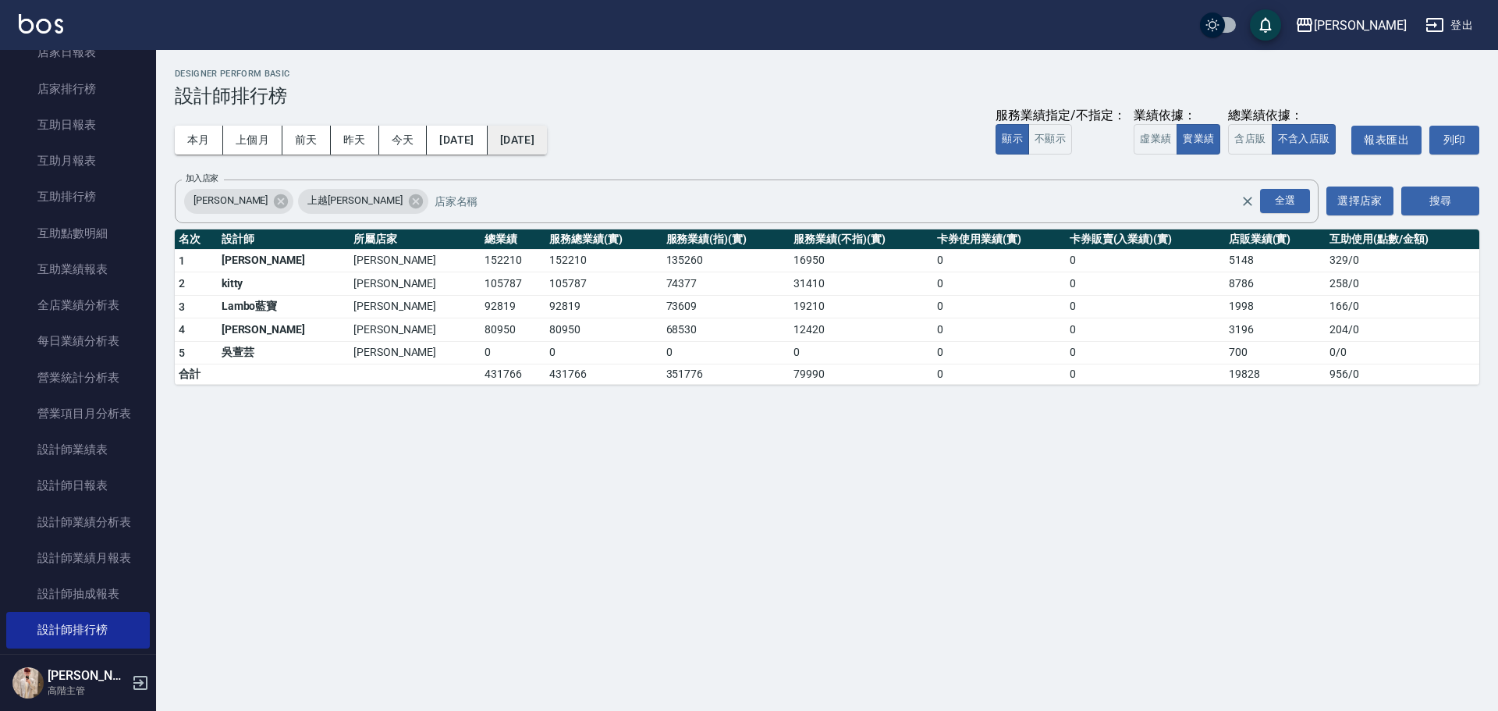
click at [547, 138] on button "[DATE]" at bounding box center [517, 140] width 59 height 29
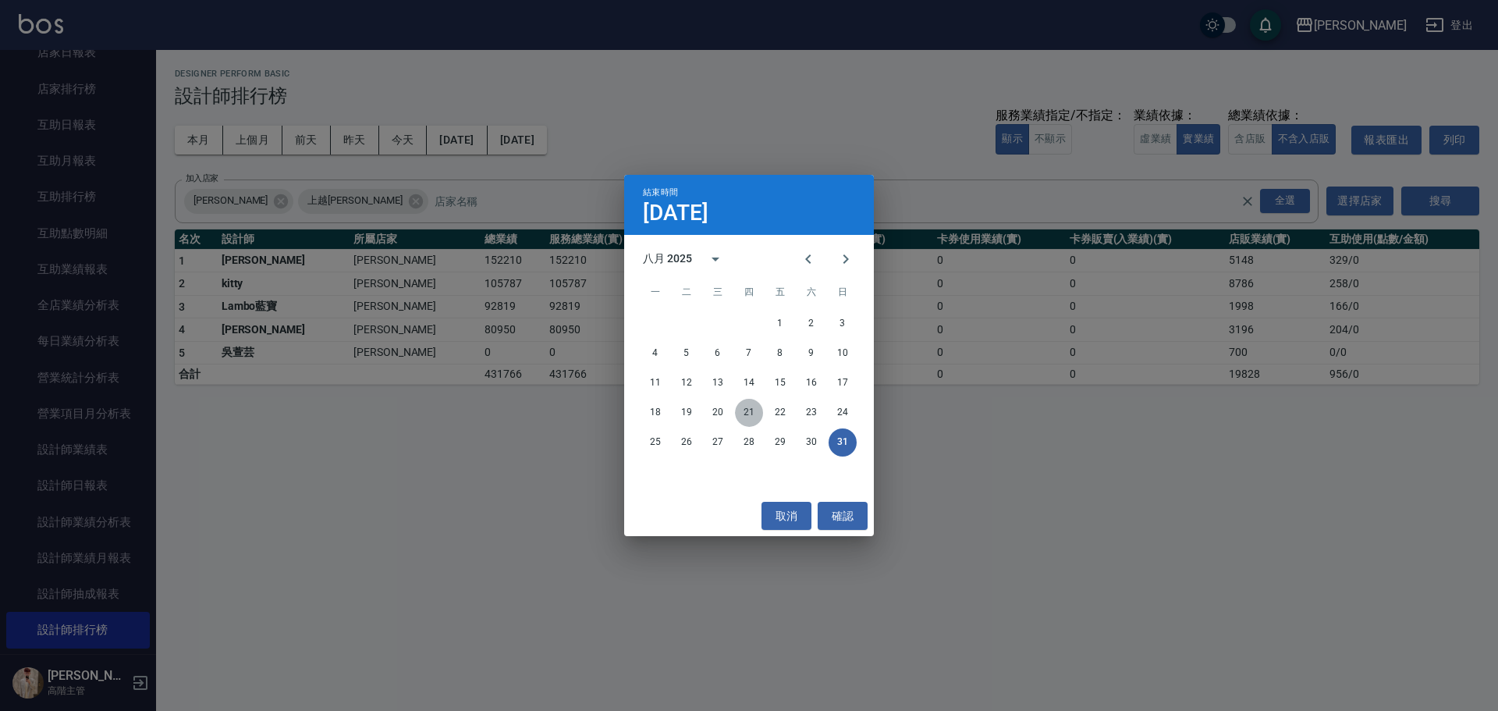
click at [746, 408] on button "21" at bounding box center [749, 413] width 28 height 28
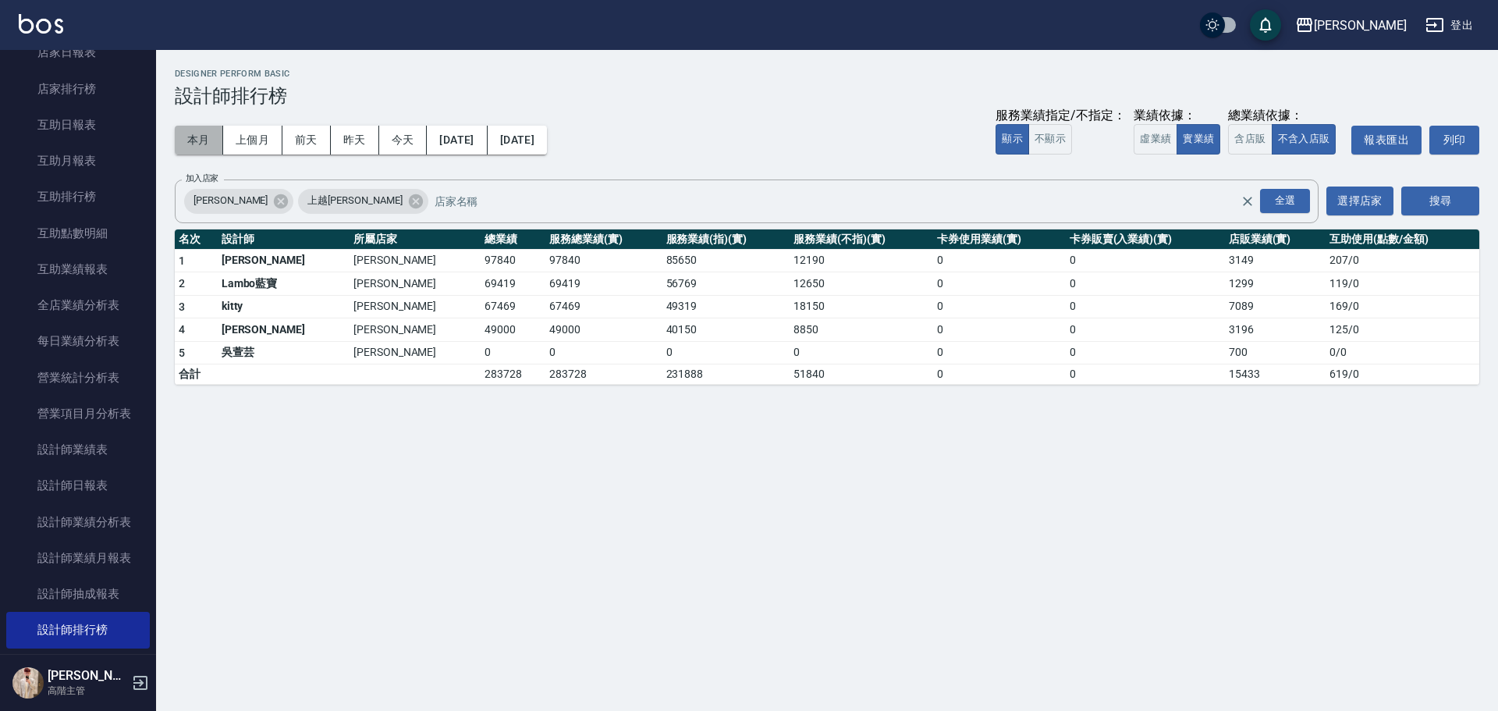
click at [205, 133] on button "本月" at bounding box center [199, 140] width 48 height 29
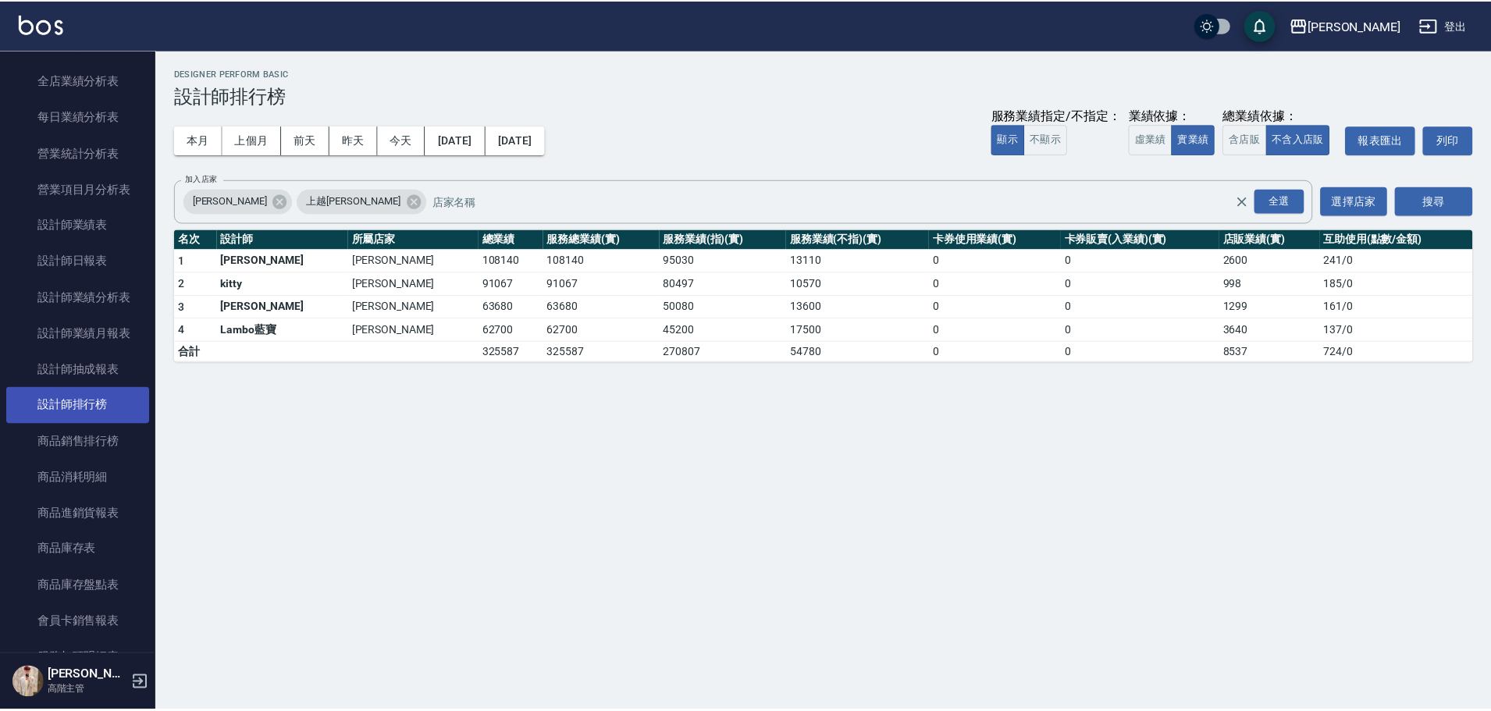
scroll to position [1015, 0]
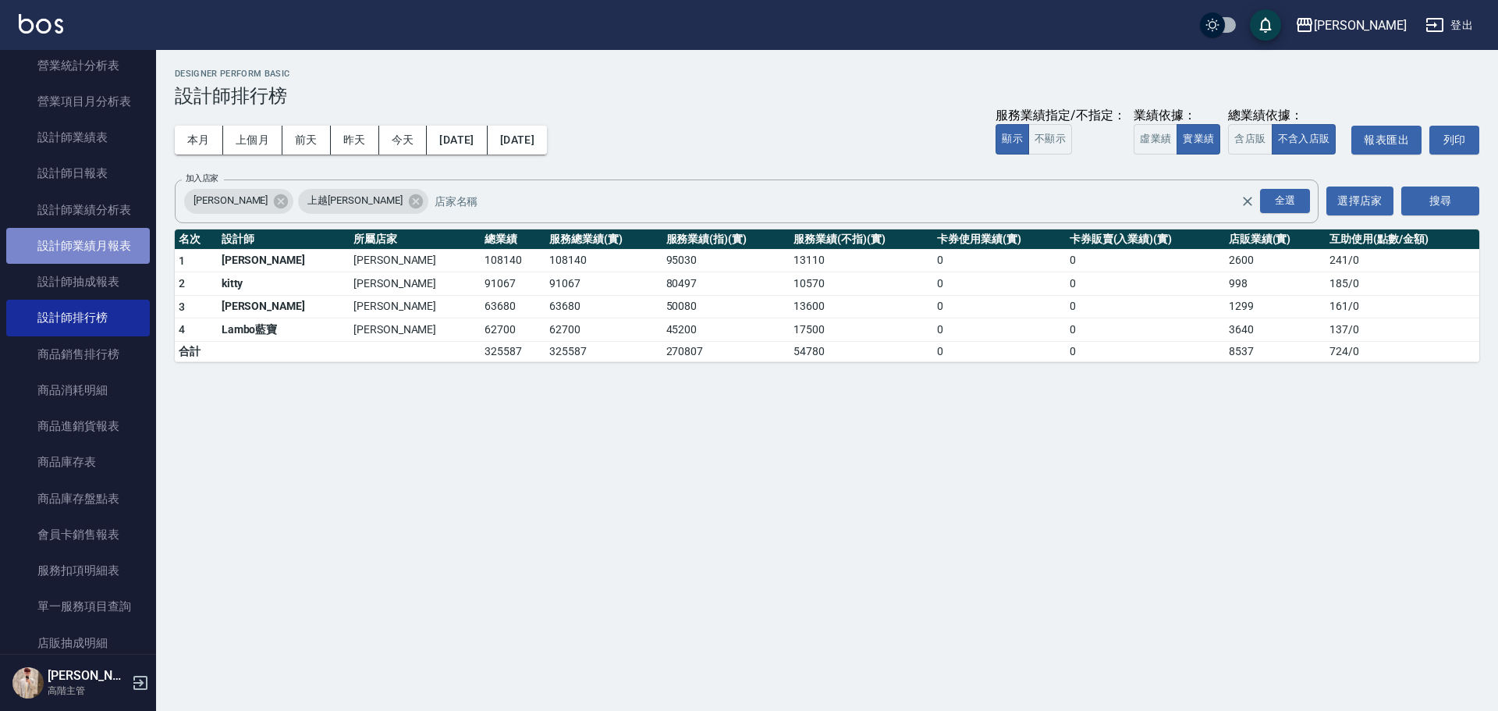
click at [116, 243] on link "設計師業績月報表" at bounding box center [78, 246] width 144 height 36
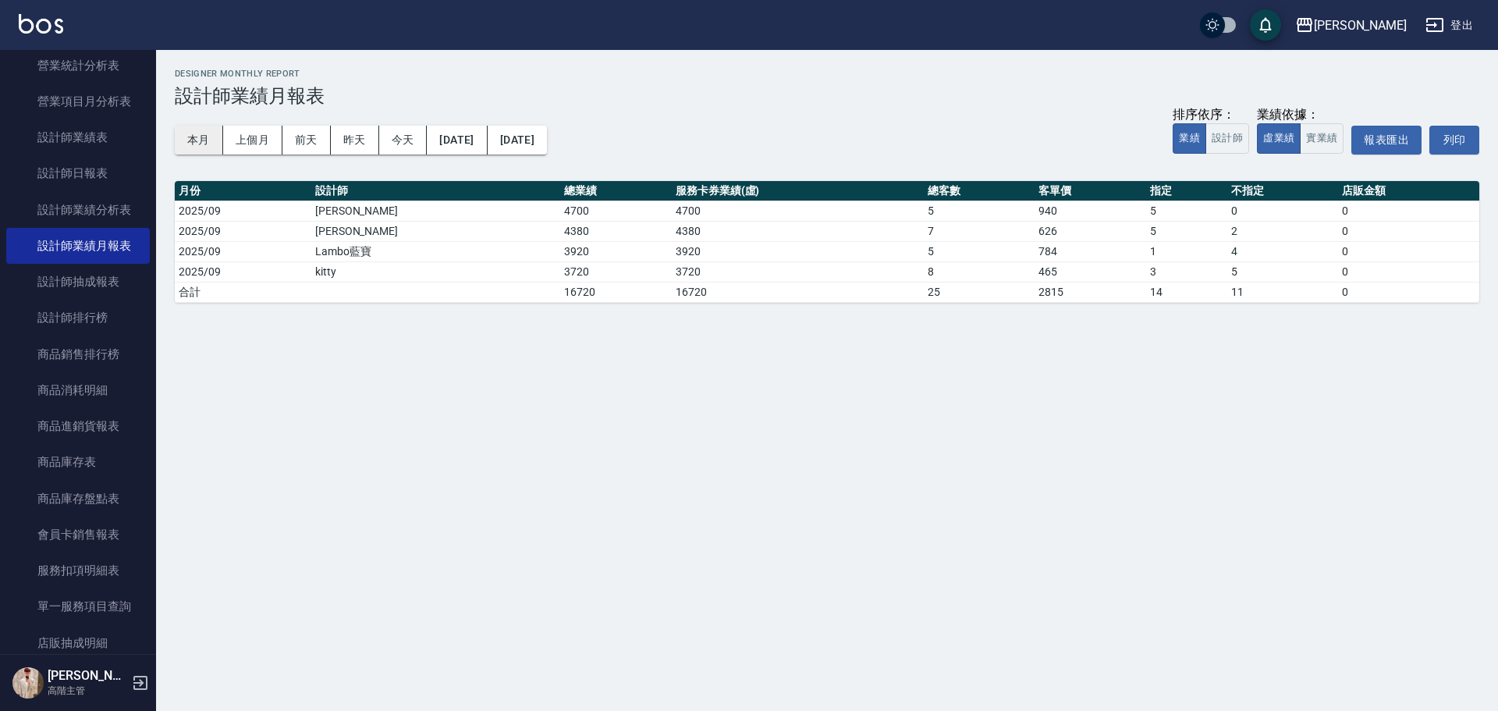
click at [212, 135] on button "本月" at bounding box center [199, 140] width 48 height 29
click at [1221, 137] on button "設計師" at bounding box center [1228, 138] width 44 height 30
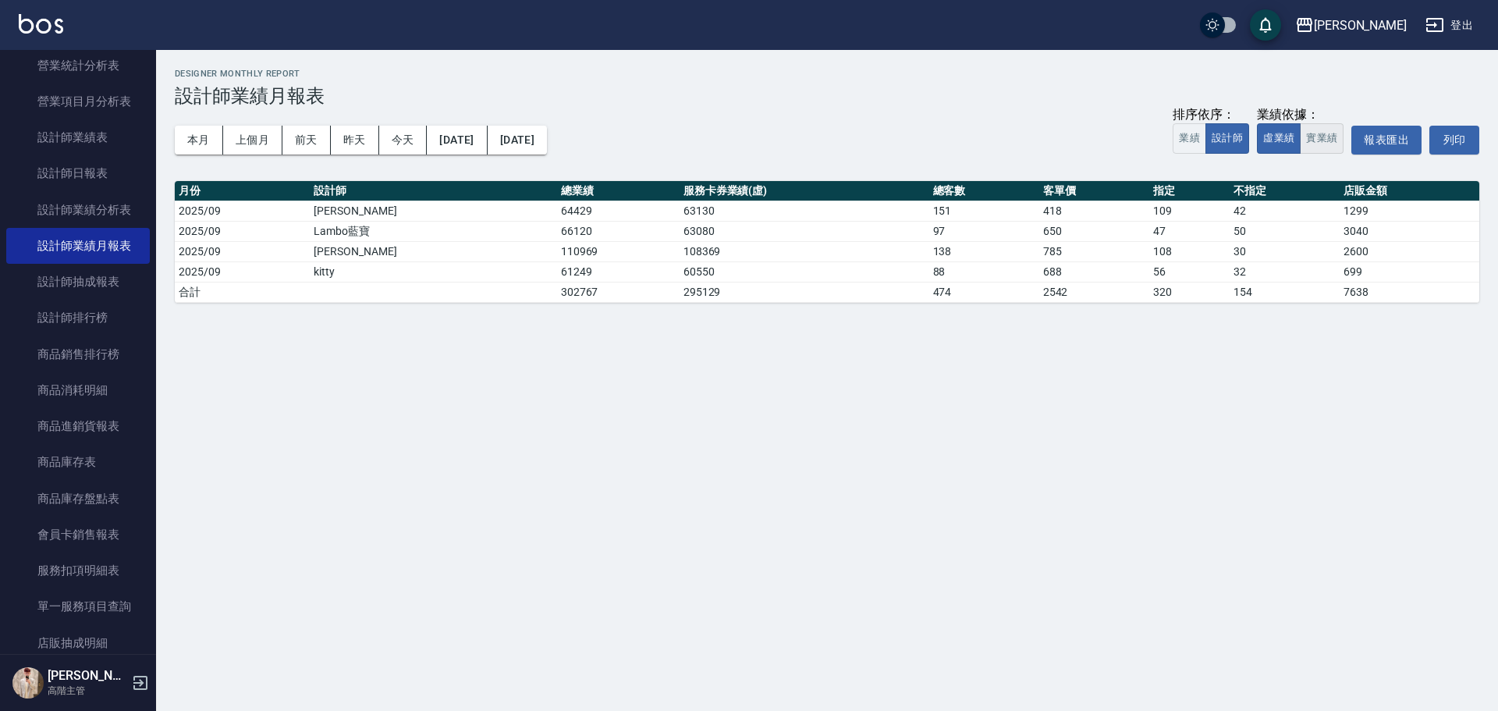
click at [1331, 136] on button "實業績" at bounding box center [1322, 138] width 44 height 30
click at [1327, 143] on button "實業績" at bounding box center [1322, 138] width 44 height 30
click at [1285, 145] on button "虛業績" at bounding box center [1279, 138] width 44 height 30
click at [1313, 144] on button "實業績" at bounding box center [1322, 138] width 44 height 30
click at [1186, 138] on button "業績" at bounding box center [1190, 138] width 34 height 30
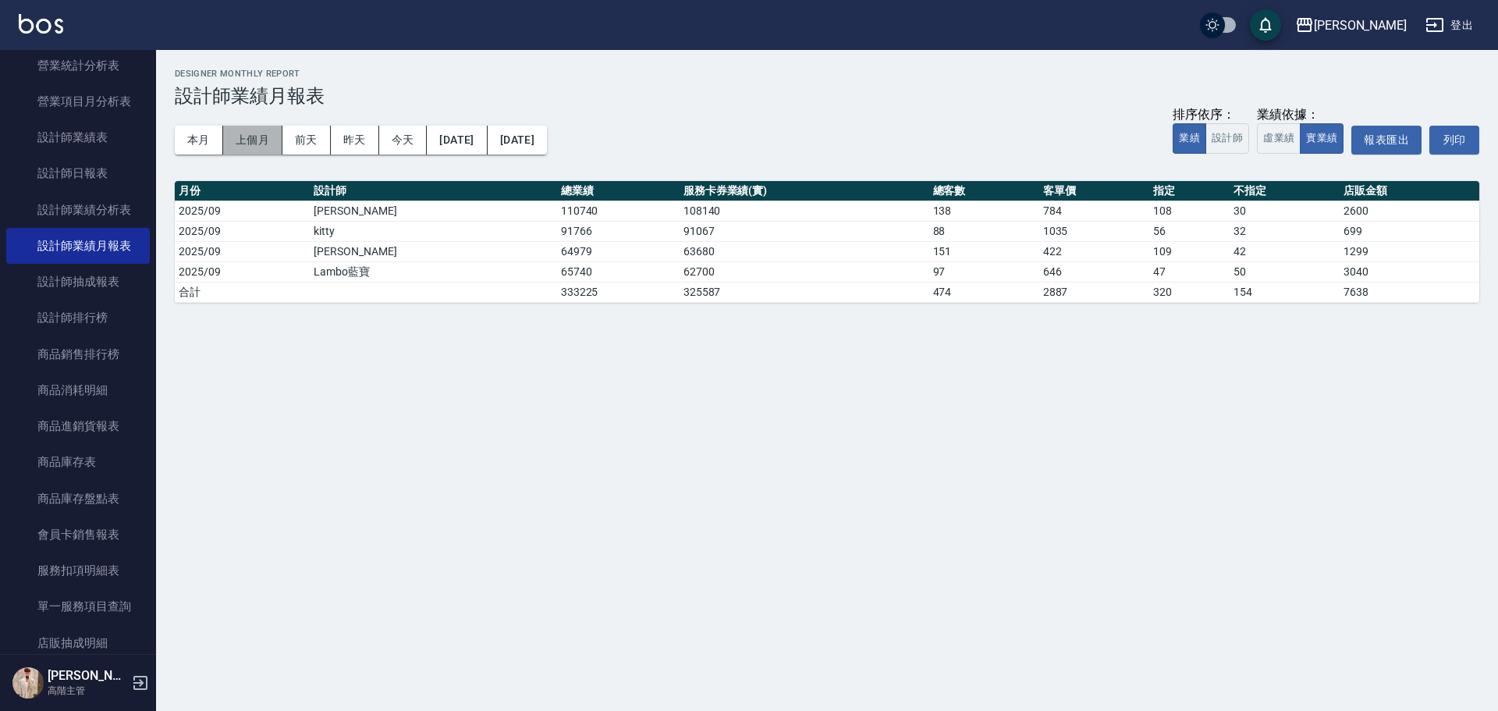
click at [249, 139] on button "上個月" at bounding box center [252, 140] width 59 height 29
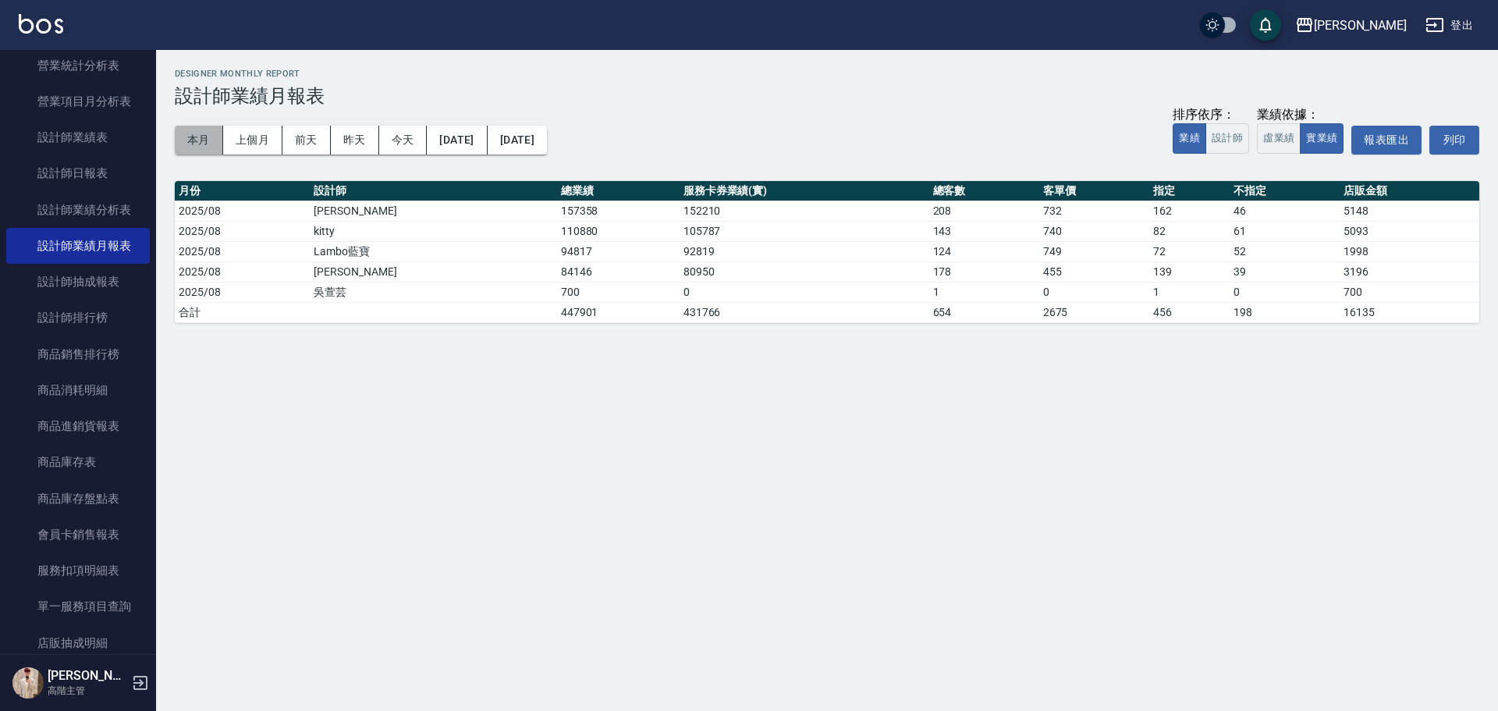
click at [204, 136] on button "本月" at bounding box center [199, 140] width 48 height 29
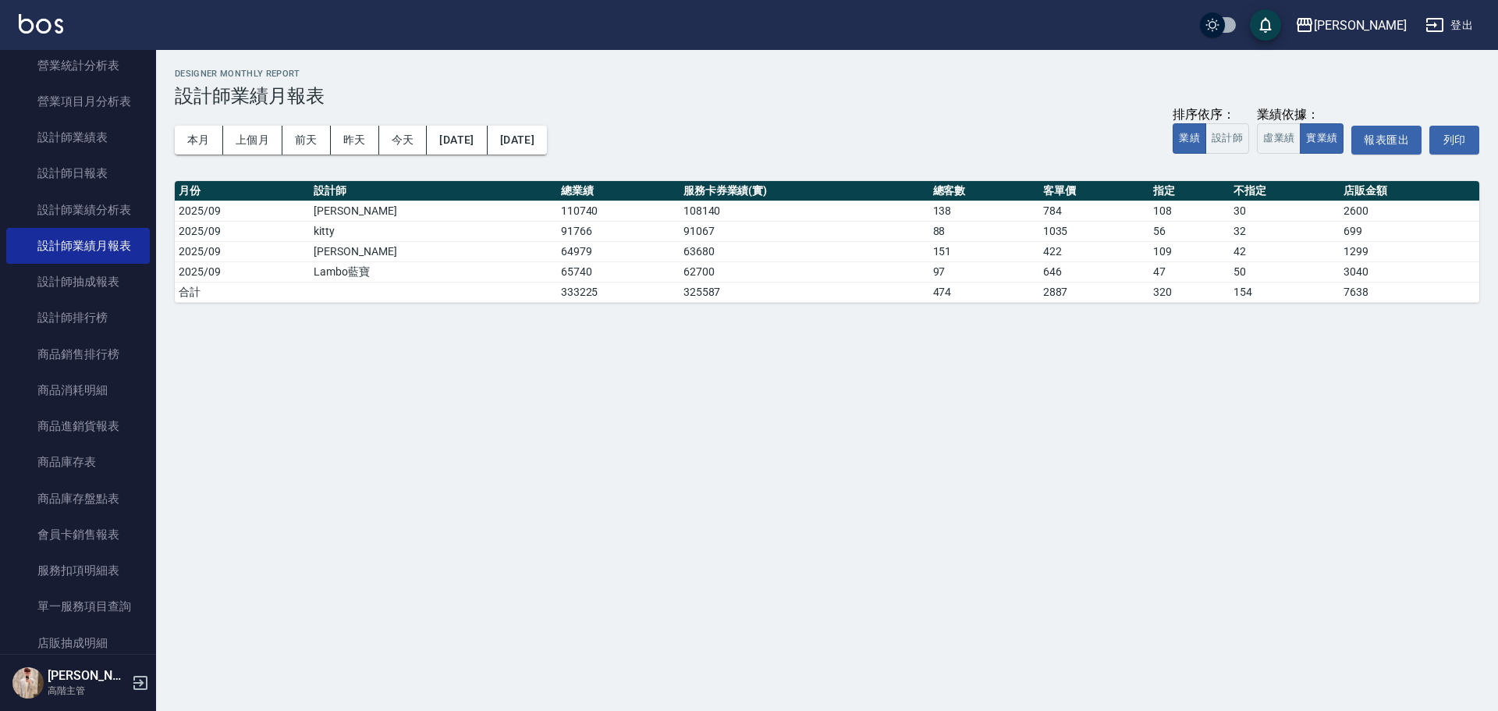
click at [55, 20] on img at bounding box center [41, 24] width 44 height 20
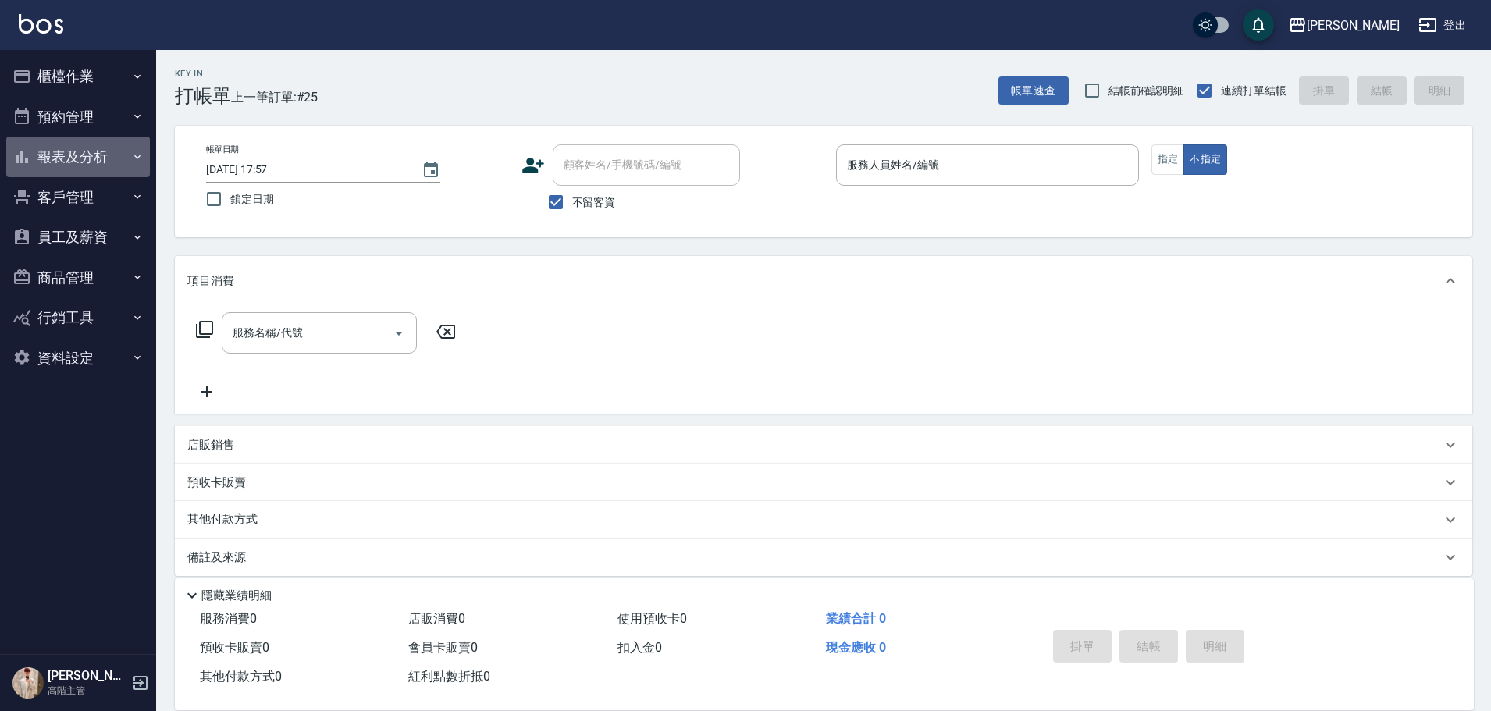
click at [59, 151] on button "報表及分析" at bounding box center [78, 157] width 144 height 41
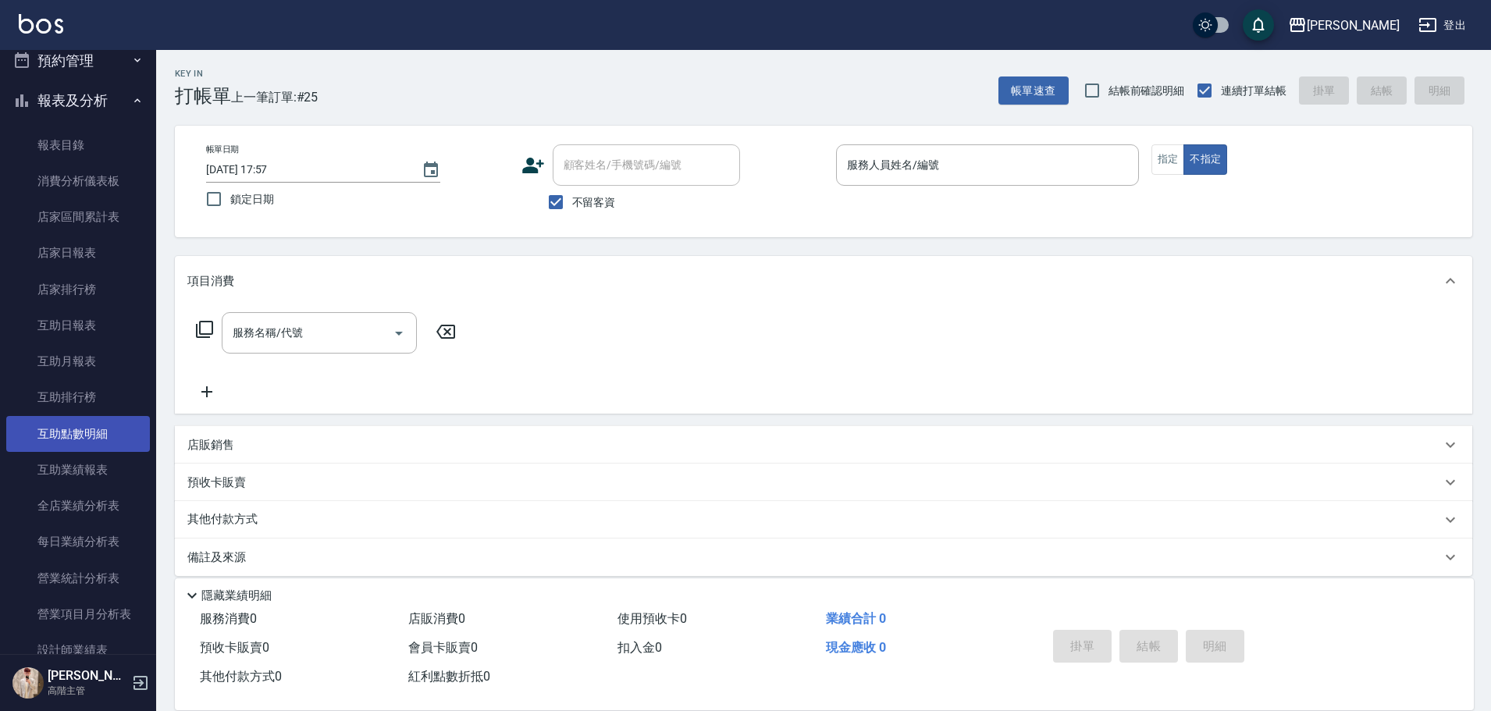
scroll to position [312, 0]
click at [118, 434] on link "設計師日報表" at bounding box center [78, 430] width 144 height 36
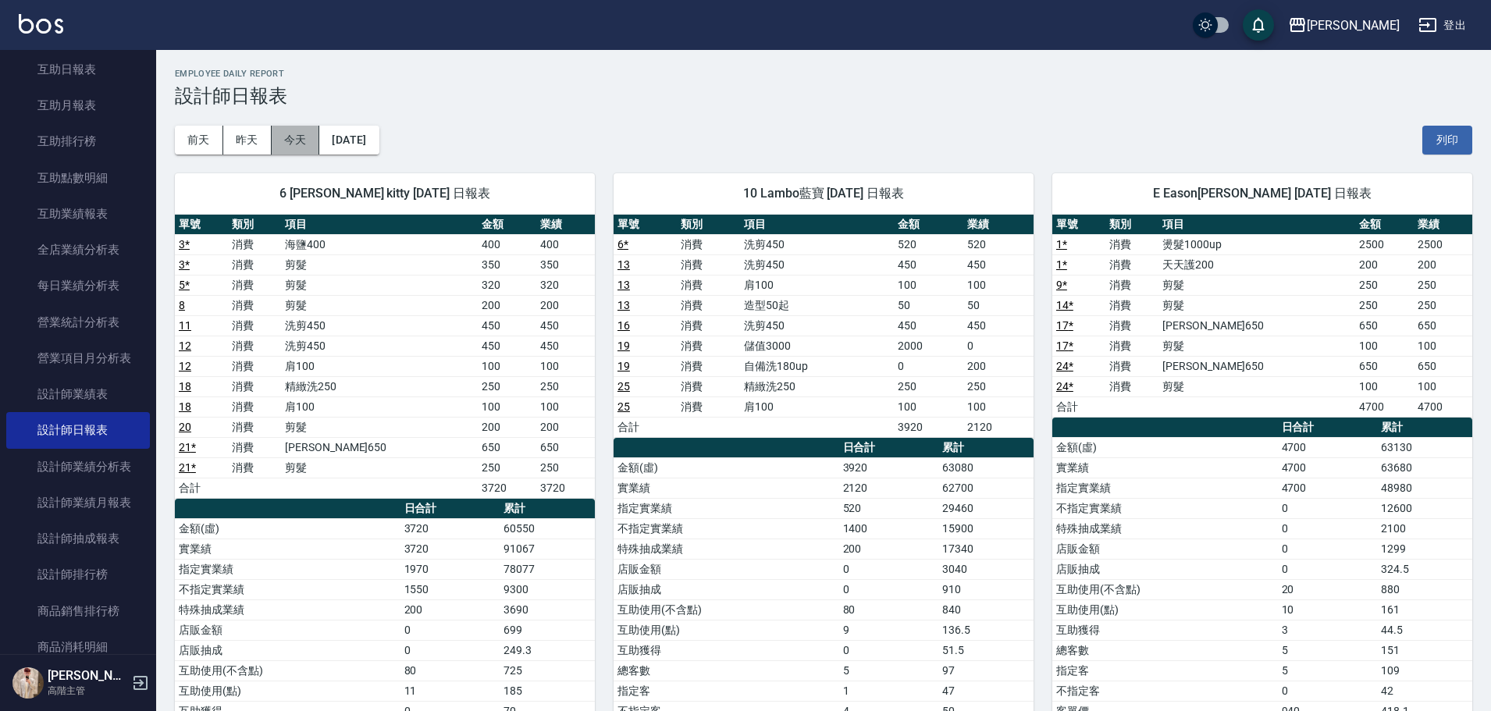
click at [301, 134] on button "今天" at bounding box center [296, 140] width 48 height 29
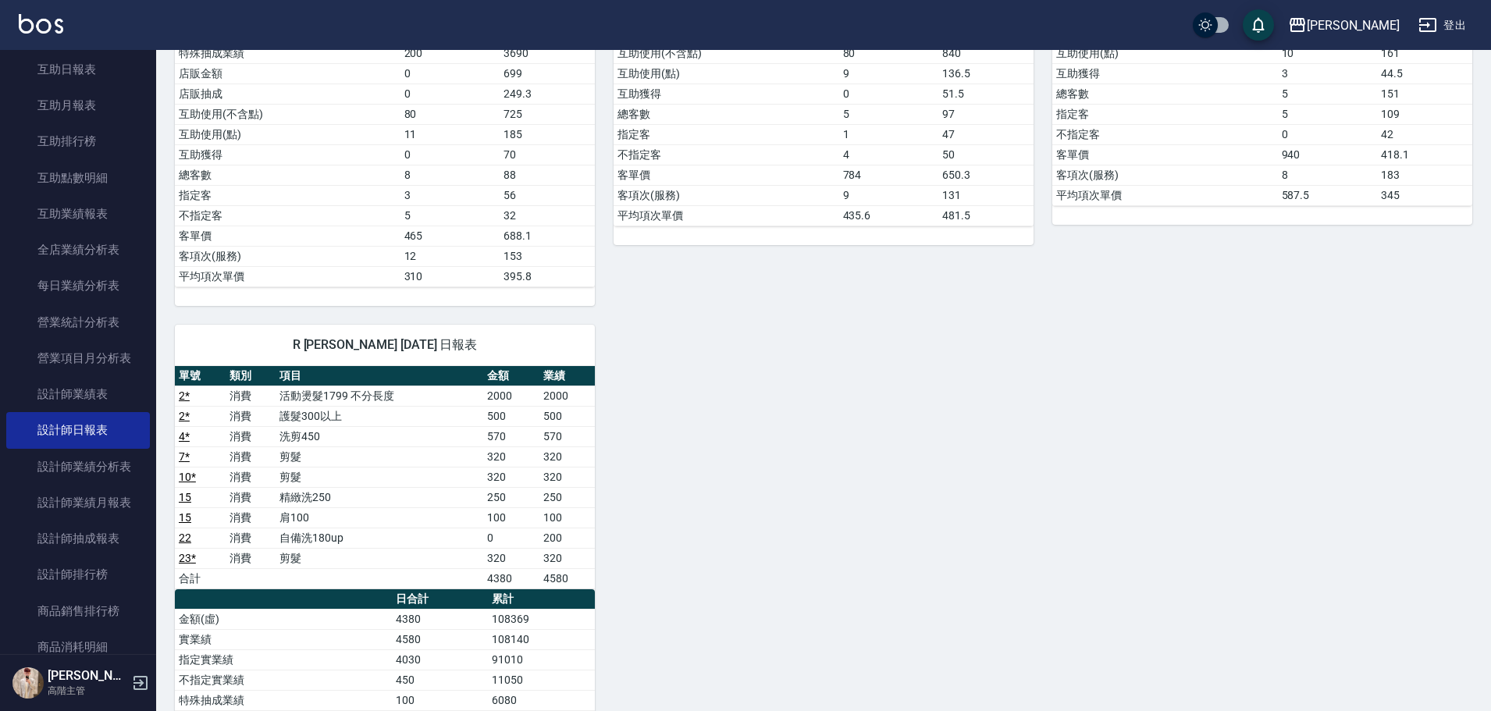
scroll to position [624, 0]
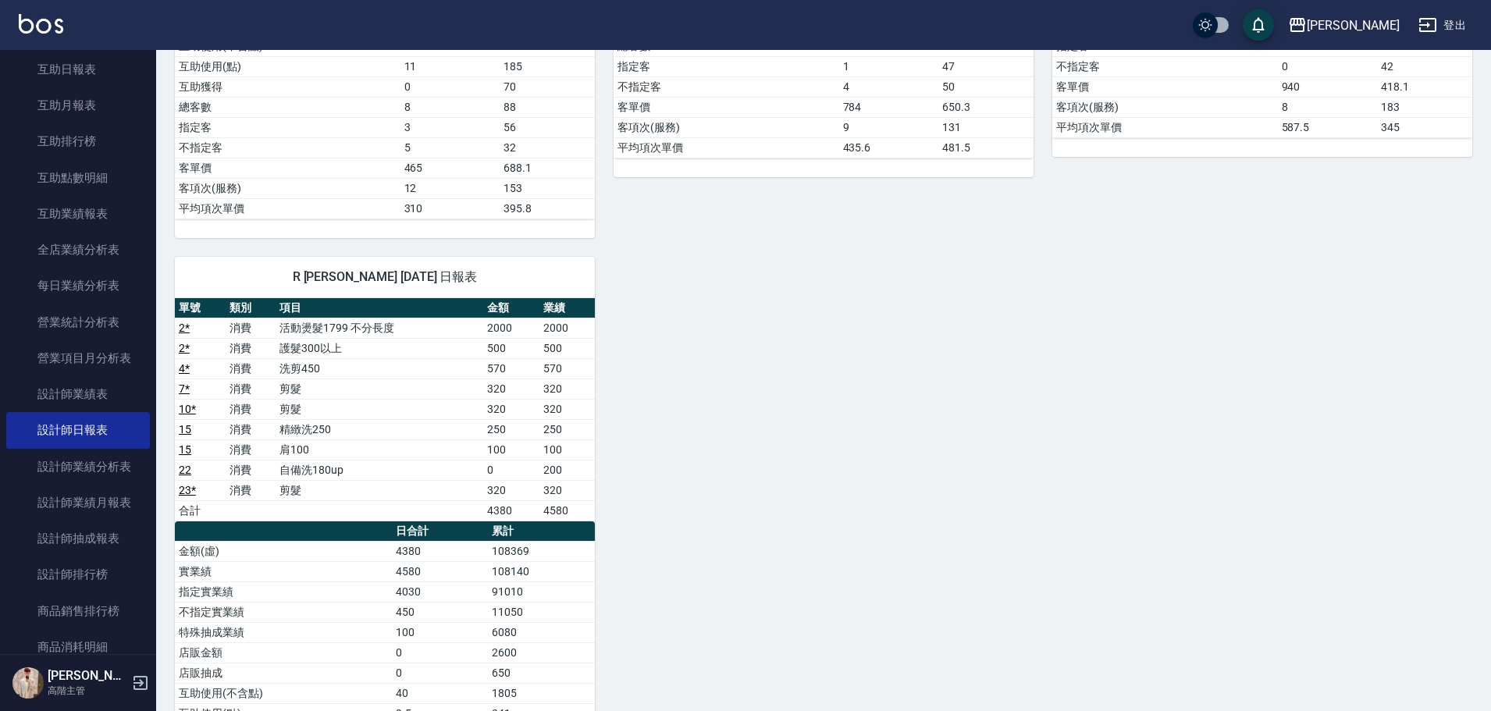
click at [1450, 34] on button "登出" at bounding box center [1442, 25] width 60 height 29
